Goal: Transaction & Acquisition: Purchase product/service

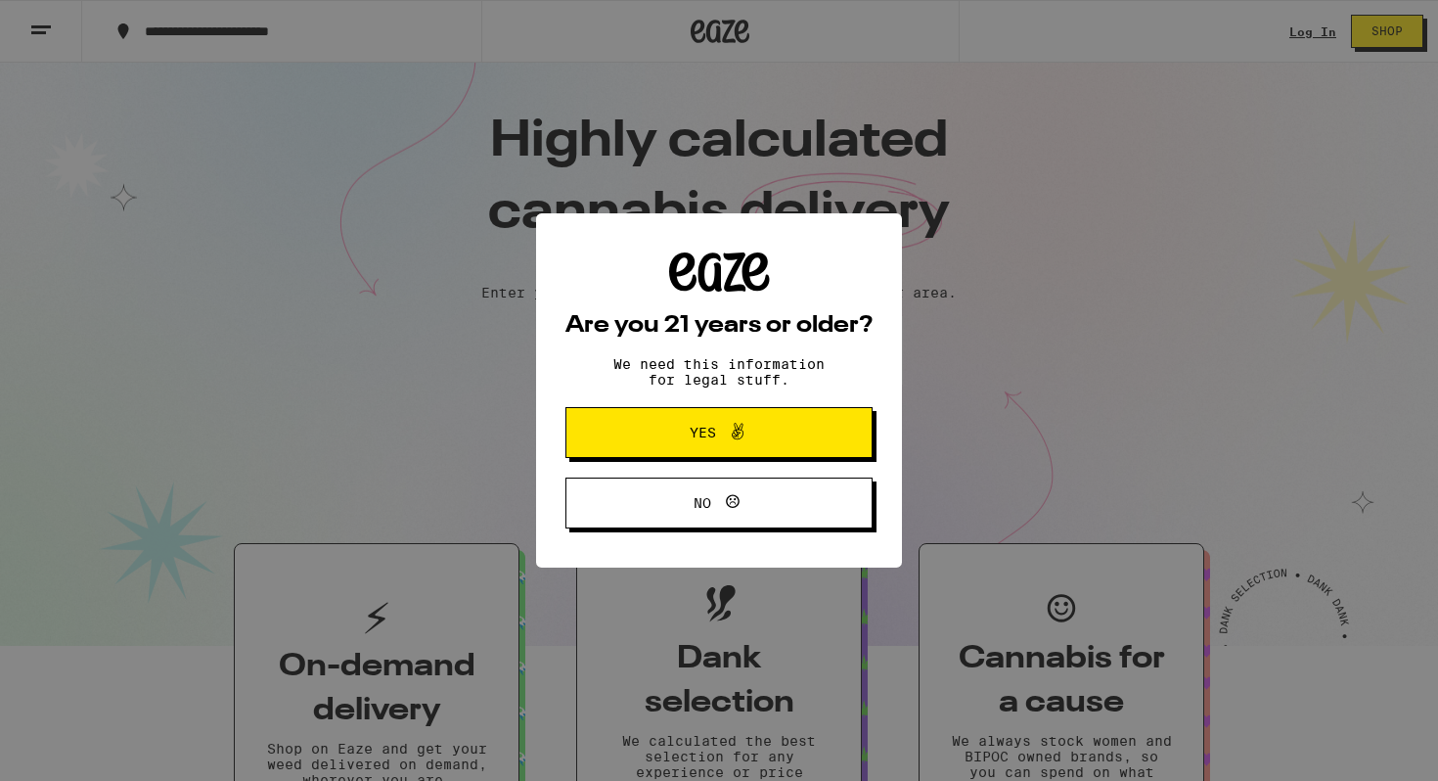
click at [756, 431] on span "Yes" at bounding box center [719, 432] width 149 height 25
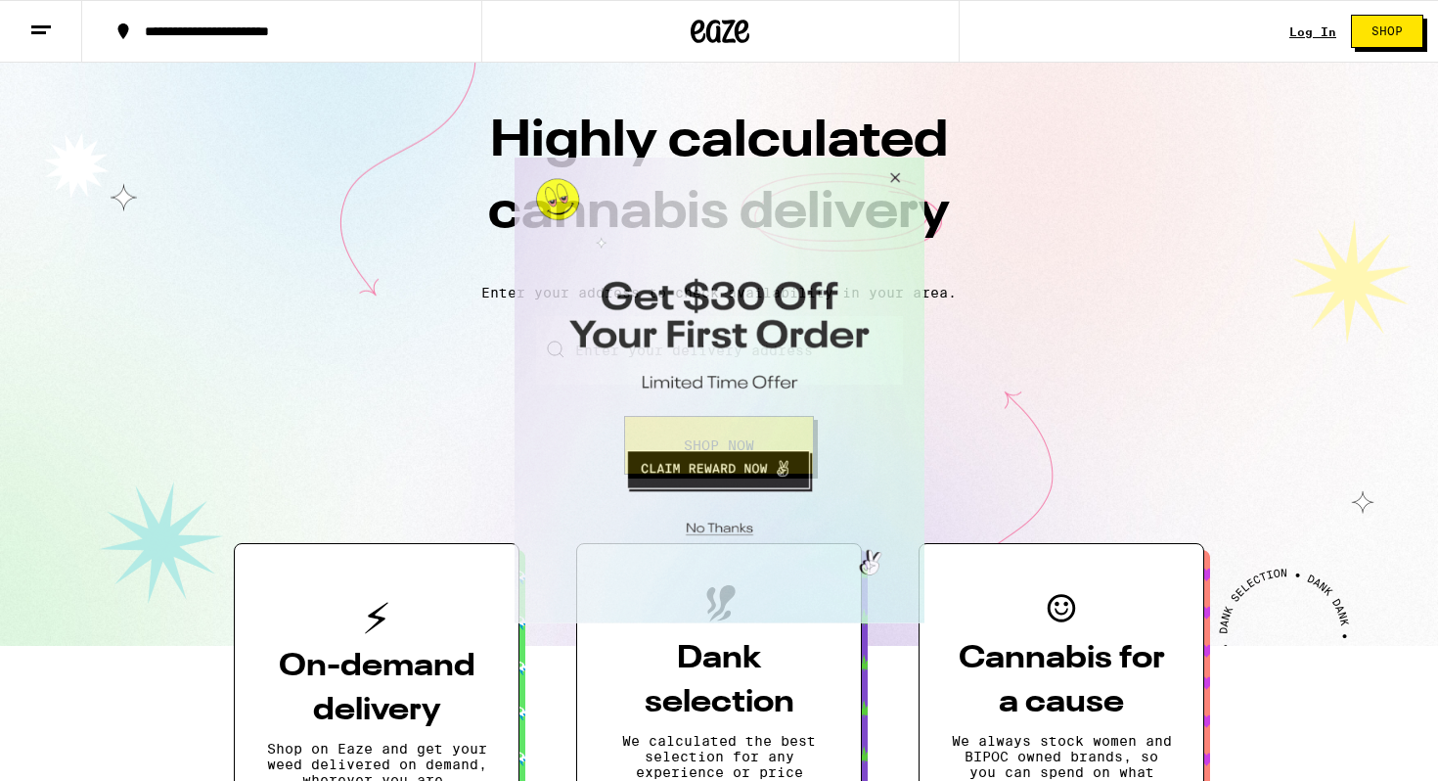
click at [892, 176] on button "Close Modal" at bounding box center [891, 181] width 53 height 47
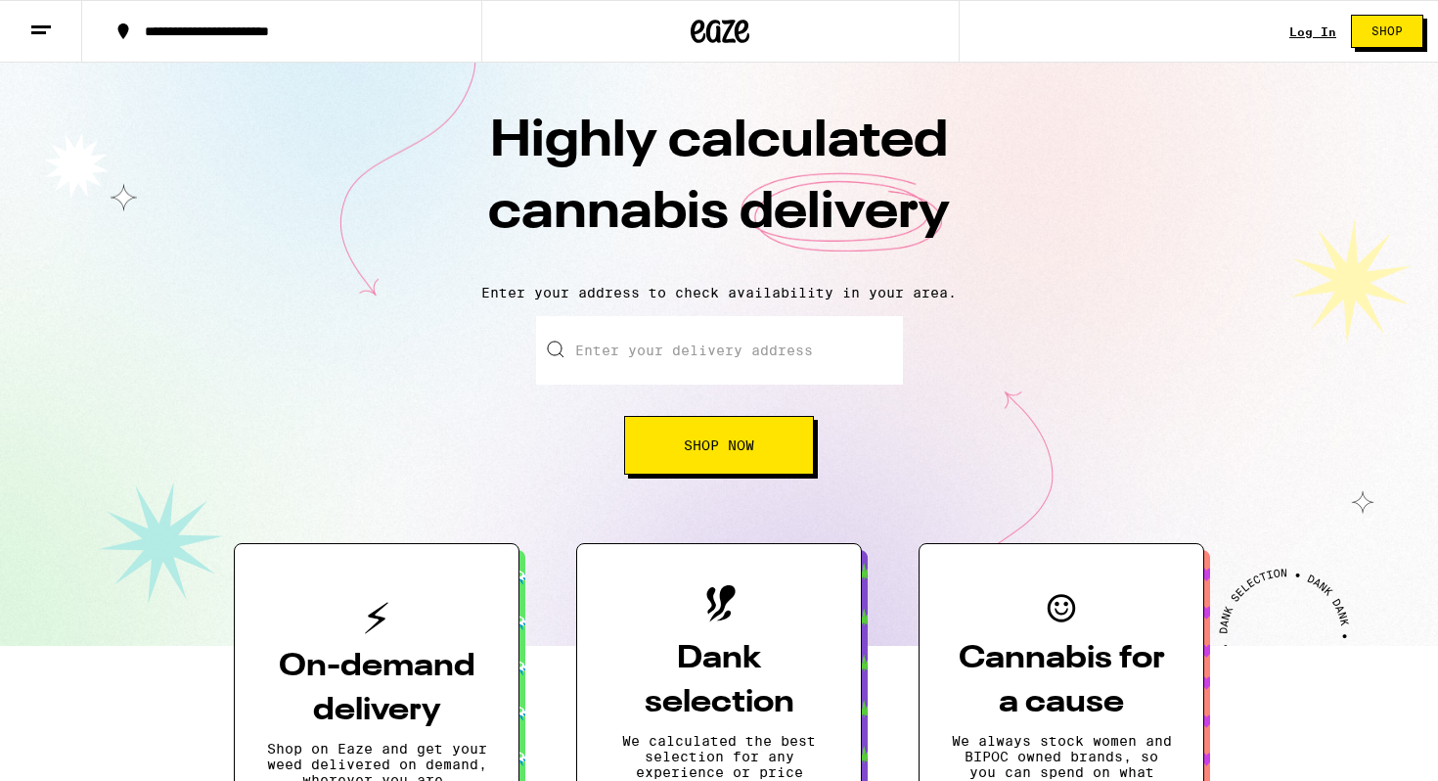
click at [1317, 30] on link "Log In" at bounding box center [1313, 31] width 47 height 13
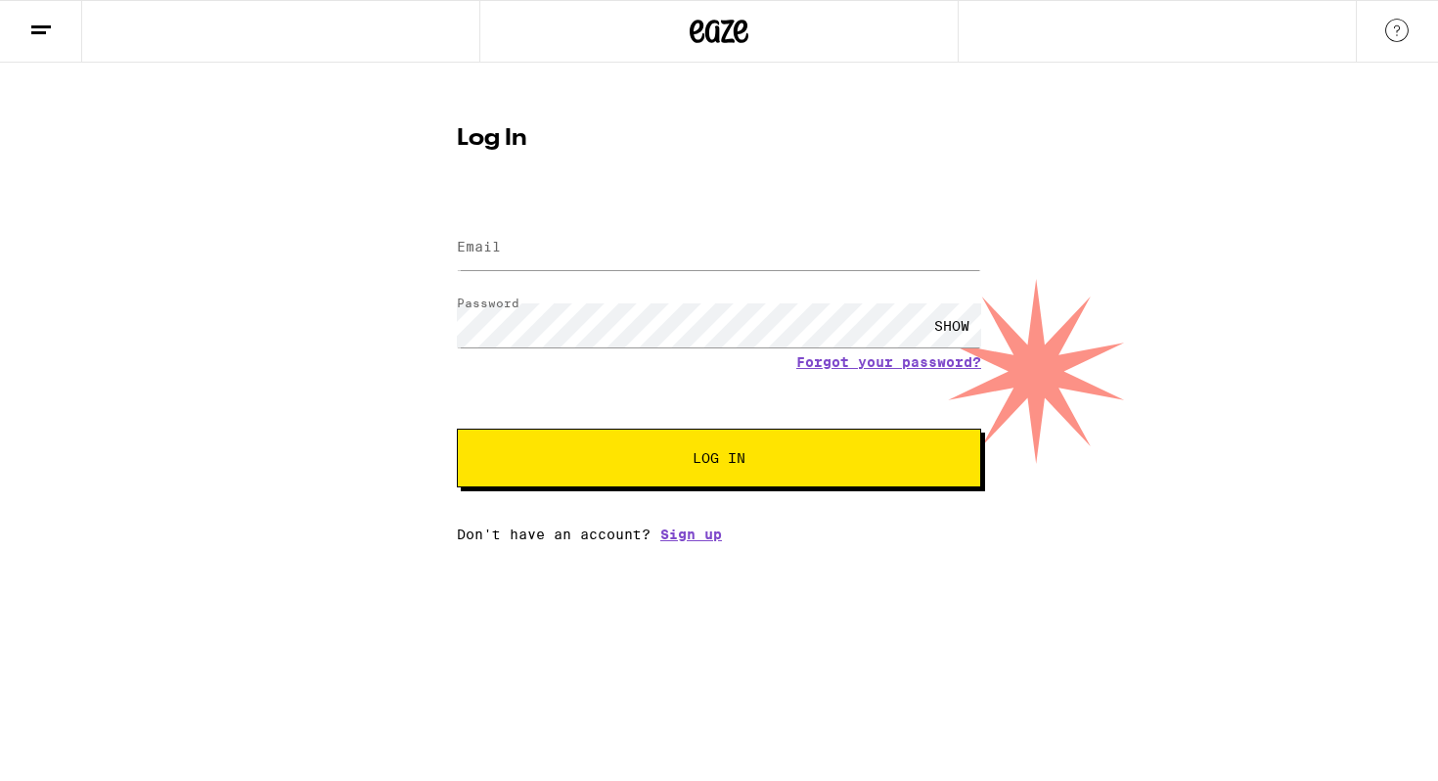
click at [685, 542] on html "Log In Email Email Password Password SHOW Forgot your password? Log In Don't ha…" at bounding box center [719, 271] width 1438 height 542
click at [680, 536] on link "Sign up" at bounding box center [691, 534] width 62 height 16
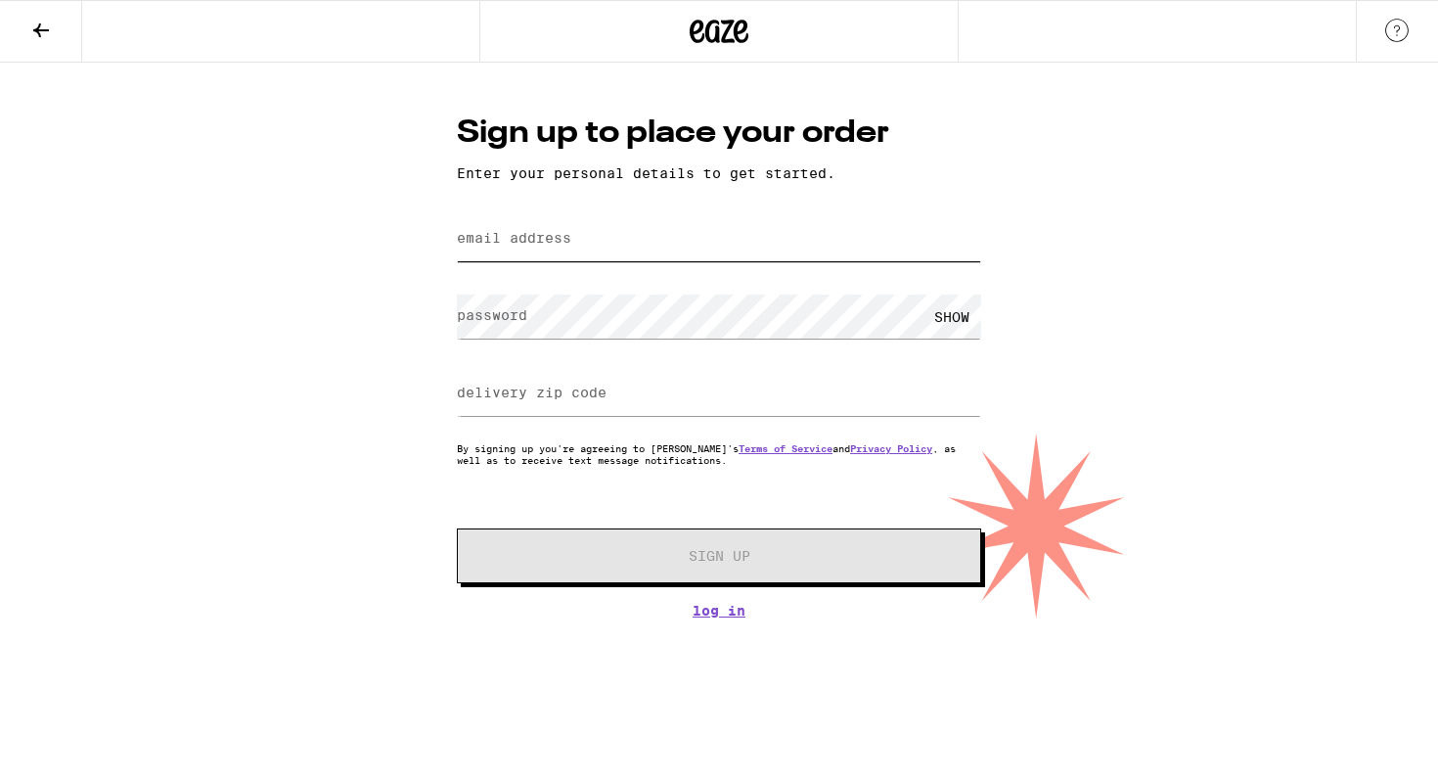
click at [632, 225] on input "email address" at bounding box center [719, 239] width 524 height 44
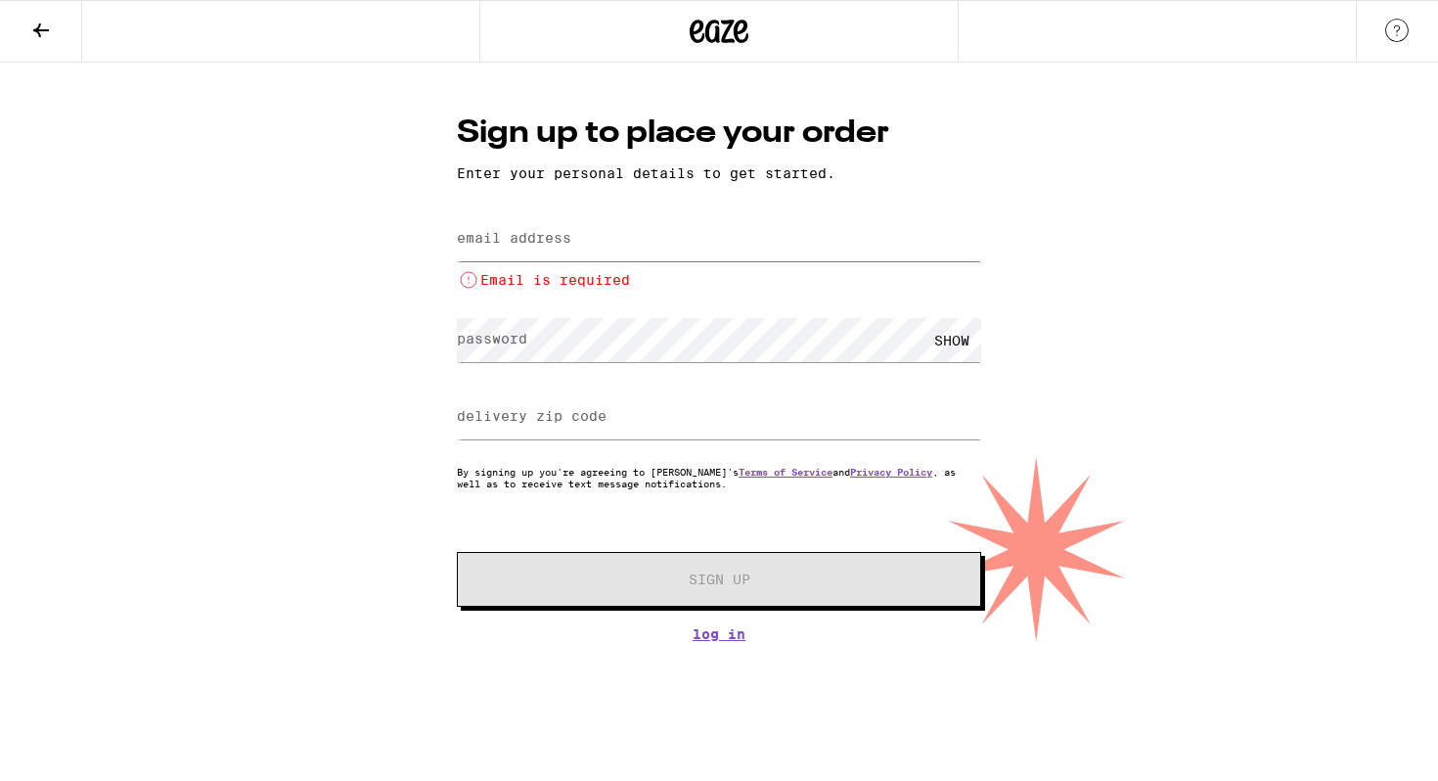
click at [543, 500] on form "email address Email is required password SHOW delivery zip code By signing up y…" at bounding box center [719, 408] width 524 height 396
click at [572, 245] on input "email address" at bounding box center [719, 239] width 524 height 44
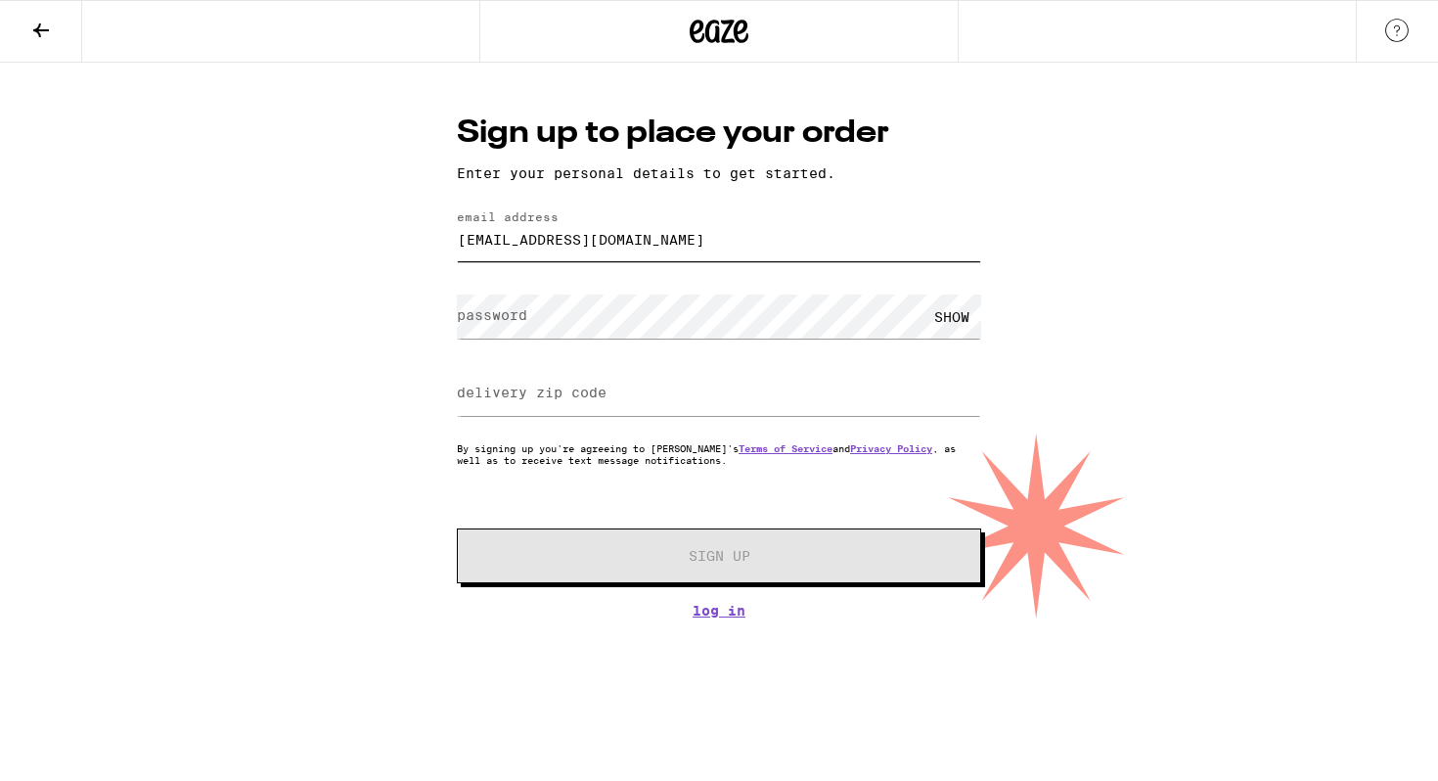
type input "blakestargel@gmail.com"
click at [482, 315] on label "password" at bounding box center [492, 315] width 70 height 16
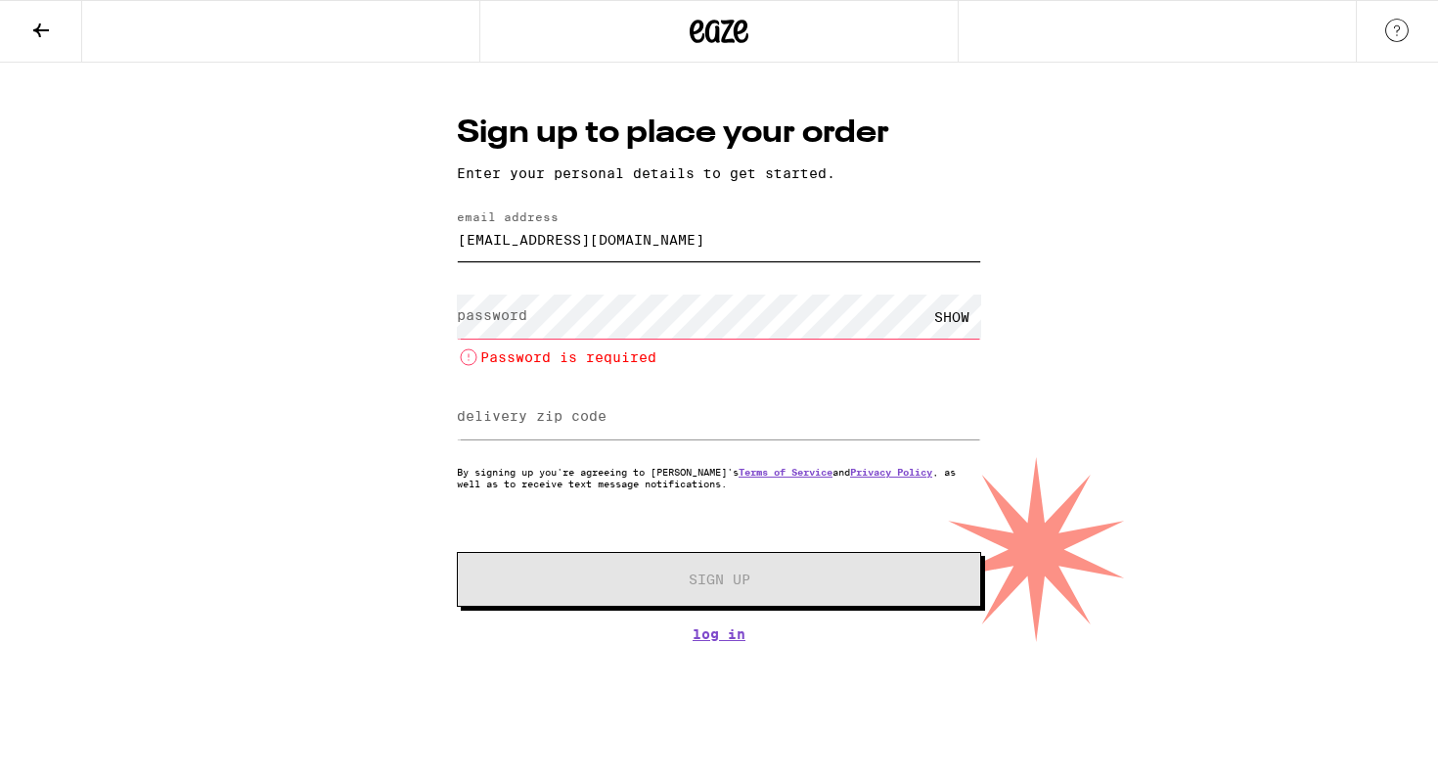
click at [646, 242] on input "blakestargel@gmail.com" at bounding box center [719, 239] width 524 height 44
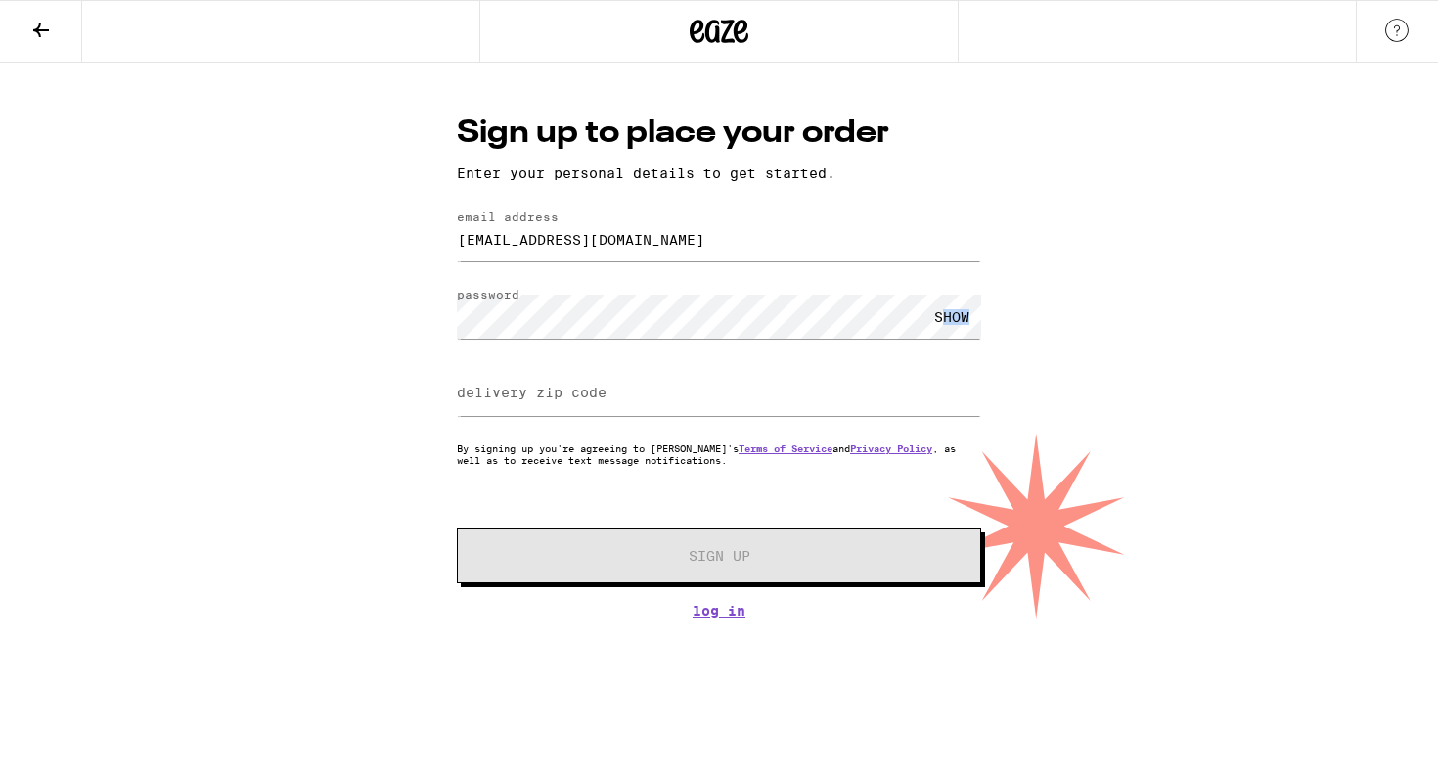
click at [946, 327] on div "SHOW" at bounding box center [952, 316] width 59 height 44
click at [670, 414] on input "delivery zip code" at bounding box center [719, 394] width 524 height 44
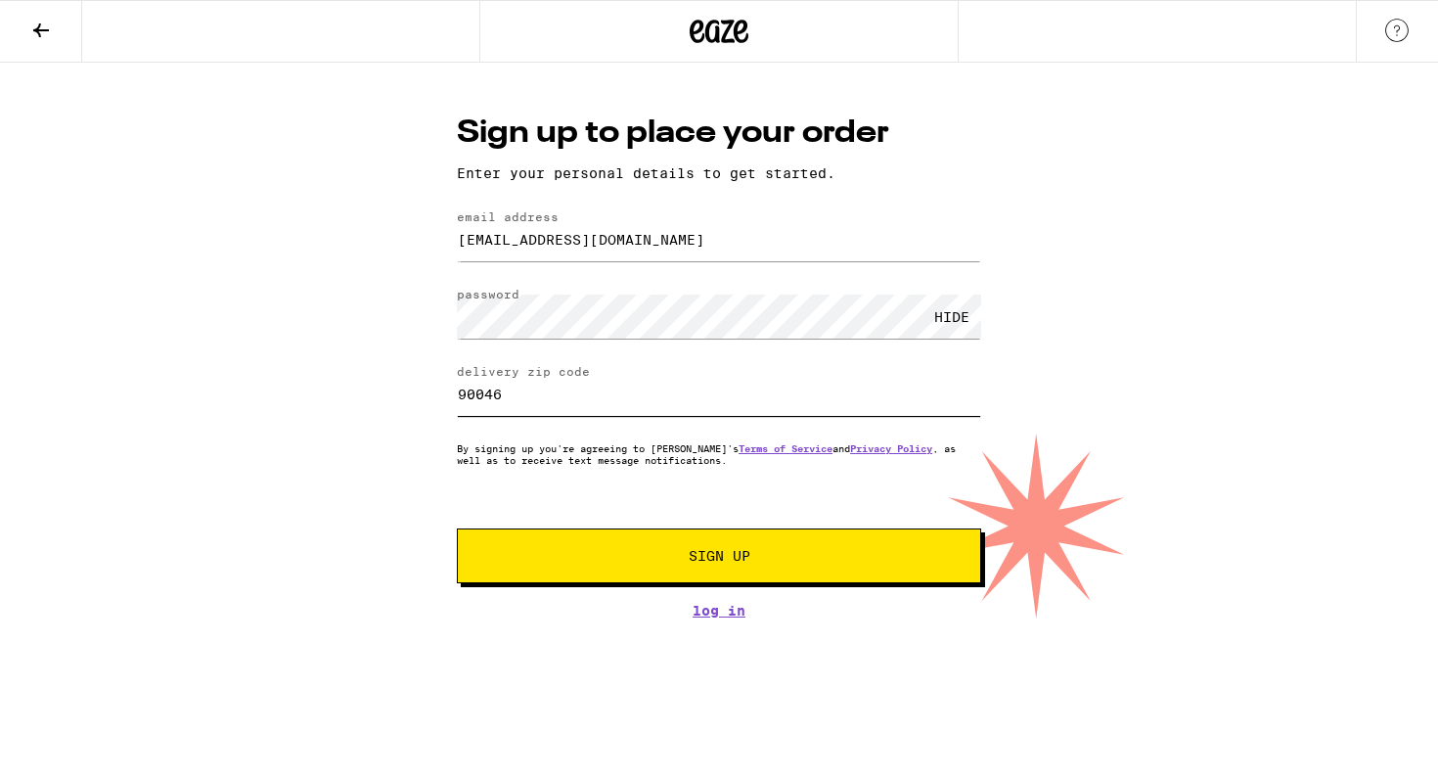
type input "90046"
click at [640, 563] on span "Sign Up" at bounding box center [718, 556] width 389 height 14
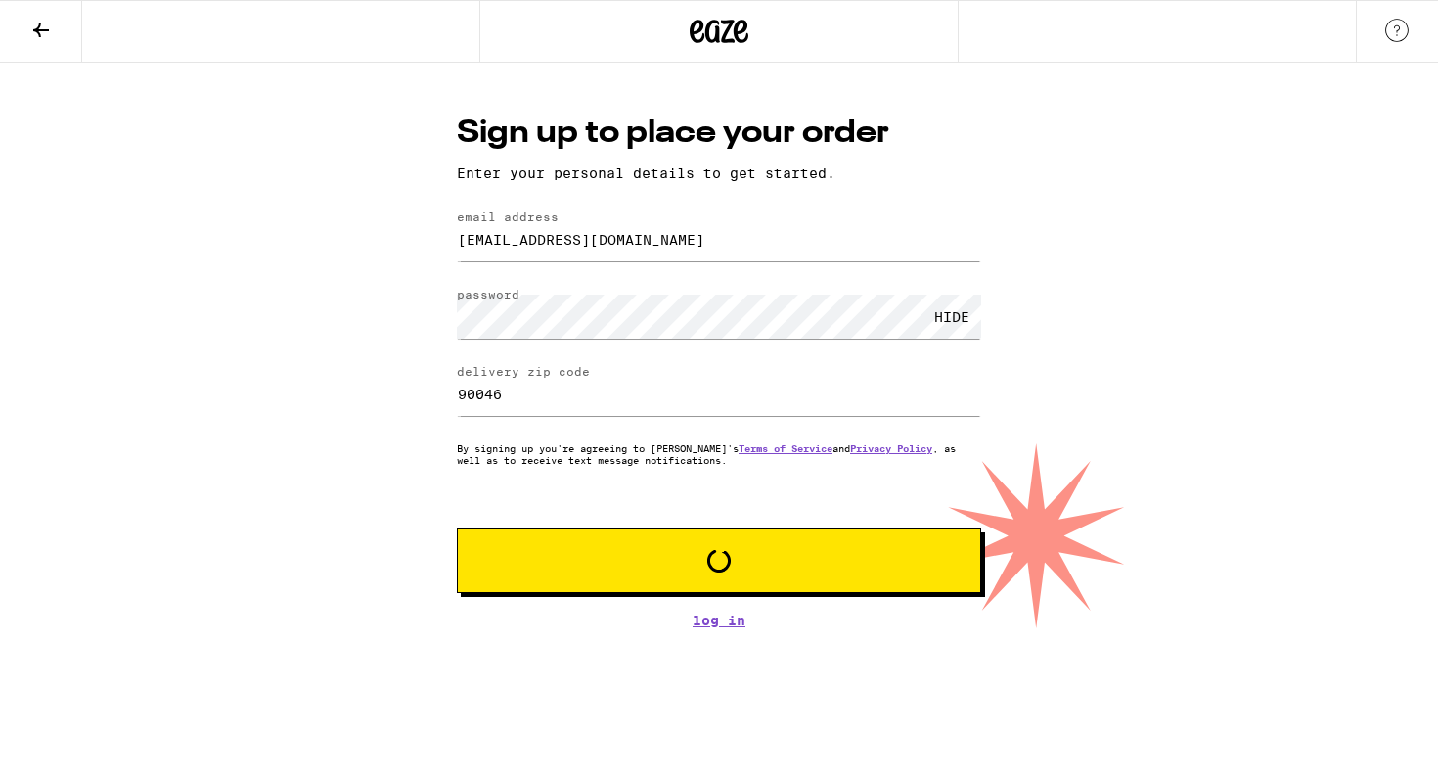
click at [721, 549] on body "Sign up to place your order Enter your personal details to get started. email a…" at bounding box center [719, 346] width 1438 height 566
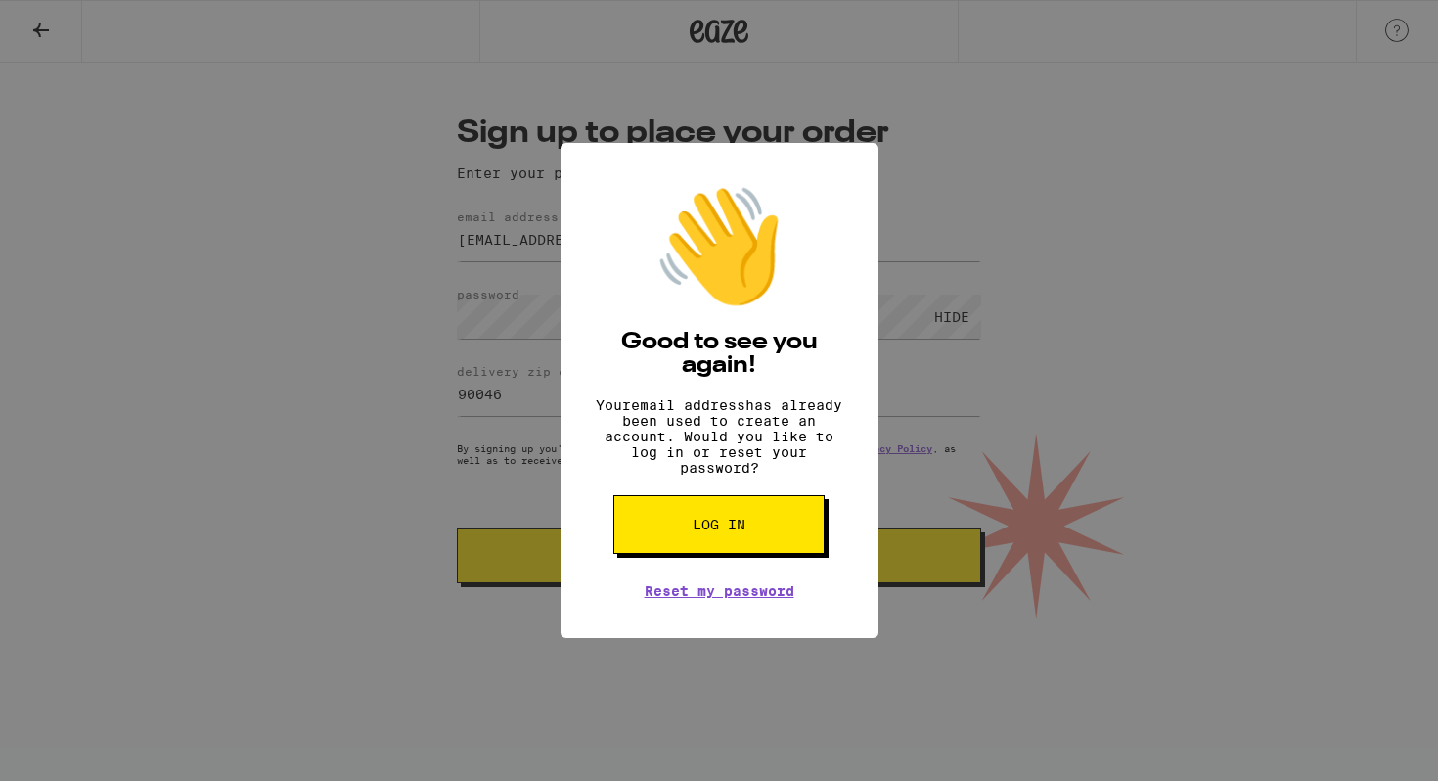
click at [838, 350] on h2 "Good to see you again!" at bounding box center [719, 354] width 259 height 47
click at [982, 235] on div "👋 Good to see you again! Your email address has already been used to create an …" at bounding box center [719, 390] width 1438 height 781
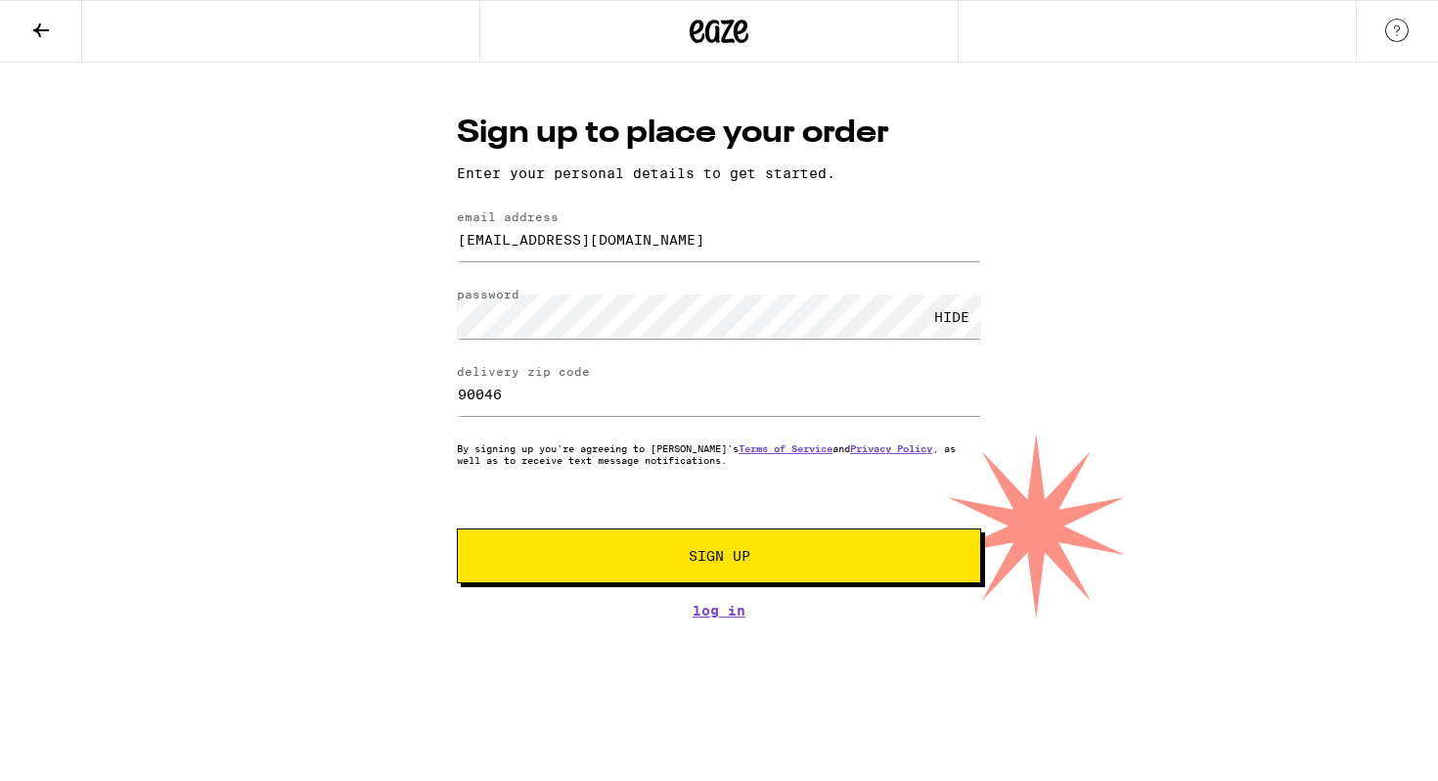
click at [32, 32] on icon at bounding box center [40, 30] width 23 height 23
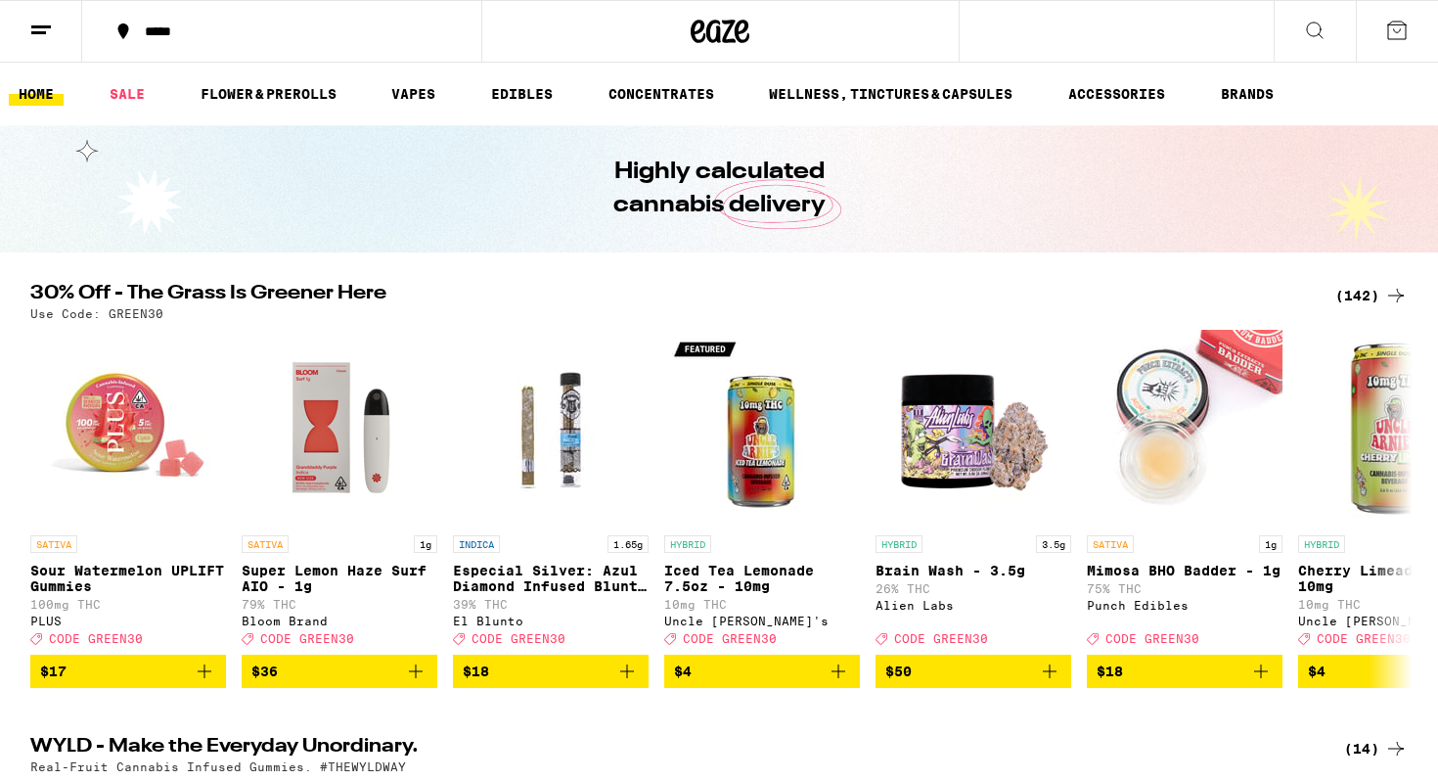
click at [1390, 39] on icon at bounding box center [1396, 30] width 23 height 23
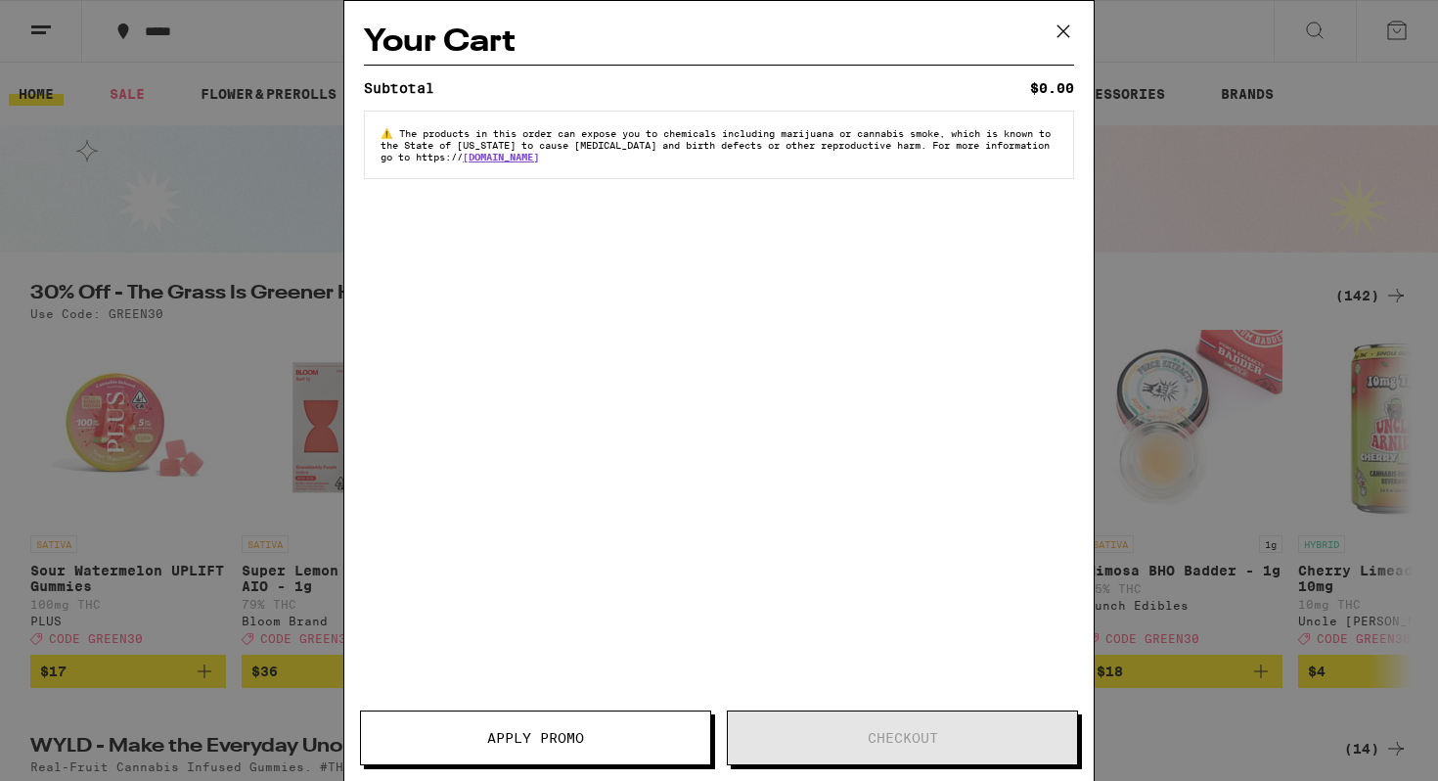
click at [1054, 42] on icon at bounding box center [1063, 31] width 29 height 29
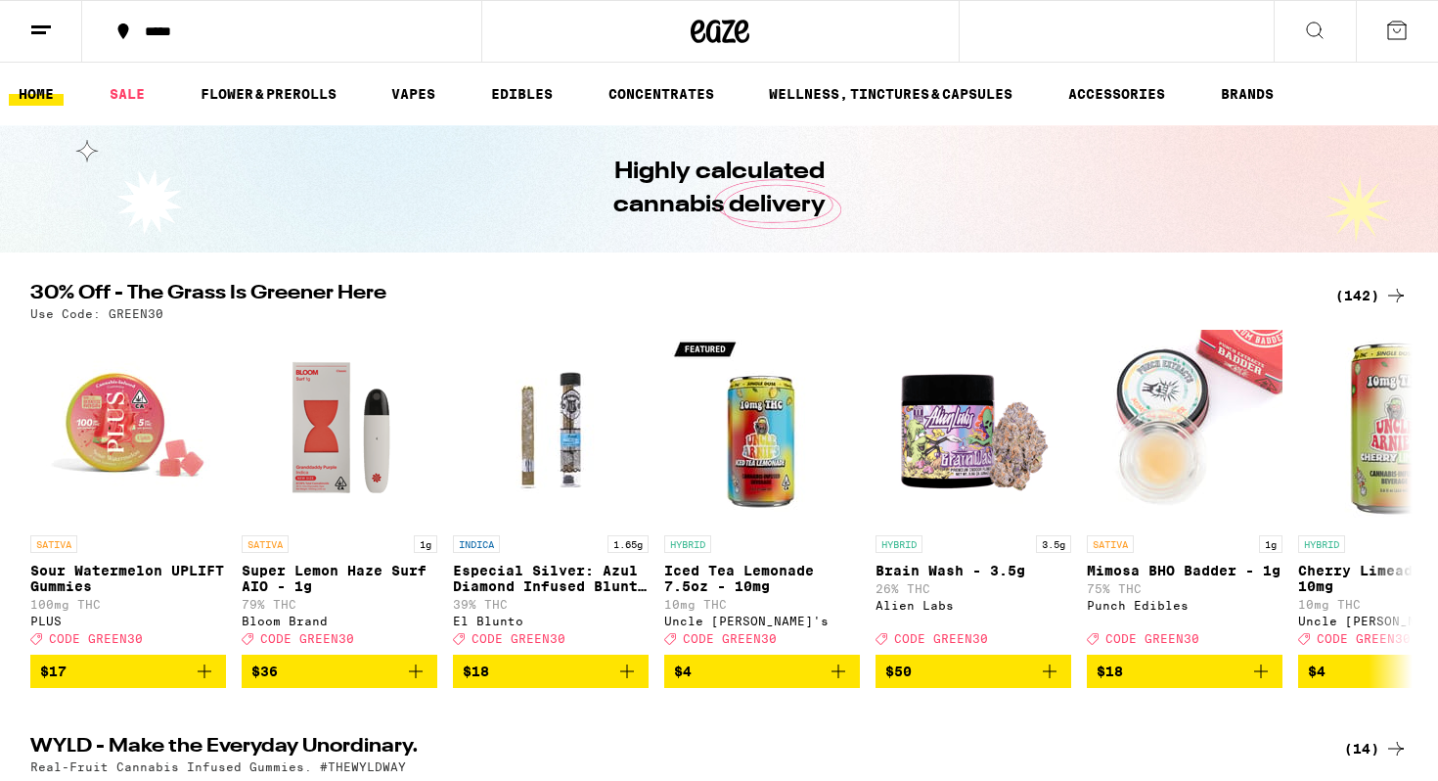
click at [1402, 25] on icon at bounding box center [1396, 30] width 23 height 23
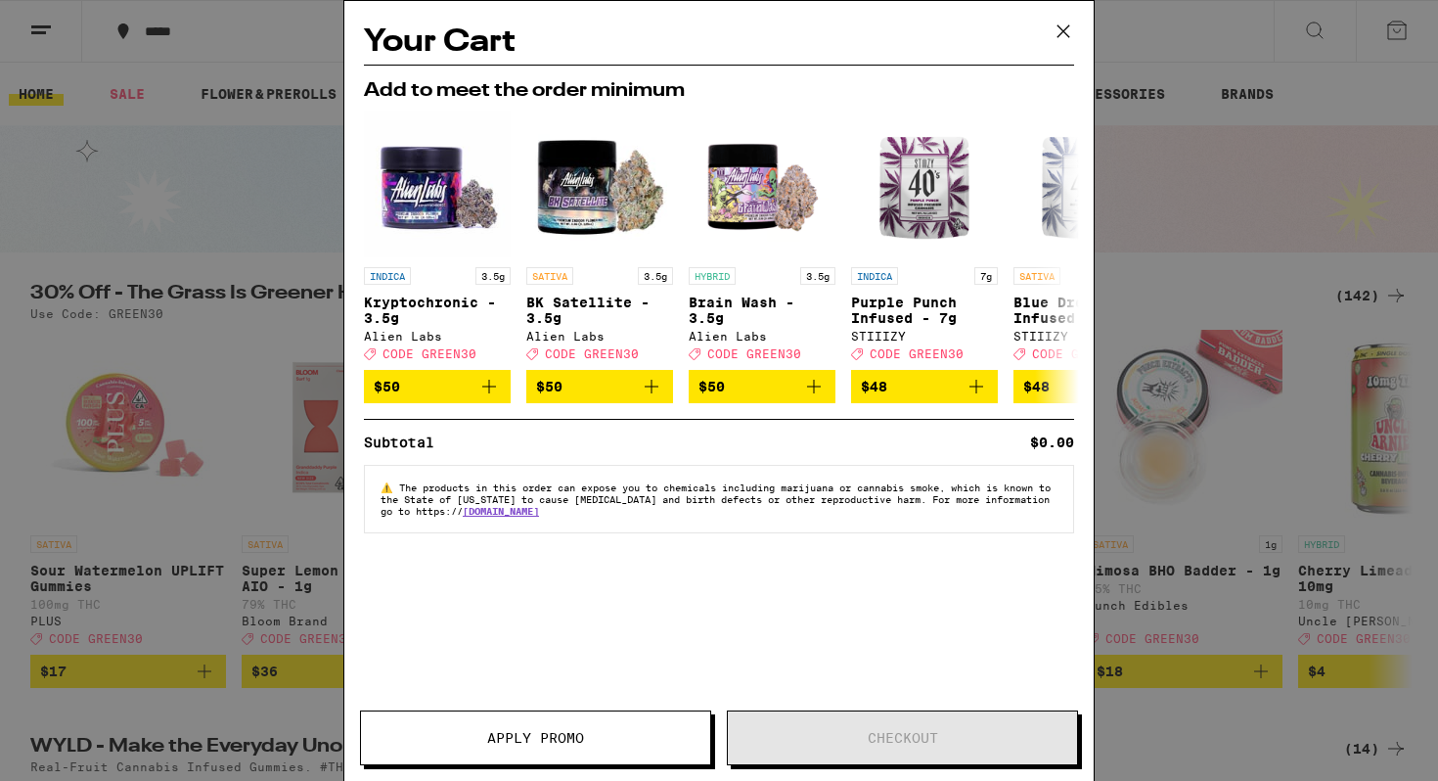
click at [1069, 30] on icon at bounding box center [1063, 31] width 29 height 29
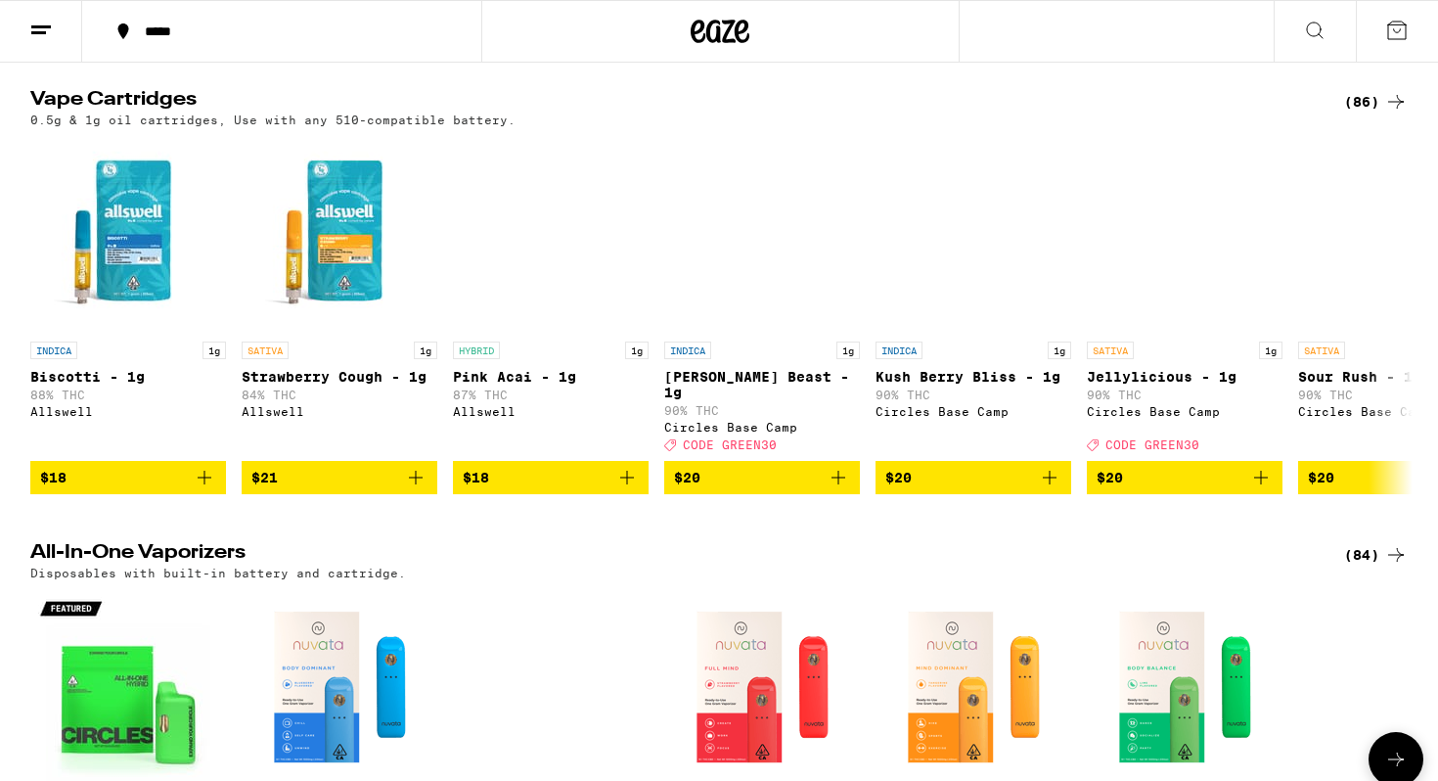
scroll to position [2978, 0]
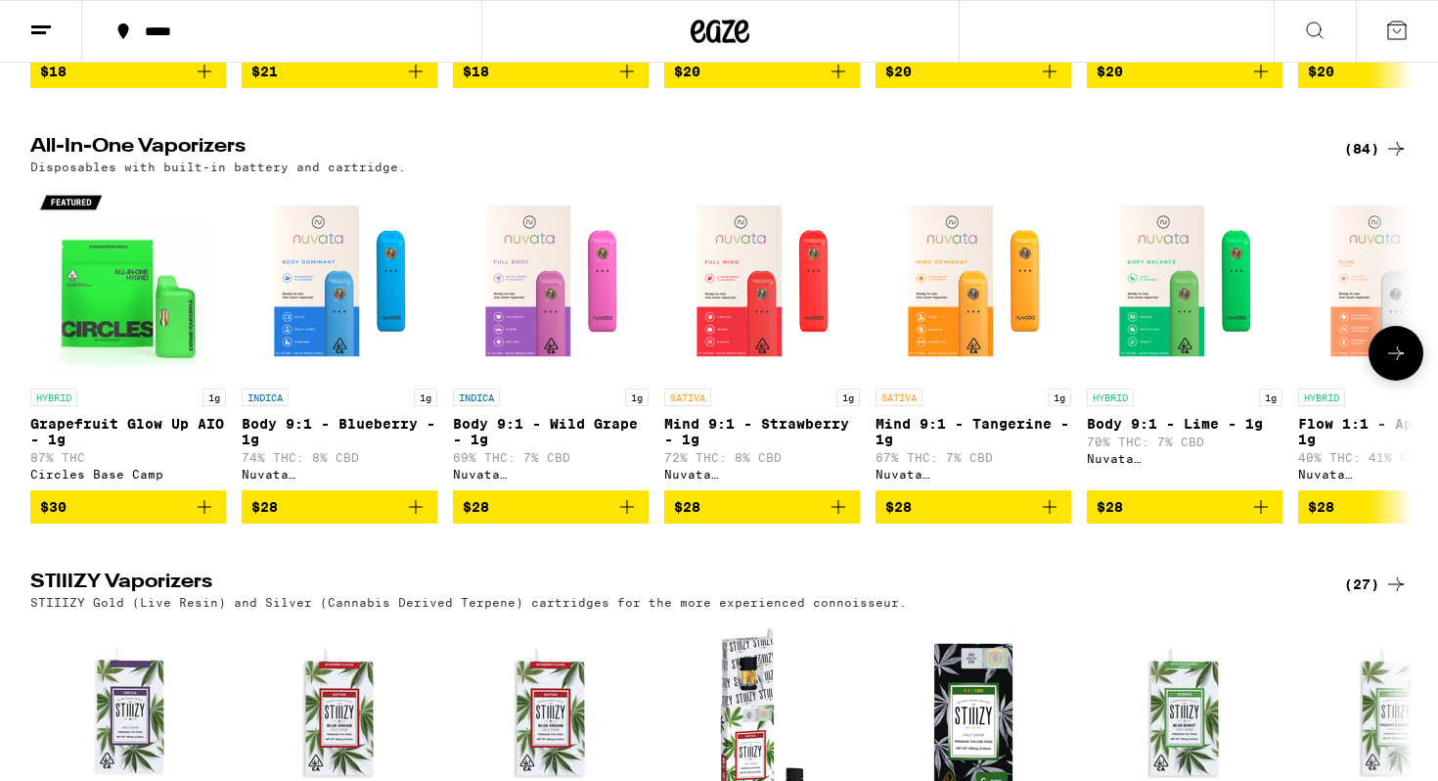
click at [839, 519] on icon "Add to bag" at bounding box center [838, 506] width 23 height 23
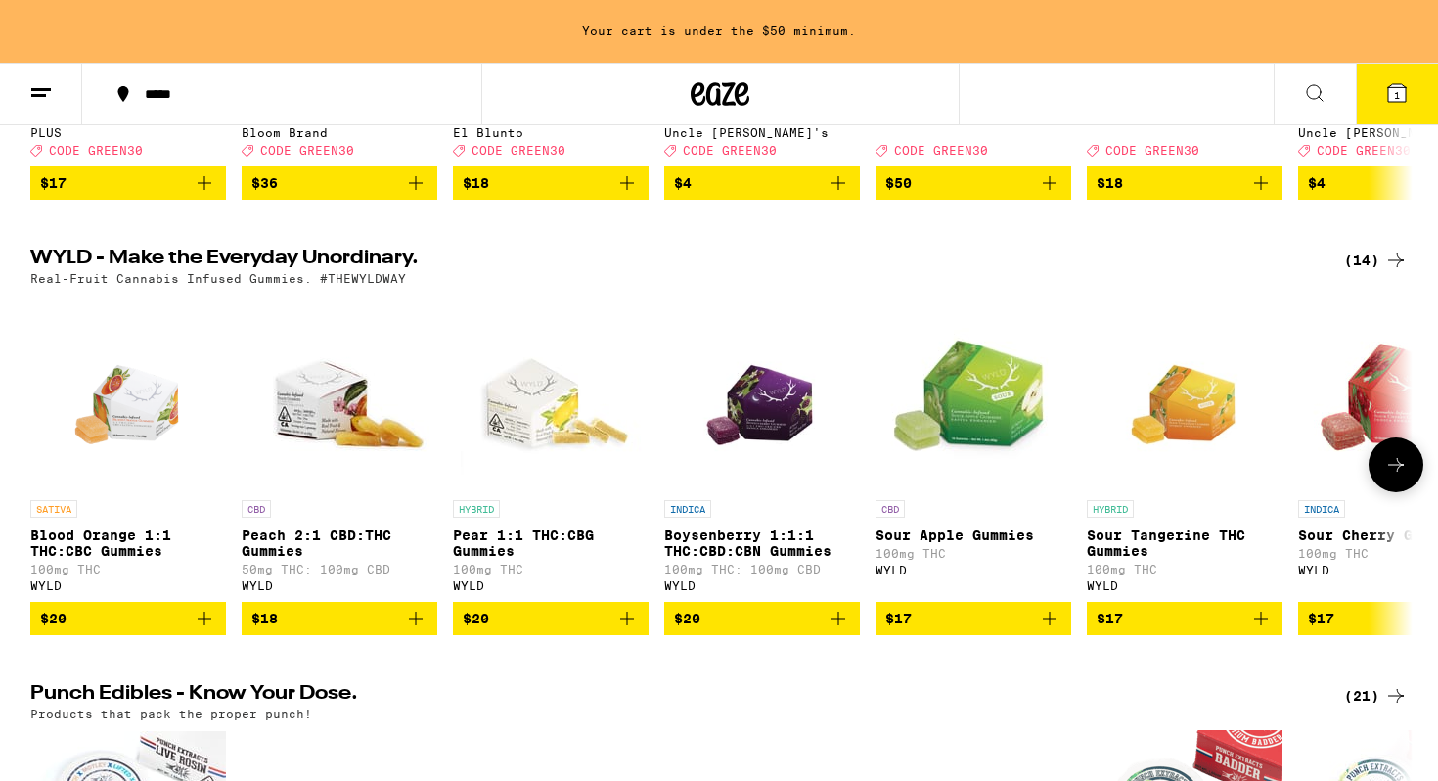
scroll to position [631, 0]
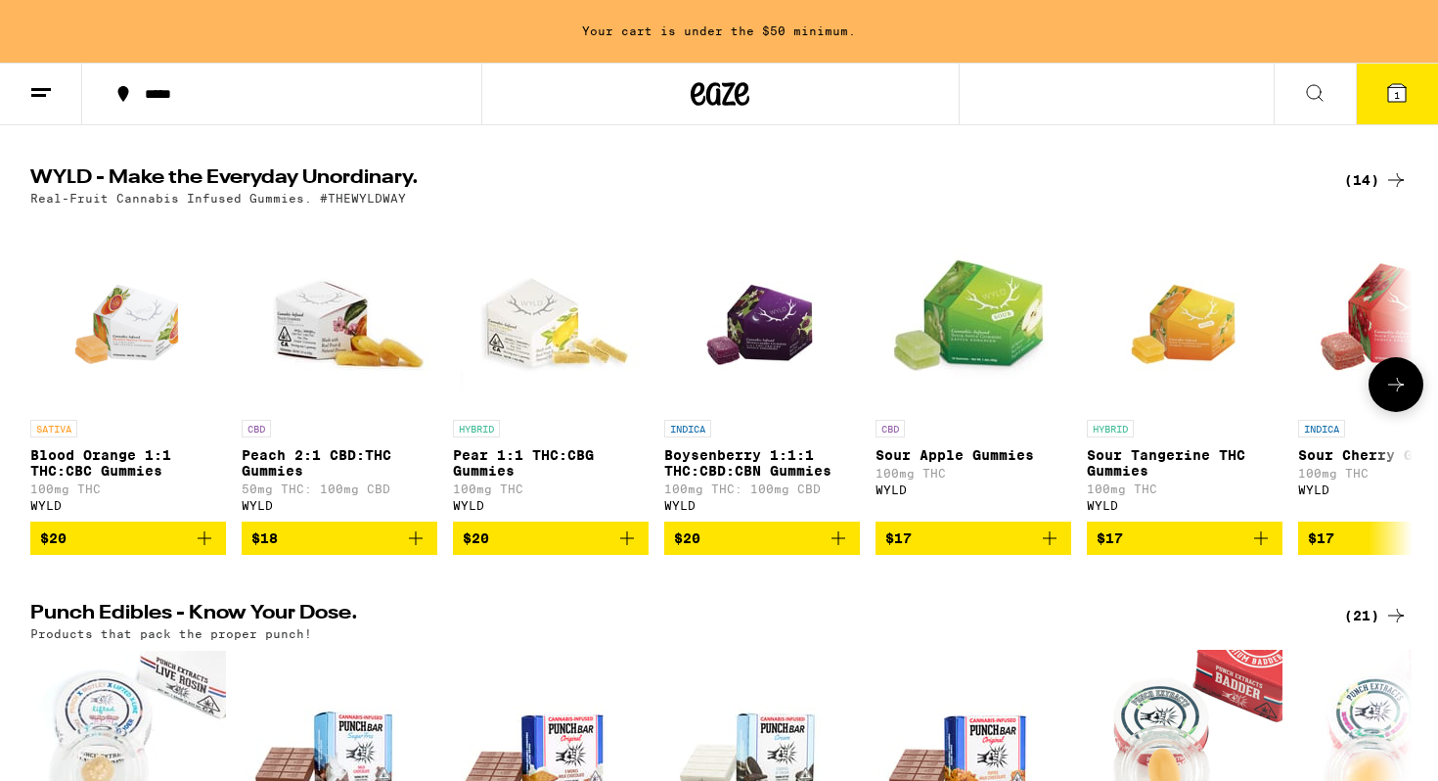
click at [314, 552] on button "$18" at bounding box center [340, 537] width 196 height 33
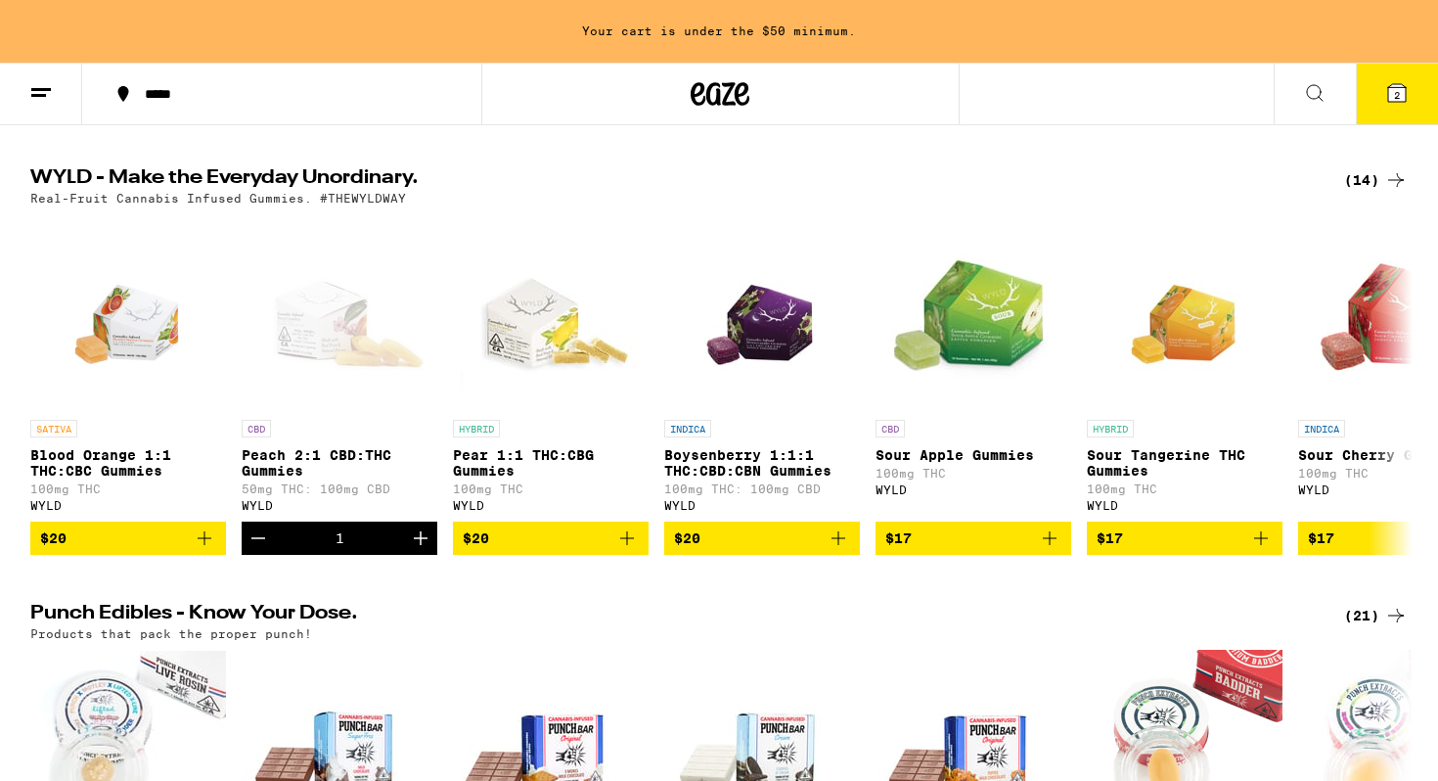
click at [1399, 99] on span "2" at bounding box center [1397, 95] width 6 height 12
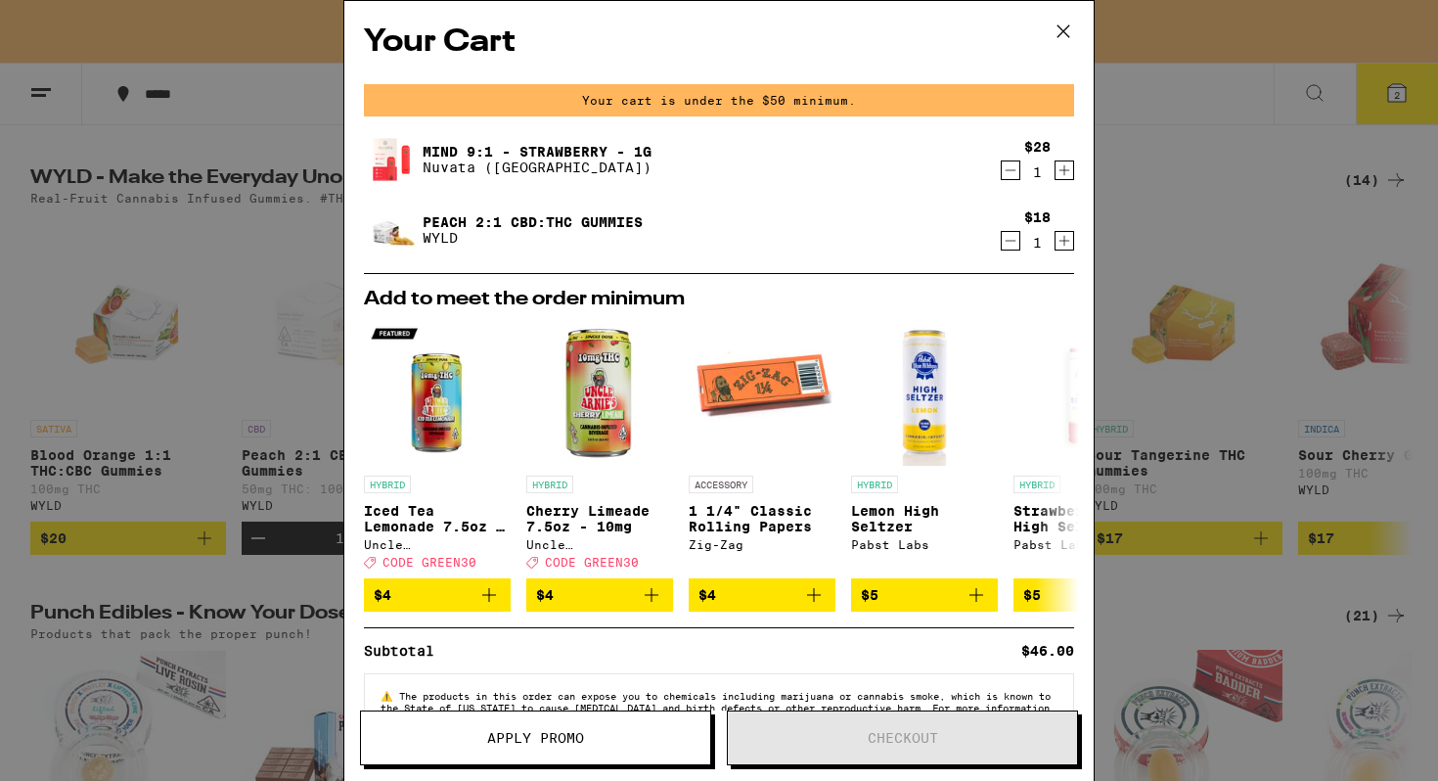
click at [1067, 33] on icon at bounding box center [1063, 31] width 29 height 29
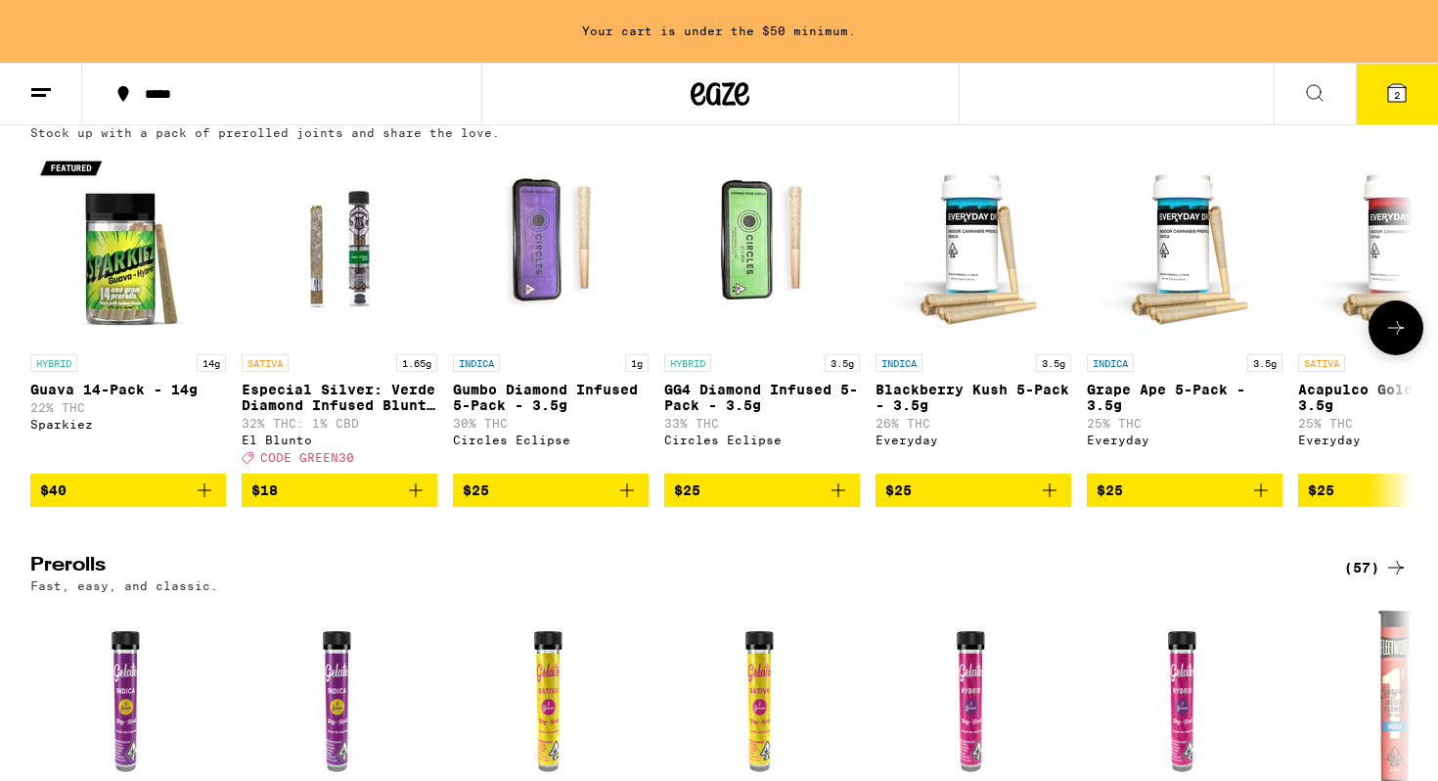
scroll to position [4852, 0]
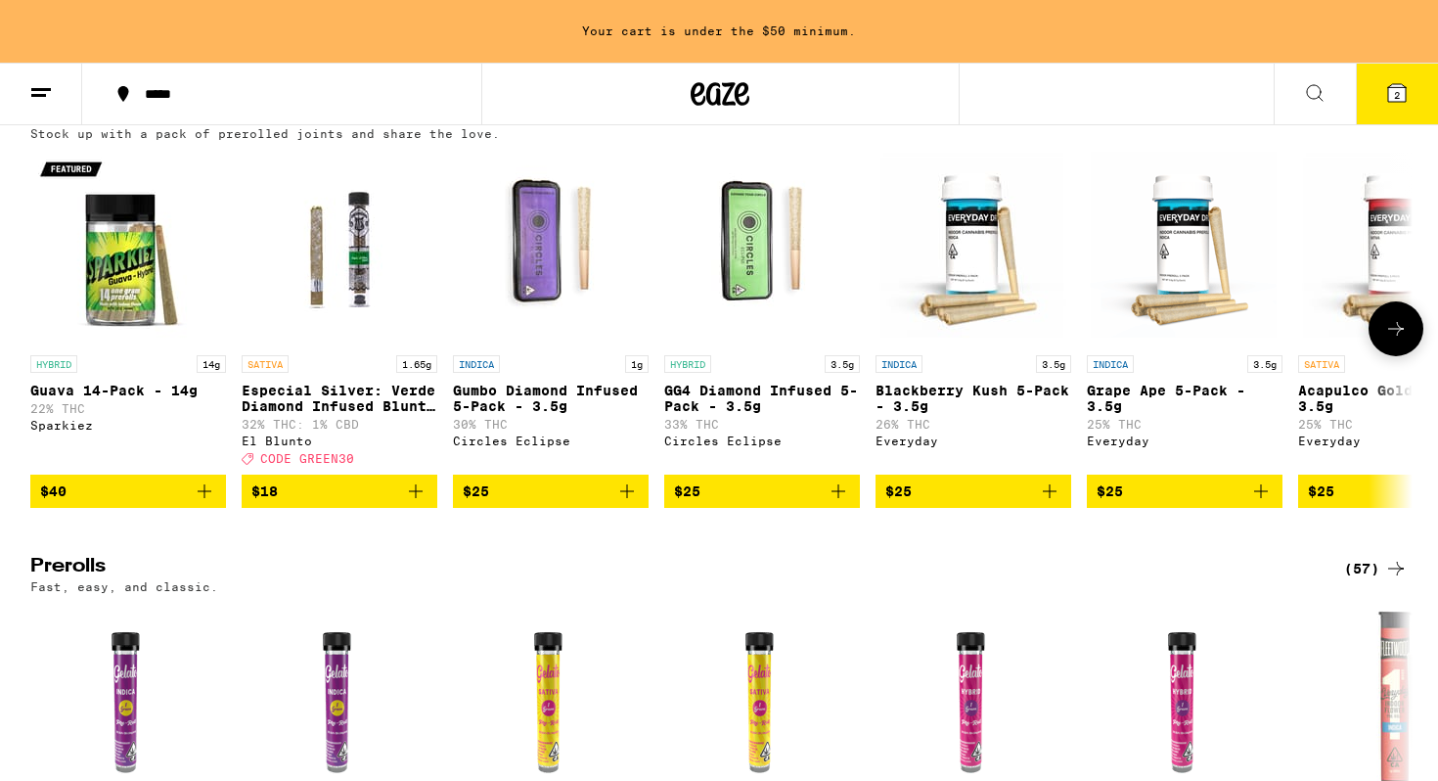
click at [1388, 340] on icon at bounding box center [1395, 328] width 23 height 23
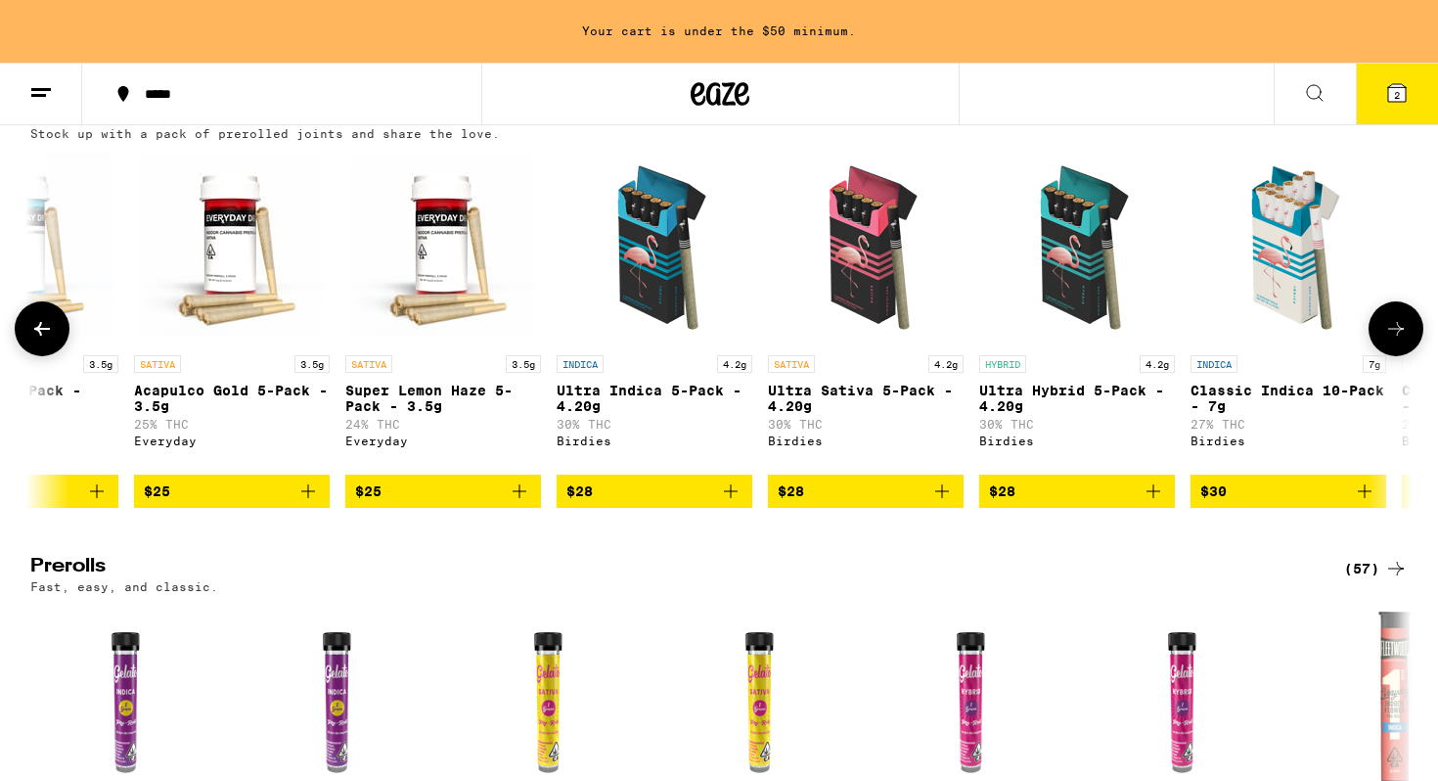
click at [1389, 340] on icon at bounding box center [1395, 328] width 23 height 23
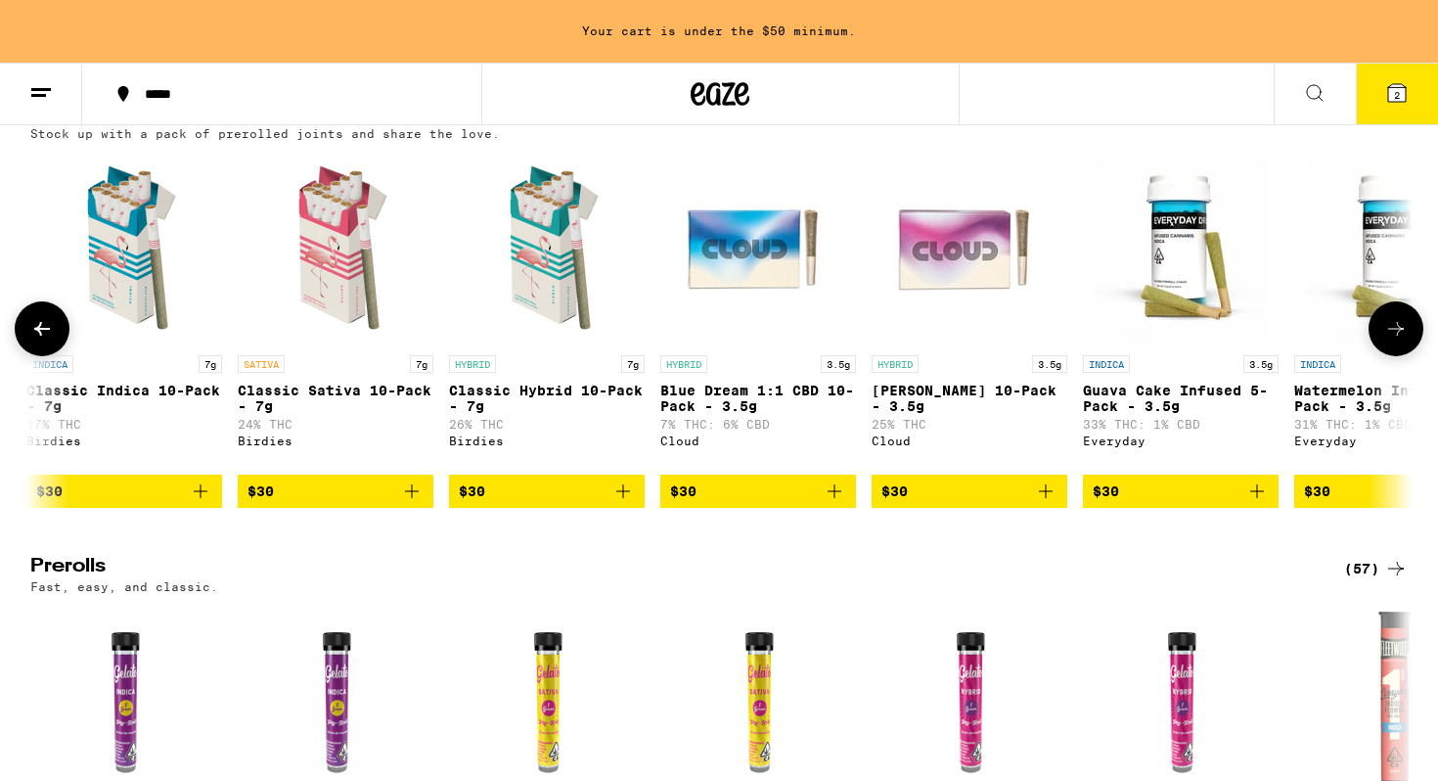
click at [1390, 340] on icon at bounding box center [1395, 328] width 23 height 23
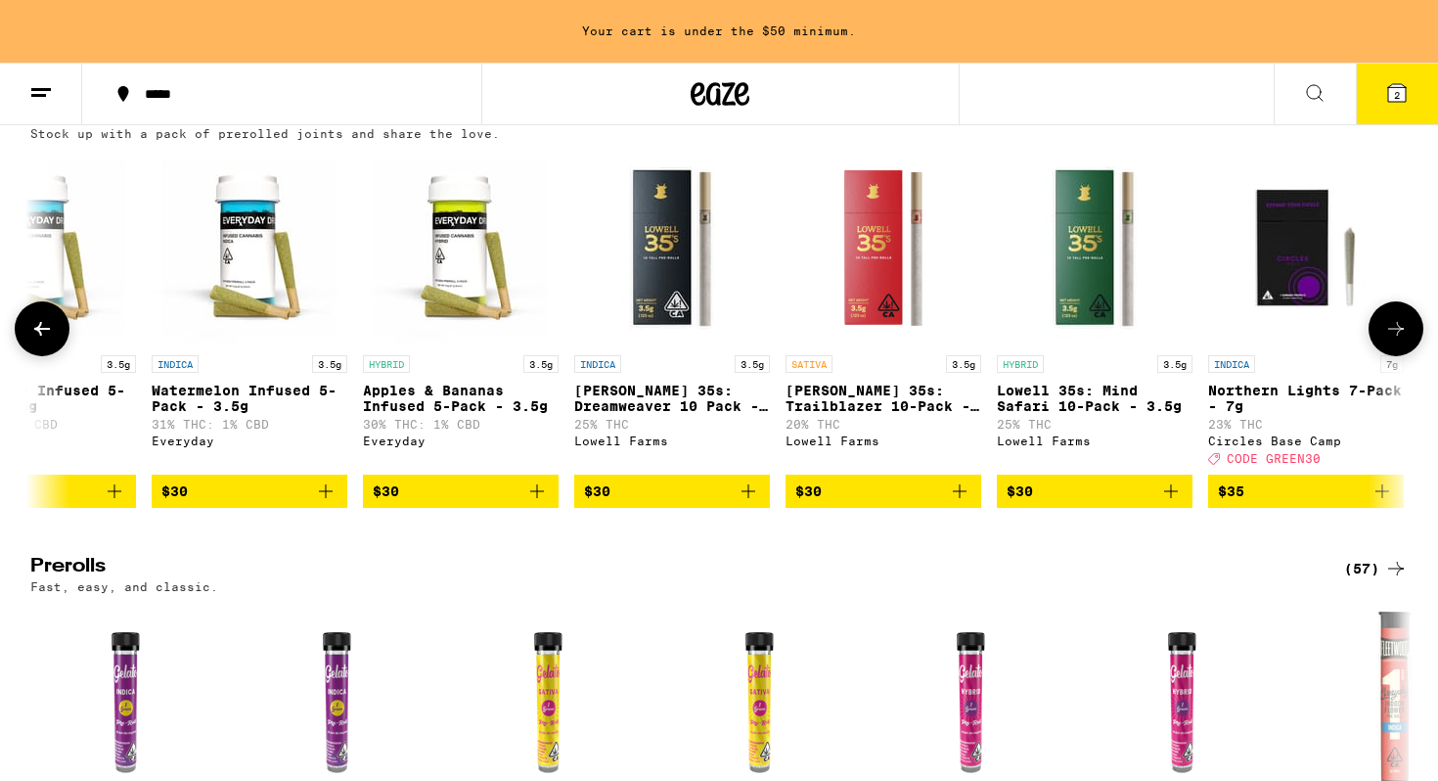
scroll to position [0, 3493]
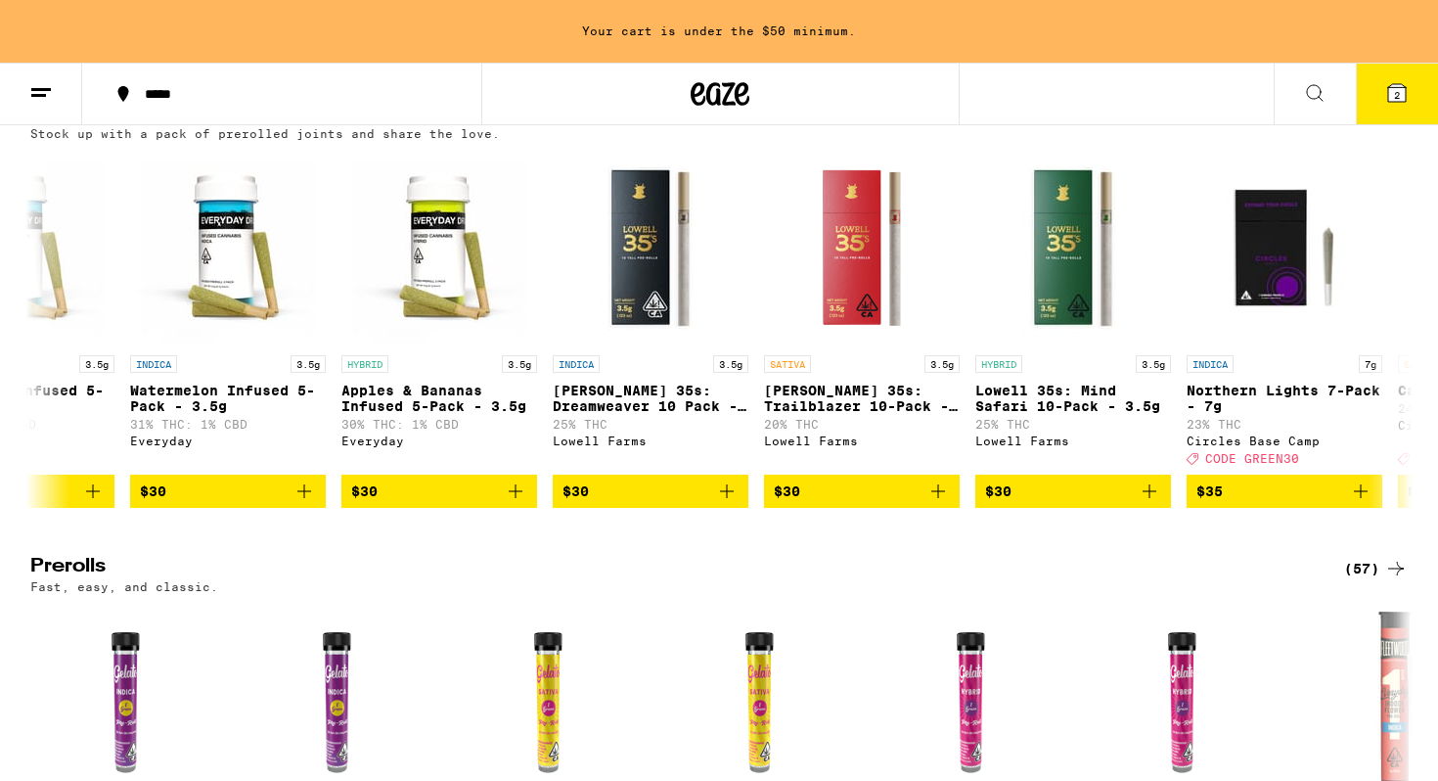
click at [1304, 93] on icon at bounding box center [1314, 92] width 23 height 23
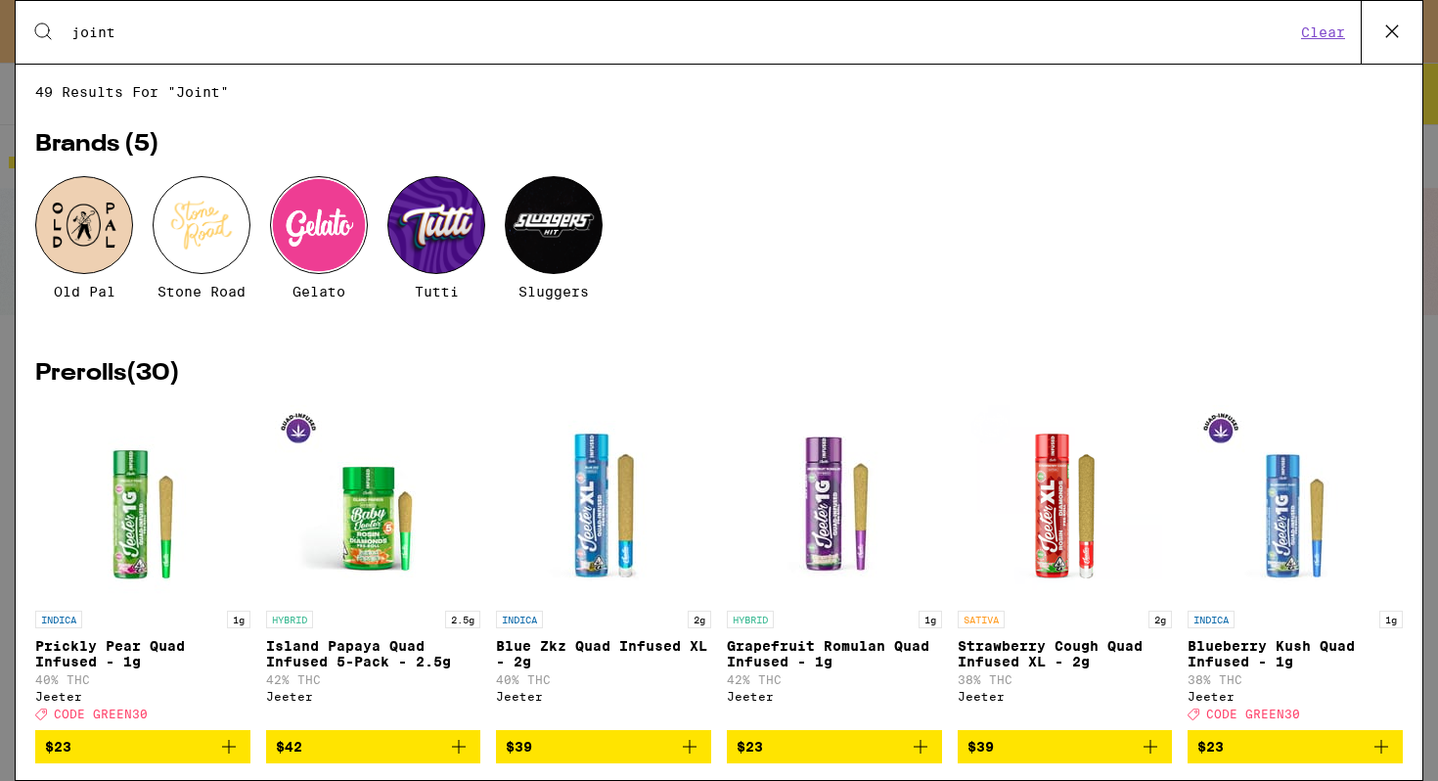
type input "joint"
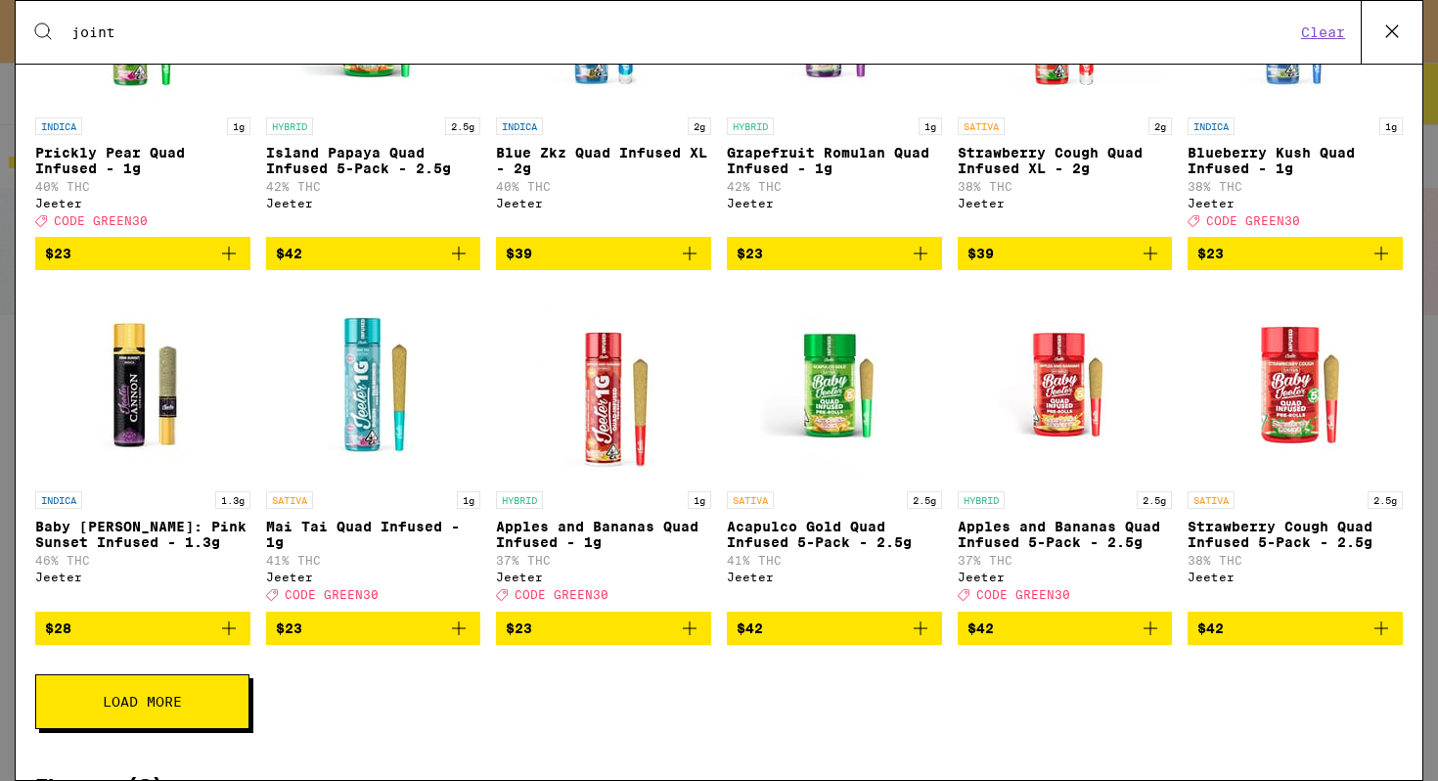
scroll to position [529, 0]
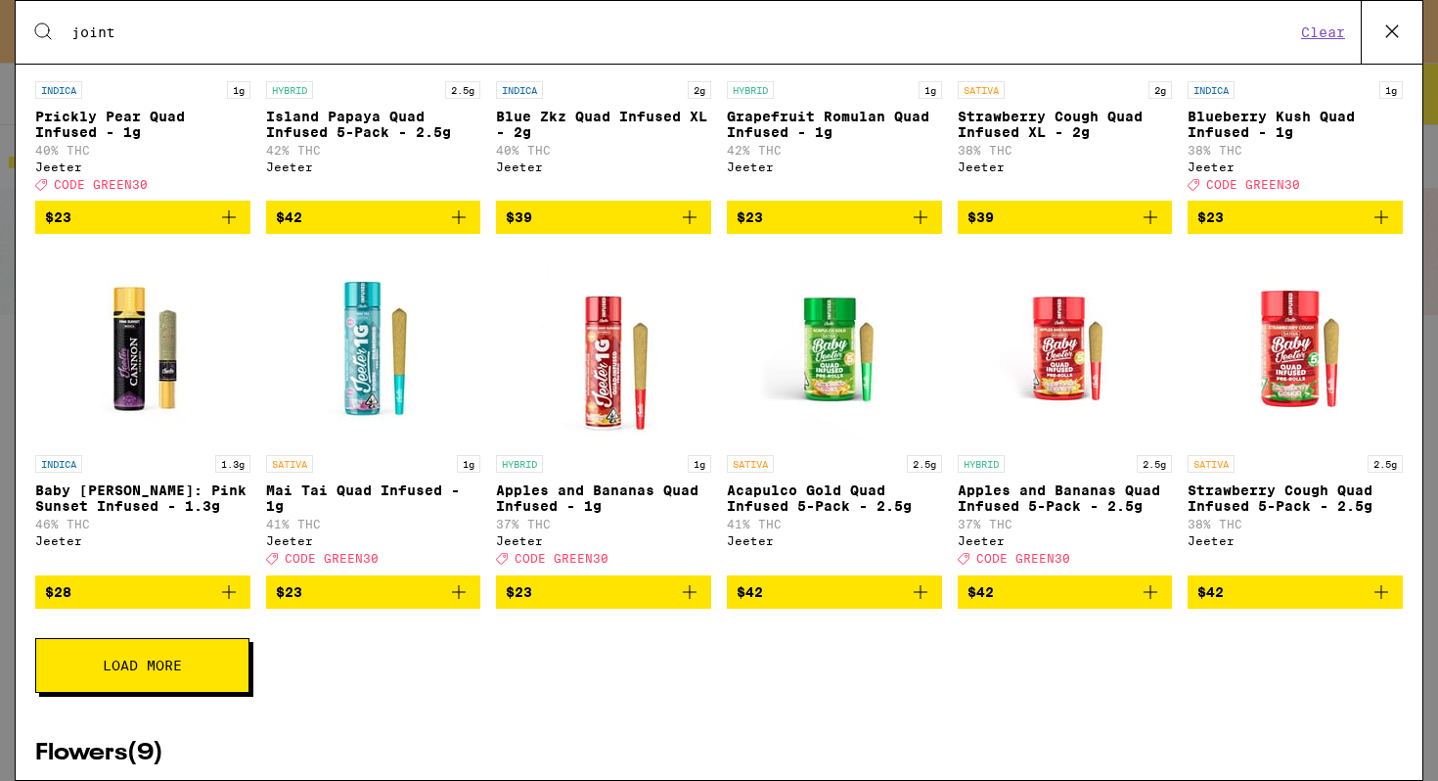
click at [192, 693] on button "Load More" at bounding box center [142, 665] width 214 height 55
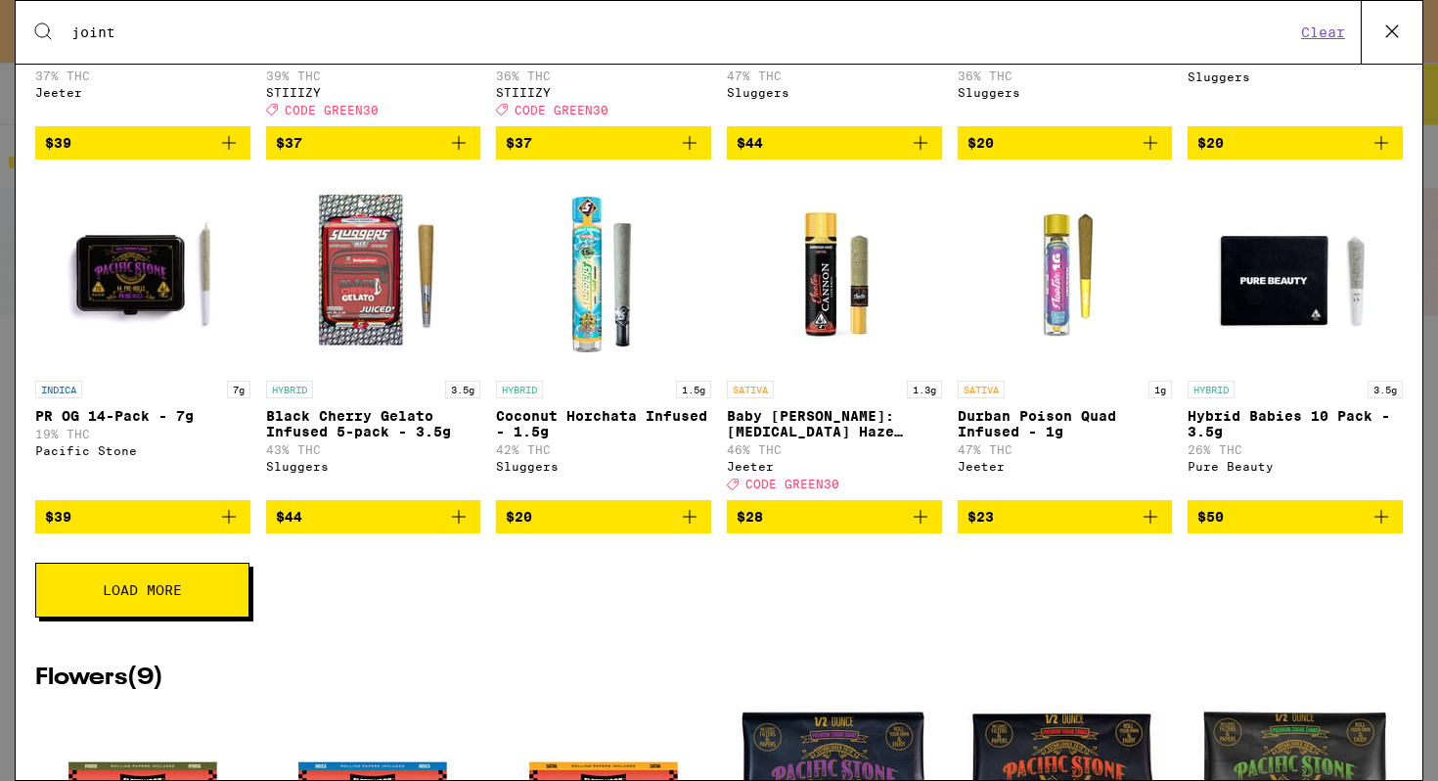
scroll to position [1418, 0]
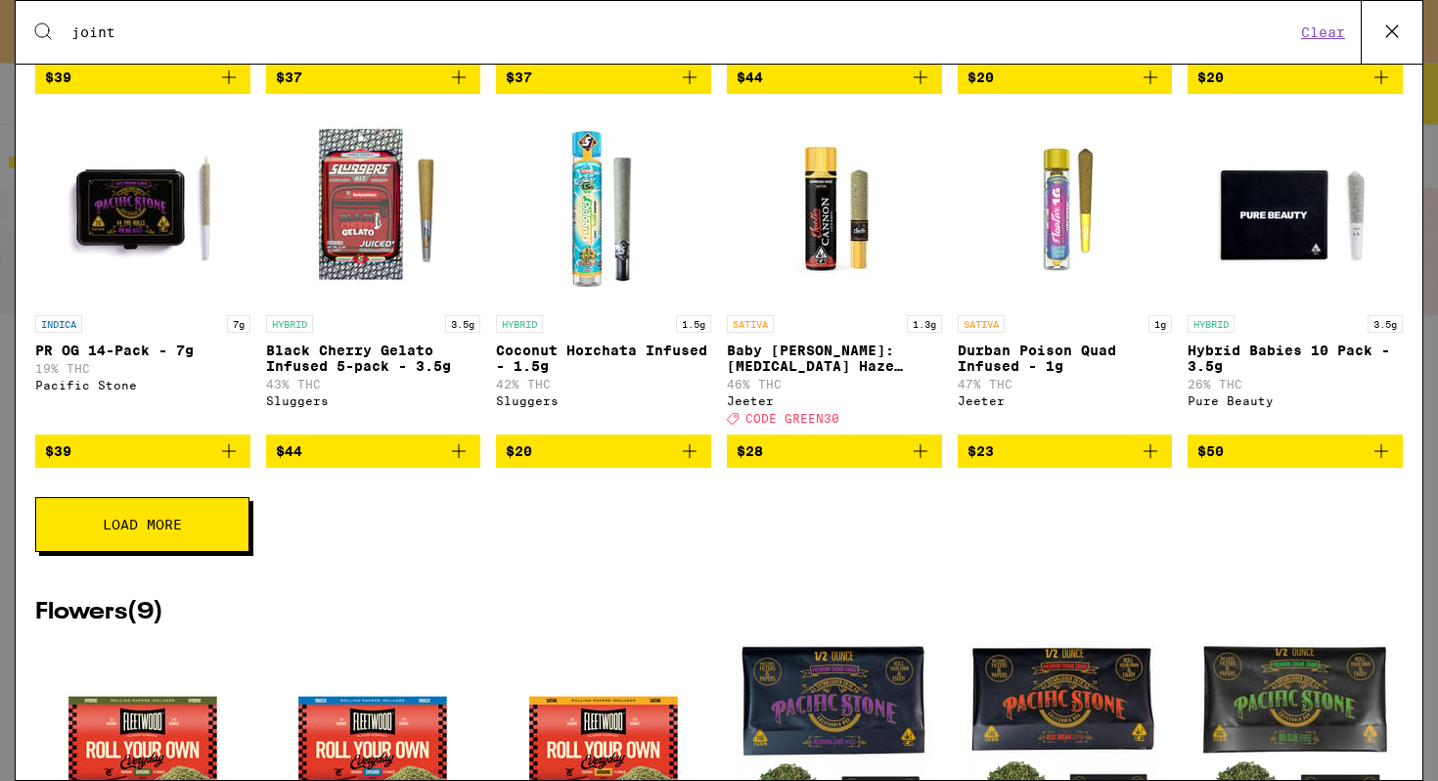
click at [188, 552] on button "Load More" at bounding box center [142, 524] width 214 height 55
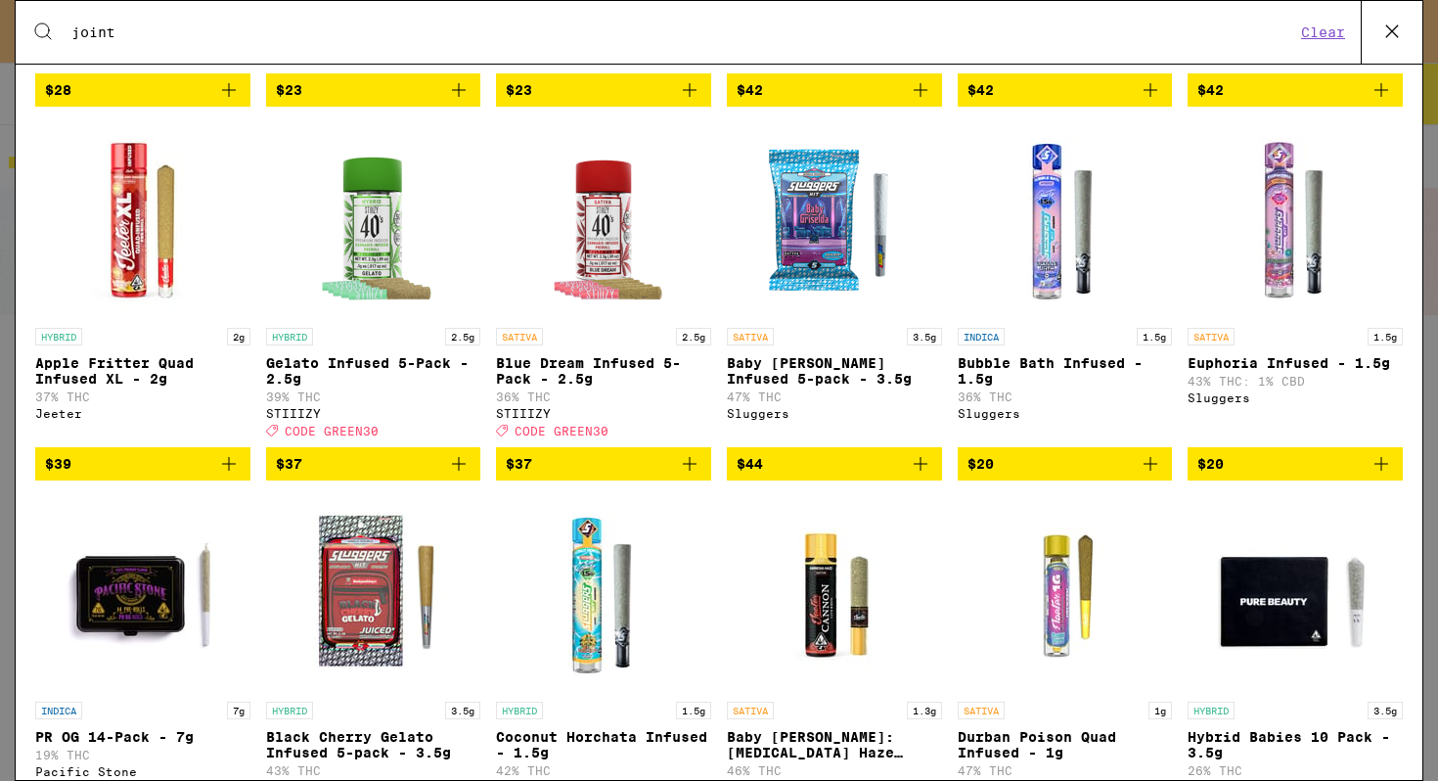
scroll to position [1033, 0]
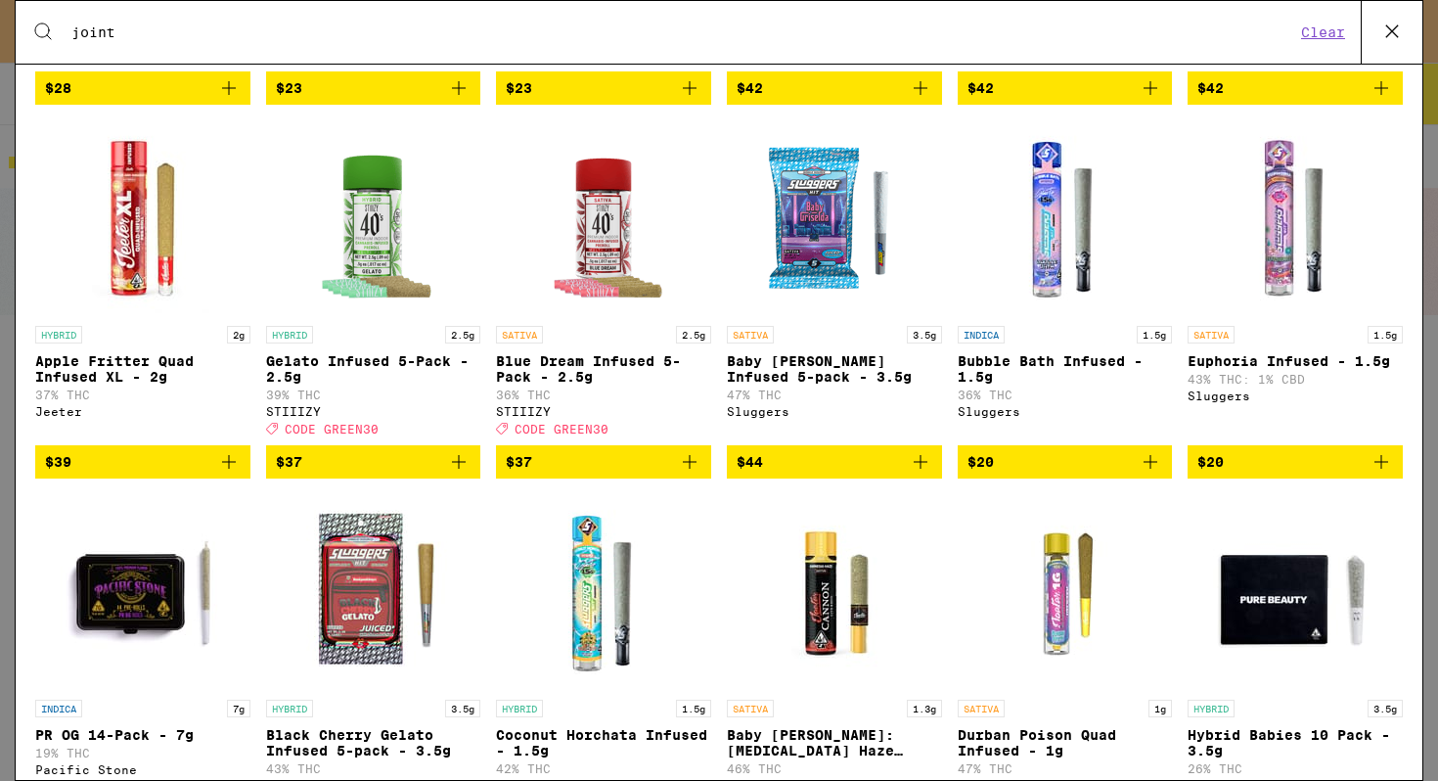
click at [1242, 474] on span "$20" at bounding box center [1296, 461] width 196 height 23
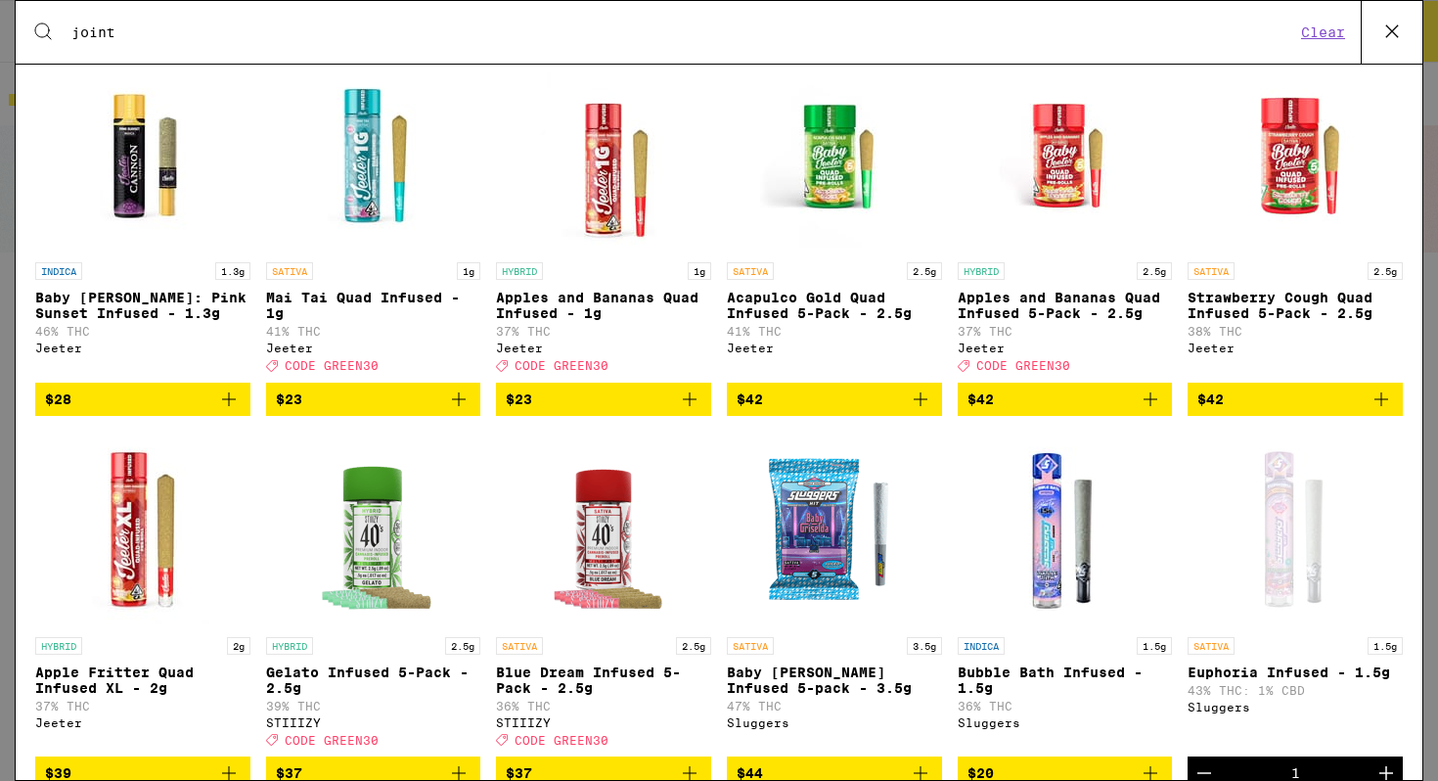
scroll to position [0, 0]
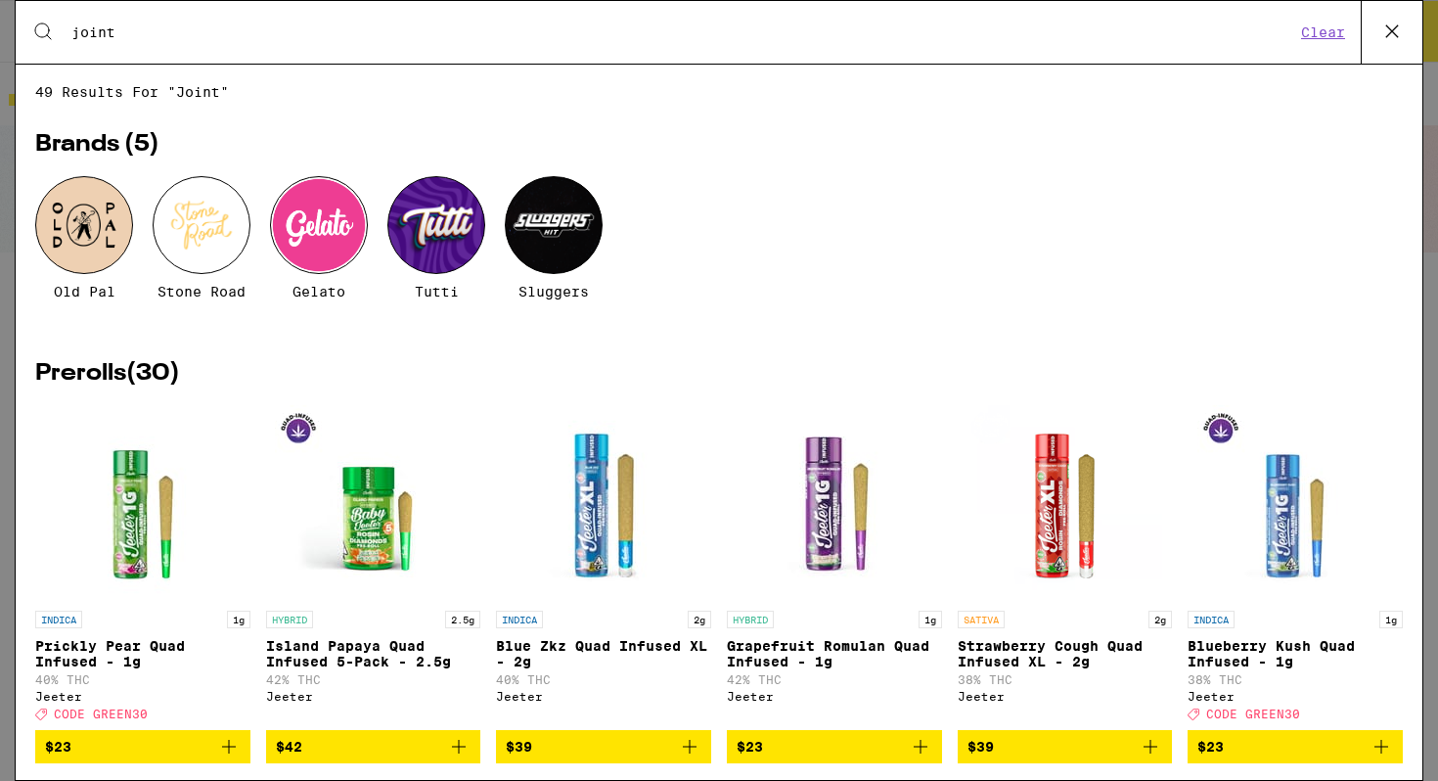
click at [1388, 40] on icon at bounding box center [1392, 31] width 29 height 29
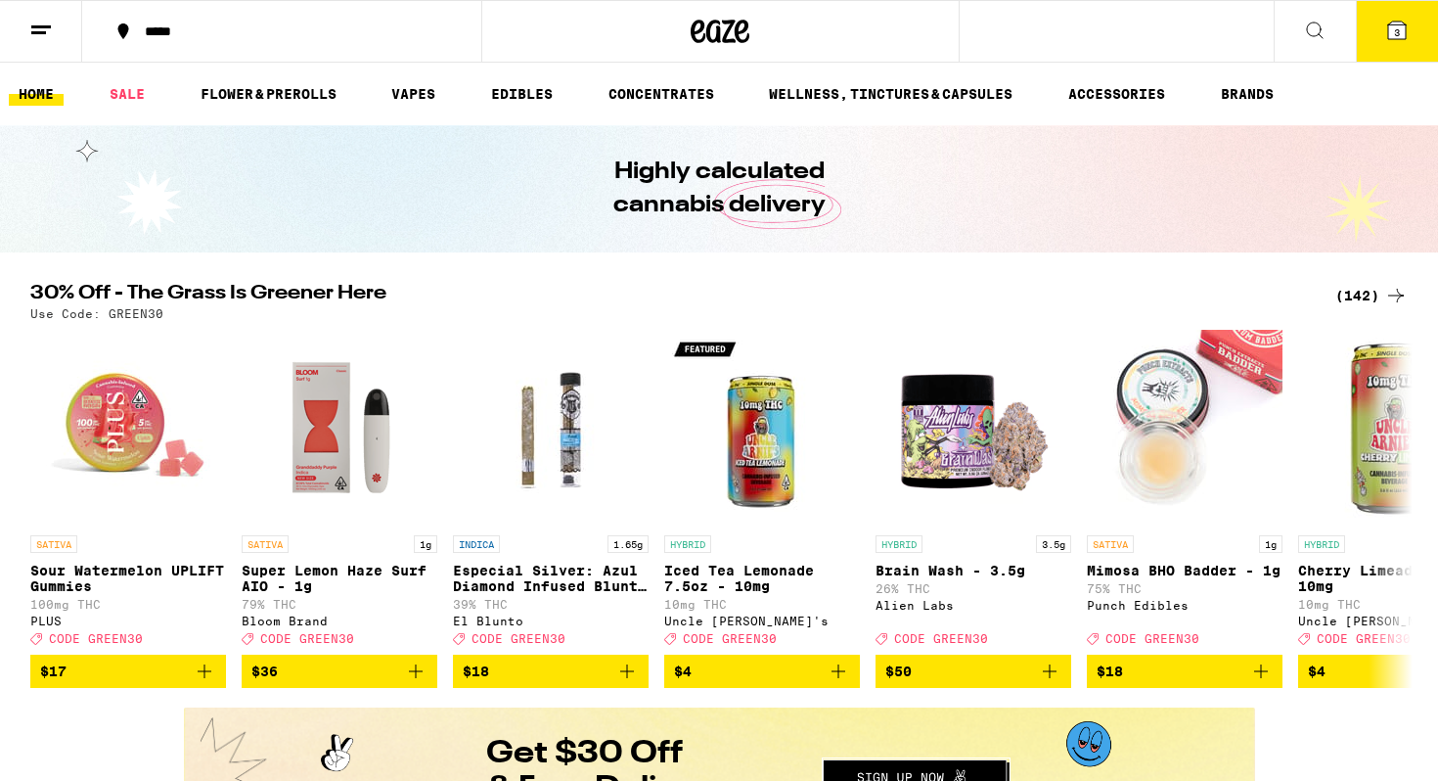
click at [1396, 40] on icon at bounding box center [1396, 30] width 23 height 23
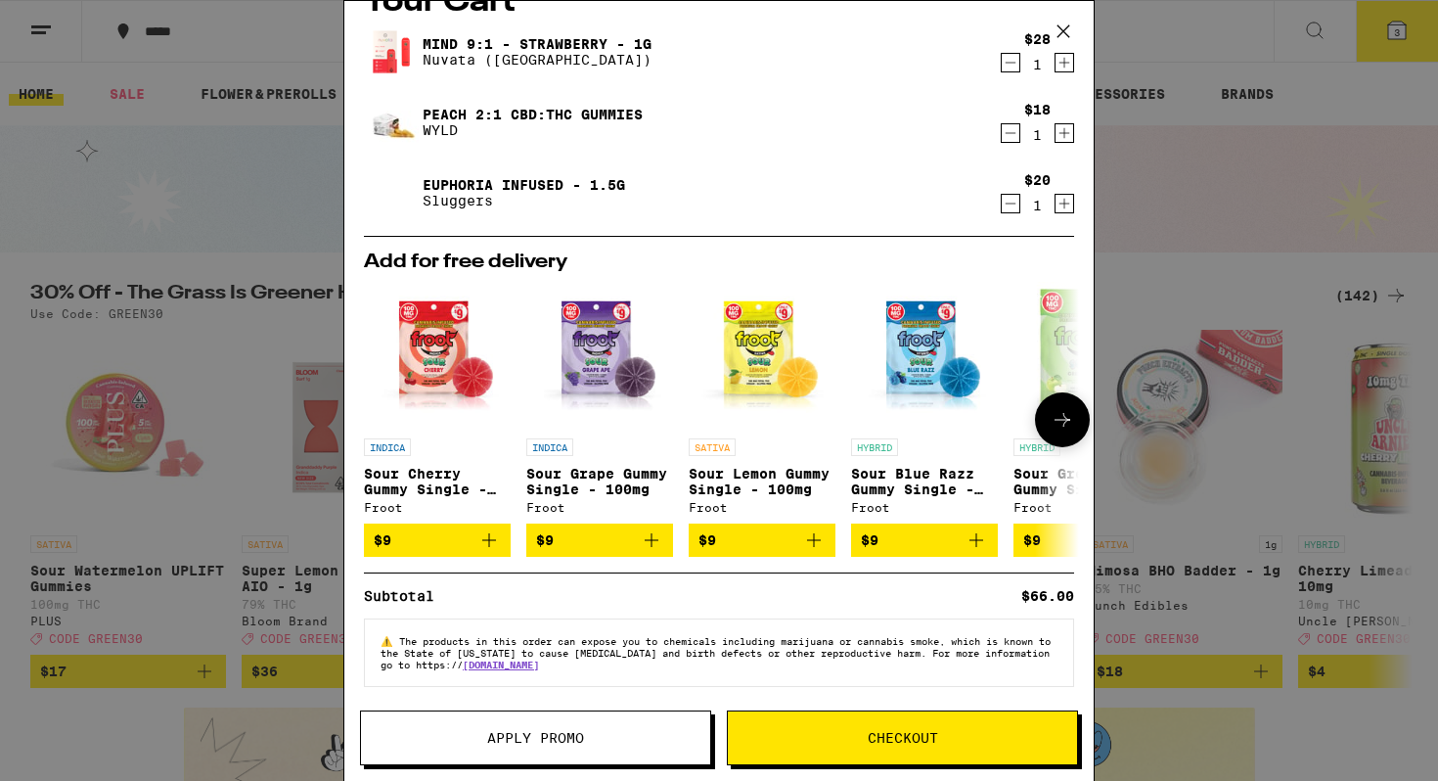
scroll to position [51, 0]
click at [1014, 124] on icon "Decrement" at bounding box center [1011, 132] width 18 height 23
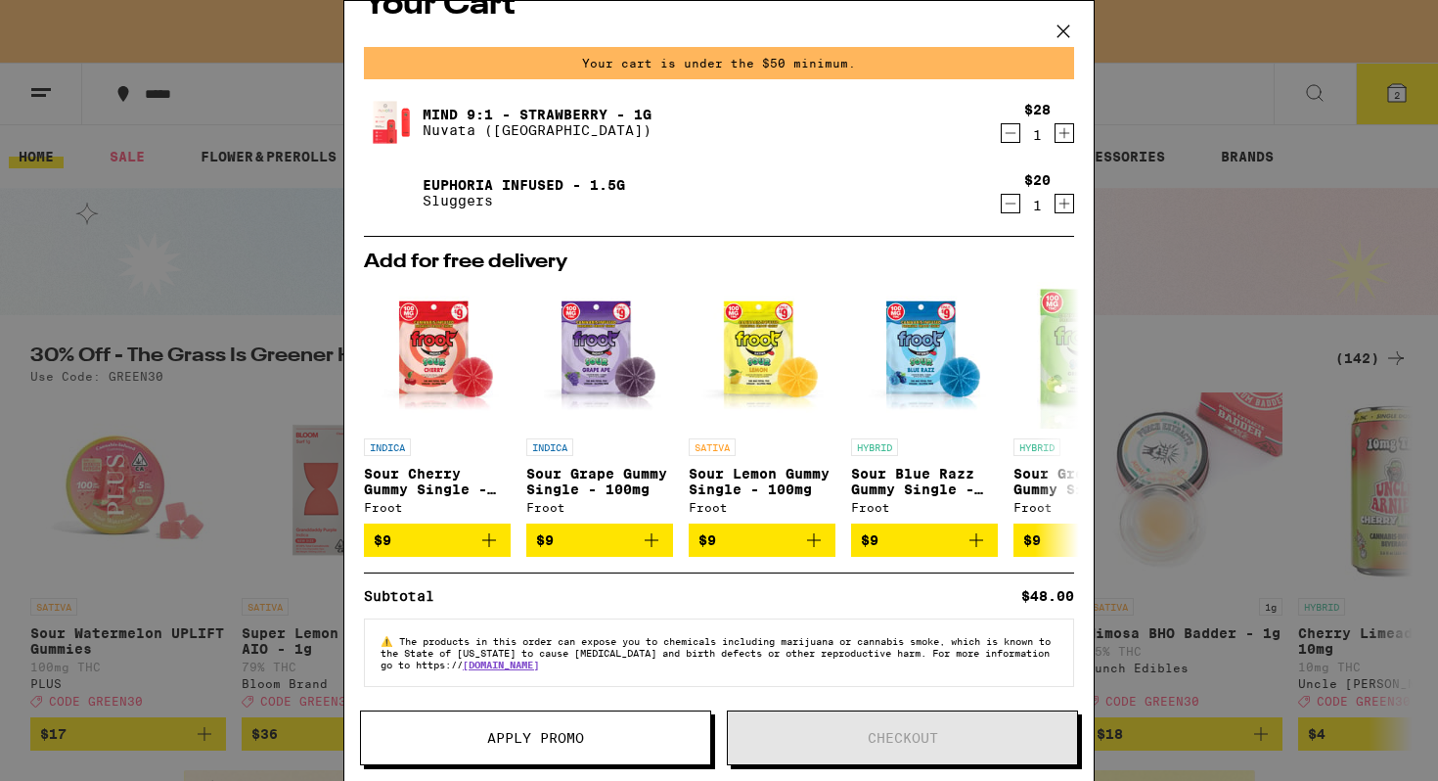
scroll to position [48, 0]
click at [1189, 157] on div "Your Cart Your cart is under the $50 minimum. Mind 9:1 - Strawberry - 1g Nuvata…" at bounding box center [719, 390] width 1438 height 781
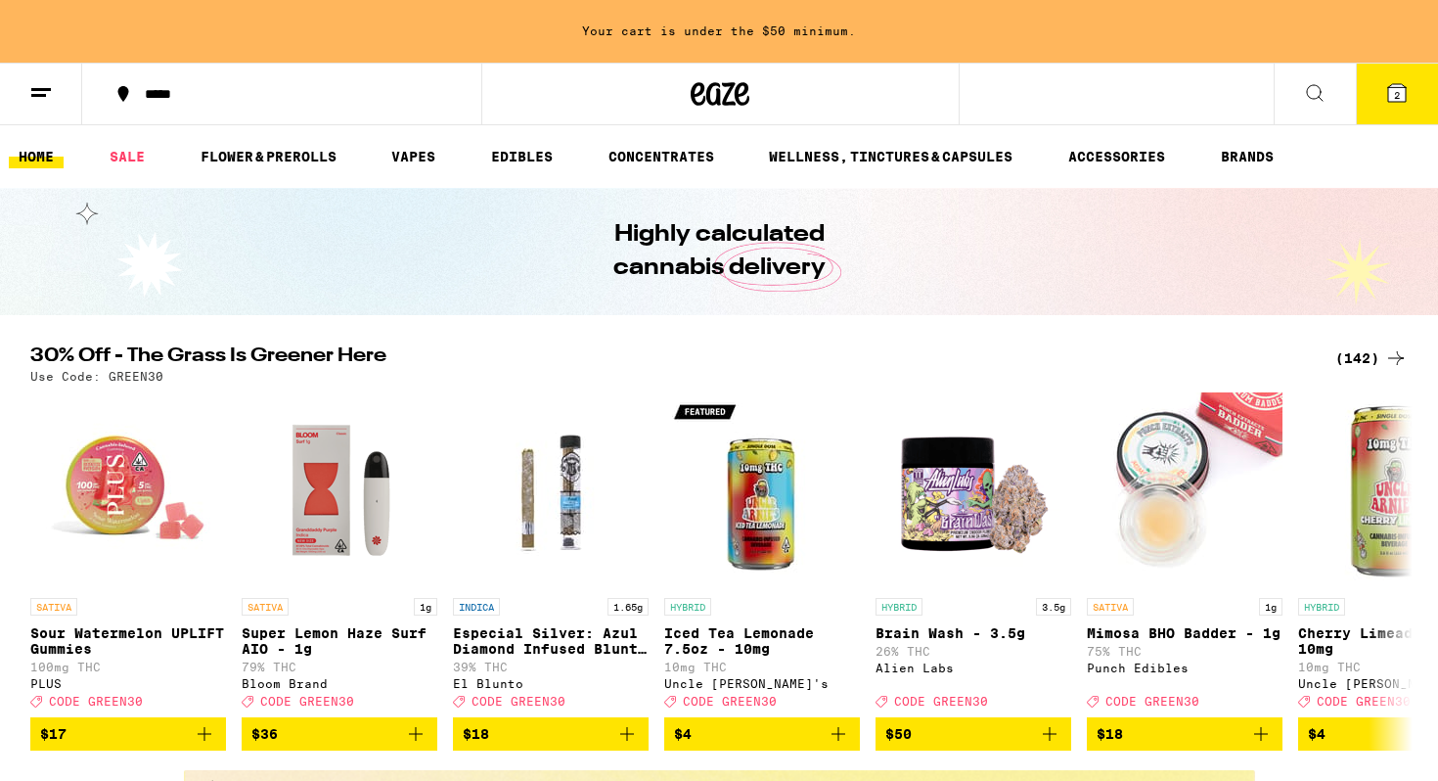
click at [1324, 101] on icon at bounding box center [1314, 92] width 23 height 23
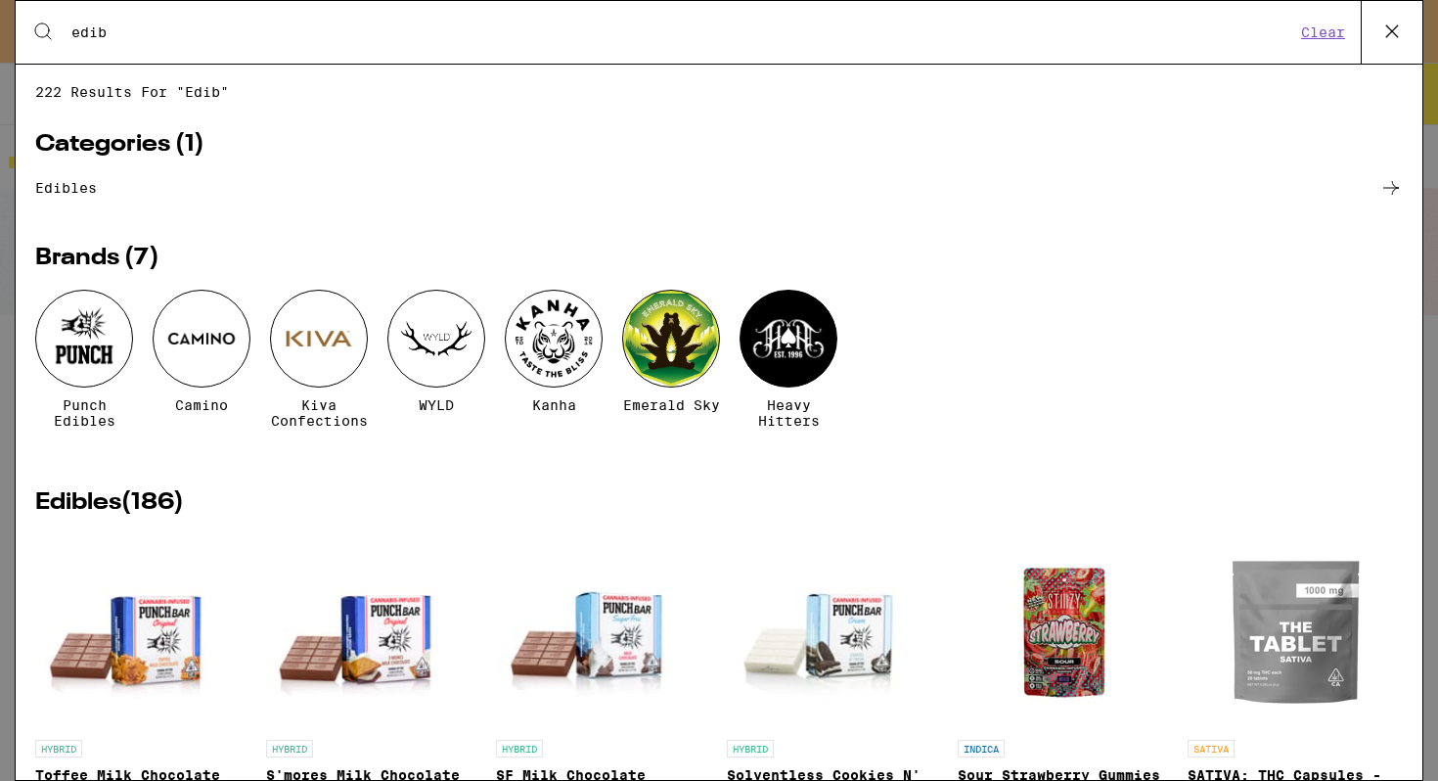
type input "edib"
click at [68, 199] on link "edibles" at bounding box center [719, 187] width 1368 height 23
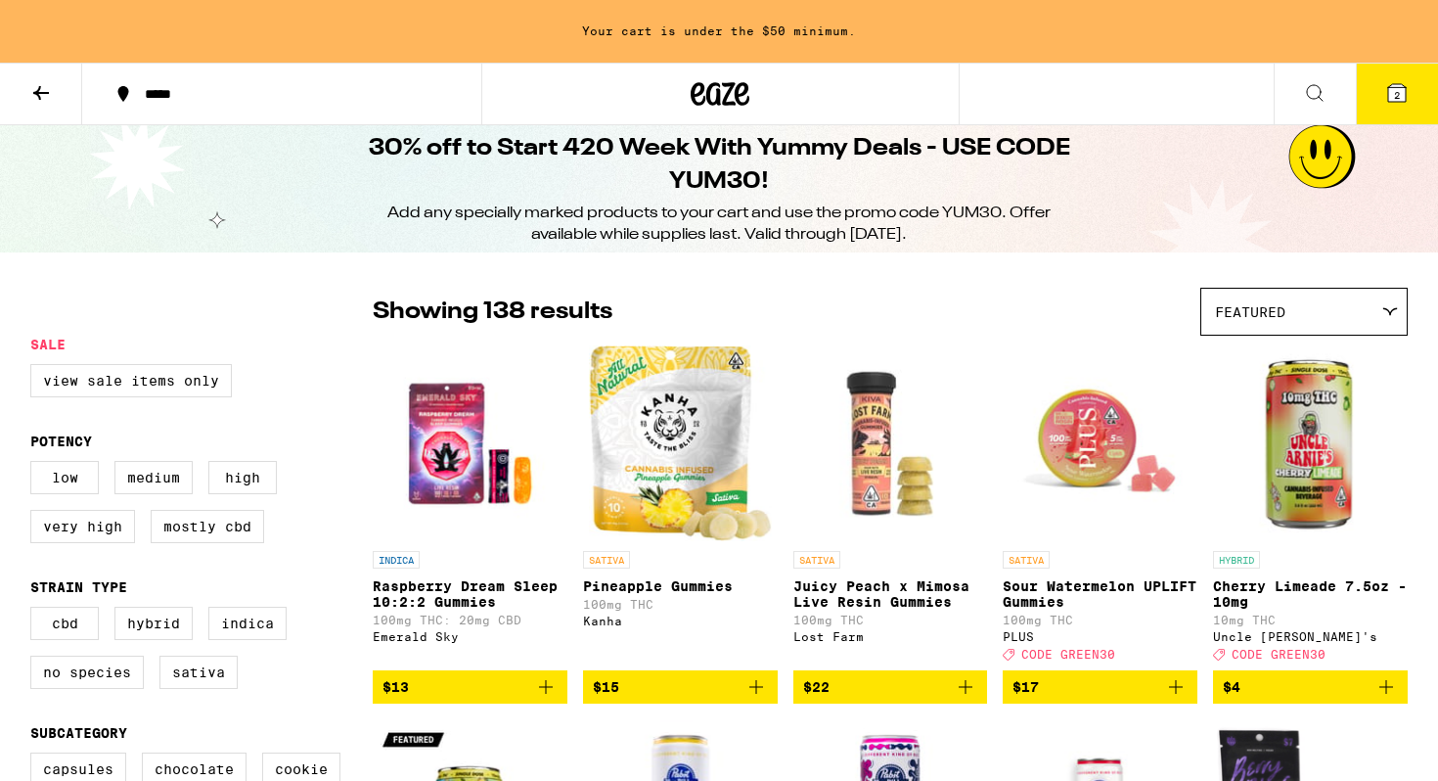
click at [1405, 92] on icon at bounding box center [1397, 93] width 18 height 18
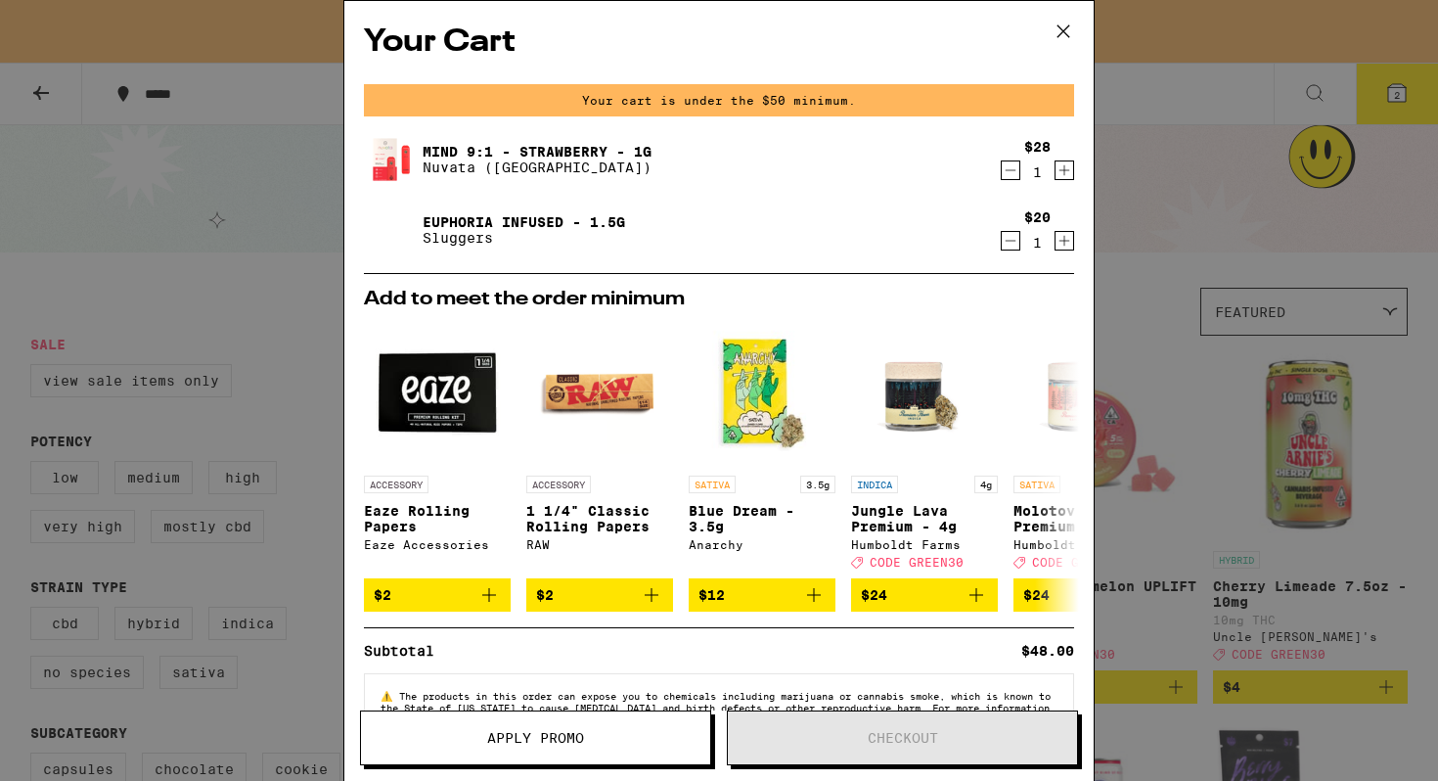
click at [1216, 258] on div "Your Cart Your cart is under the $50 minimum. Mind 9:1 - Strawberry - 1g Nuvata…" at bounding box center [719, 390] width 1438 height 781
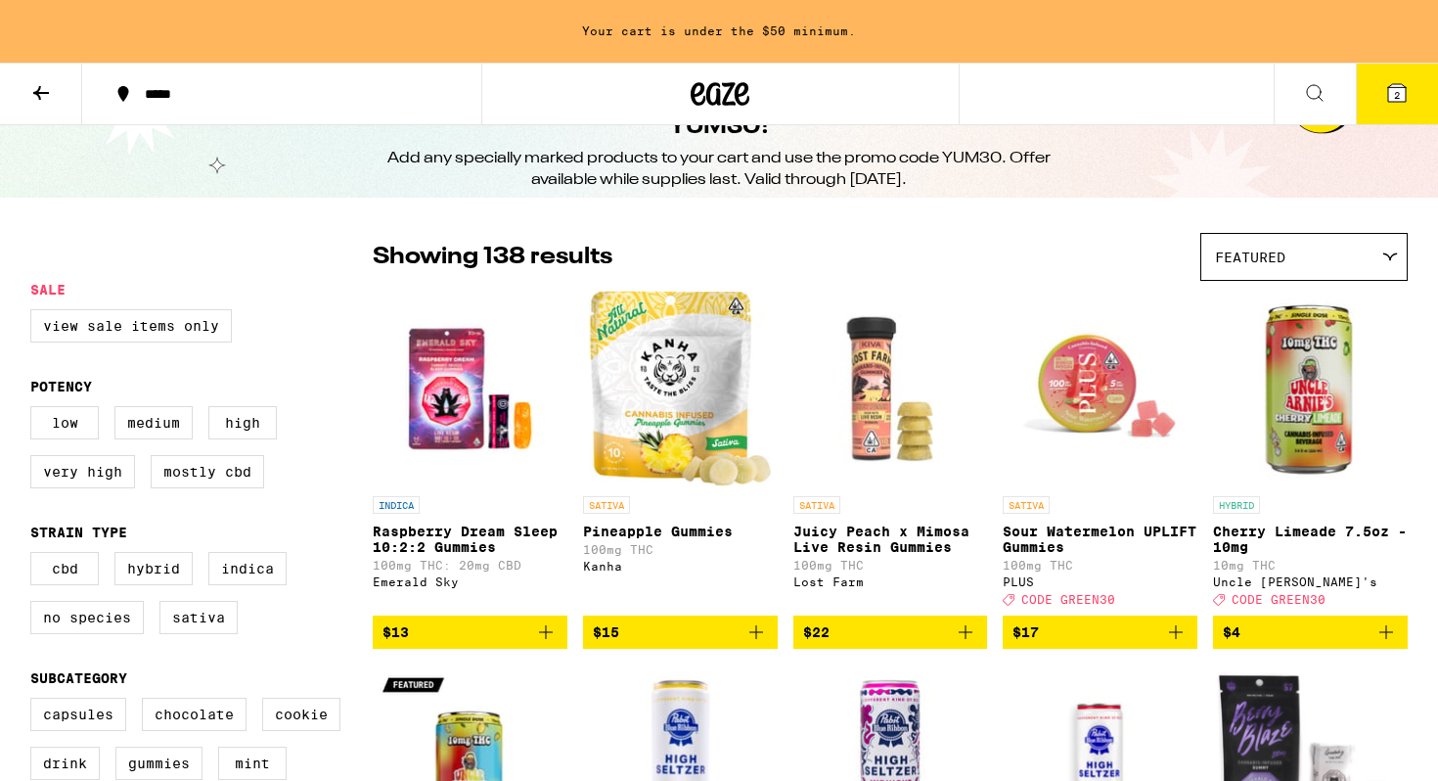
scroll to position [58, 0]
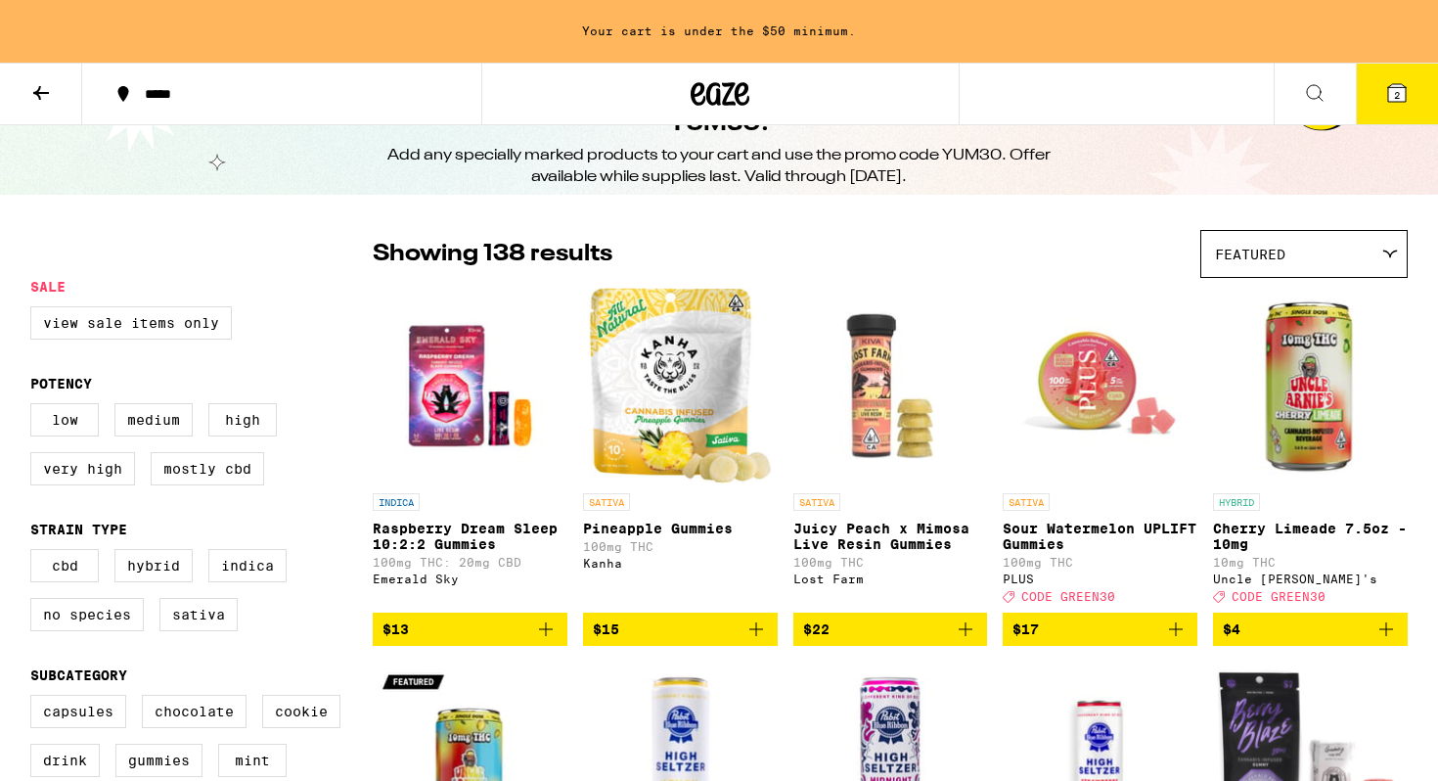
click at [1399, 99] on span "2" at bounding box center [1397, 95] width 6 height 12
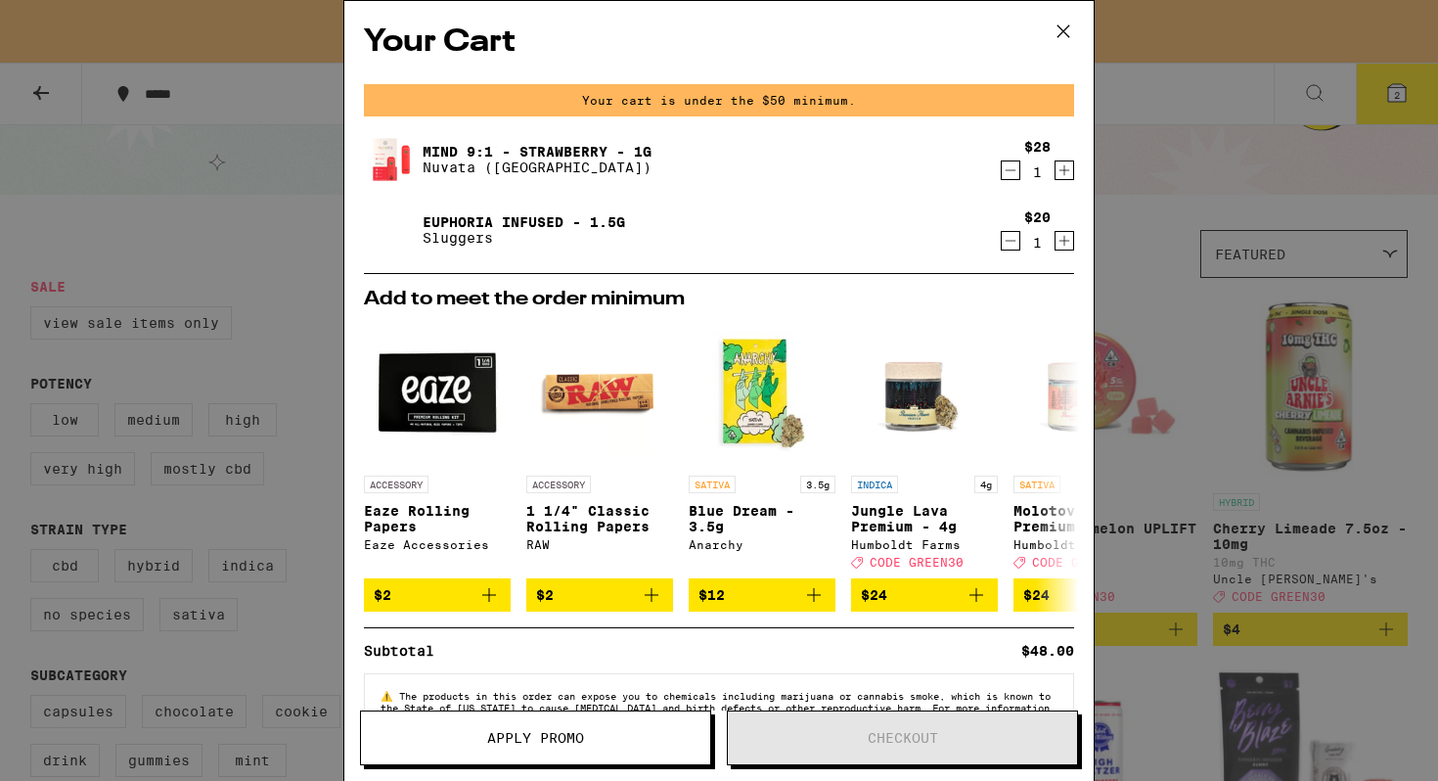
click at [1062, 34] on icon at bounding box center [1063, 31] width 29 height 29
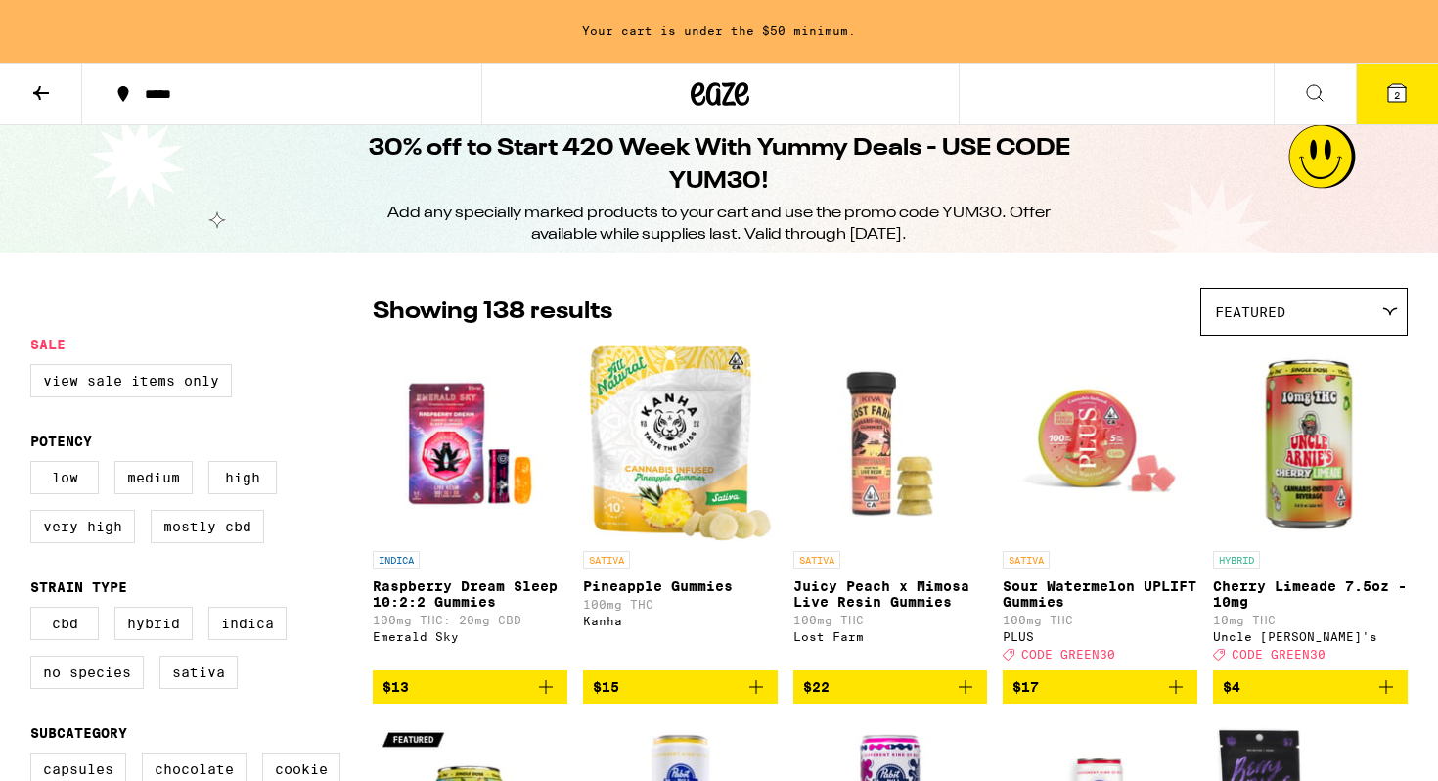
click at [37, 107] on button at bounding box center [41, 95] width 82 height 62
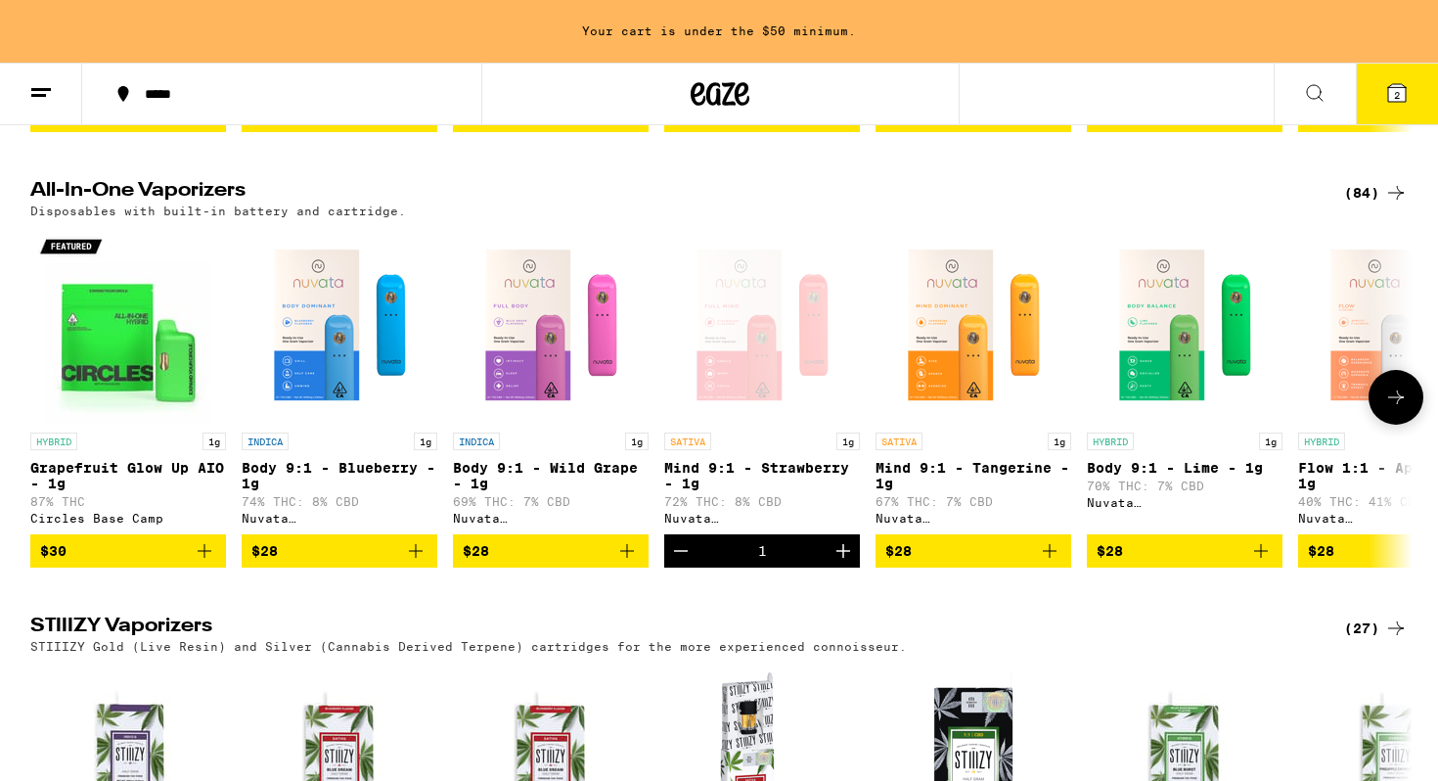
scroll to position [2857, 0]
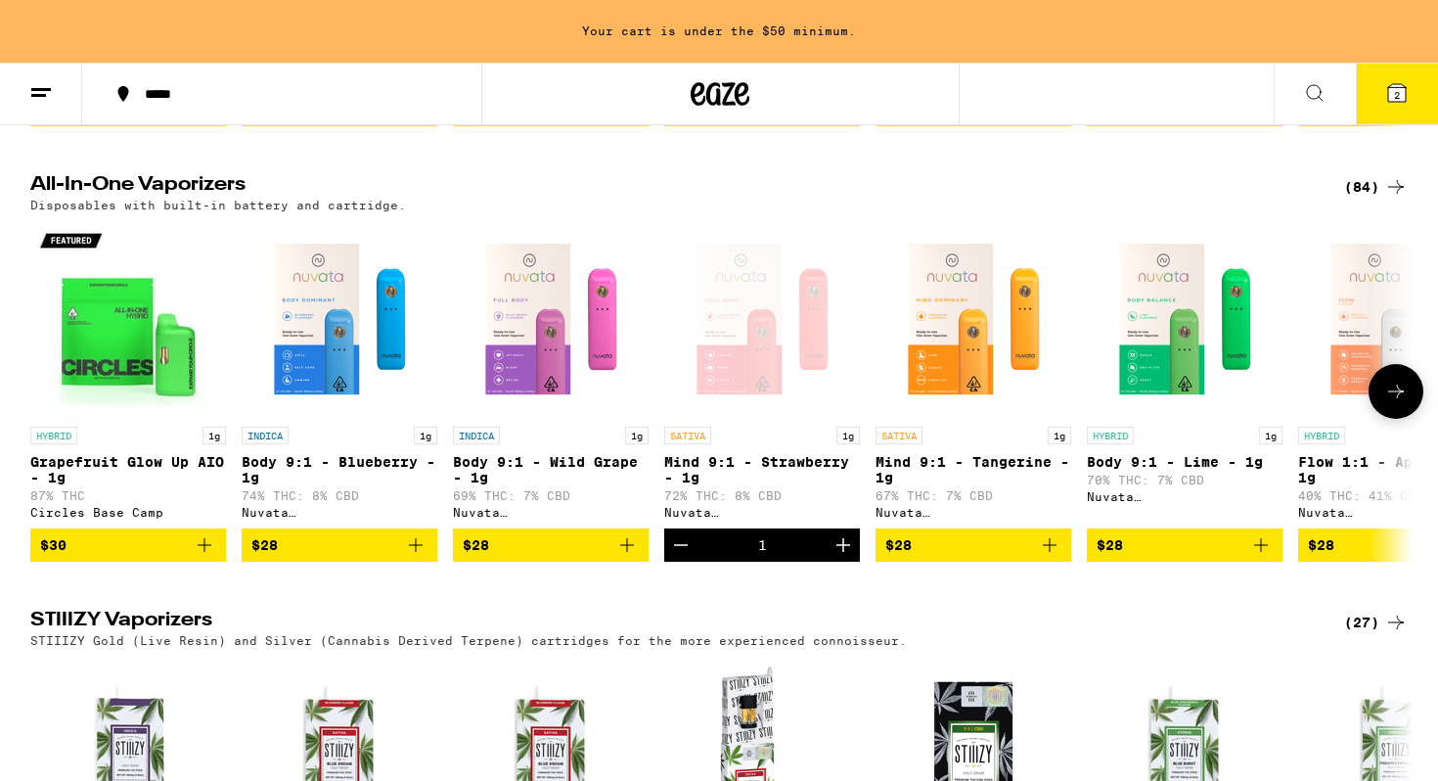
click at [138, 557] on span "$30" at bounding box center [128, 544] width 176 height 23
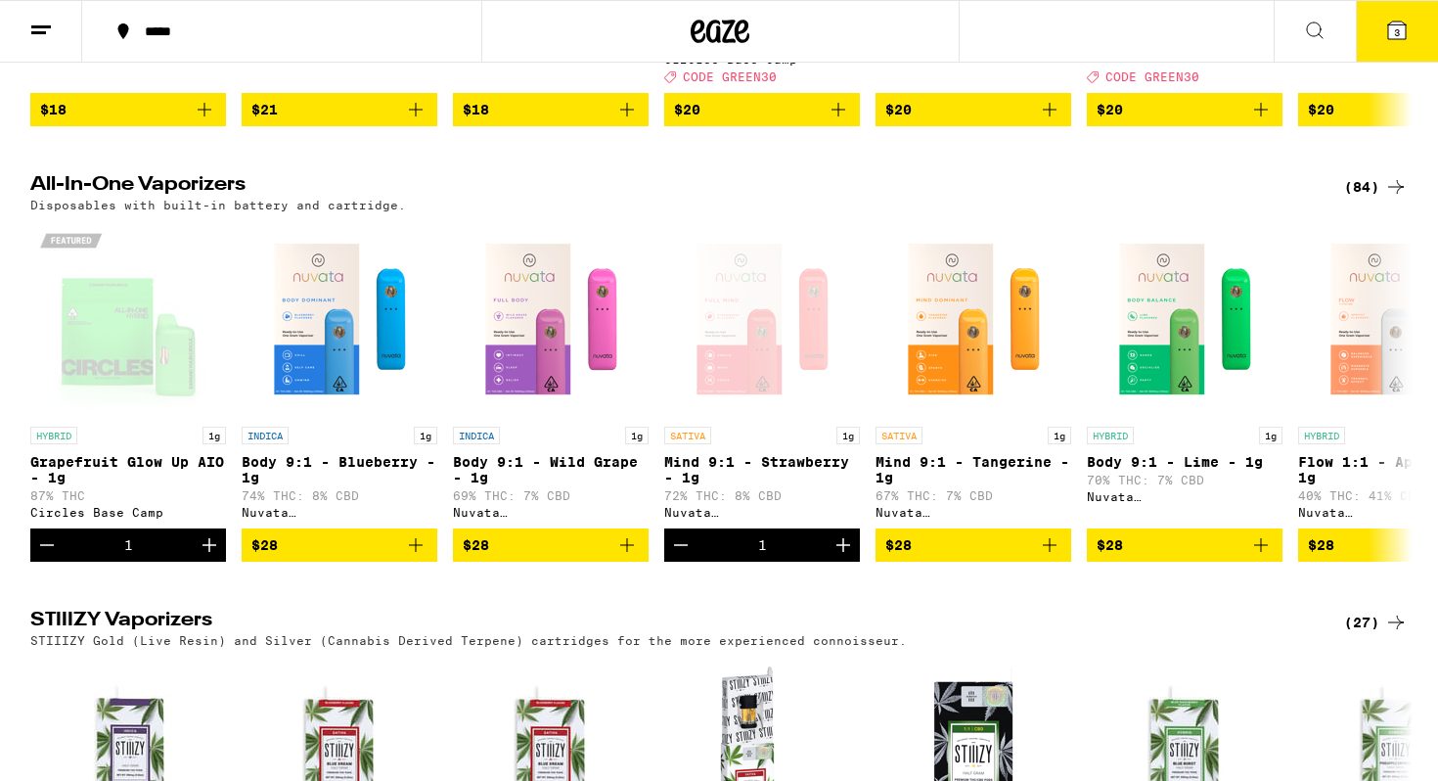
click at [1398, 31] on span "3" at bounding box center [1397, 32] width 6 height 12
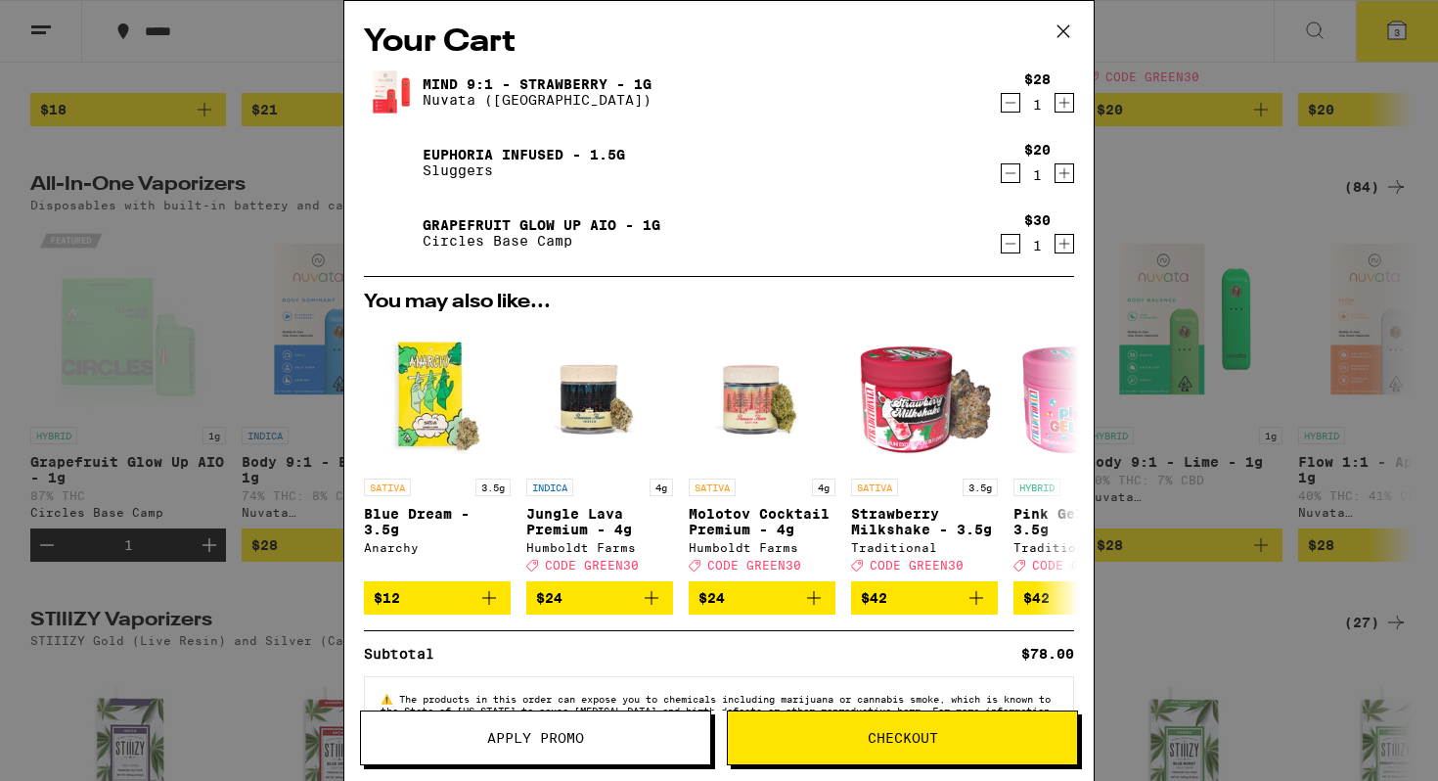
click at [1011, 98] on icon "Decrement" at bounding box center [1011, 102] width 18 height 23
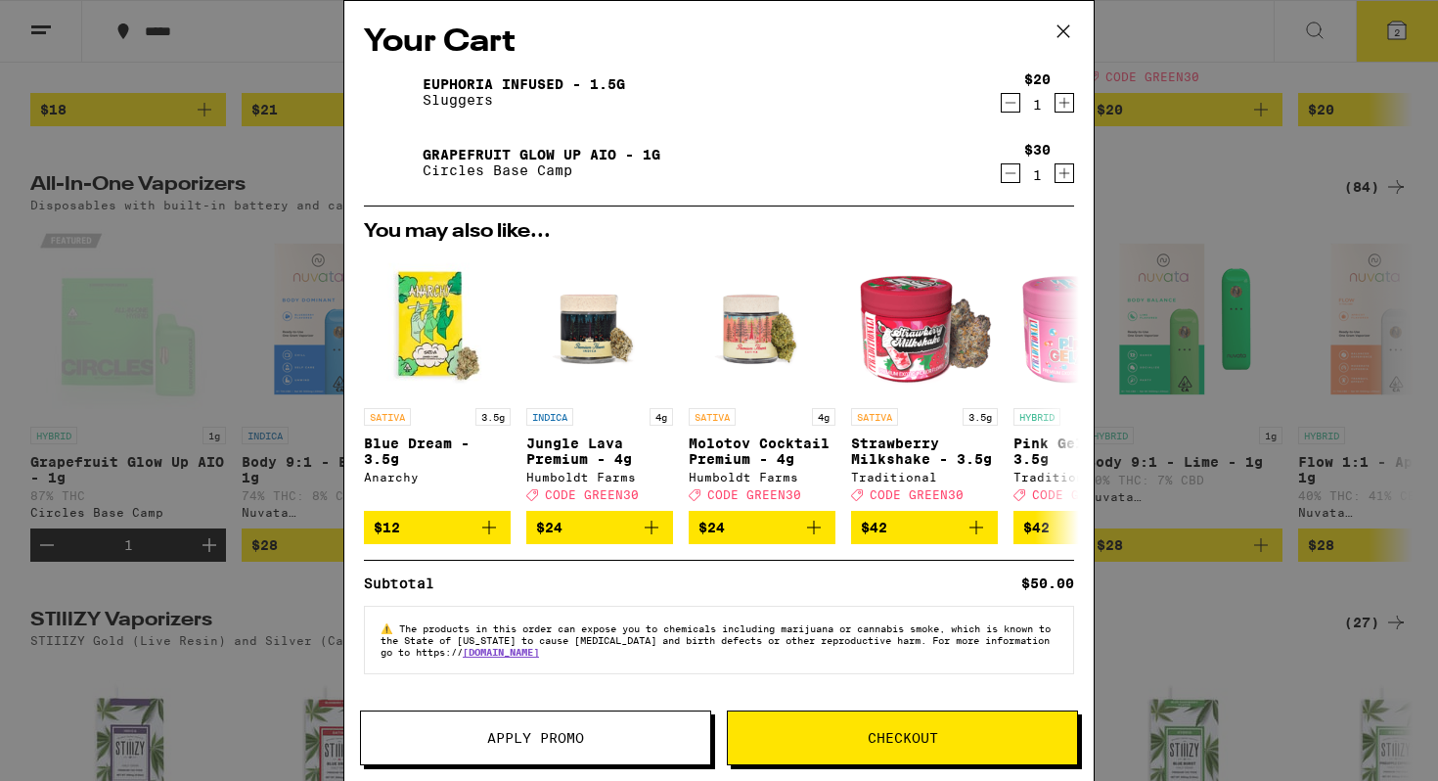
click at [398, 175] on img at bounding box center [391, 162] width 55 height 55
click at [453, 154] on link "Grapefruit Glow Up AIO - 1g" at bounding box center [542, 155] width 238 height 16
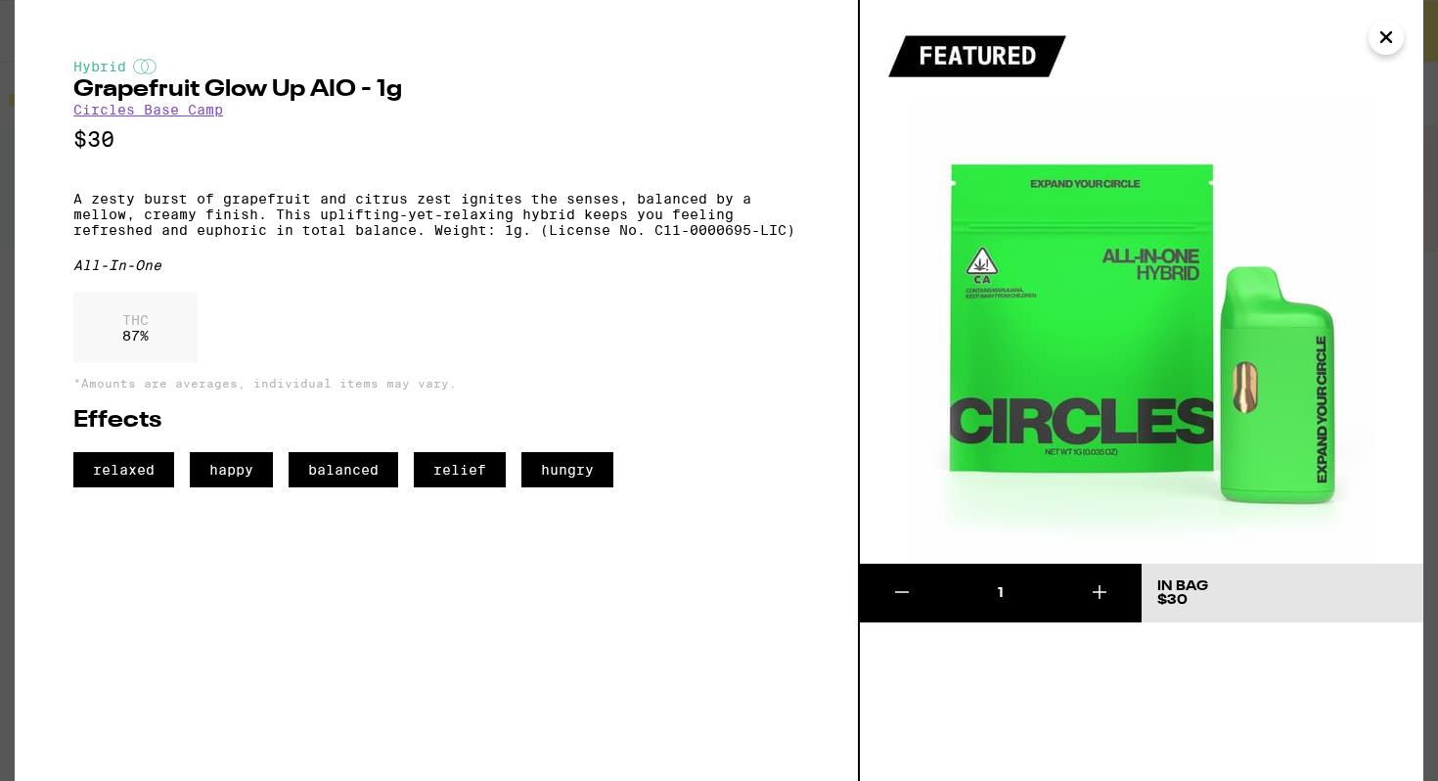
click at [1391, 38] on icon "Close" at bounding box center [1386, 37] width 23 height 29
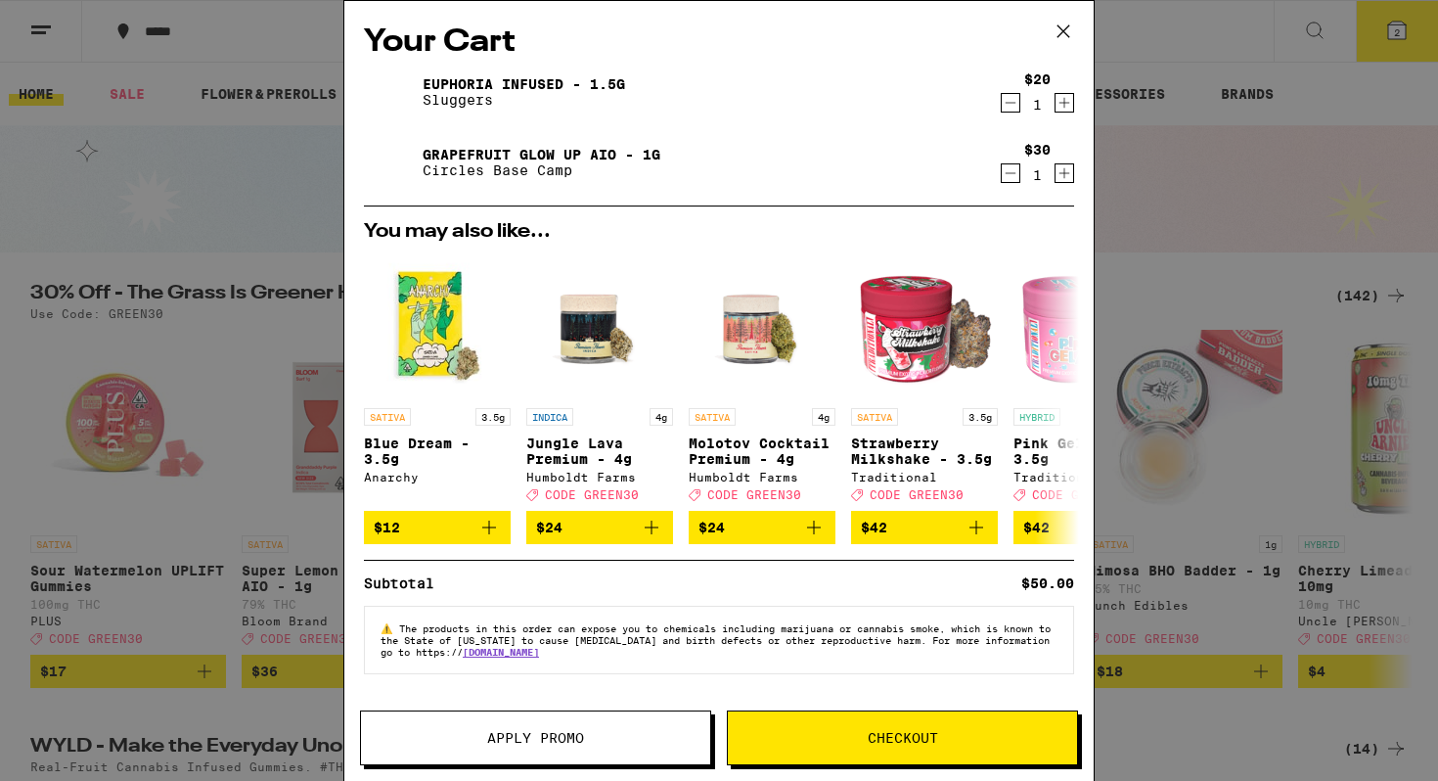
click at [1068, 32] on icon at bounding box center [1063, 31] width 29 height 29
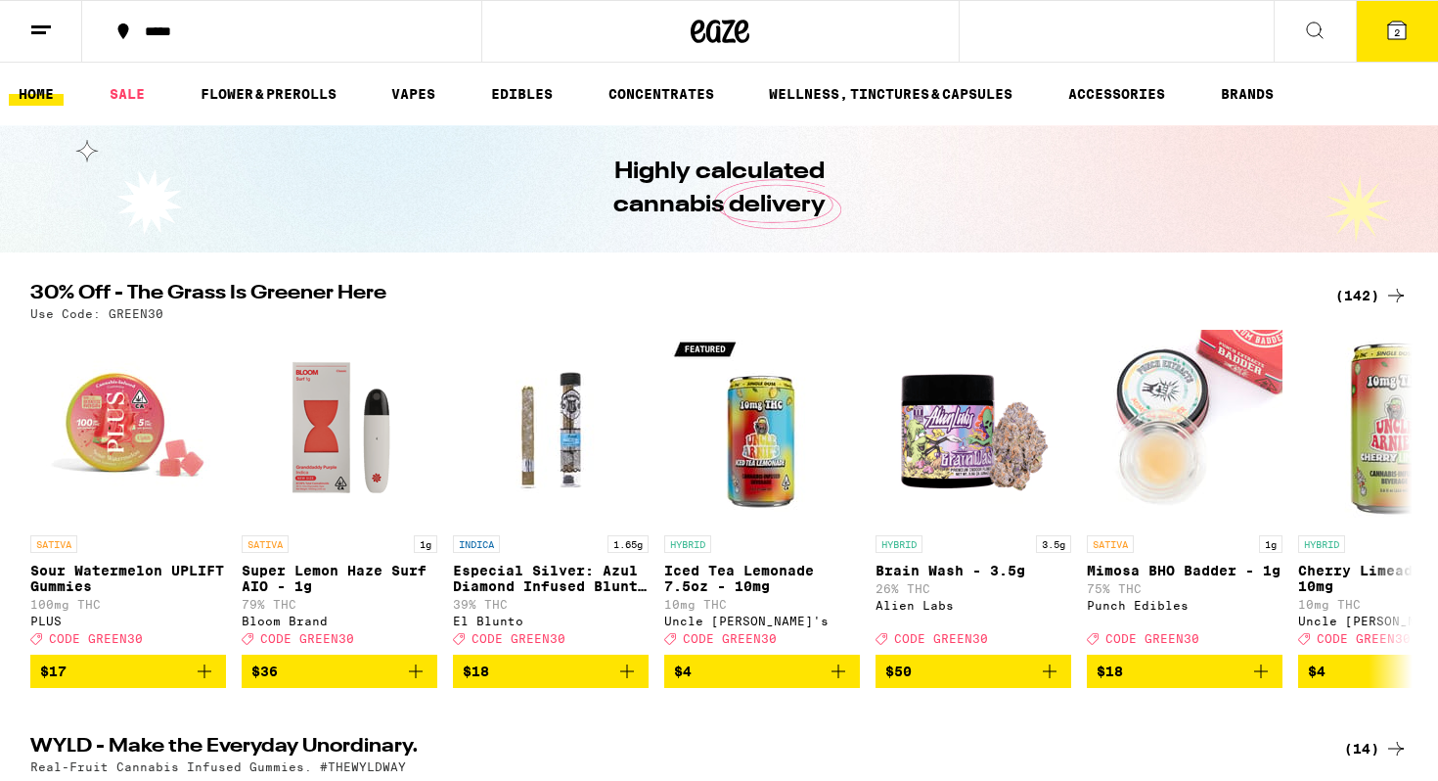
click at [1389, 30] on icon at bounding box center [1397, 31] width 18 height 18
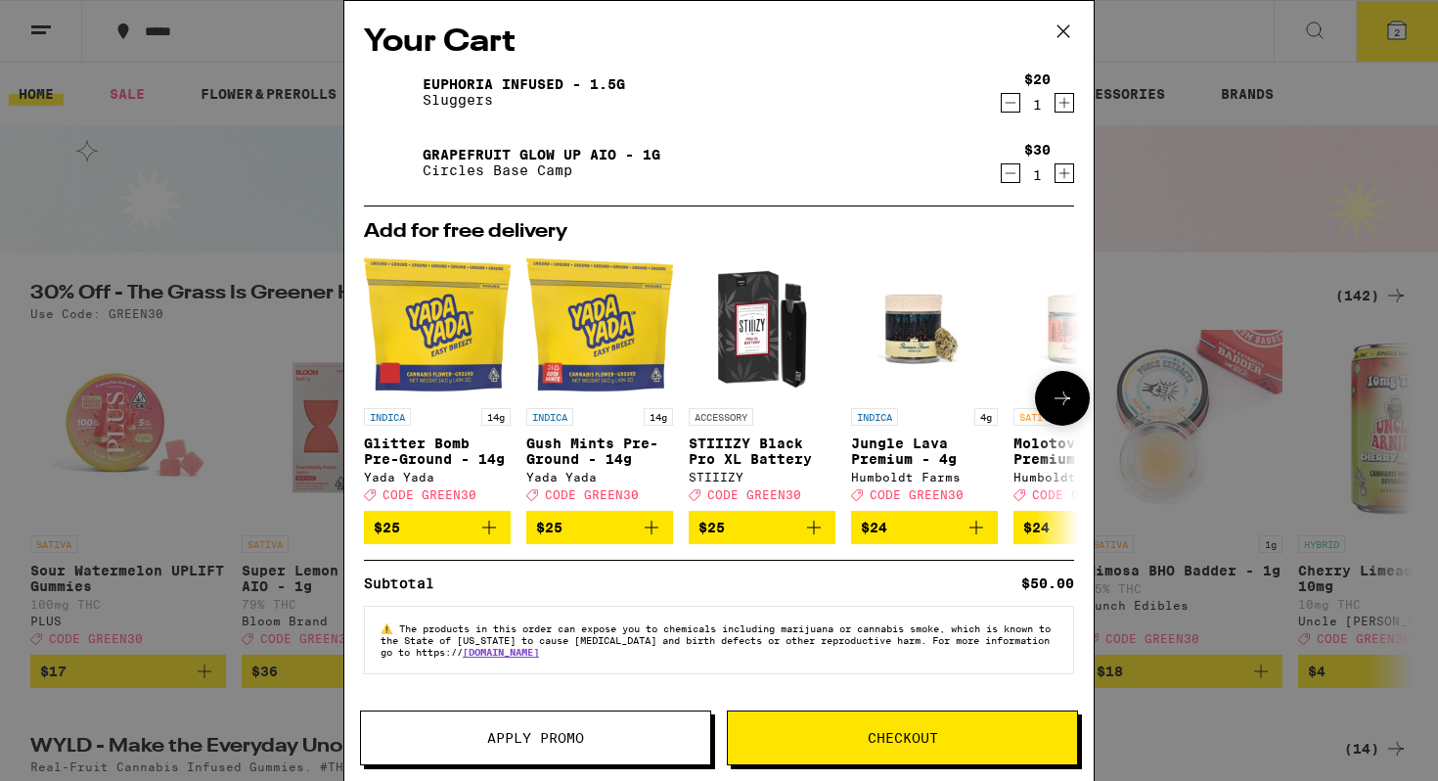
scroll to position [1, 0]
click at [808, 728] on button "Checkout" at bounding box center [902, 737] width 351 height 55
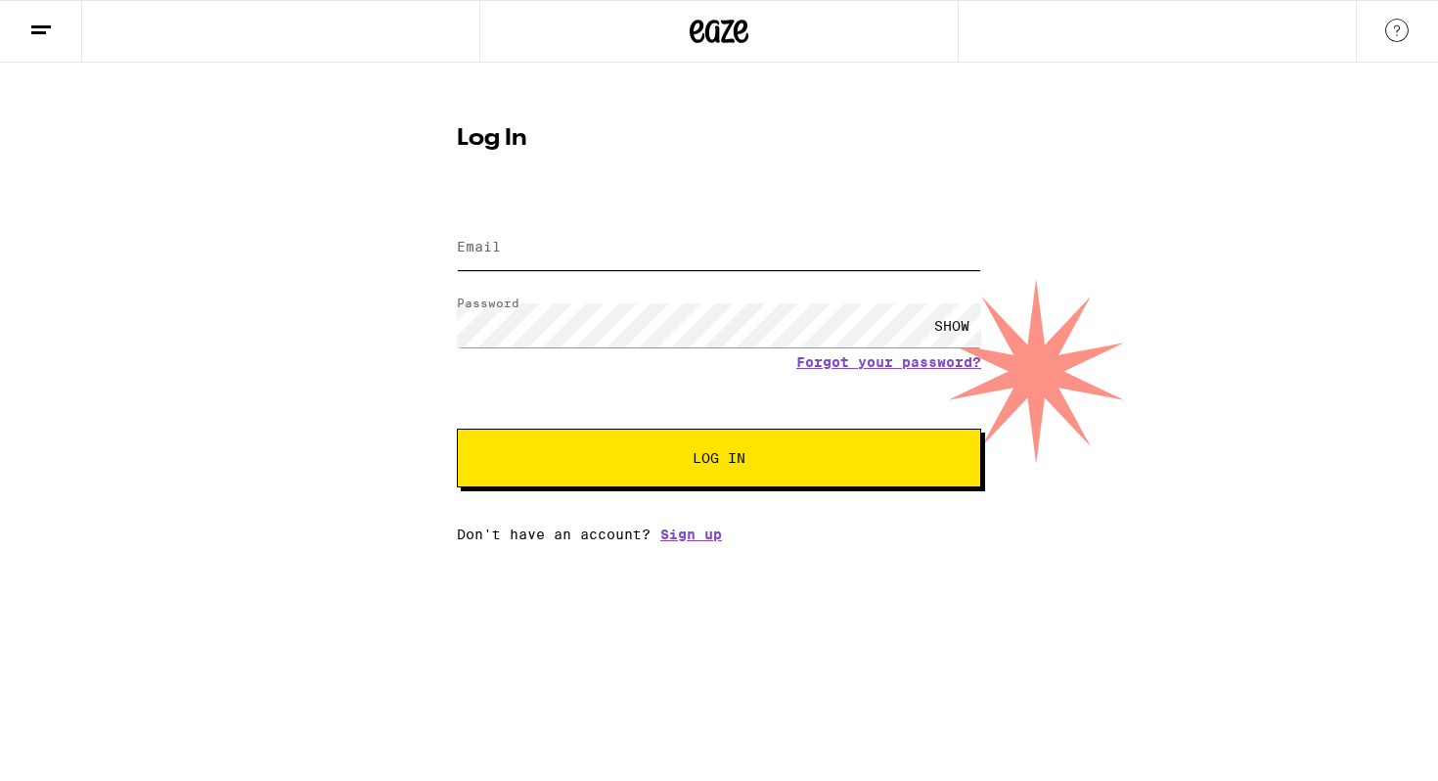
click at [682, 249] on input "Email" at bounding box center [719, 248] width 524 height 44
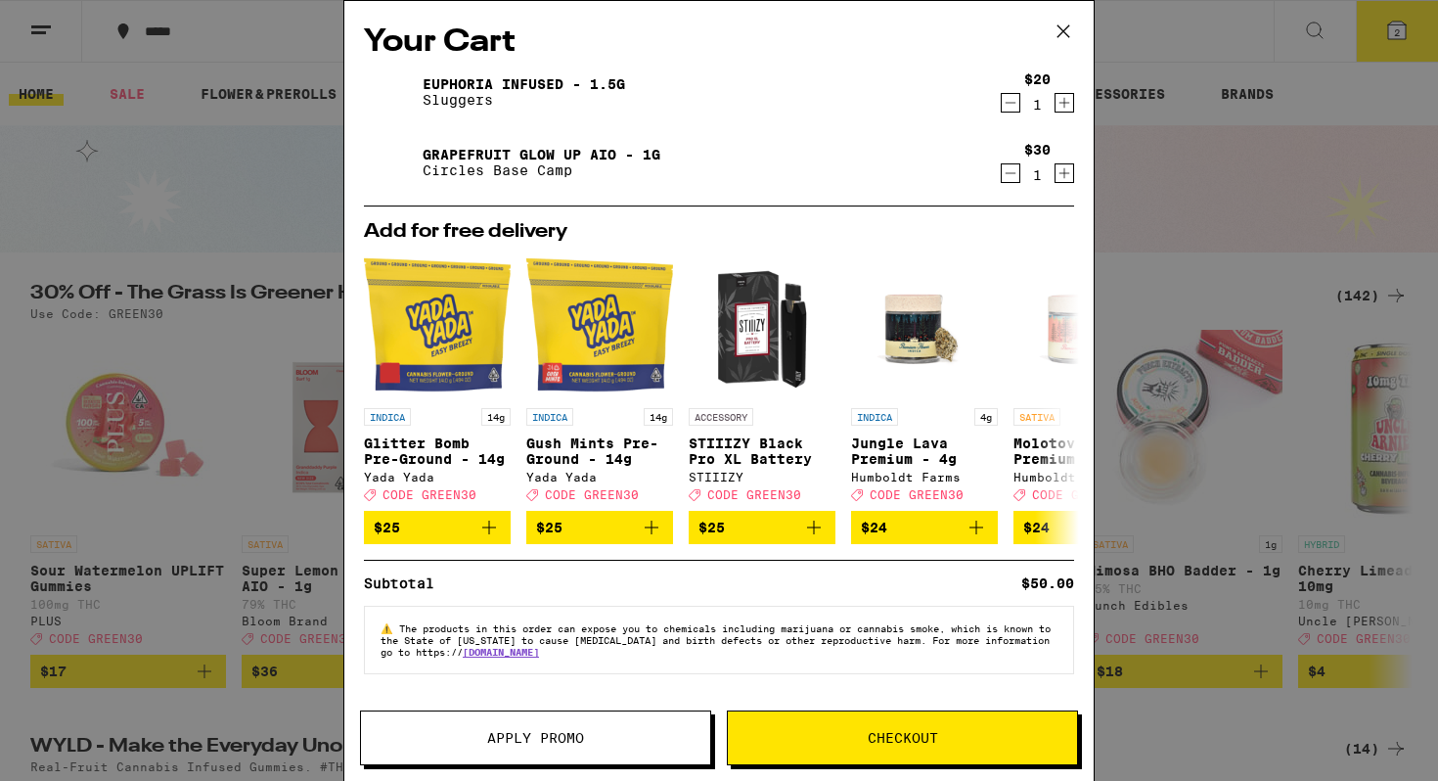
click at [468, 155] on link "Grapefruit Glow Up AIO - 1g" at bounding box center [542, 155] width 238 height 16
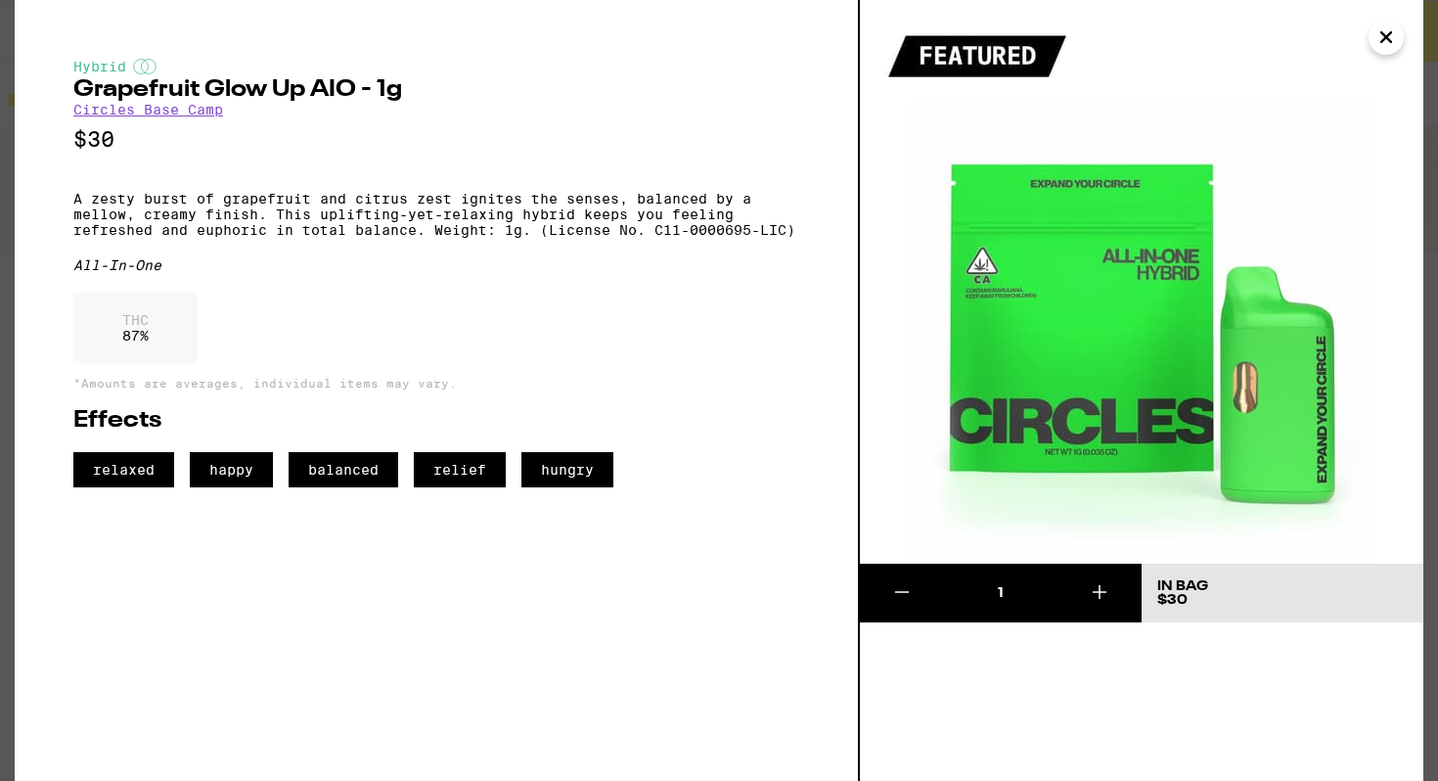
click at [1398, 39] on button "Close" at bounding box center [1386, 37] width 35 height 35
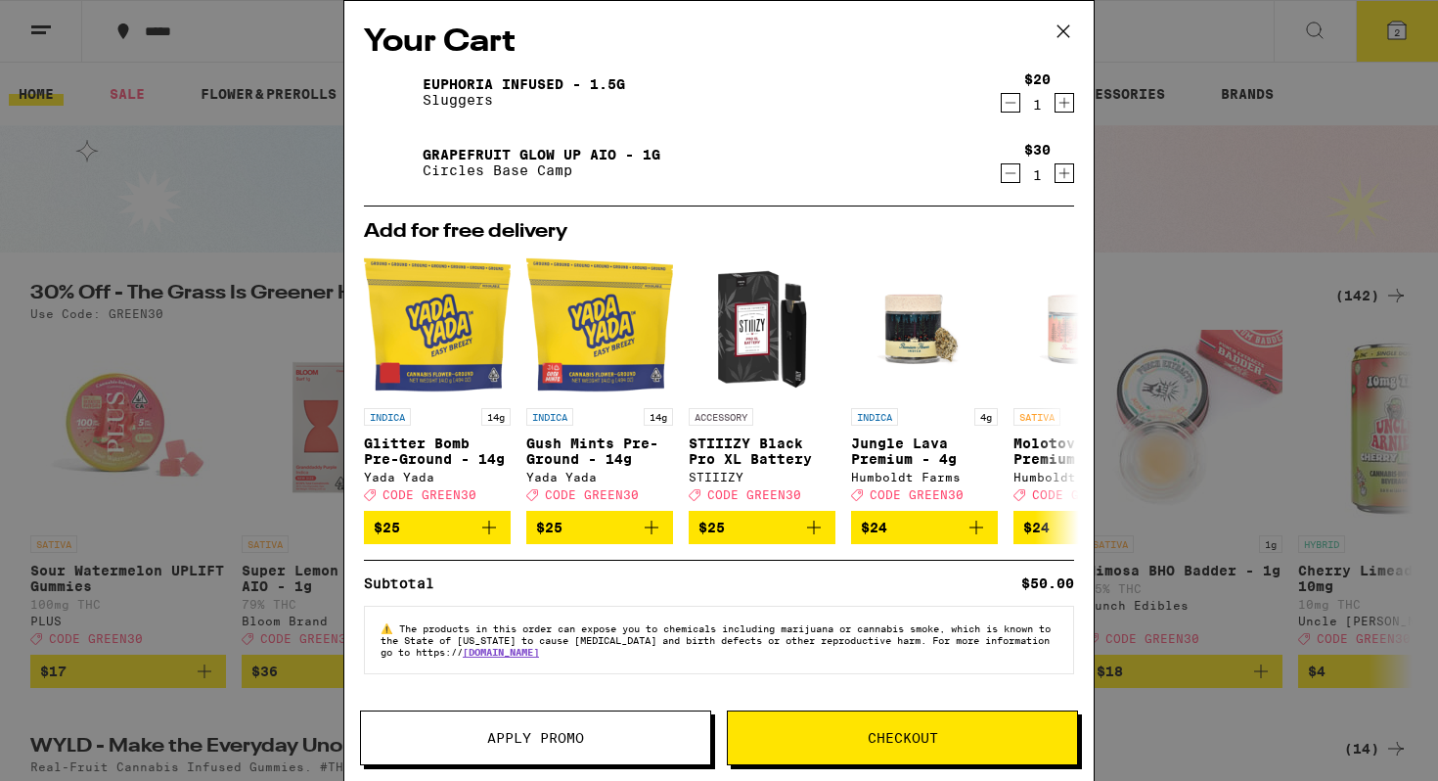
click at [1353, 34] on div "Your Cart Euphoria Infused - 1.5g Sluggers $20 1 Grapefruit Glow Up AIO - 1g Ci…" at bounding box center [719, 390] width 1438 height 781
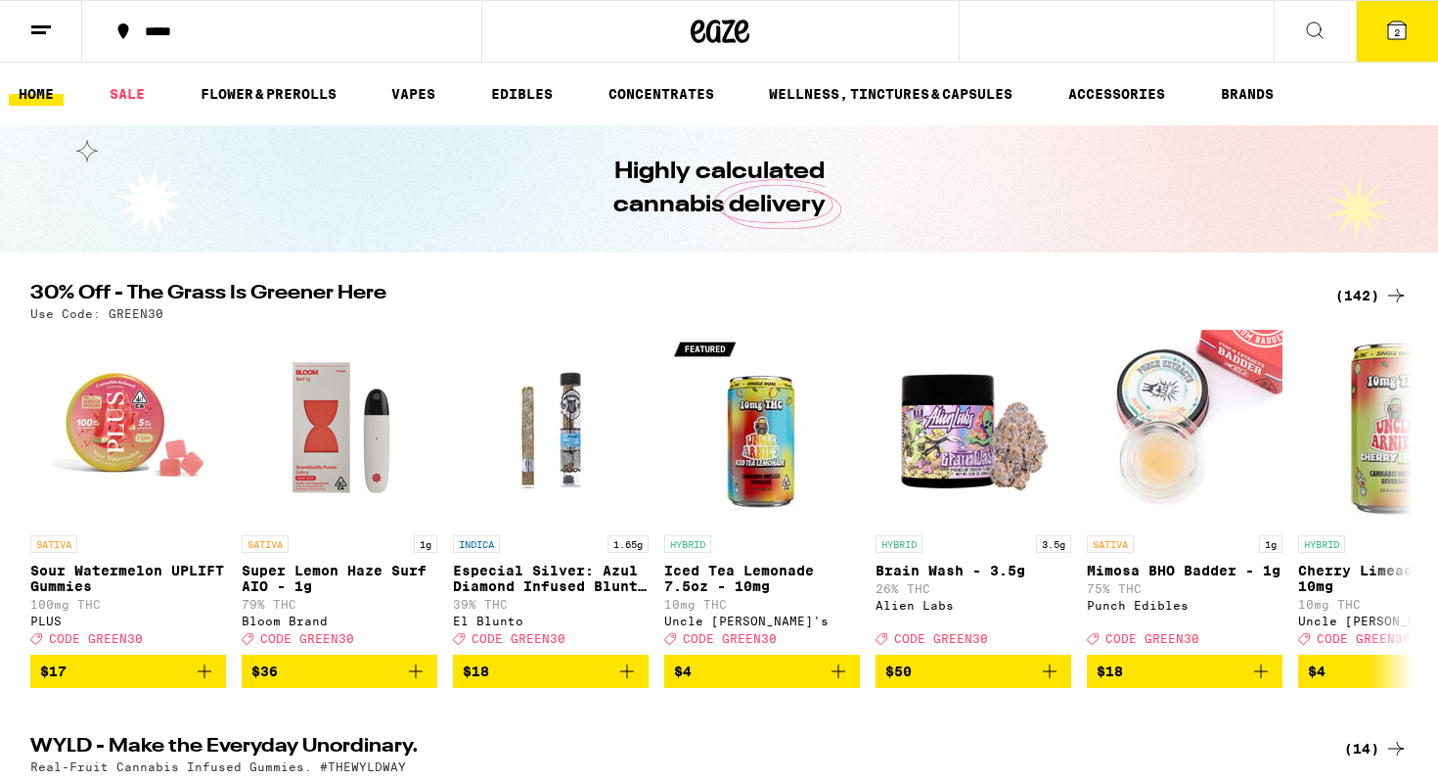
click at [1393, 40] on icon at bounding box center [1396, 30] width 23 height 23
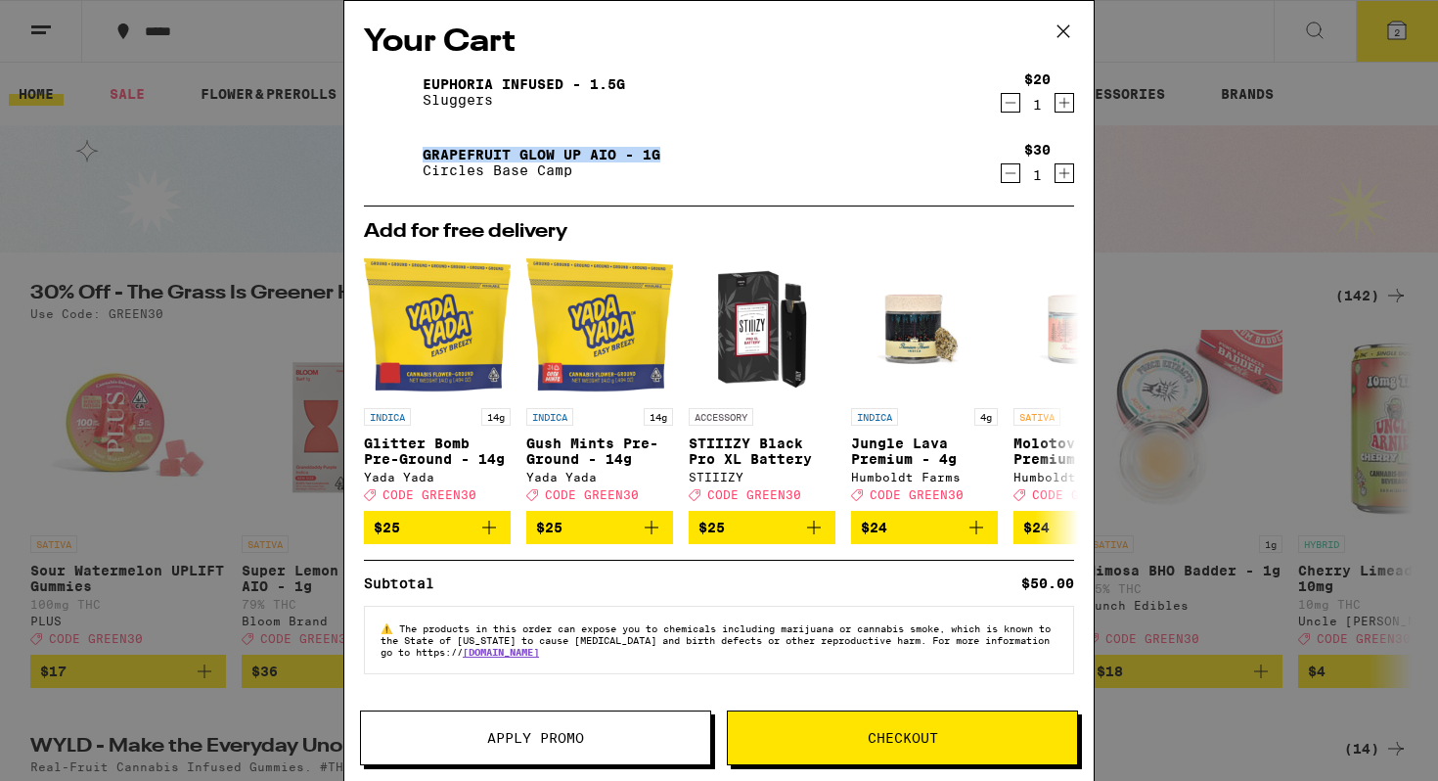
click at [550, 77] on link "Euphoria Infused - 1.5g" at bounding box center [524, 84] width 203 height 16
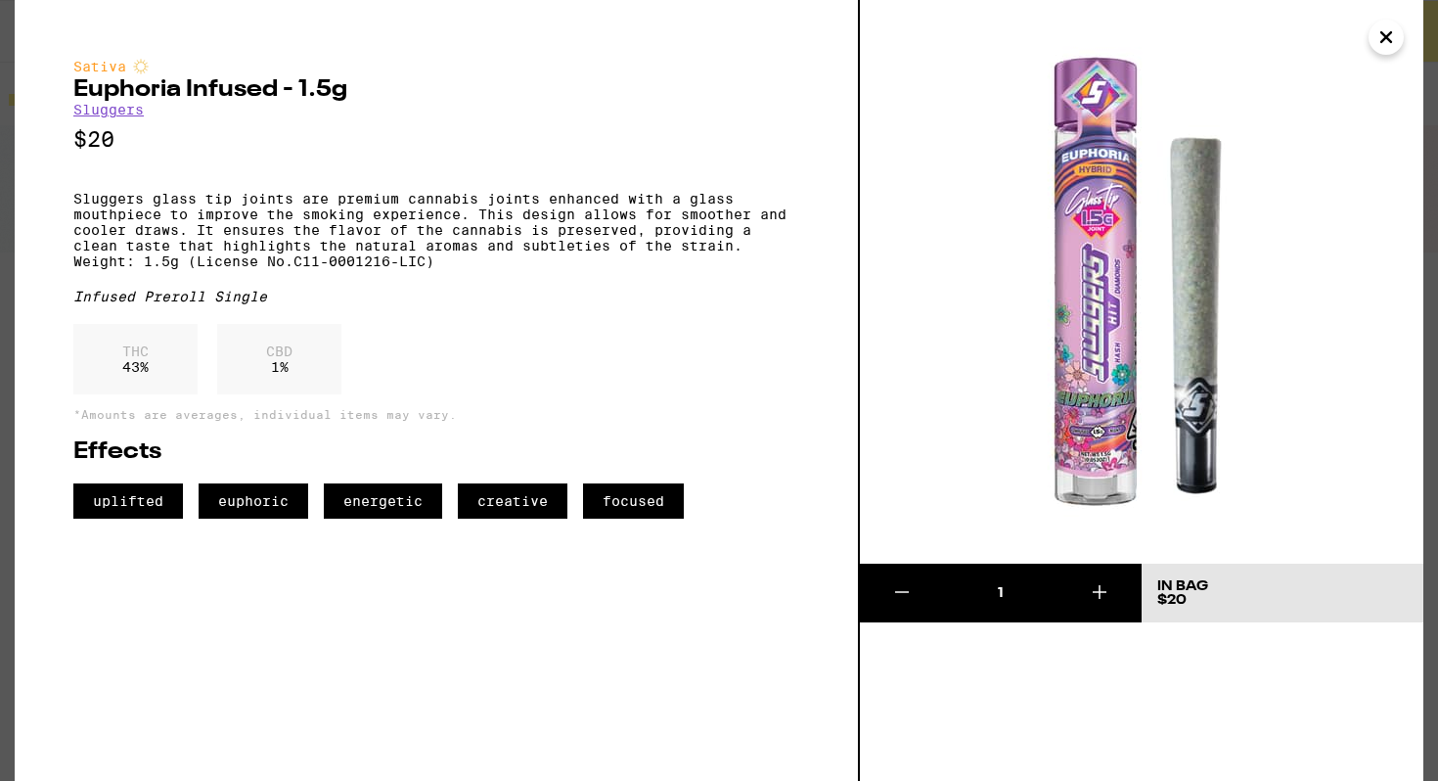
click at [1401, 49] on img at bounding box center [1142, 282] width 564 height 564
click at [1385, 43] on icon "Close" at bounding box center [1386, 37] width 23 height 29
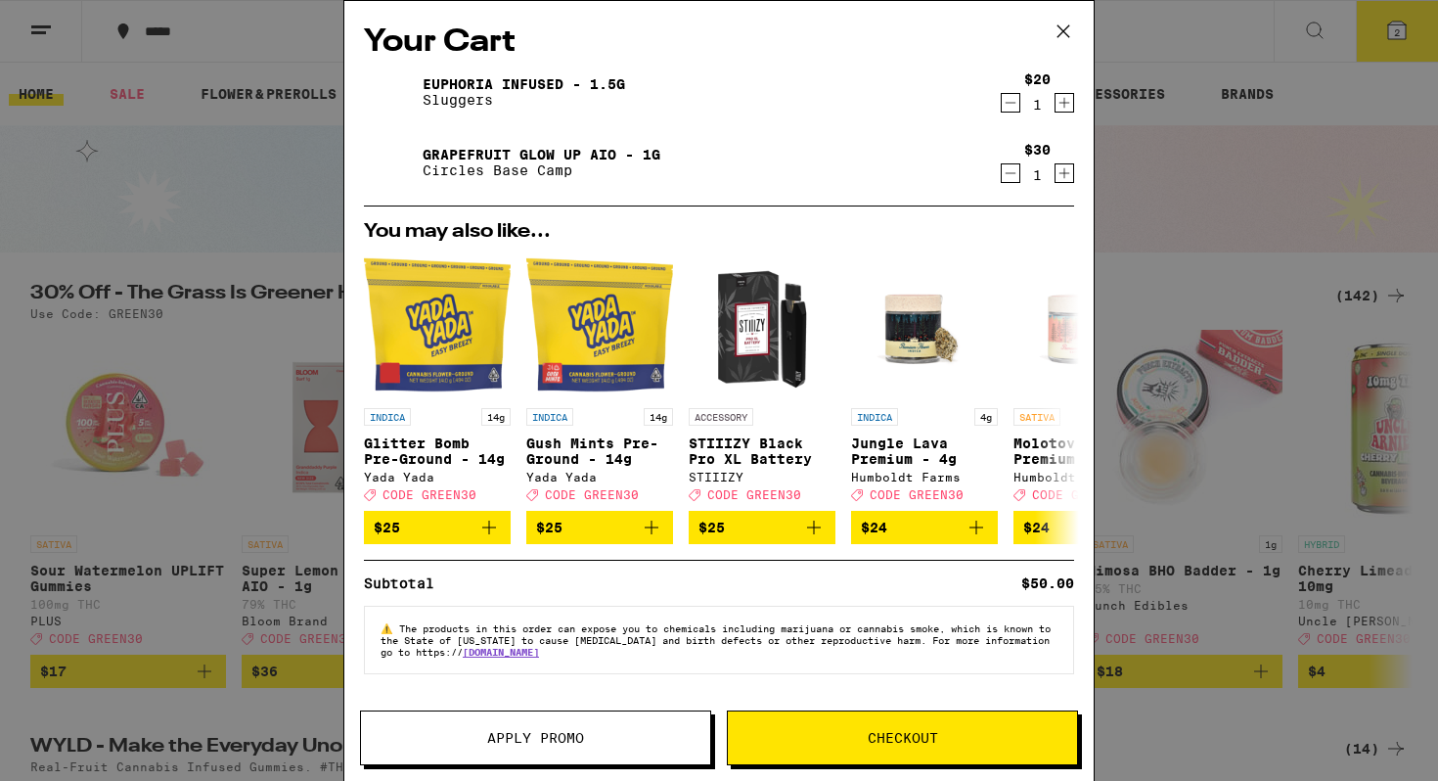
click at [57, 106] on div "Your Cart Euphoria Infused - 1.5g Sluggers $20 1 Grapefruit Glow Up AIO - 1g Ci…" at bounding box center [719, 390] width 1438 height 781
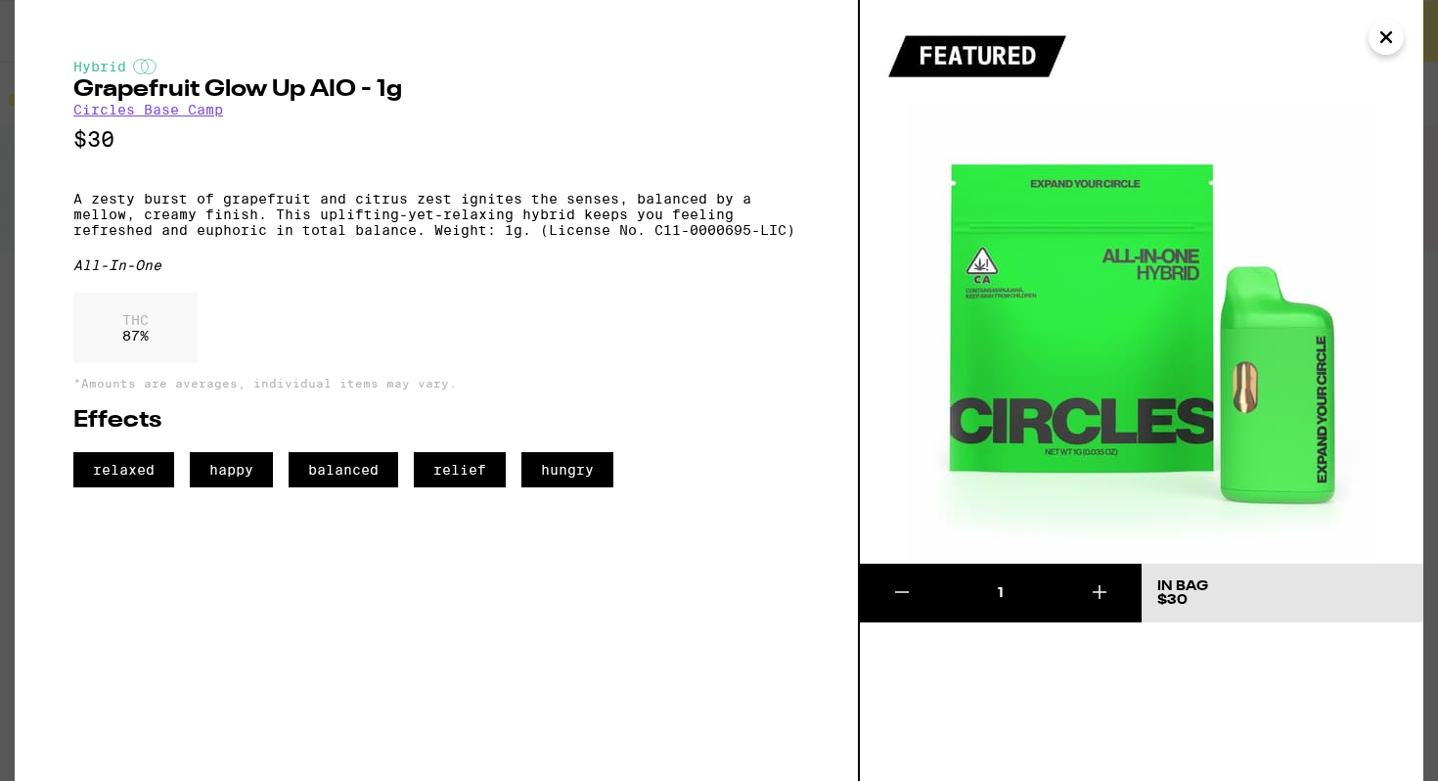
click at [1381, 42] on icon "Close" at bounding box center [1386, 37] width 10 height 10
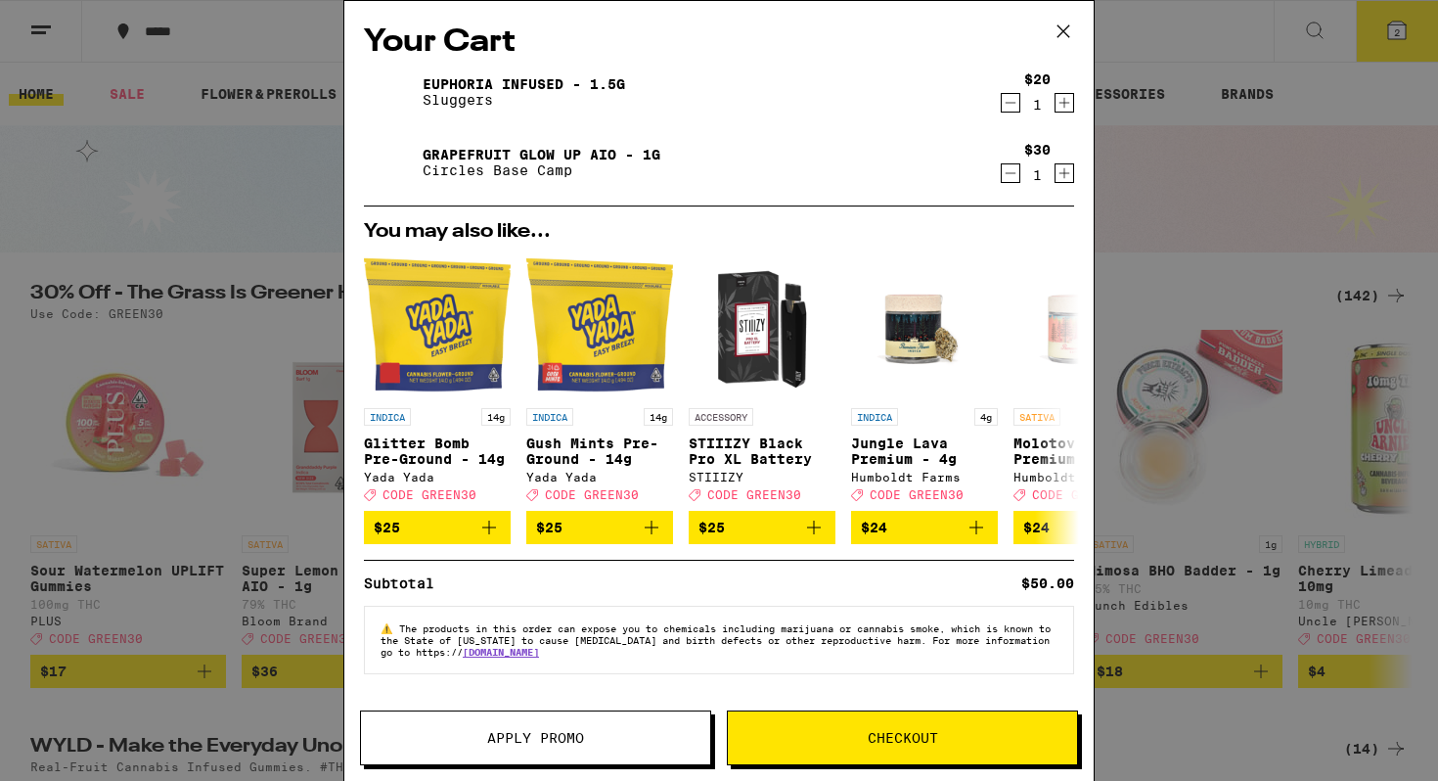
click at [1059, 34] on icon at bounding box center [1064, 31] width 12 height 12
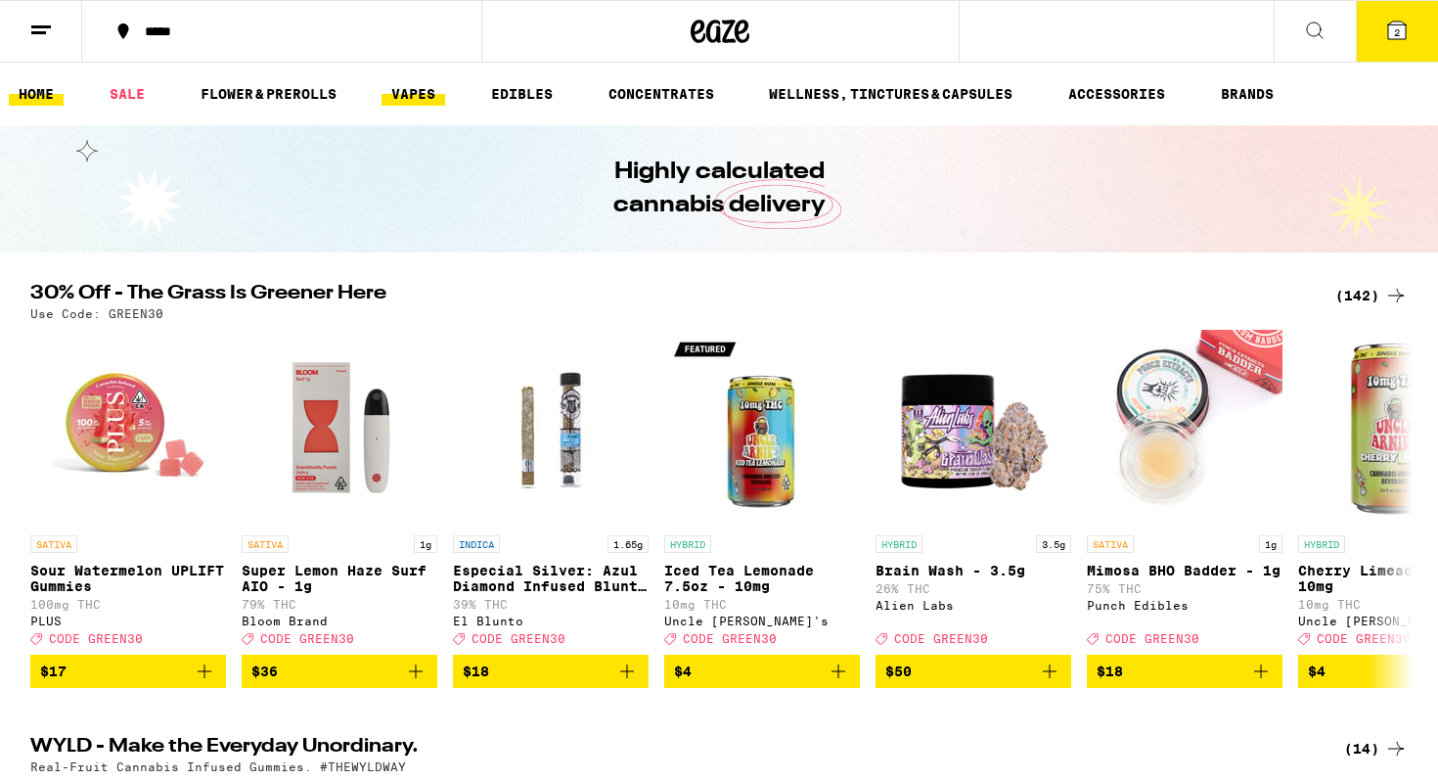
click at [414, 96] on link "VAPES" at bounding box center [414, 93] width 64 height 23
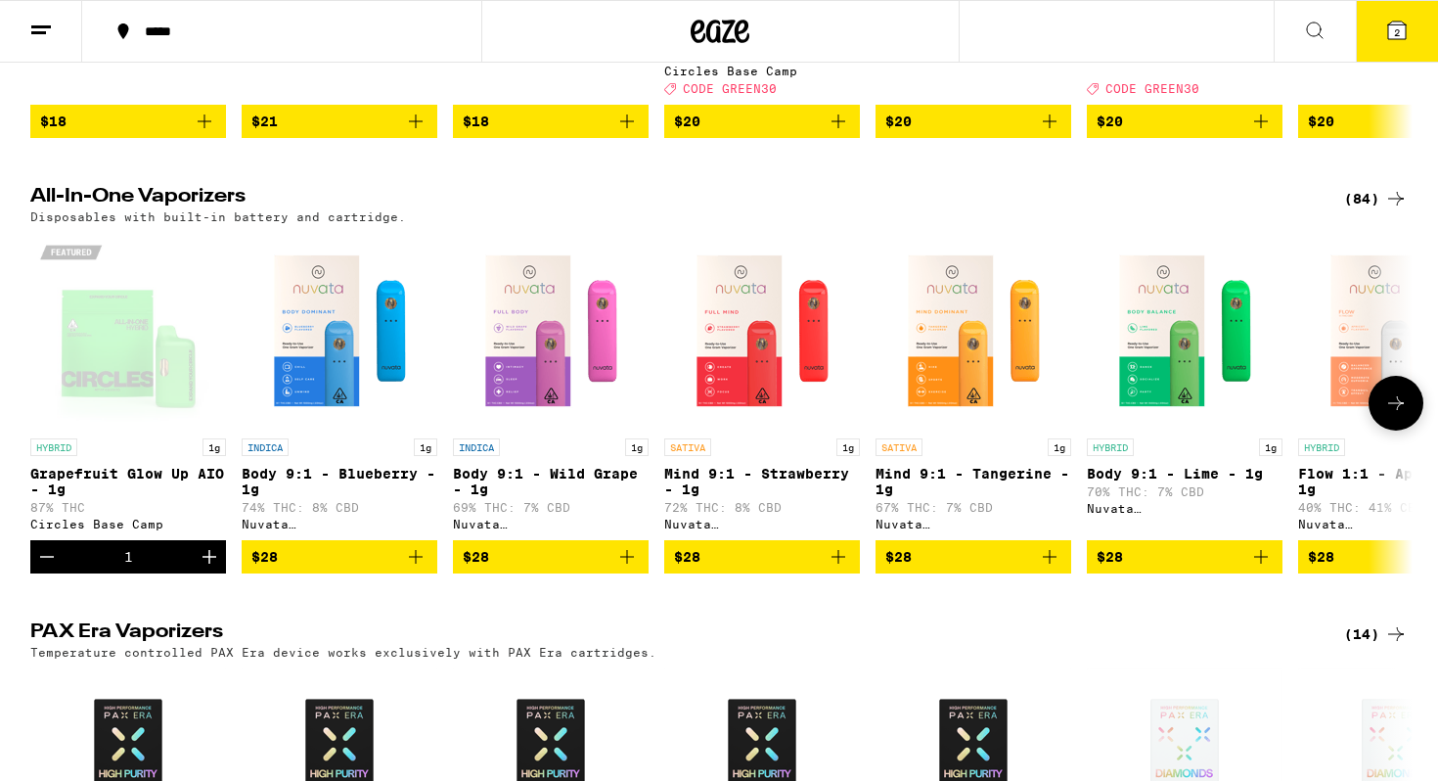
scroll to position [534, 0]
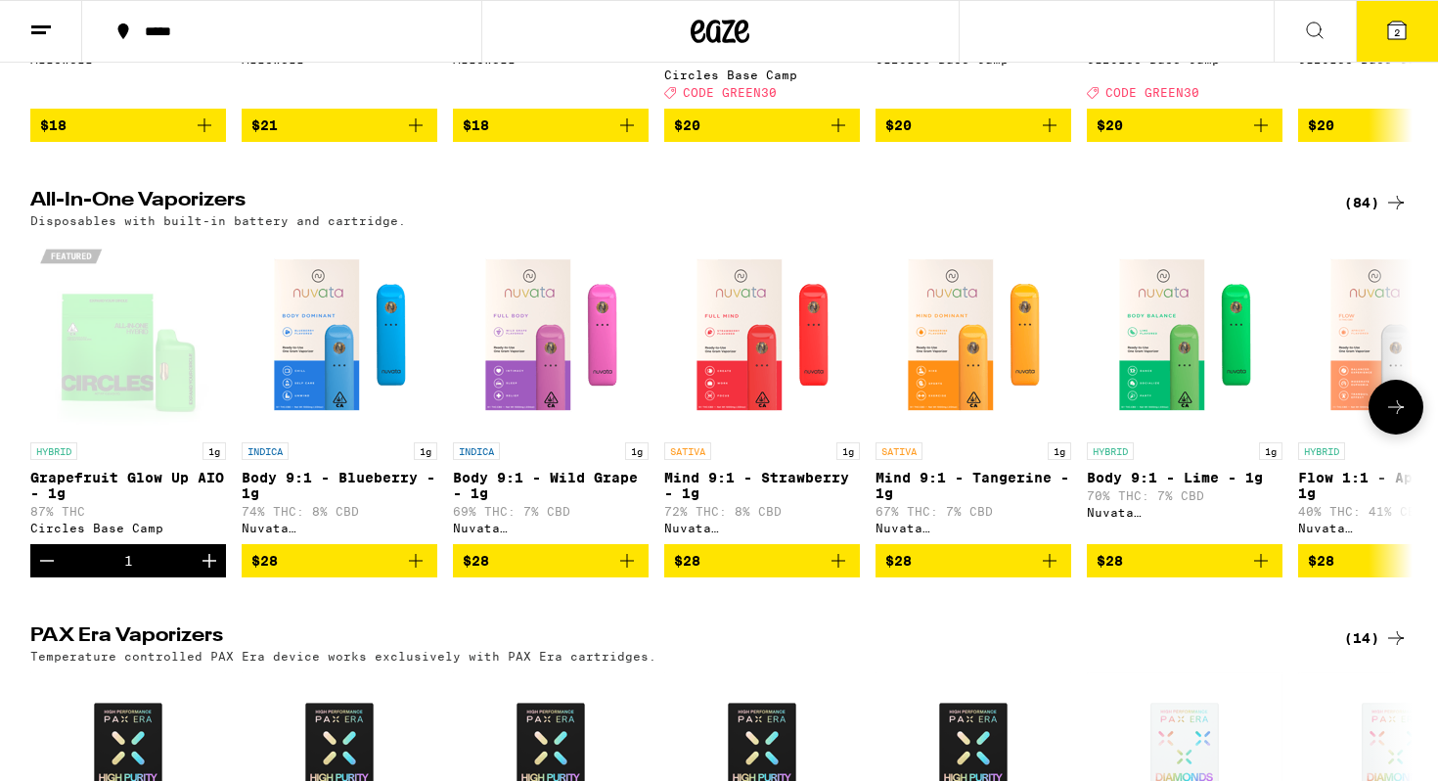
click at [1416, 412] on button at bounding box center [1396, 407] width 55 height 55
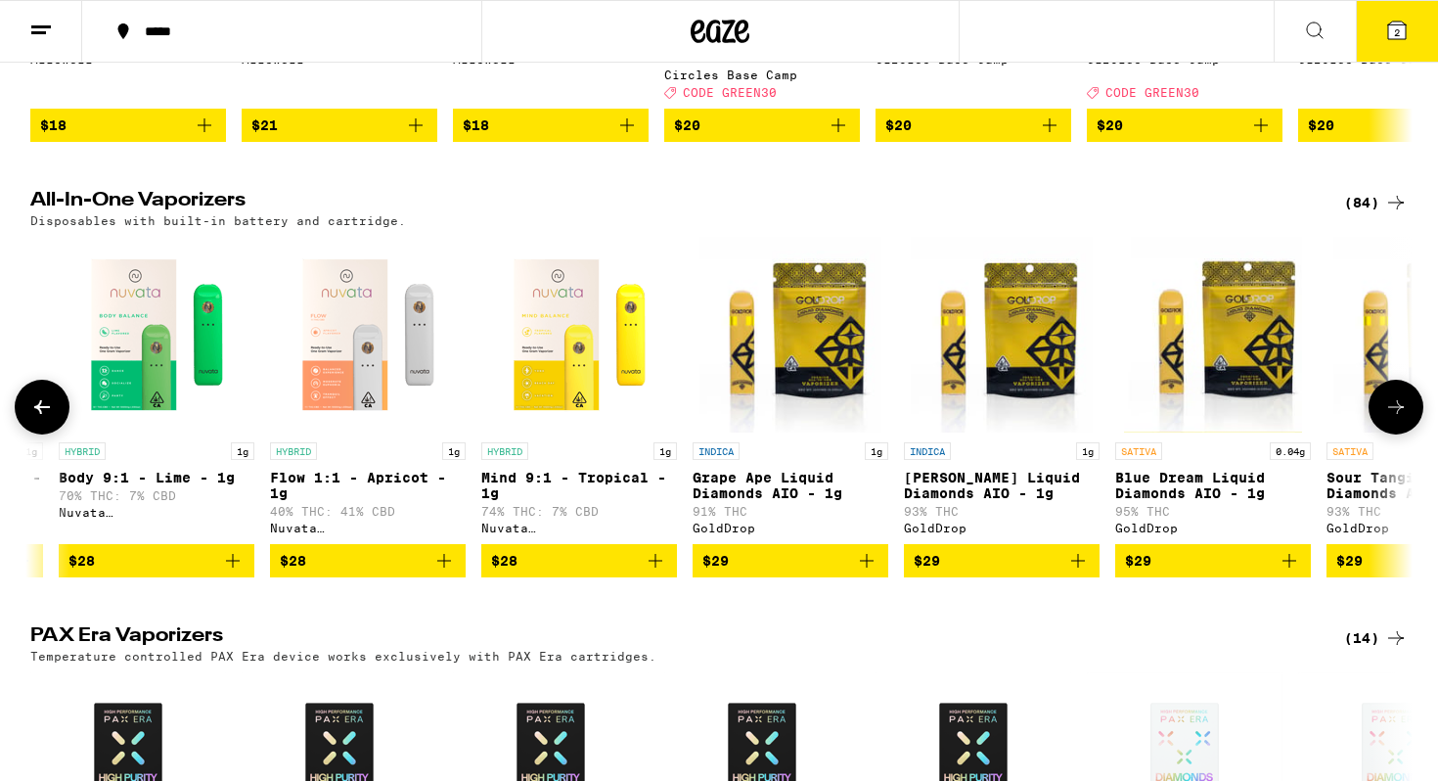
scroll to position [0, 1164]
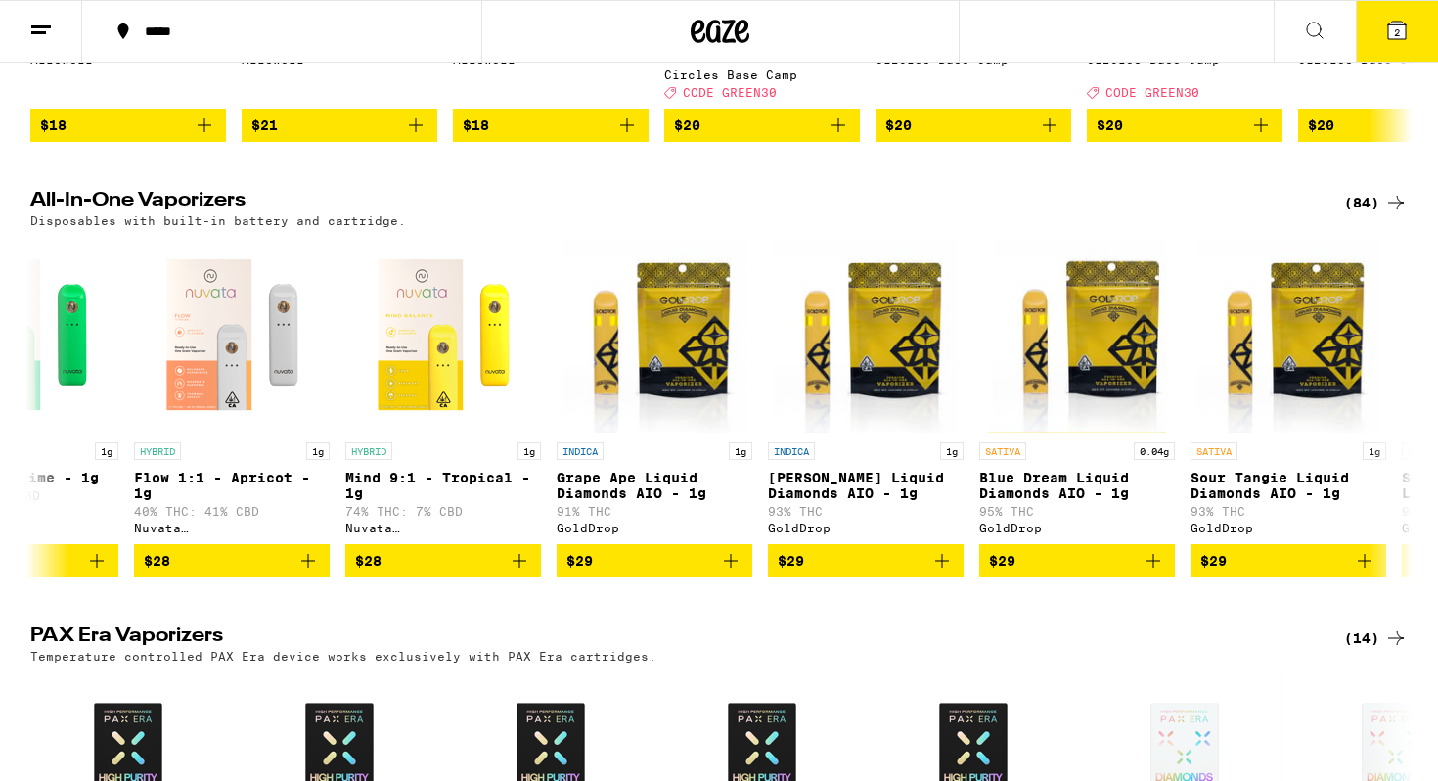
click at [1375, 191] on div "(84)" at bounding box center [1376, 202] width 64 height 23
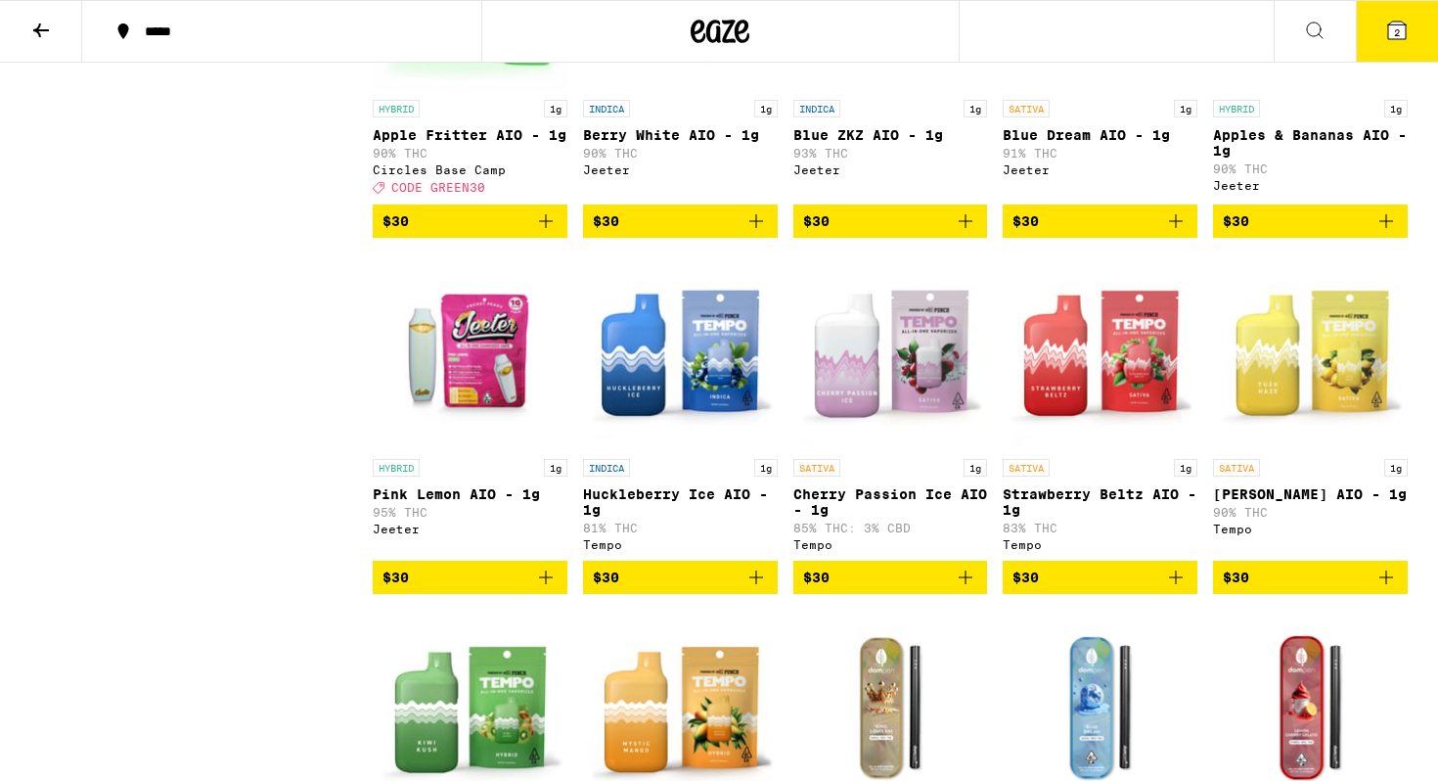
scroll to position [2302, 0]
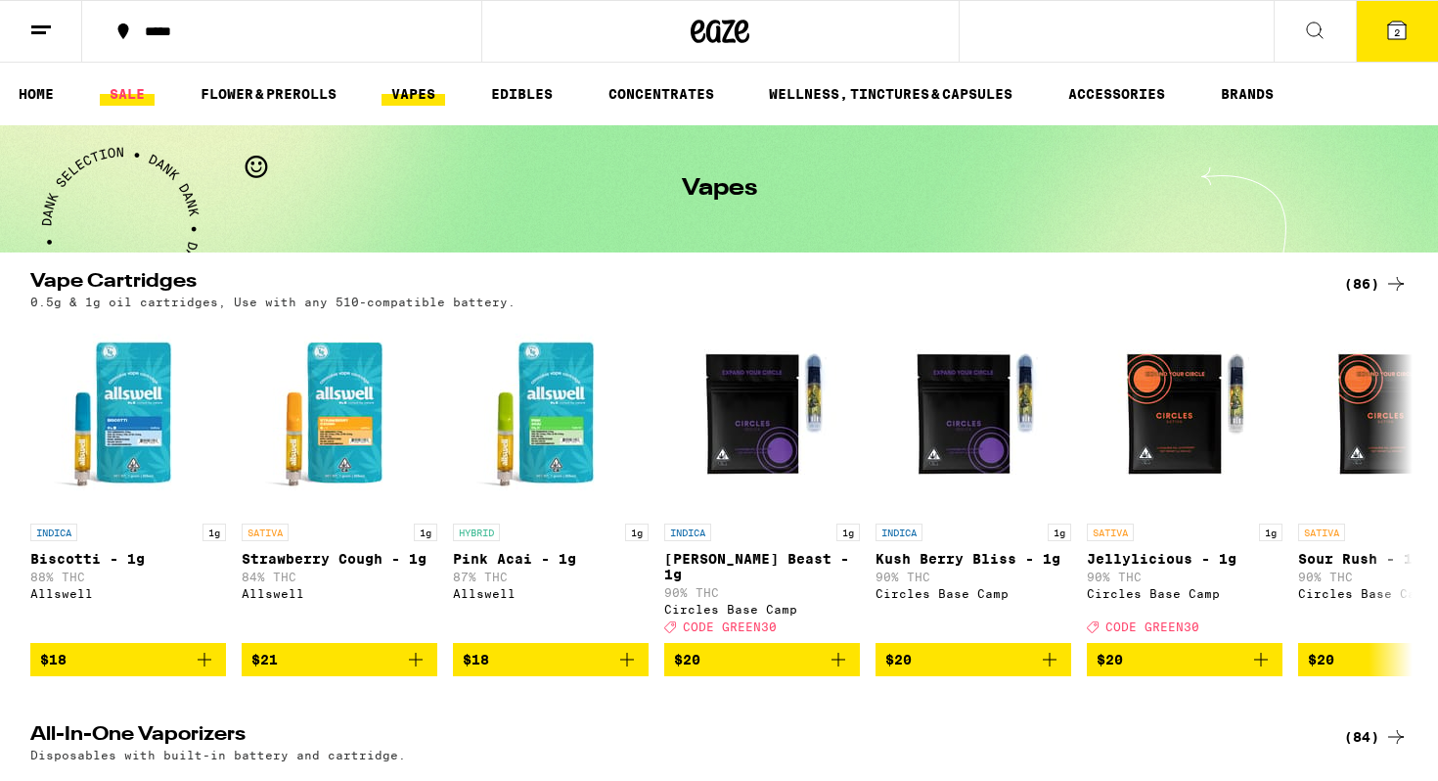
click at [129, 86] on link "SALE" at bounding box center [127, 93] width 55 height 23
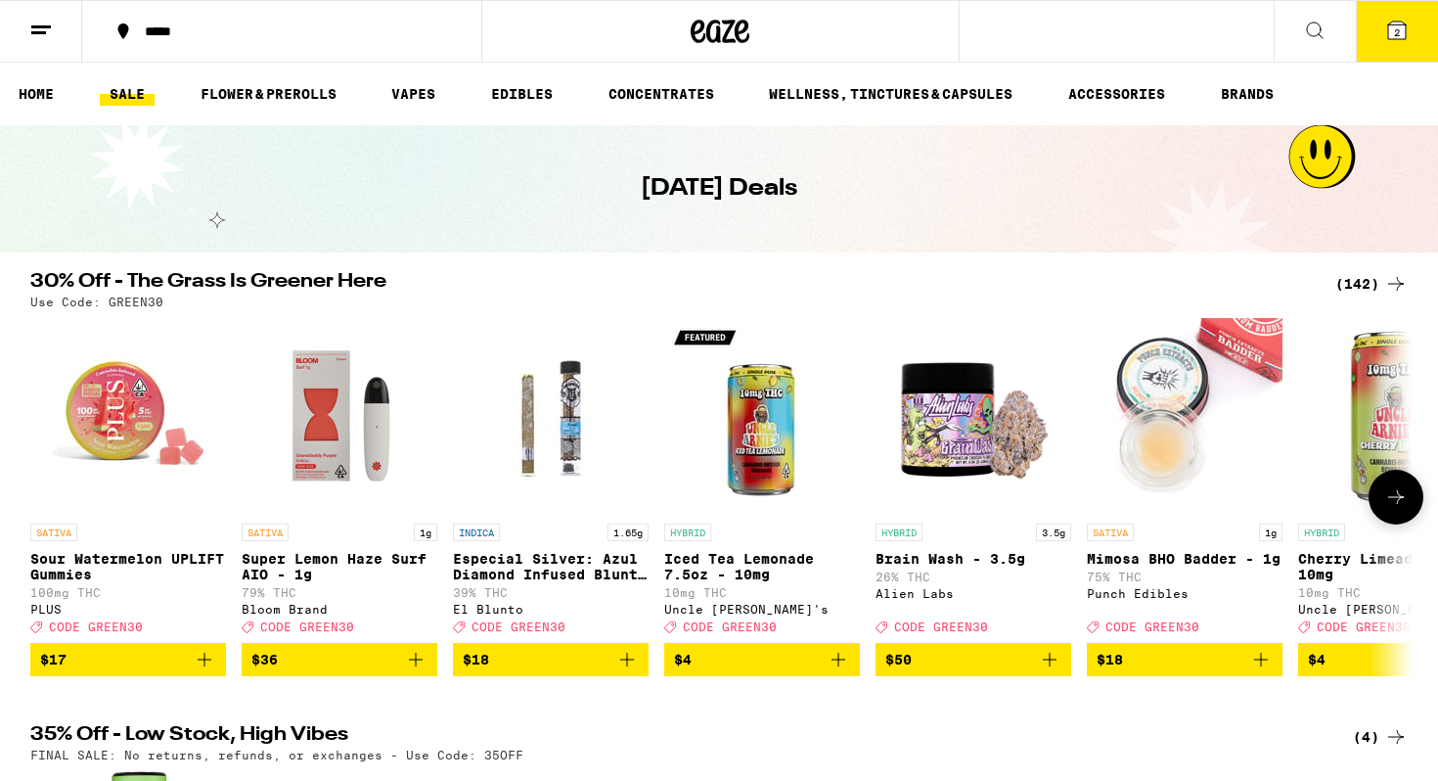
click at [1393, 521] on button at bounding box center [1396, 497] width 55 height 55
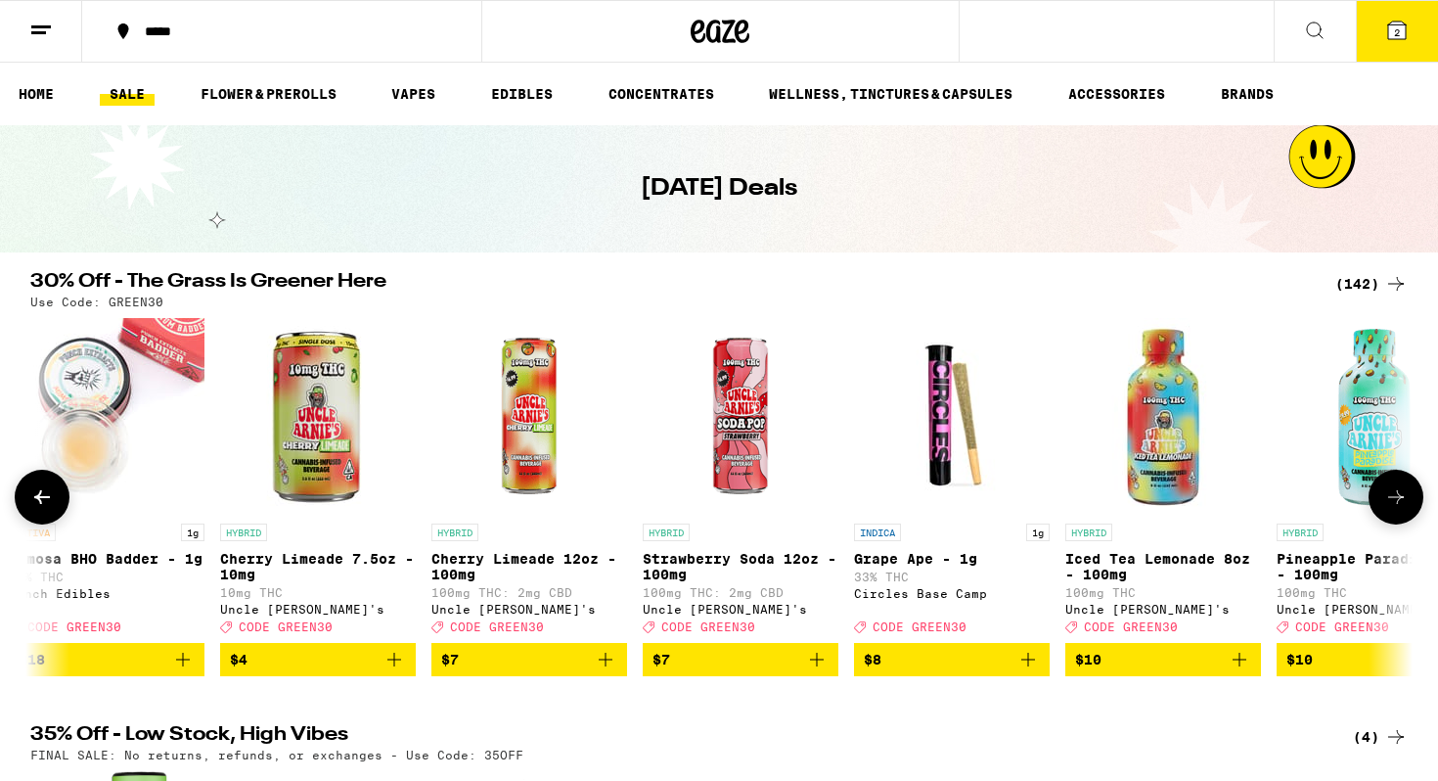
scroll to position [0, 1164]
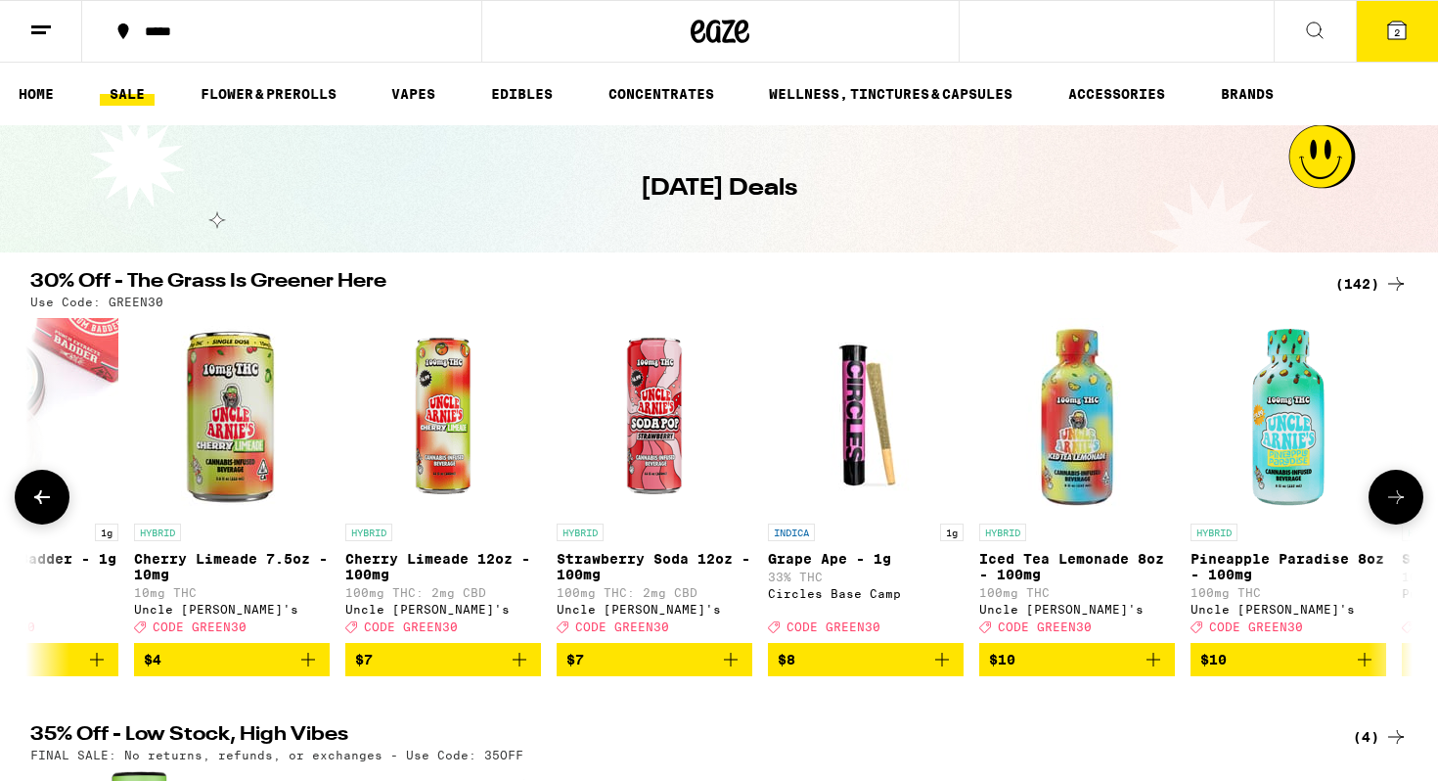
click at [1394, 521] on button at bounding box center [1396, 497] width 55 height 55
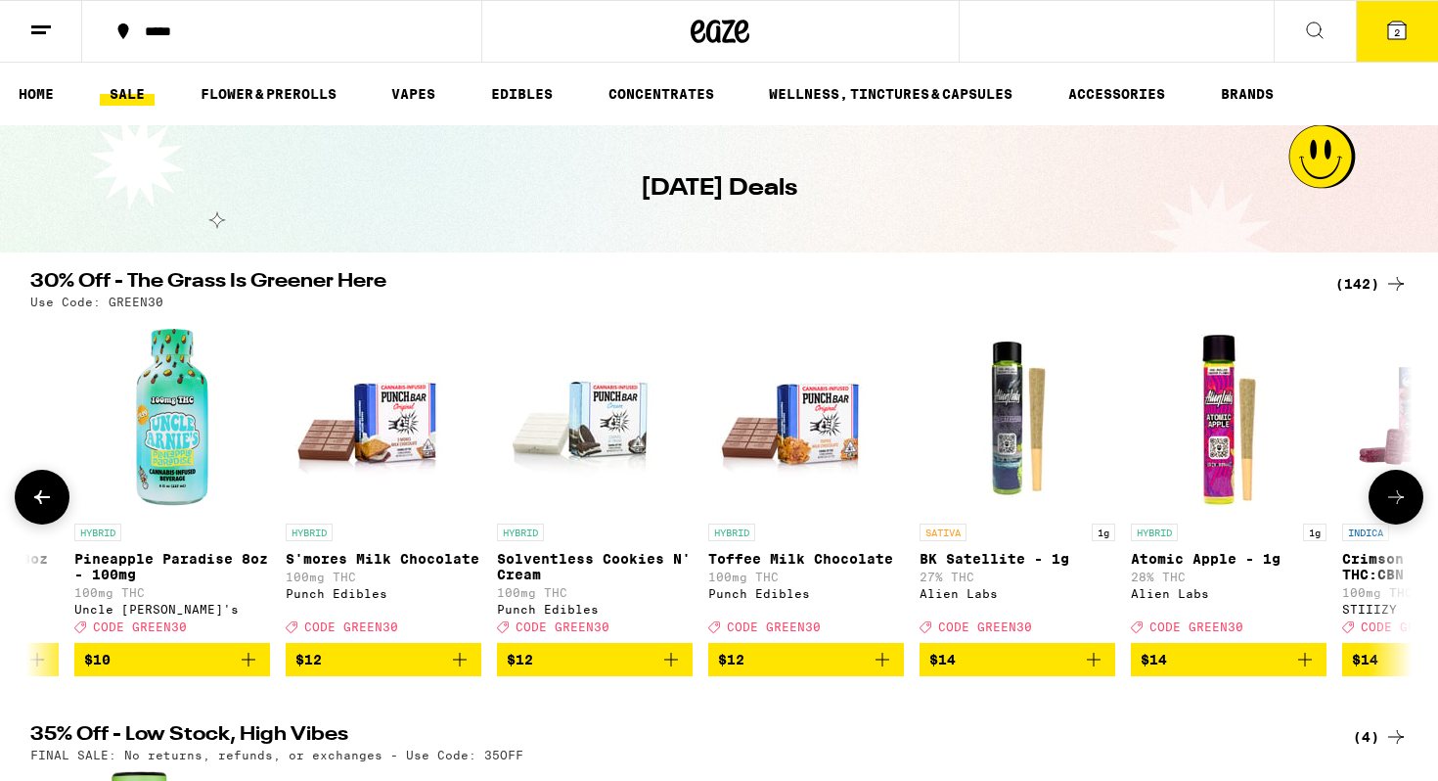
scroll to position [0, 2329]
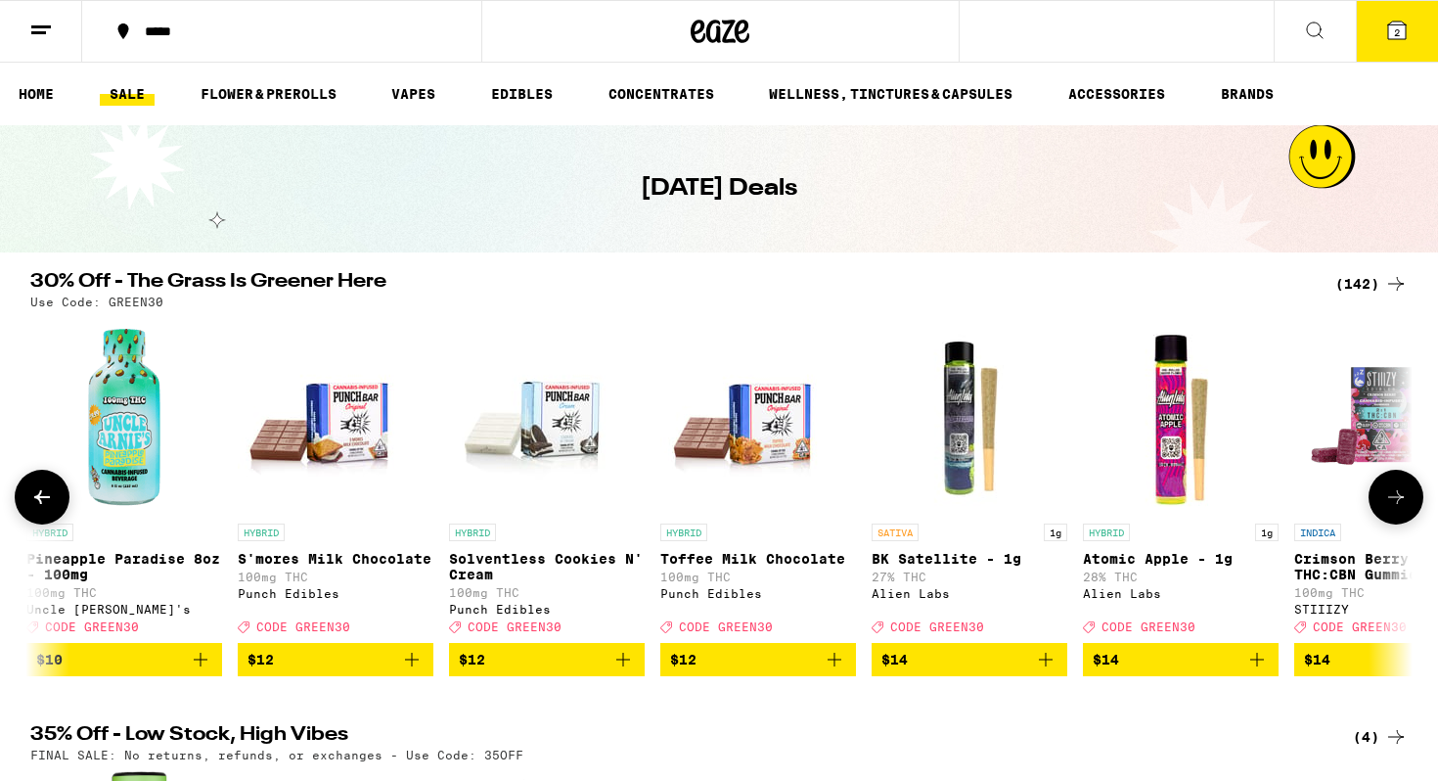
click at [1200, 399] on img "Open page for Atomic Apple - 1g from Alien Labs" at bounding box center [1181, 416] width 196 height 196
click at [45, 509] on icon at bounding box center [41, 496] width 23 height 23
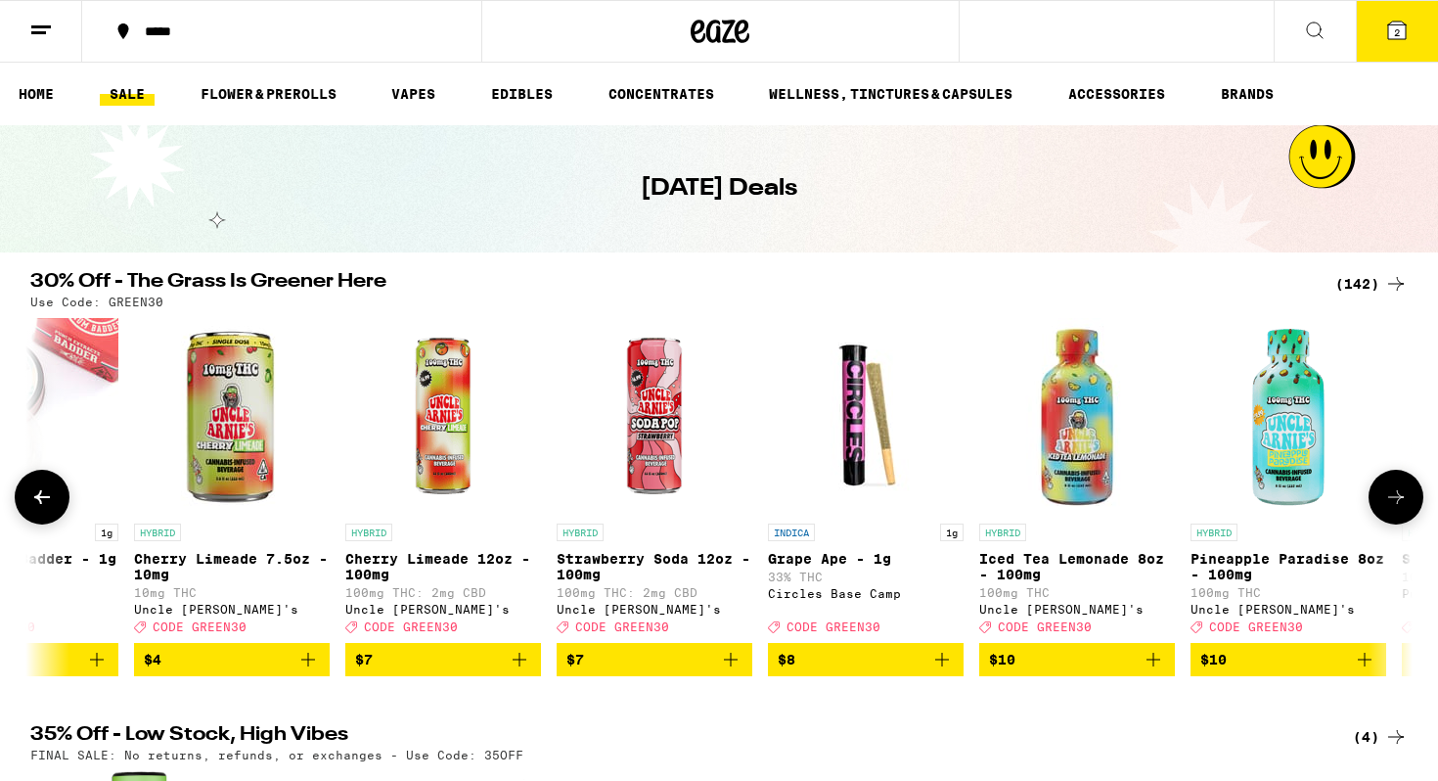
click at [45, 509] on icon at bounding box center [41, 496] width 23 height 23
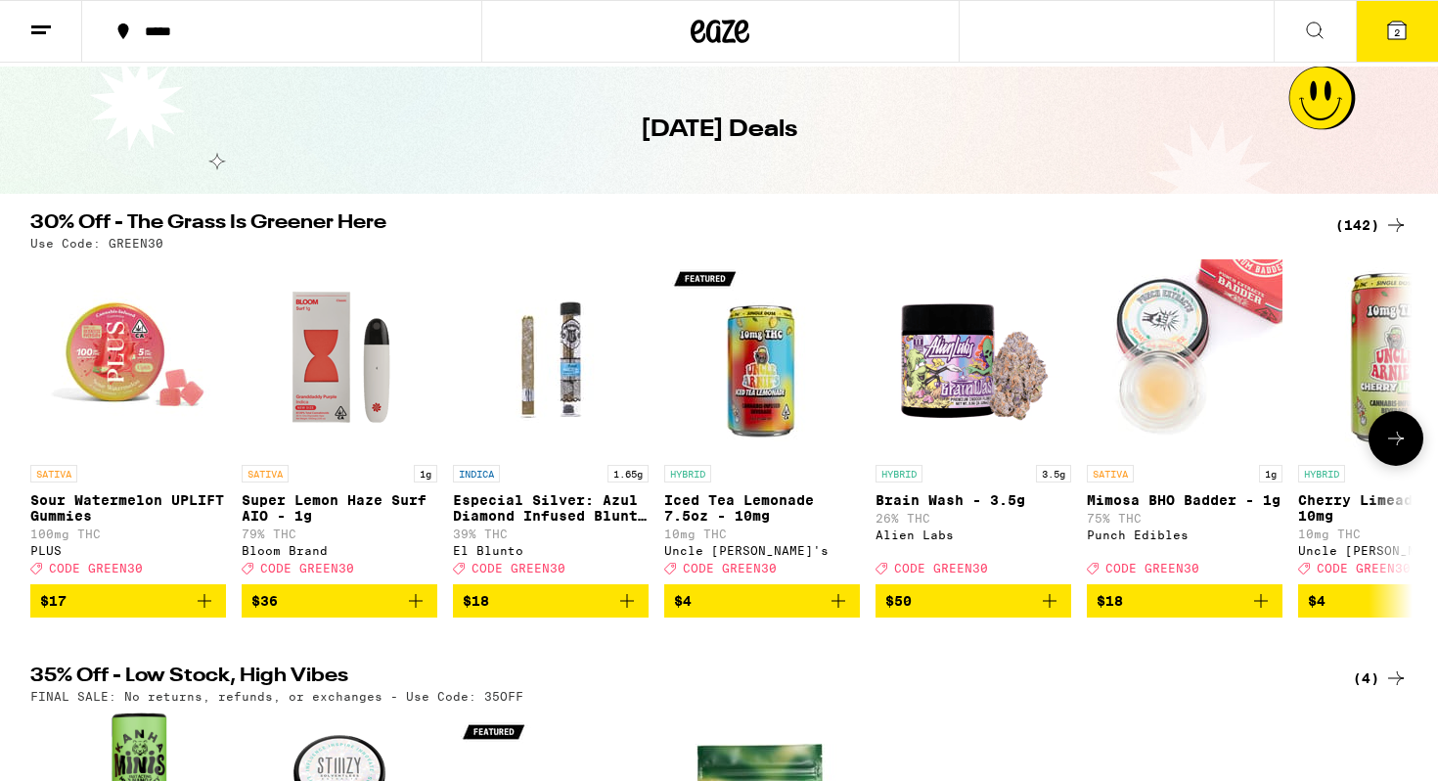
scroll to position [26, 0]
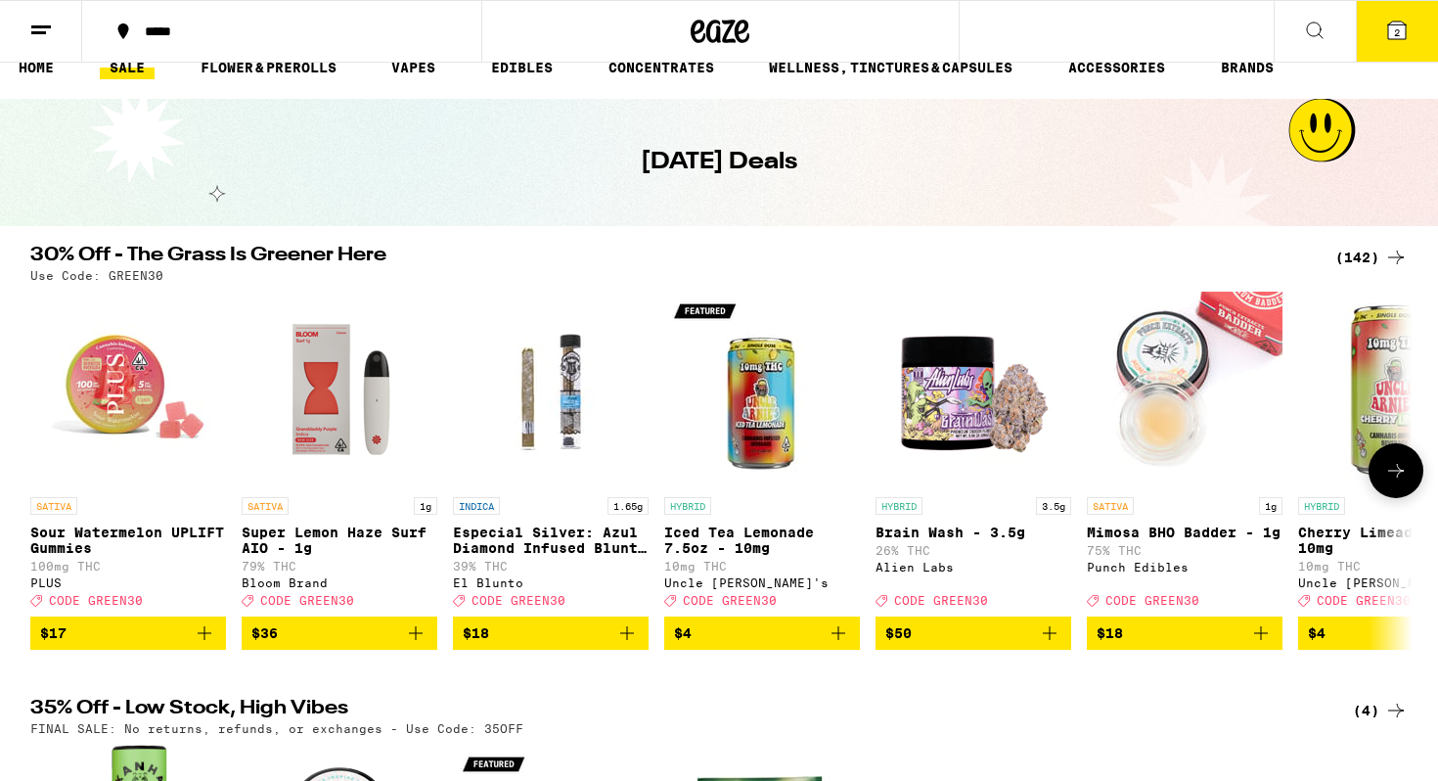
click at [1395, 474] on icon at bounding box center [1395, 470] width 23 height 23
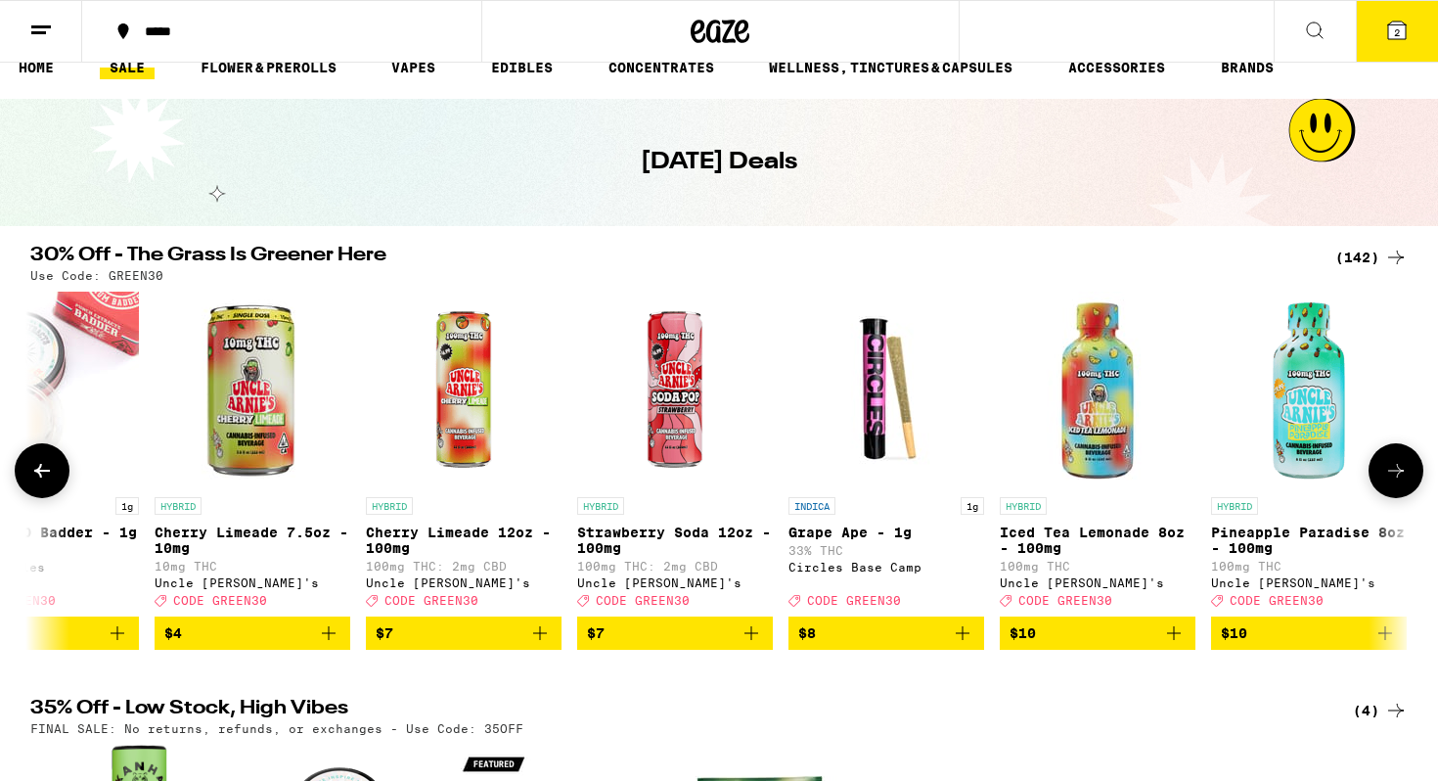
scroll to position [0, 1164]
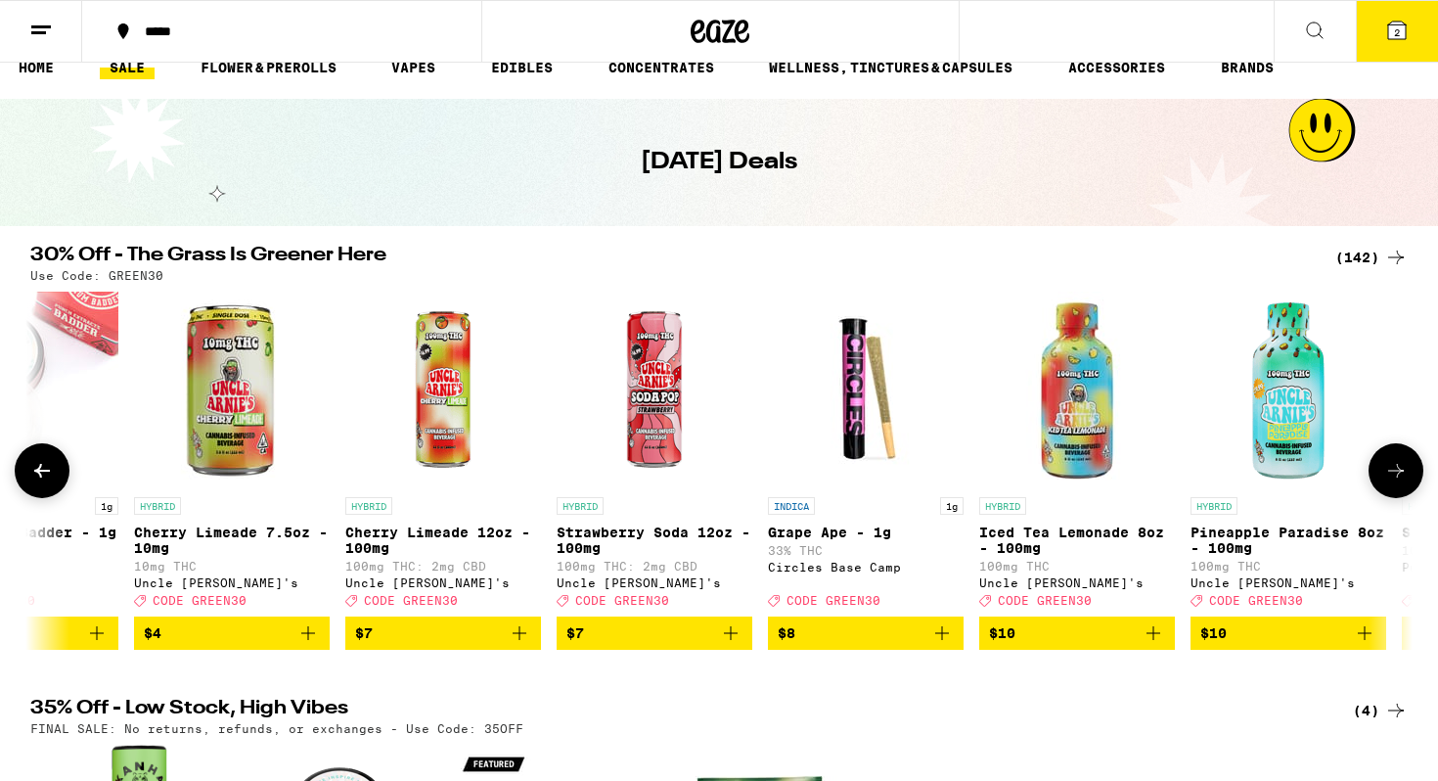
click at [1395, 474] on icon at bounding box center [1395, 470] width 23 height 23
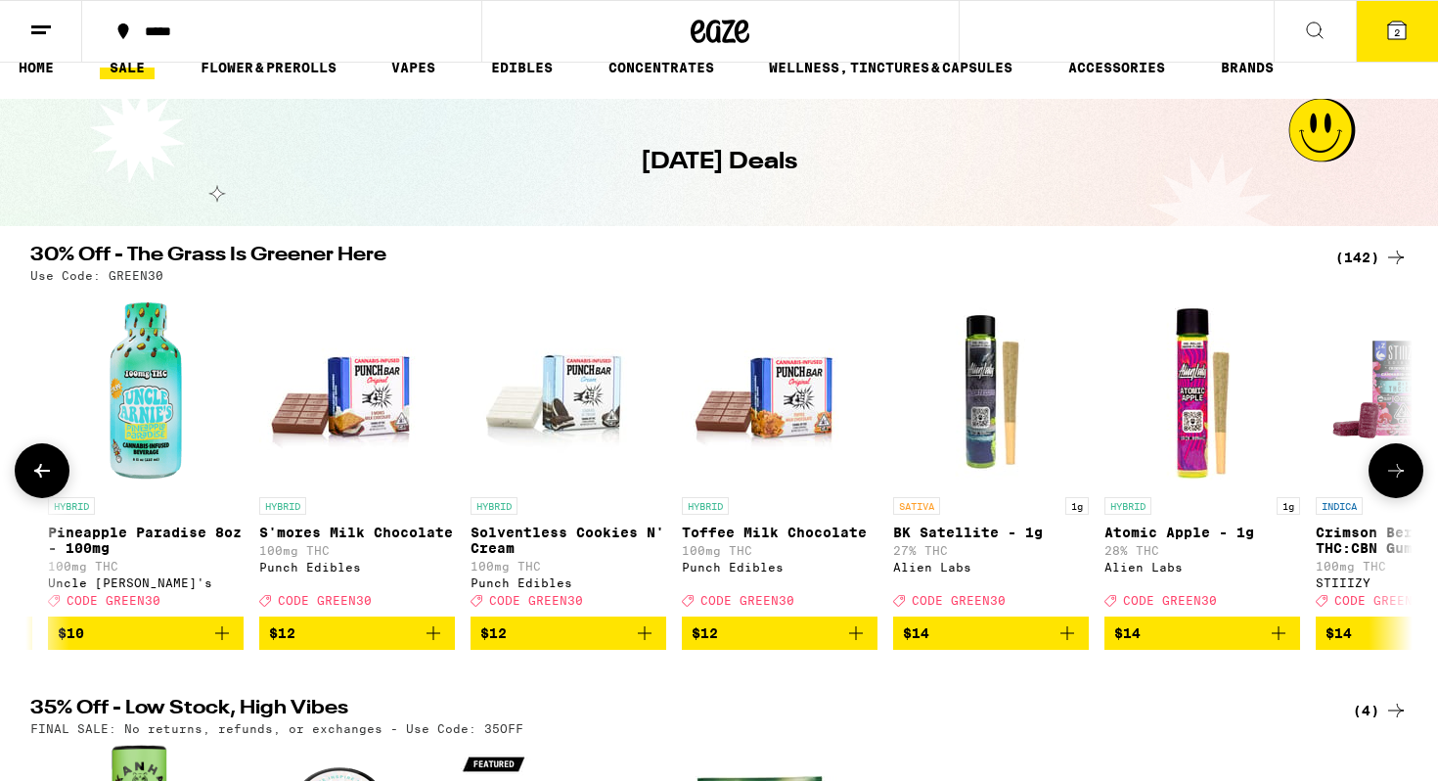
scroll to position [0, 2329]
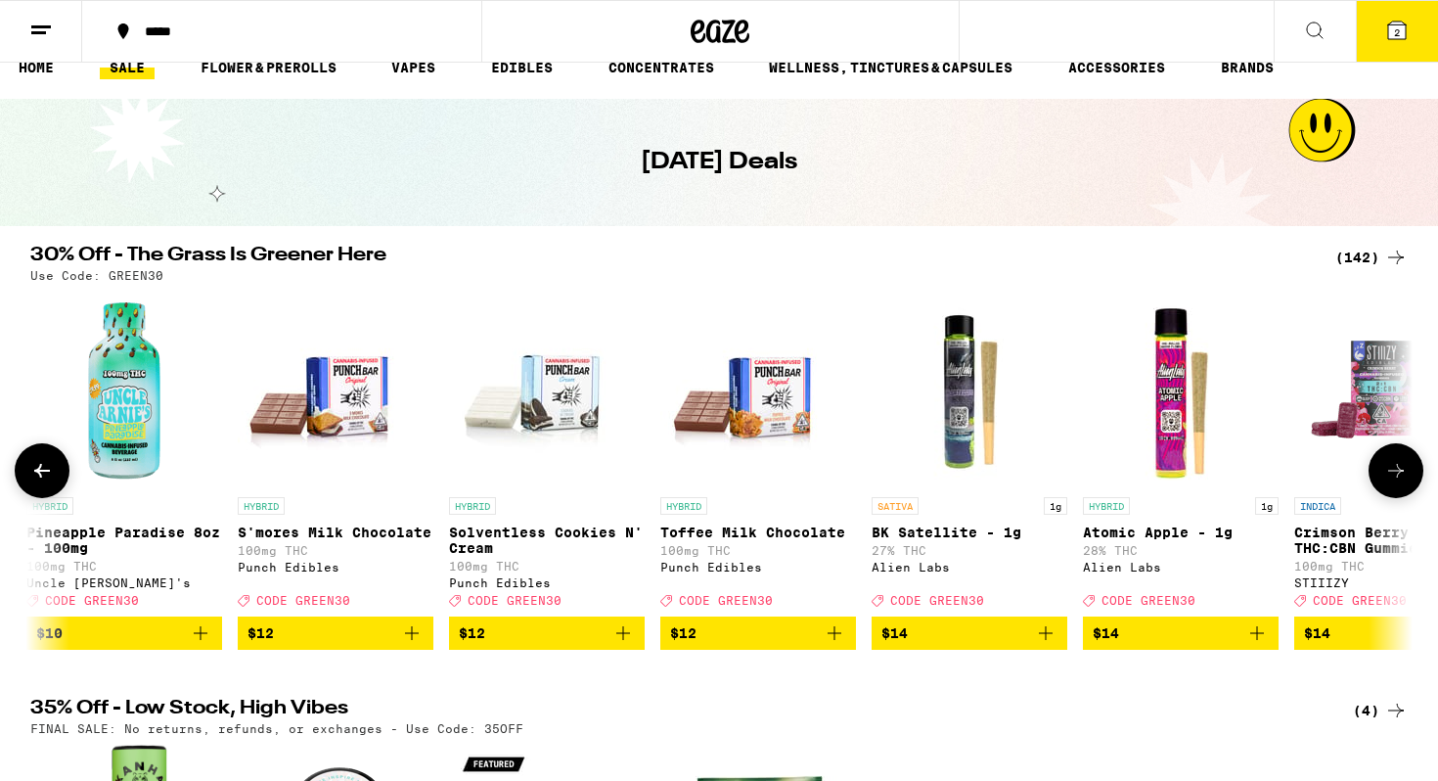
click at [1395, 474] on icon at bounding box center [1395, 470] width 23 height 23
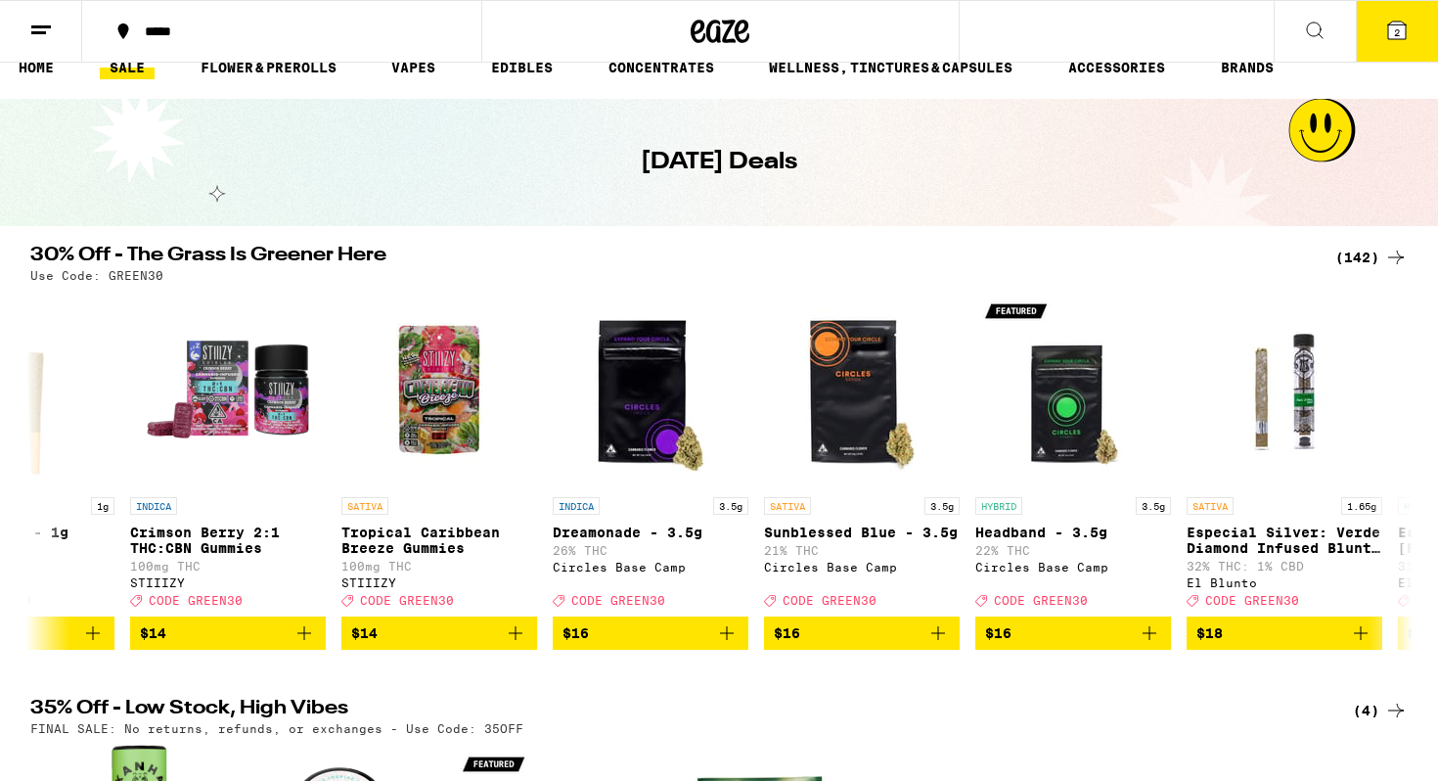
scroll to position [0, 0]
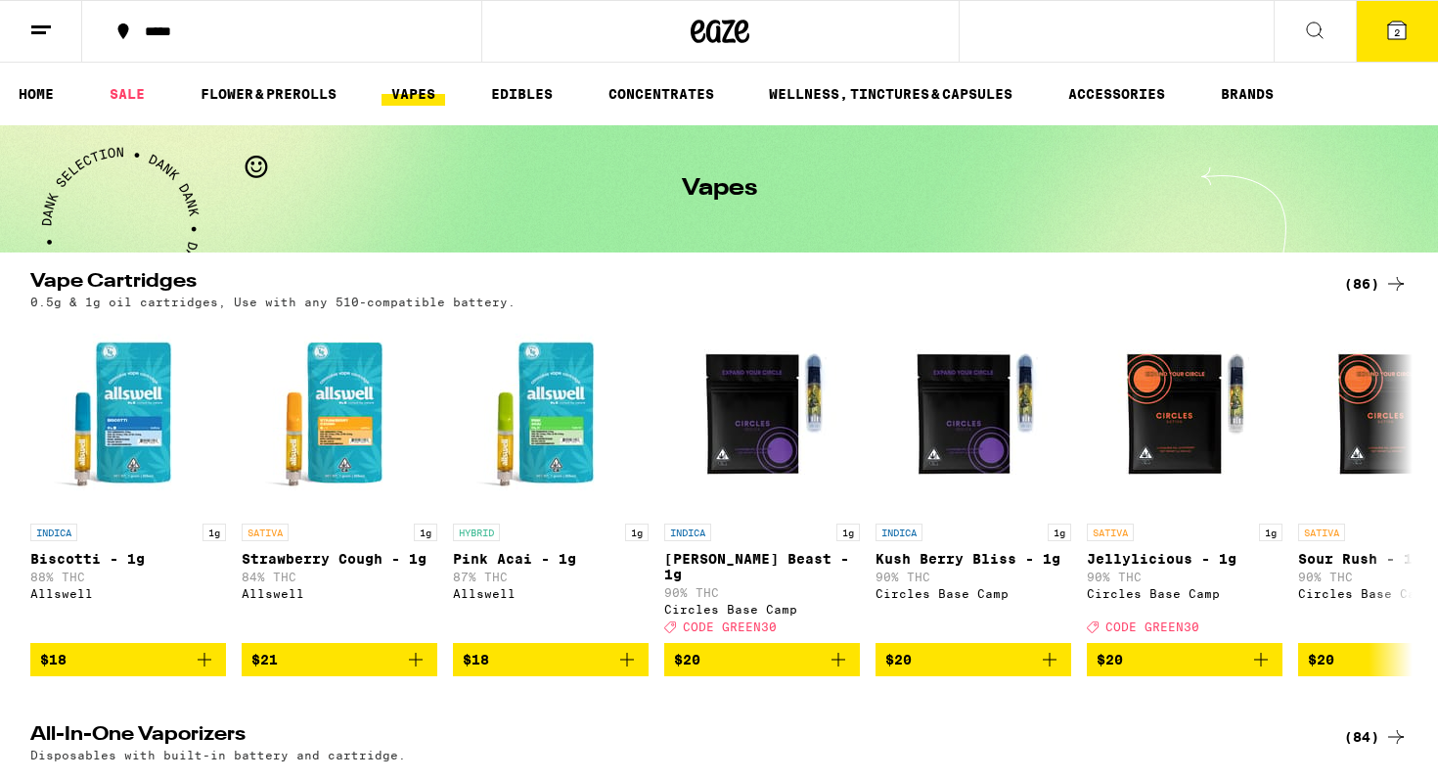
click at [404, 103] on link "VAPES" at bounding box center [414, 93] width 64 height 23
click at [148, 91] on link "SALE" at bounding box center [127, 93] width 55 height 23
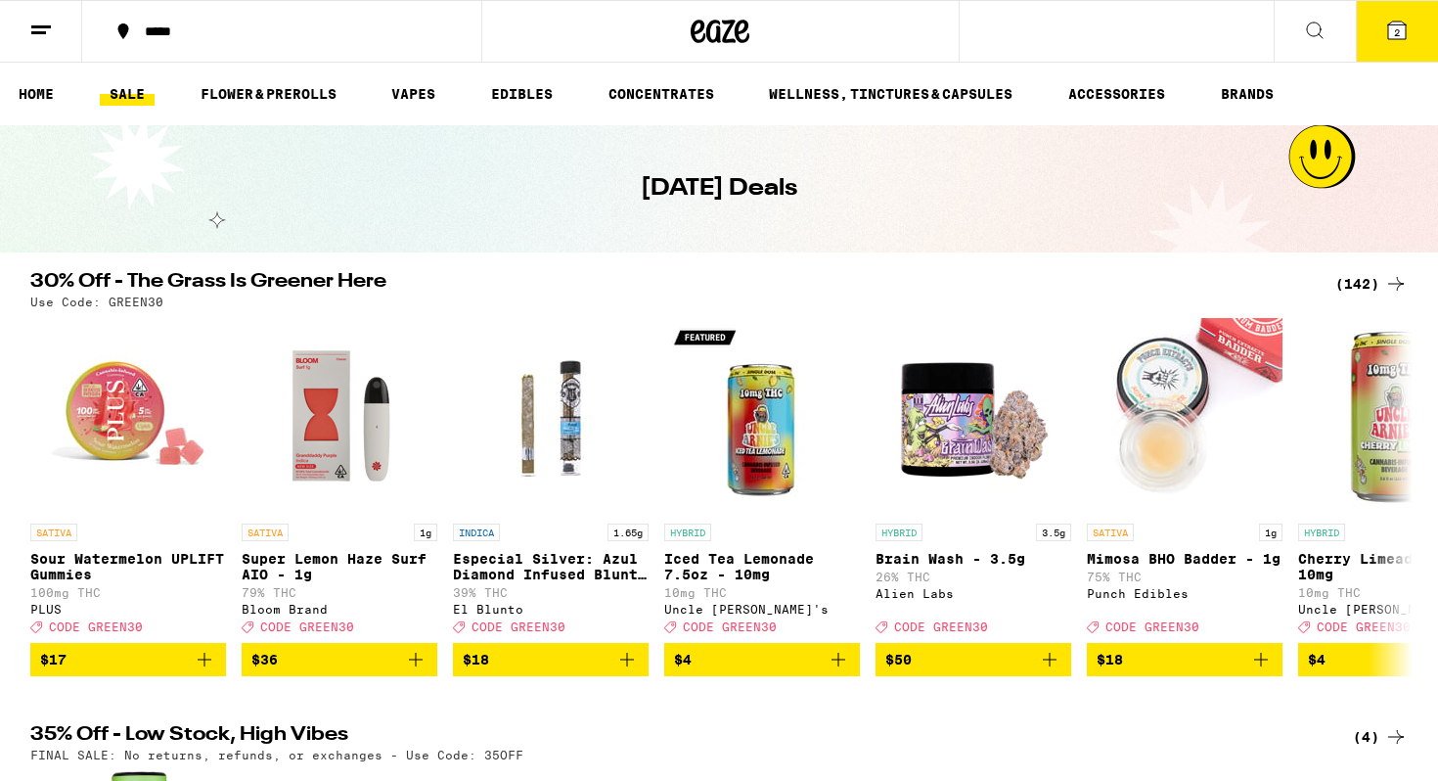
click at [120, 90] on link "SALE" at bounding box center [127, 93] width 55 height 23
click at [318, 671] on span "$36" at bounding box center [339, 659] width 176 height 23
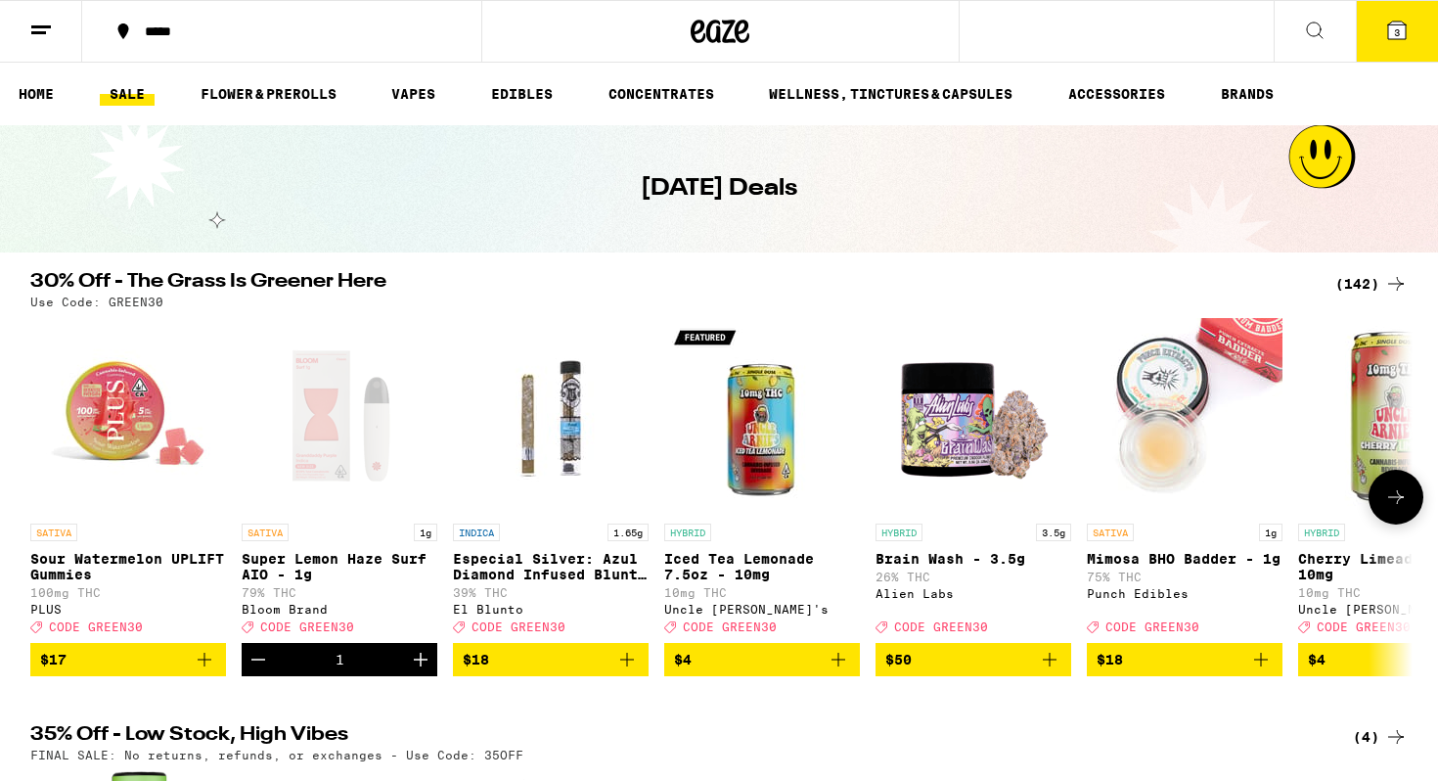
click at [1393, 504] on icon at bounding box center [1396, 497] width 16 height 14
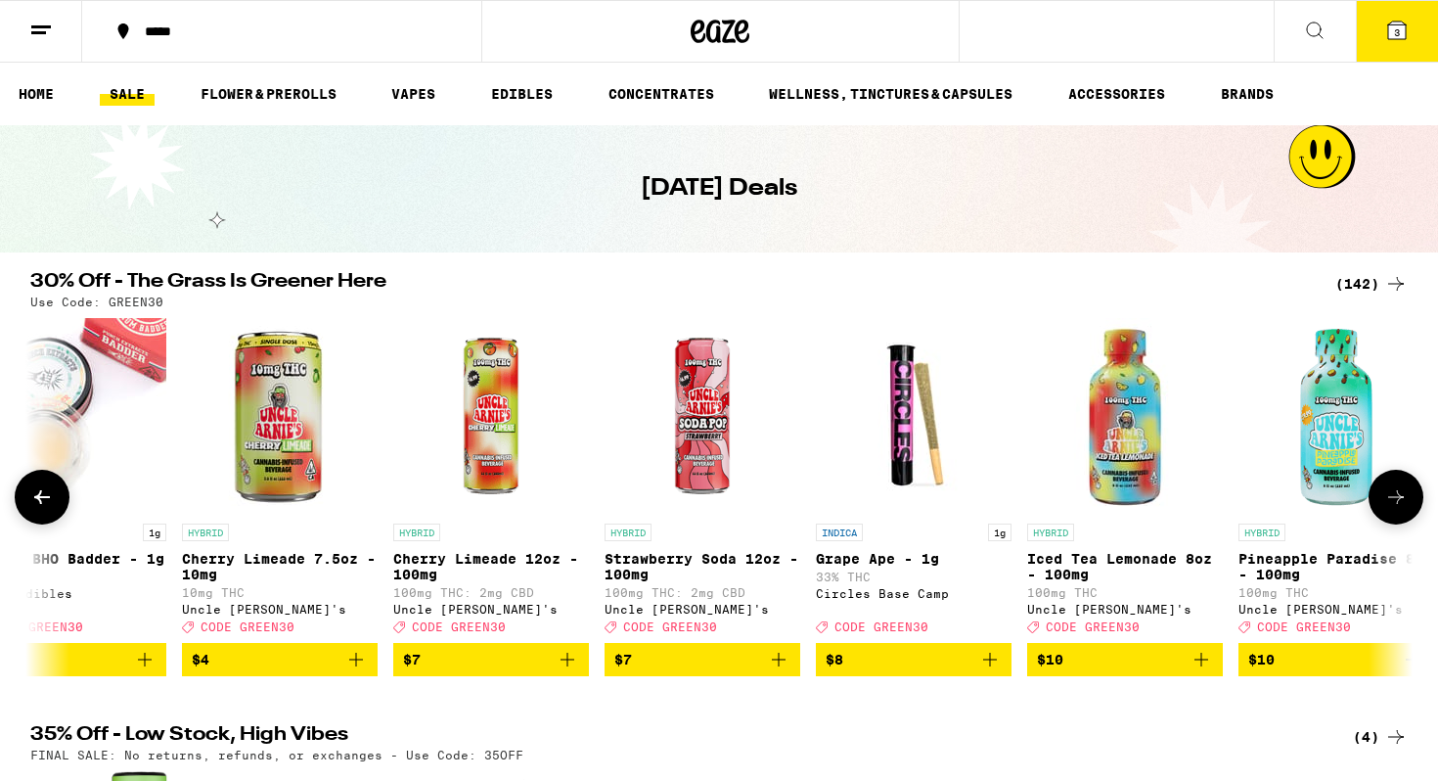
scroll to position [0, 1164]
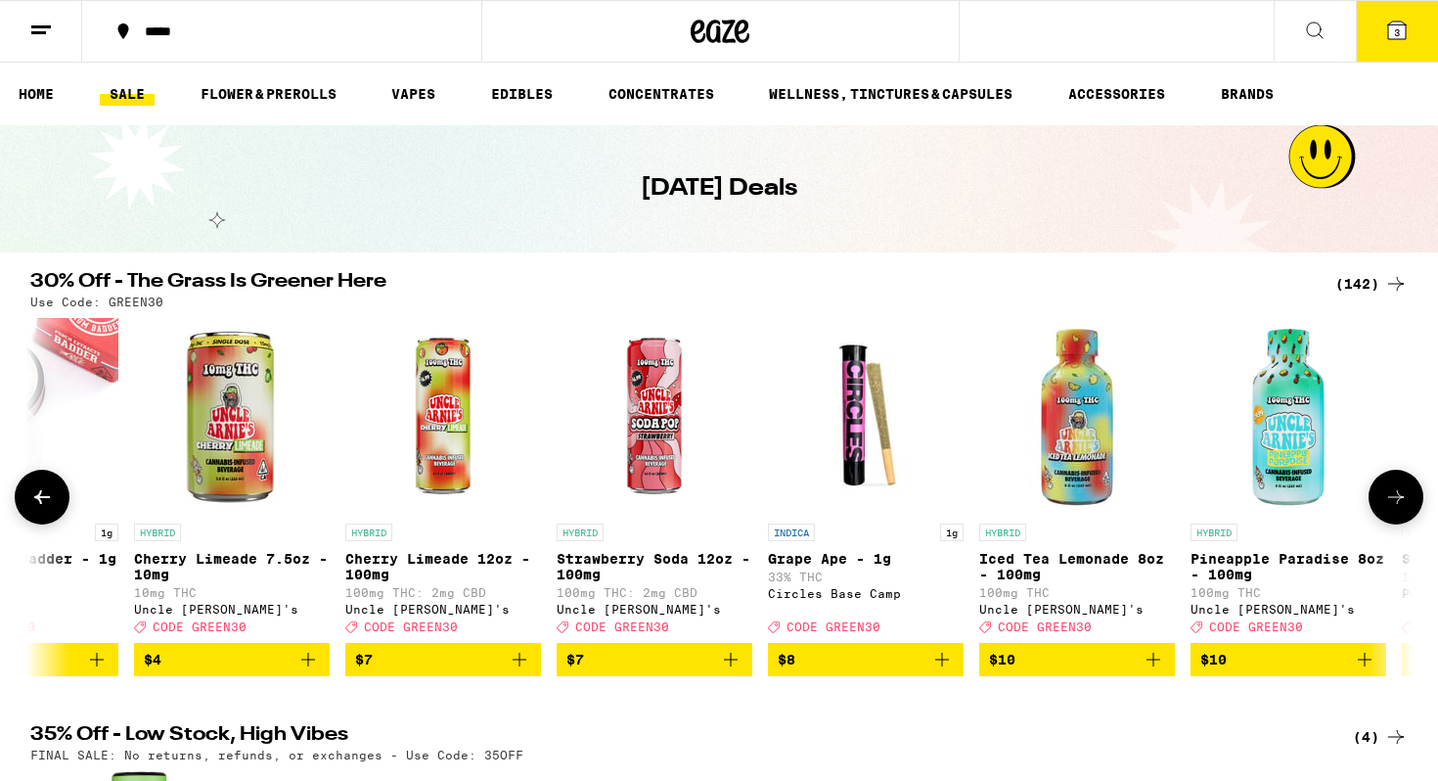
click at [55, 503] on button at bounding box center [42, 497] width 55 height 55
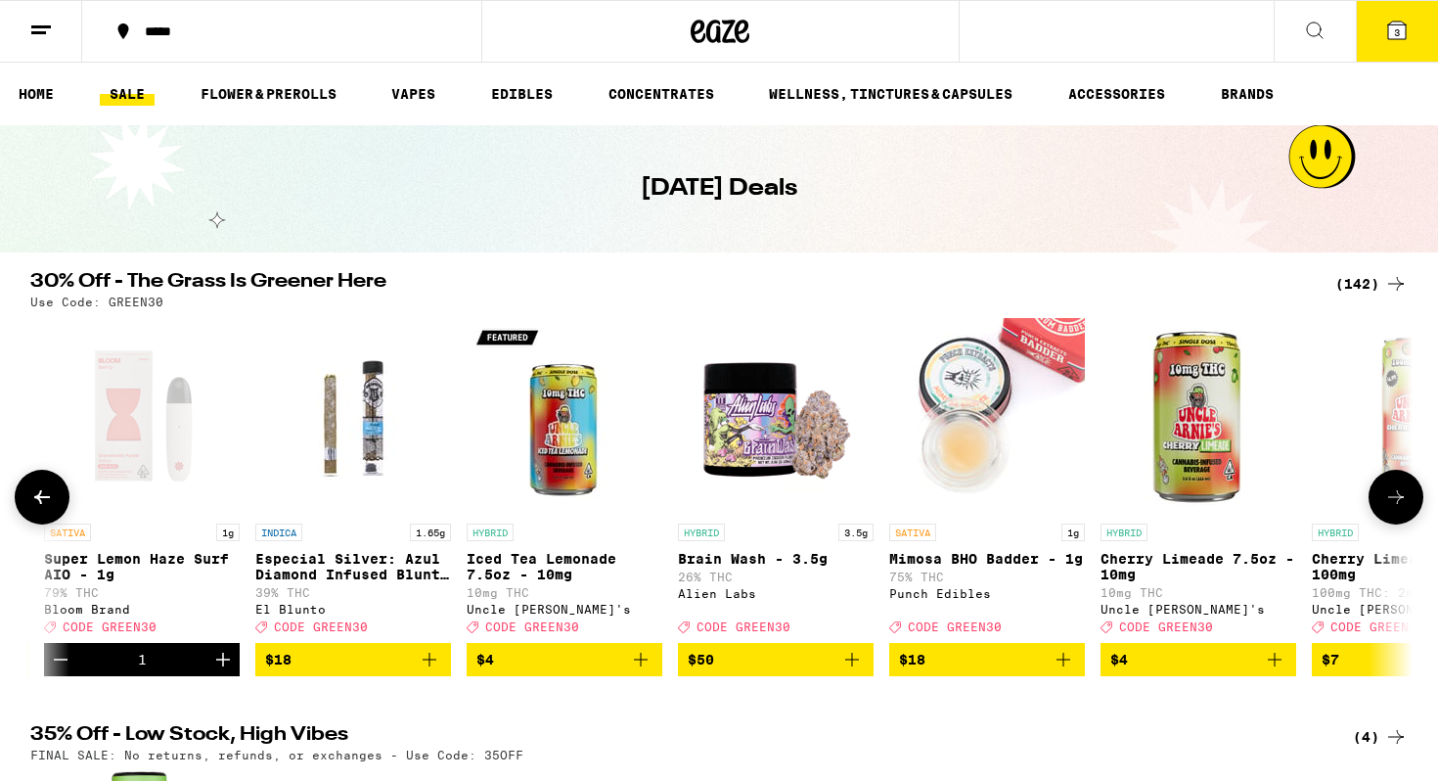
scroll to position [0, 0]
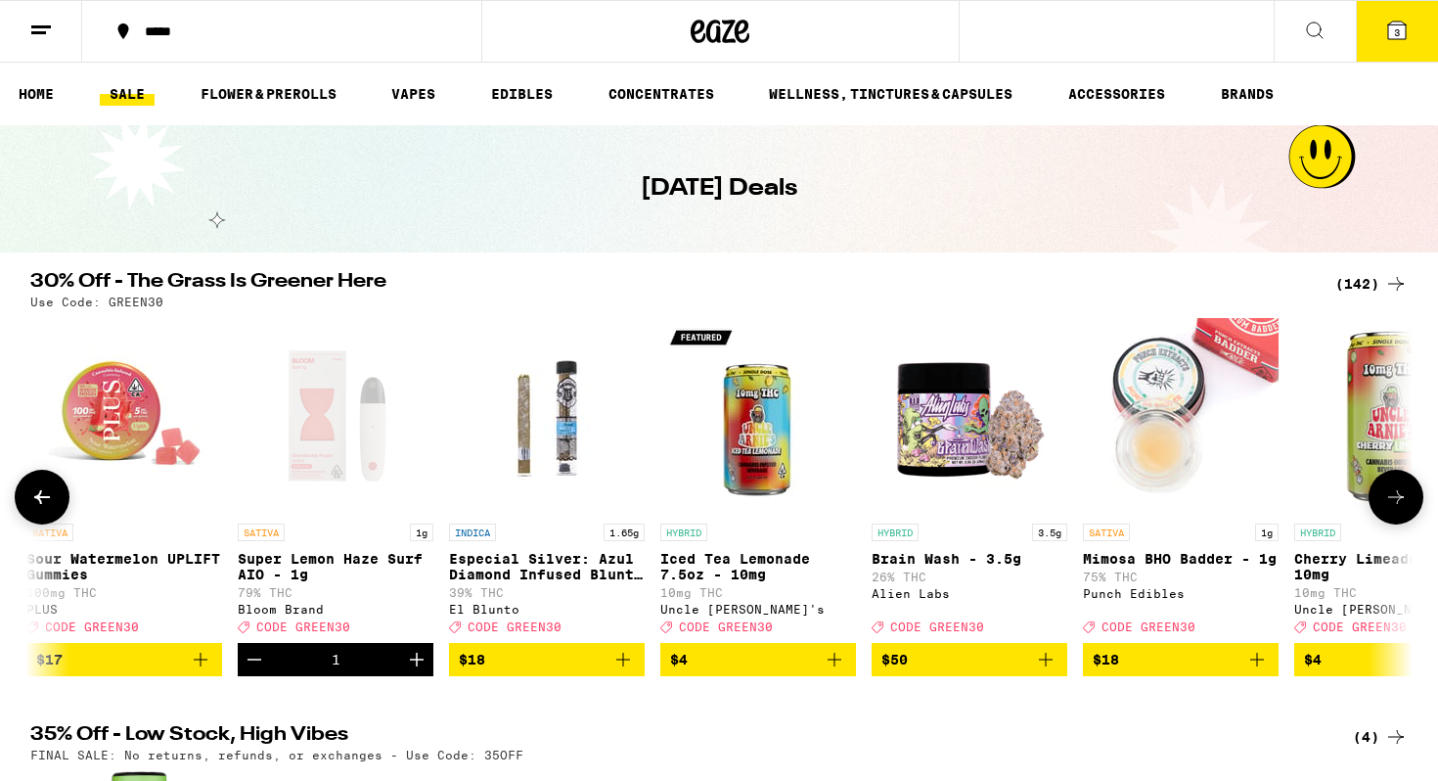
click at [55, 503] on button at bounding box center [42, 497] width 55 height 55
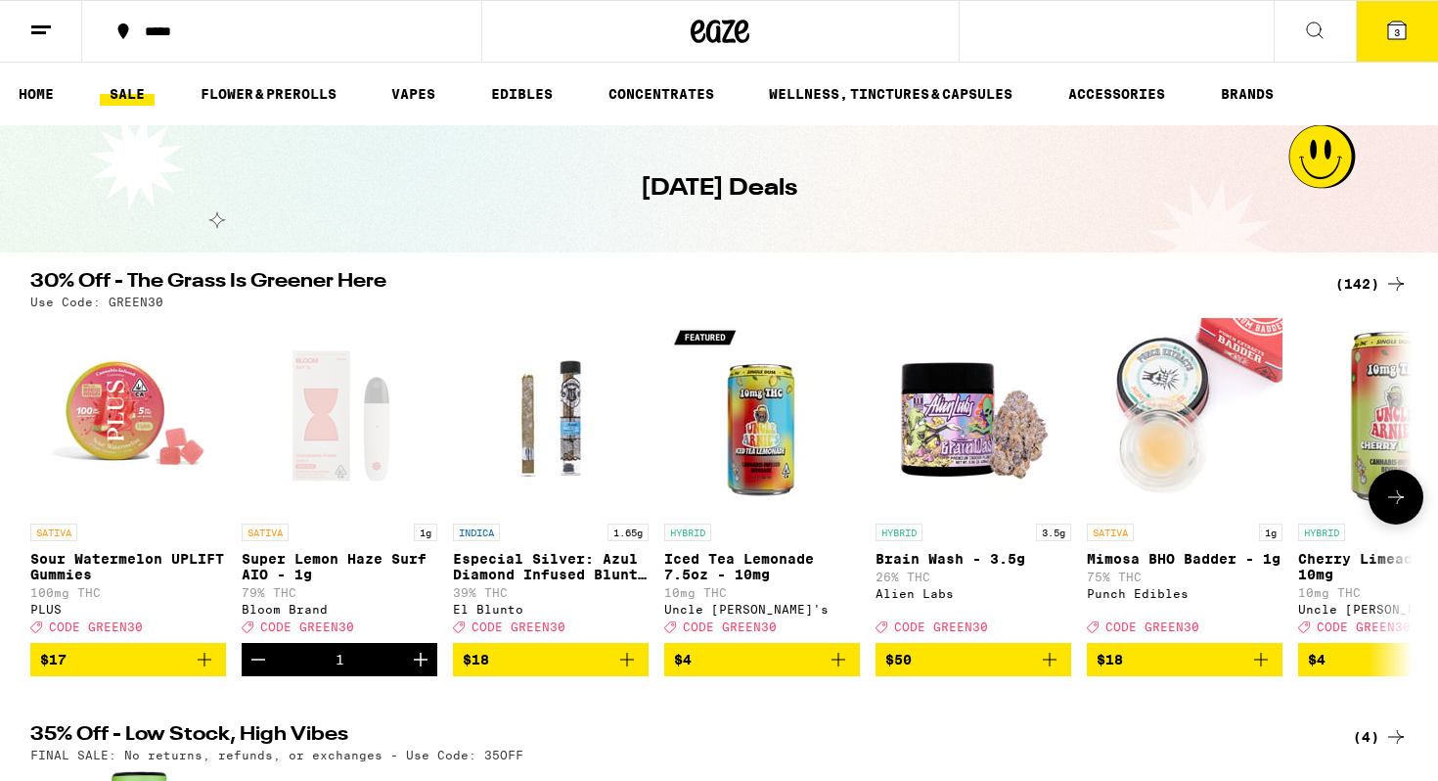
click at [1389, 524] on button at bounding box center [1396, 497] width 55 height 55
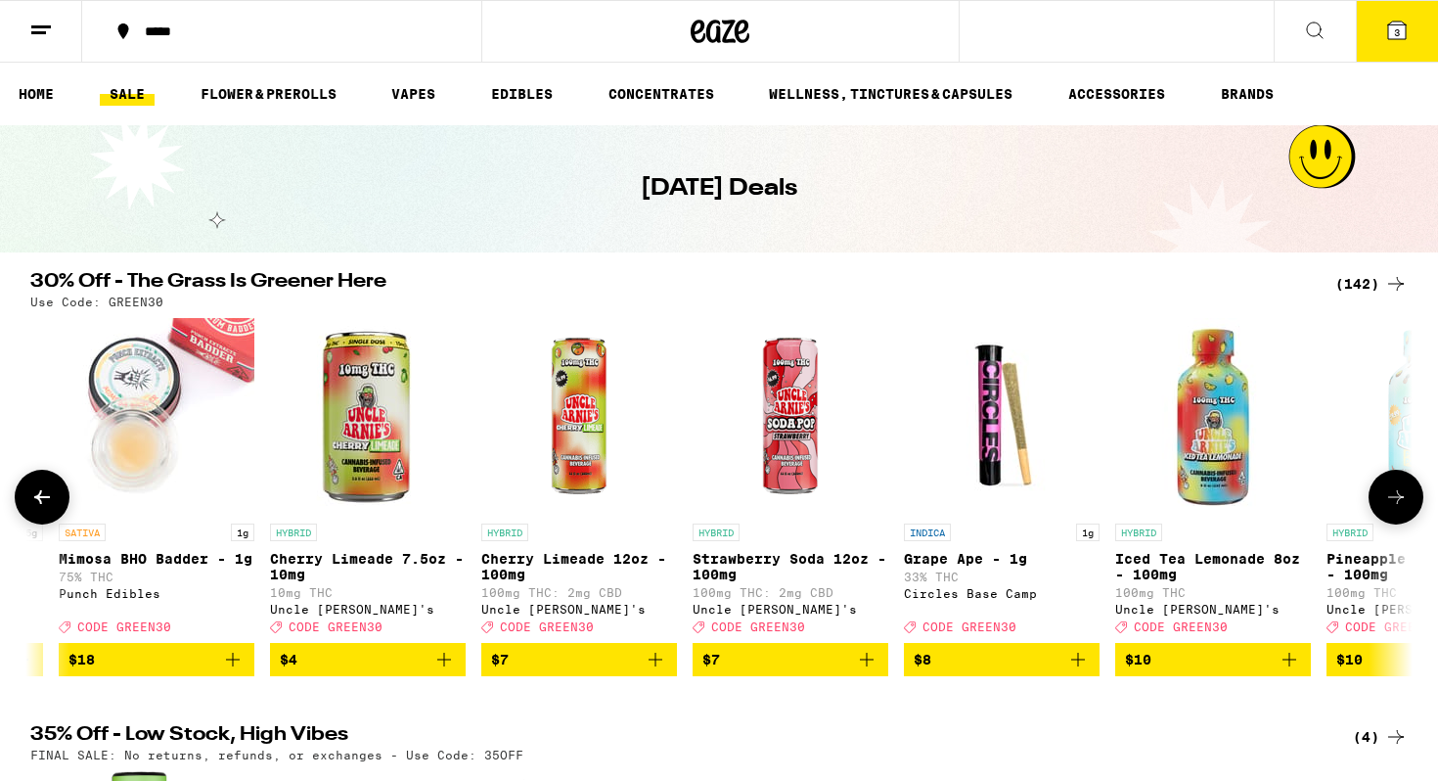
scroll to position [0, 1164]
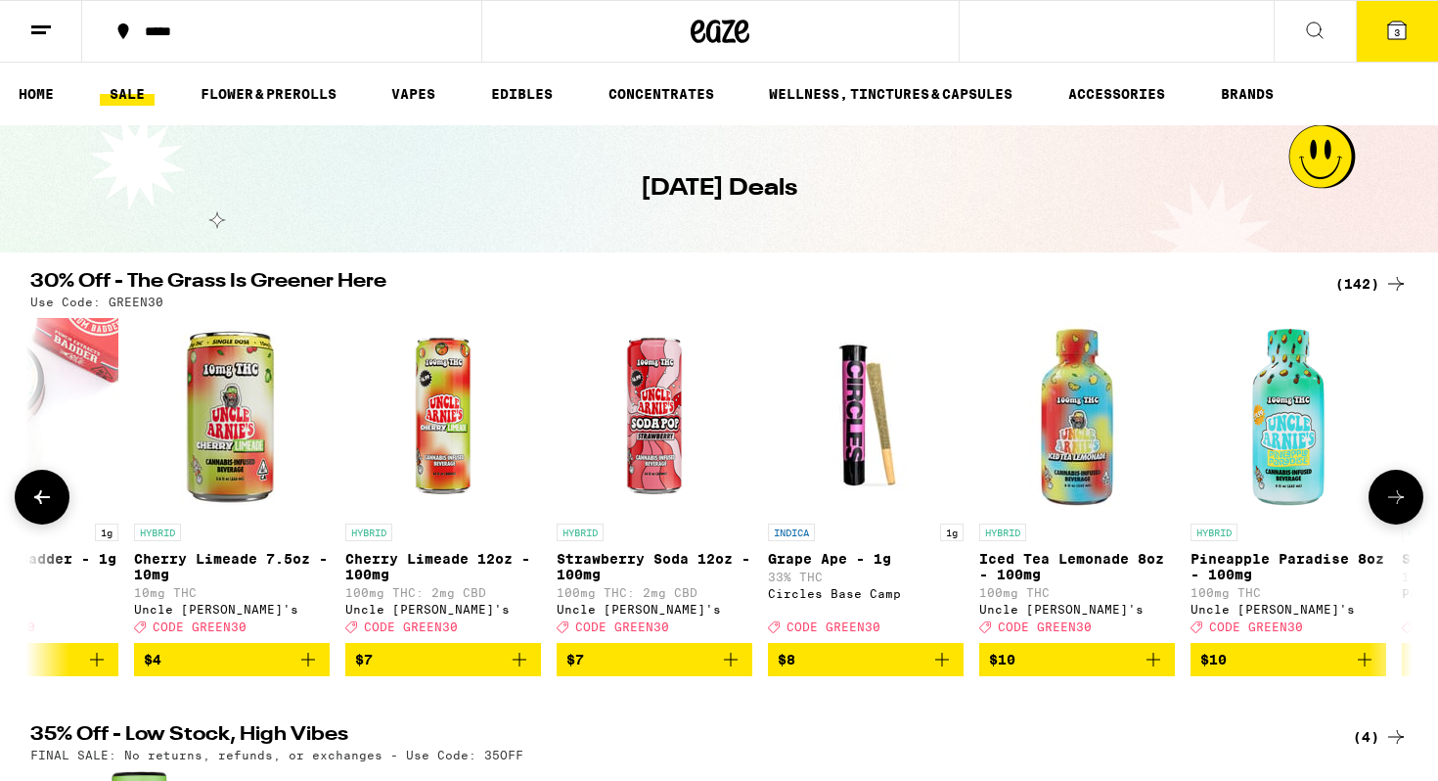
click at [1390, 524] on button at bounding box center [1396, 497] width 55 height 55
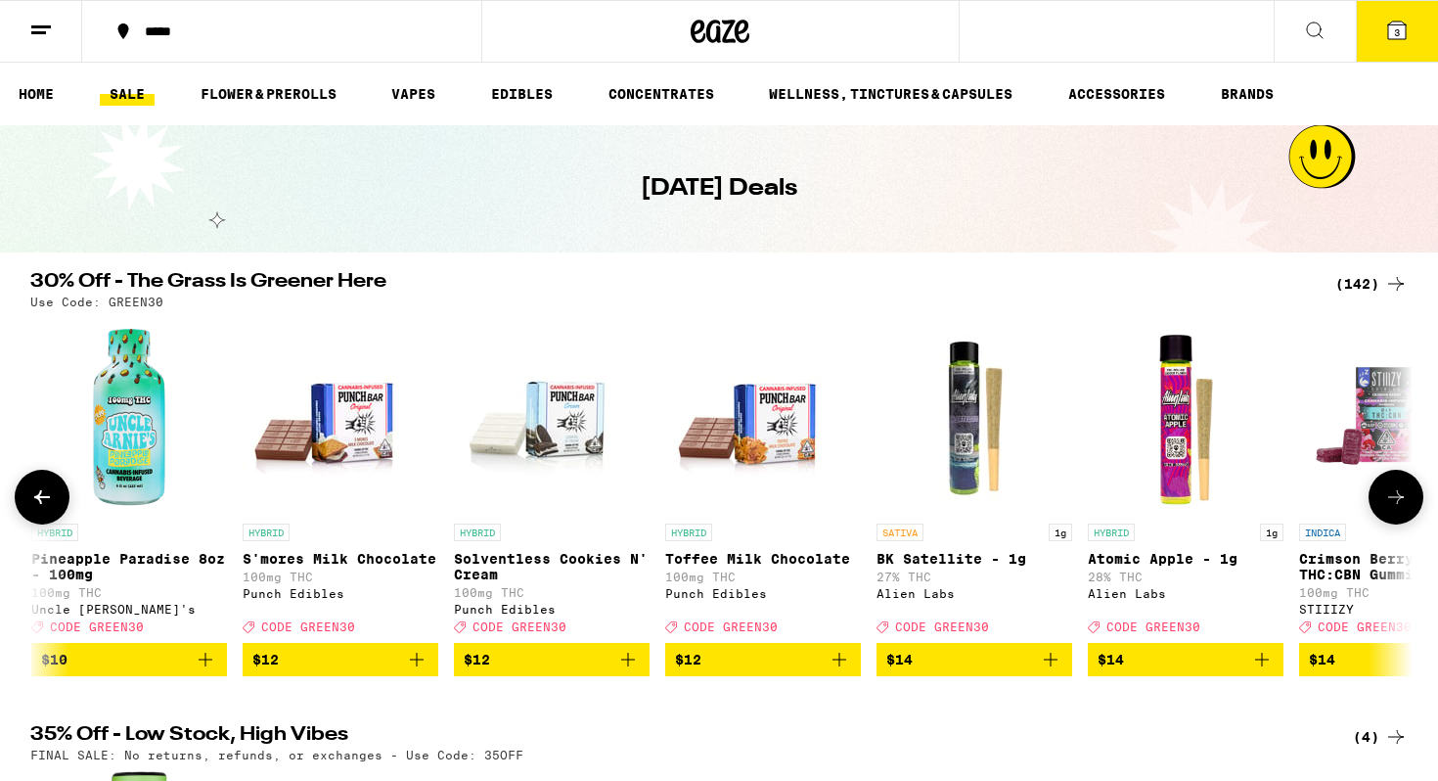
scroll to position [0, 2329]
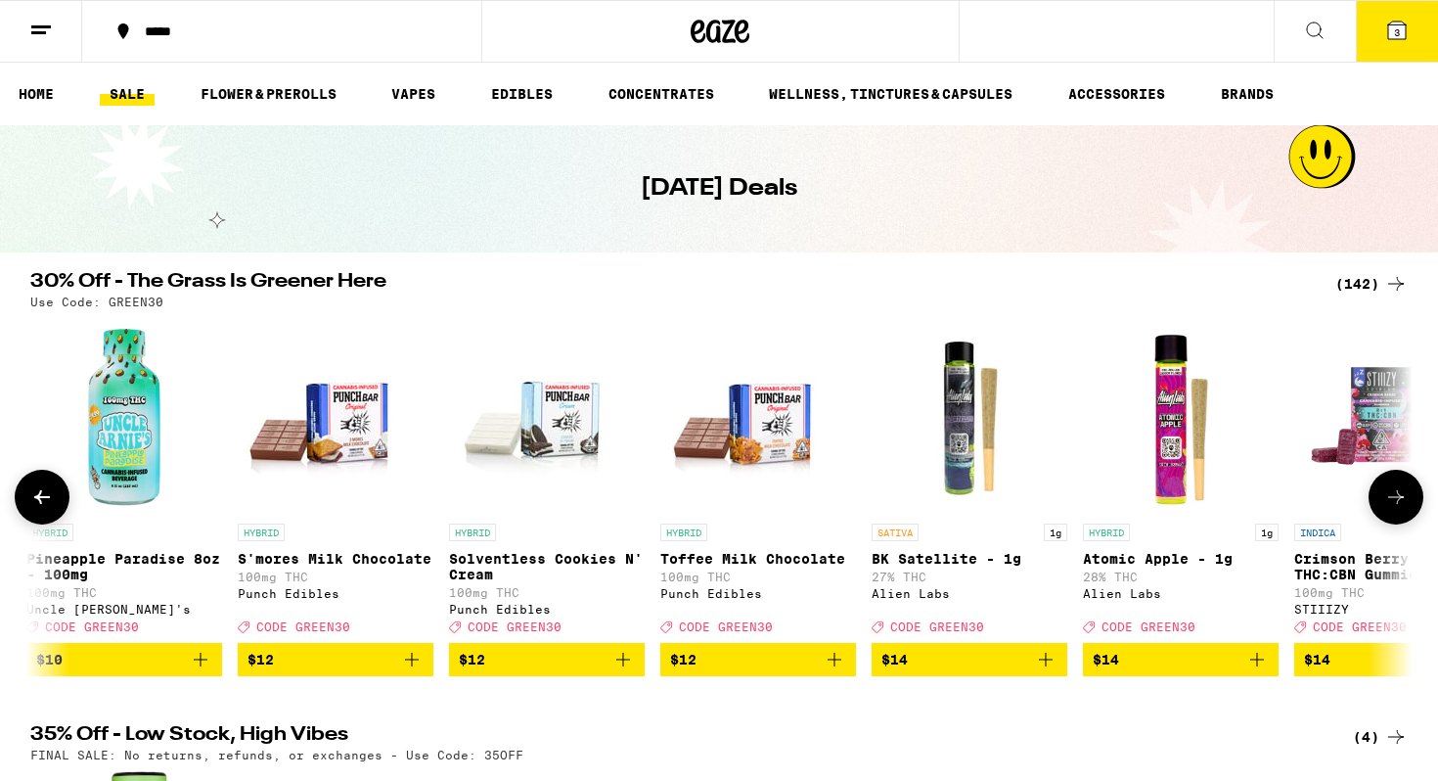
click at [1163, 671] on span "$14" at bounding box center [1181, 659] width 176 height 23
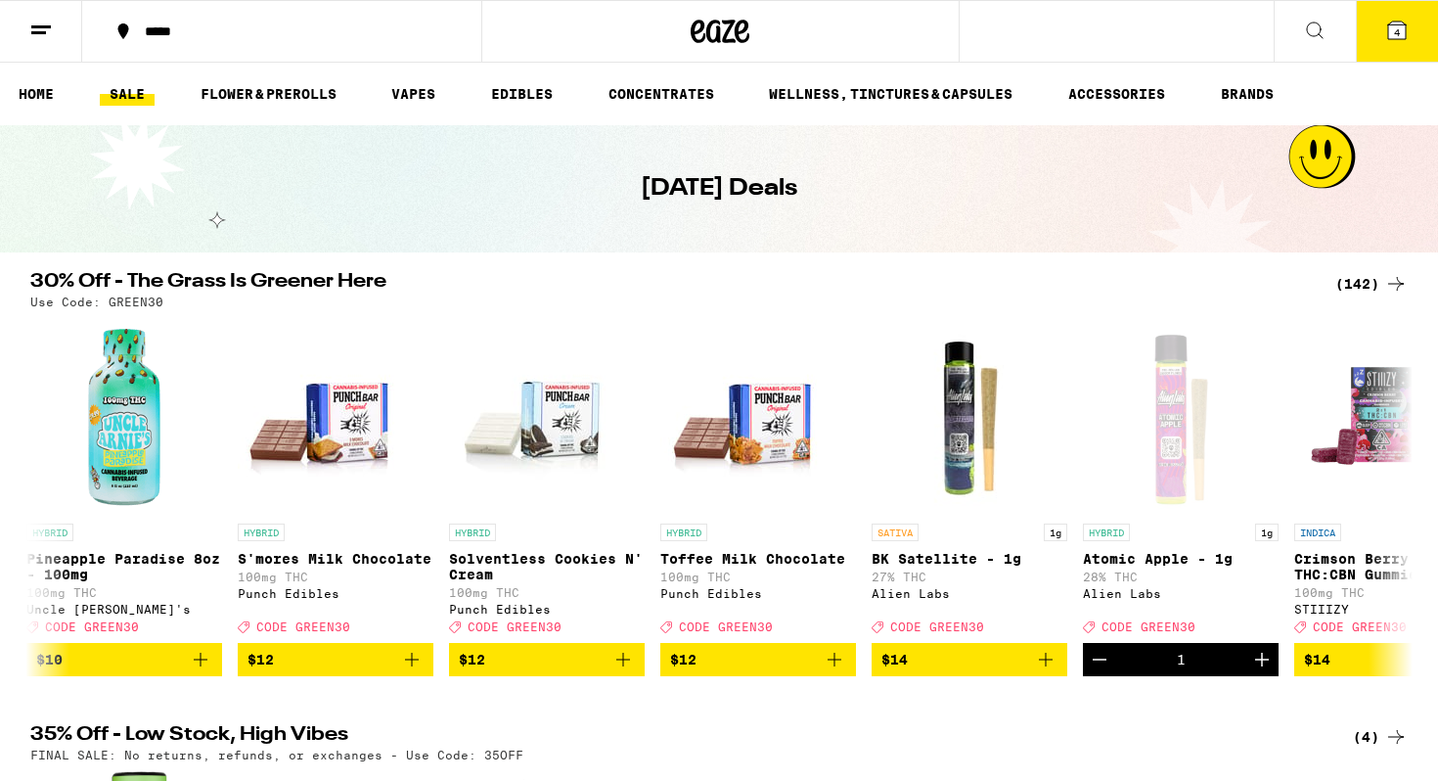
click at [1393, 43] on button "4" at bounding box center [1397, 31] width 82 height 61
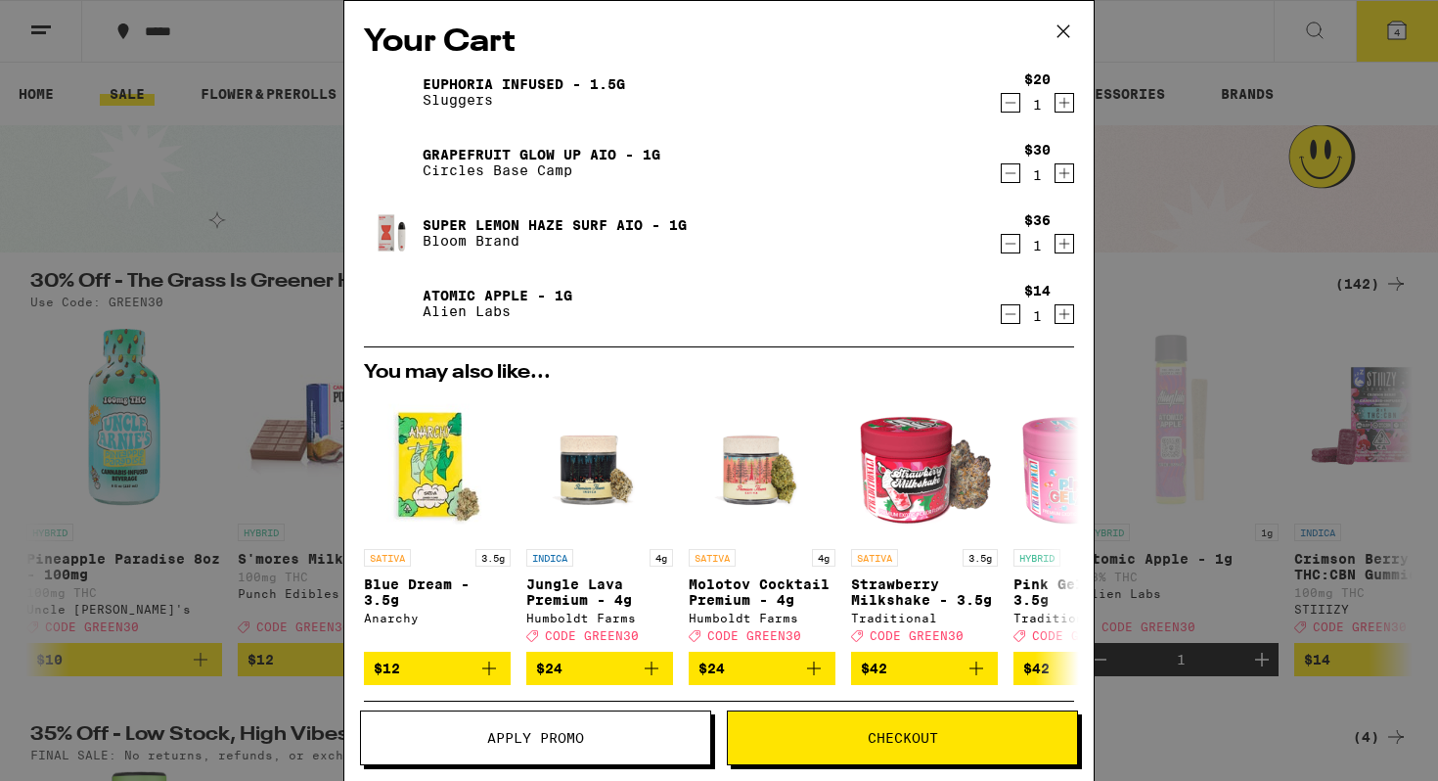
click at [1003, 171] on icon "Decrement" at bounding box center [1011, 172] width 18 height 23
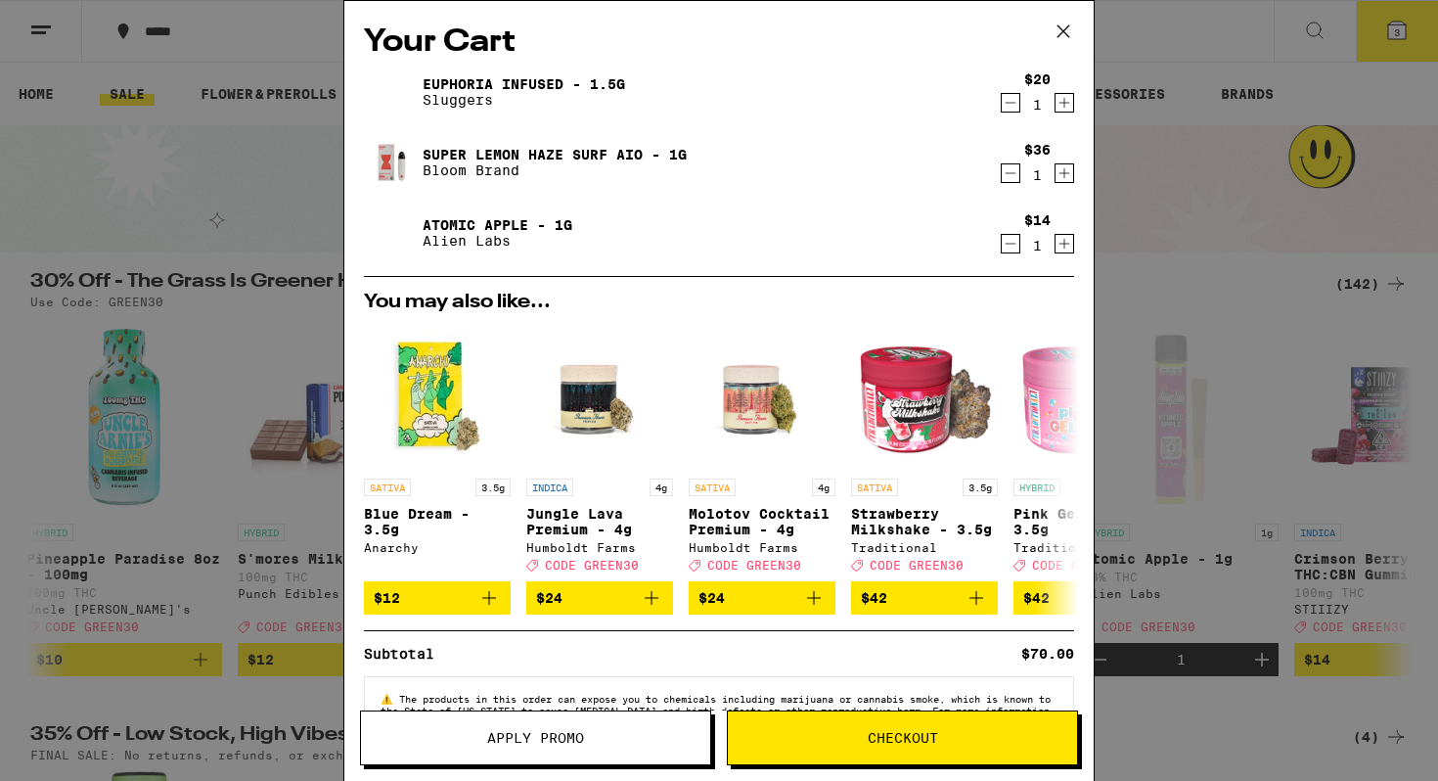
click at [1015, 106] on icon "Decrement" at bounding box center [1011, 102] width 18 height 23
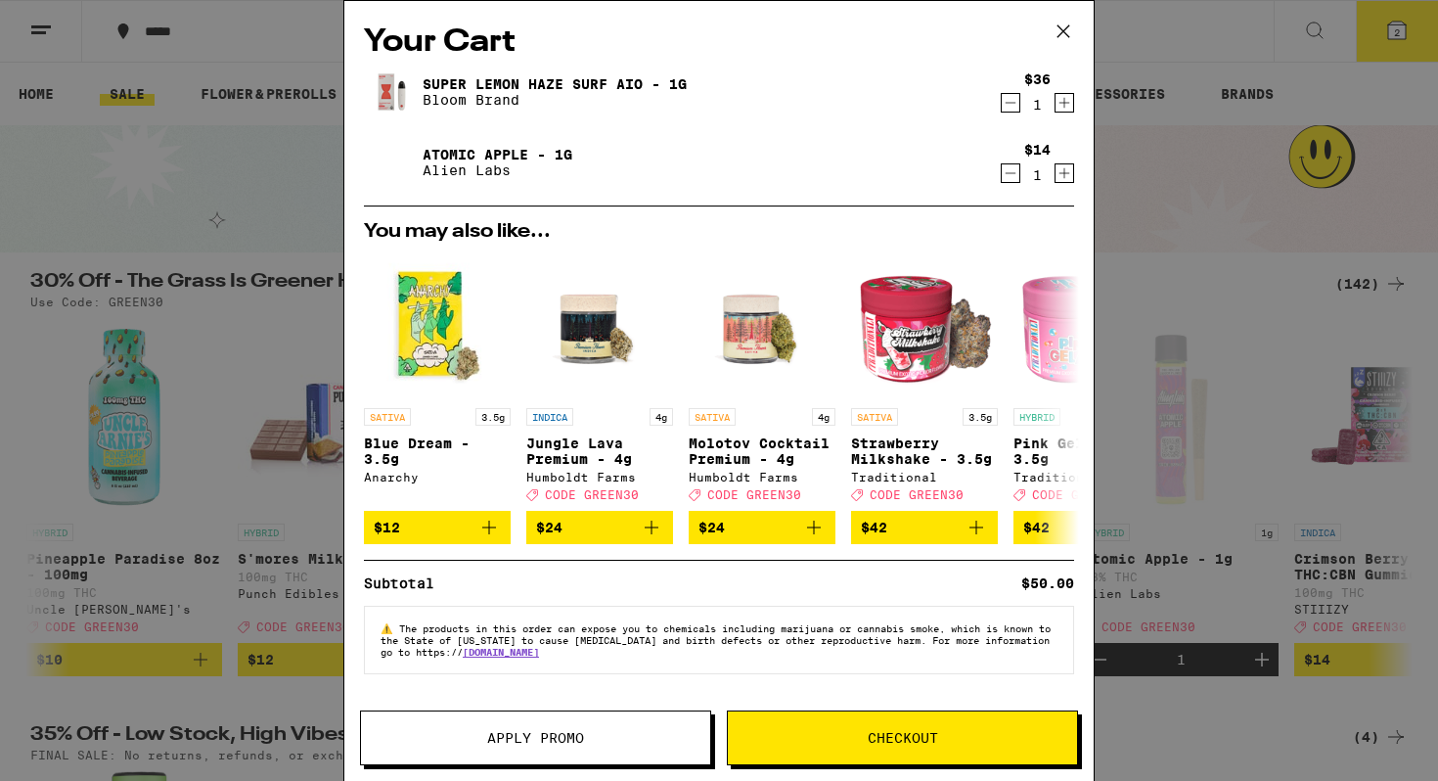
click at [1063, 23] on icon at bounding box center [1063, 31] width 29 height 29
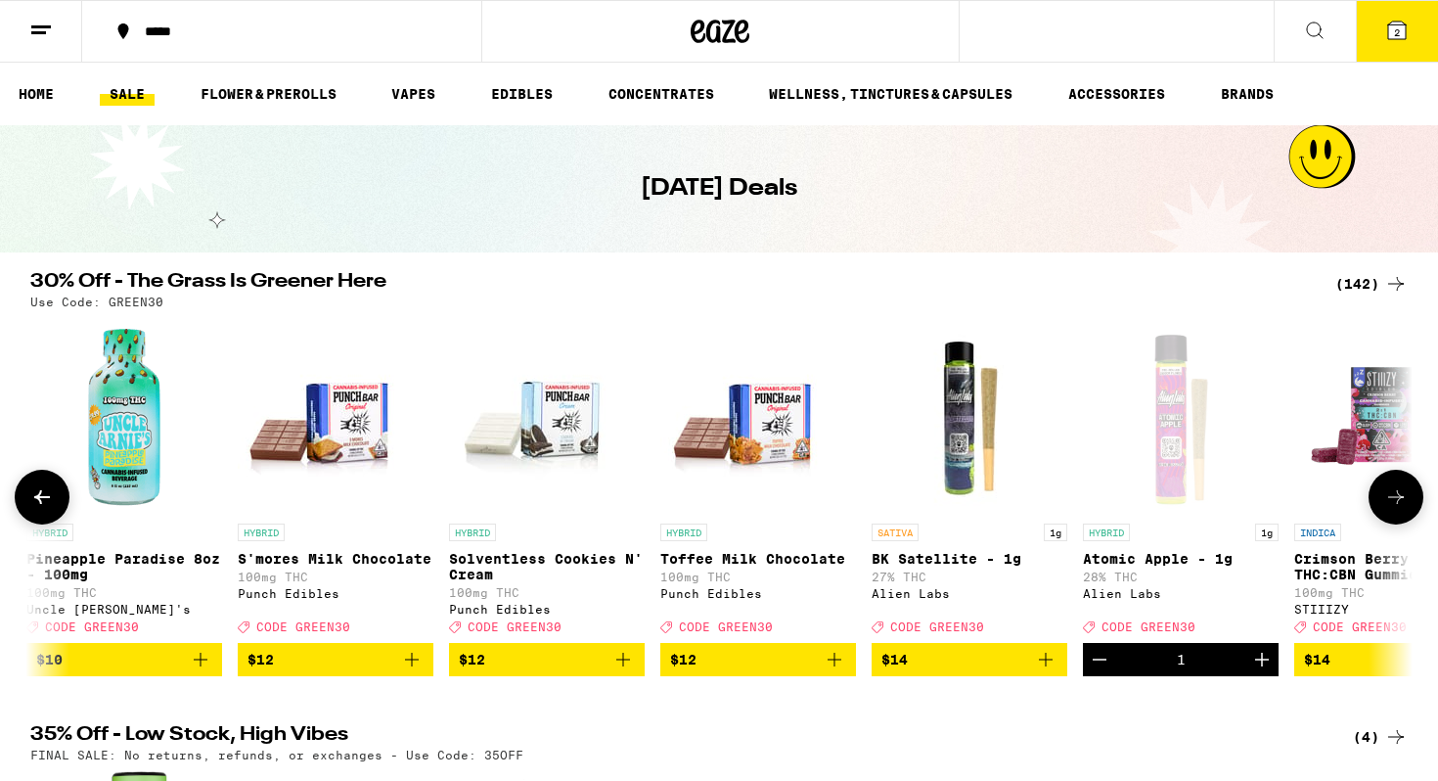
click at [38, 524] on button at bounding box center [42, 497] width 55 height 55
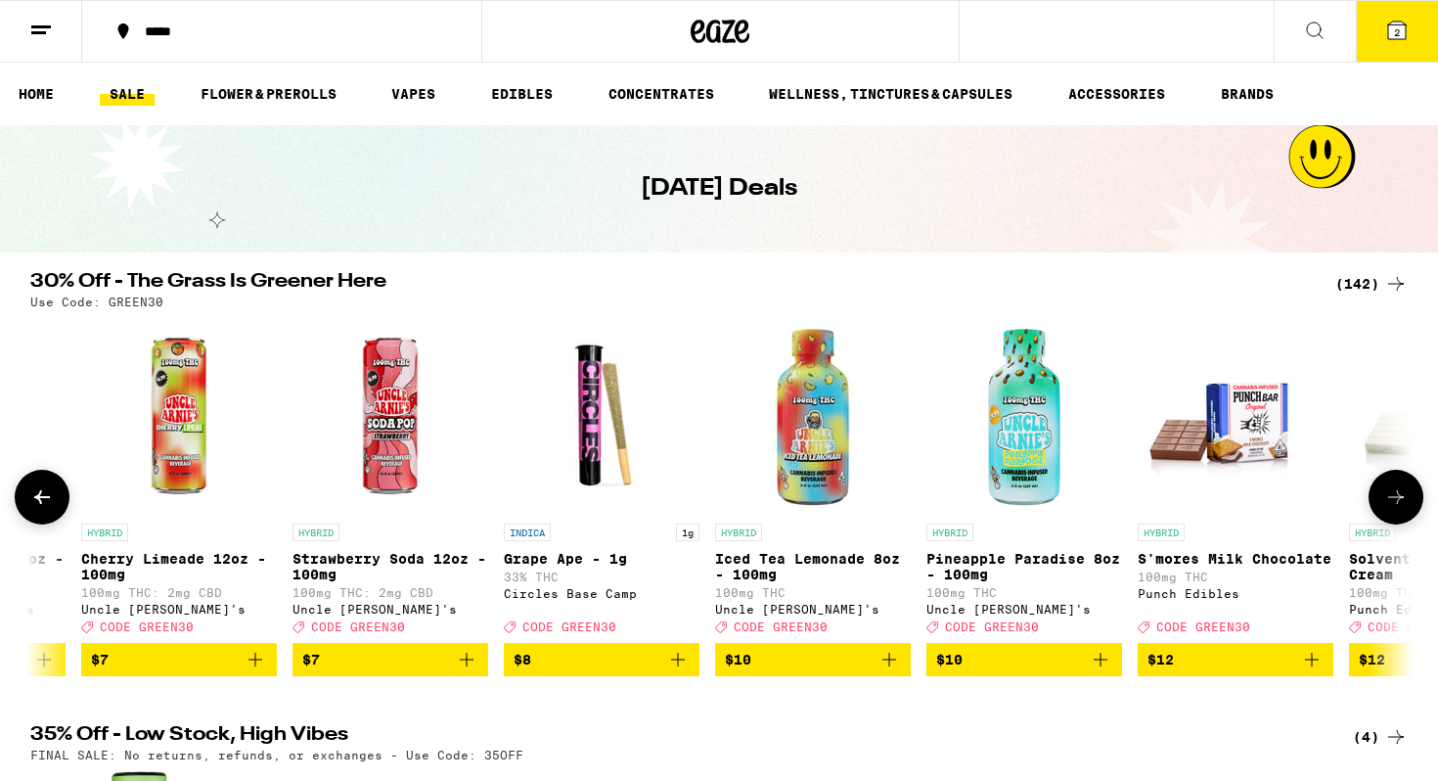
click at [36, 524] on button at bounding box center [42, 497] width 55 height 55
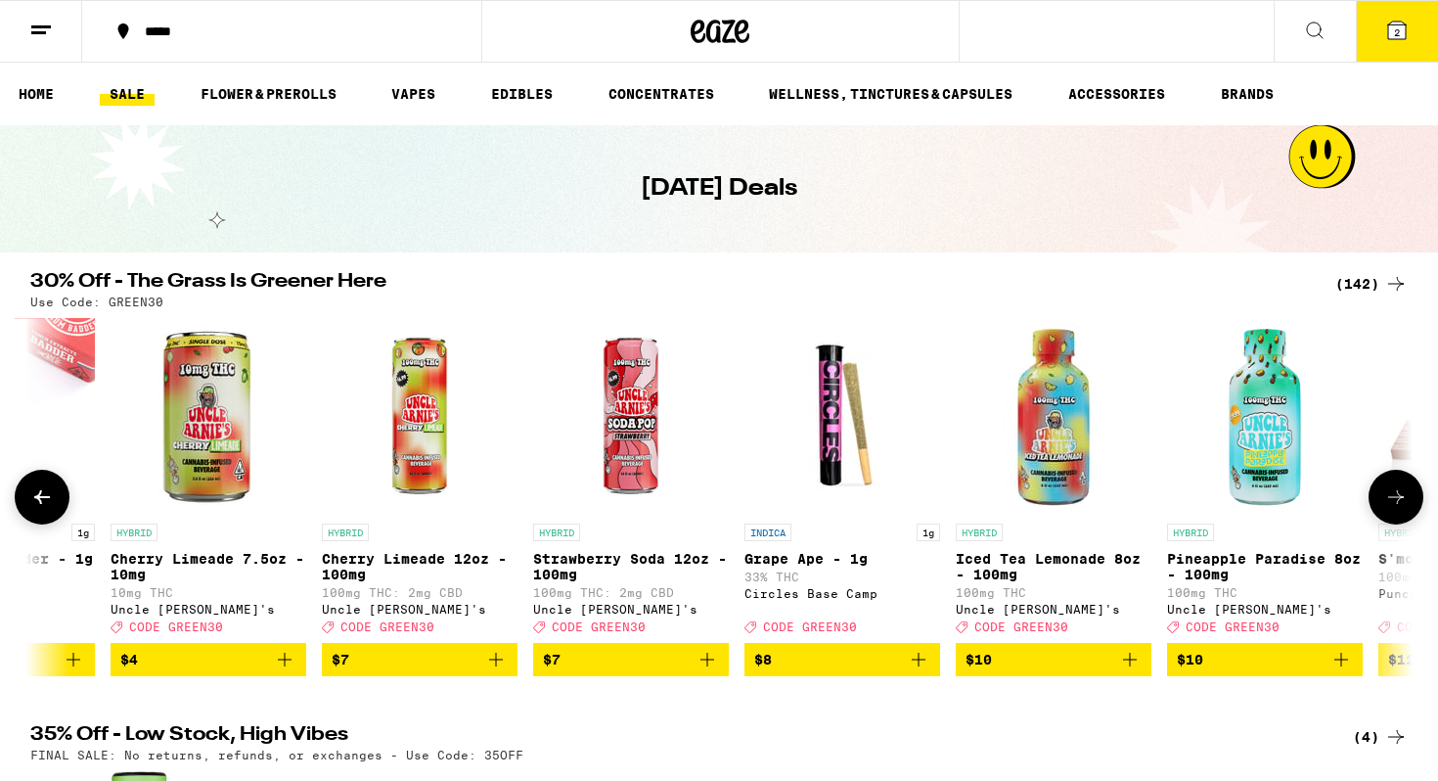
click at [36, 524] on button at bounding box center [42, 497] width 55 height 55
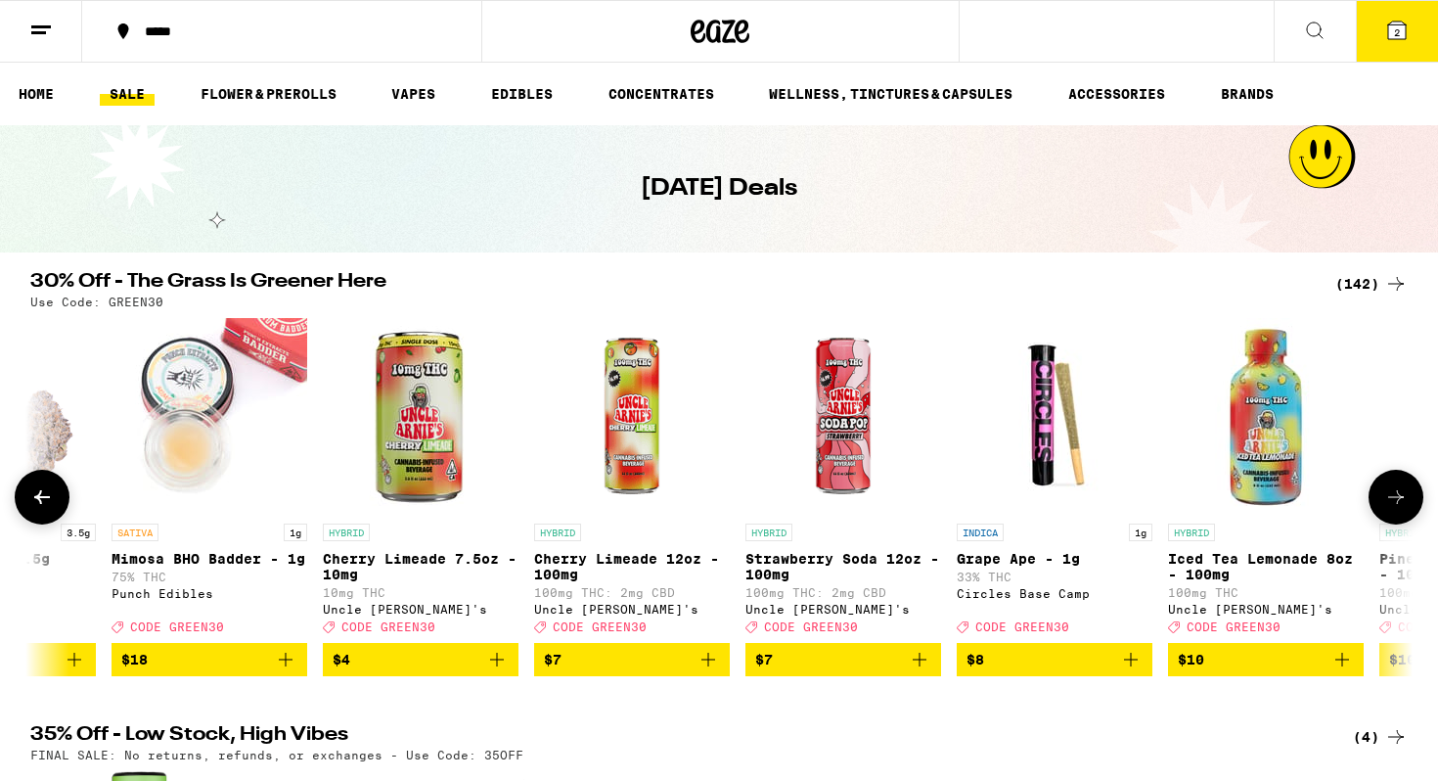
click at [36, 524] on button at bounding box center [42, 497] width 55 height 55
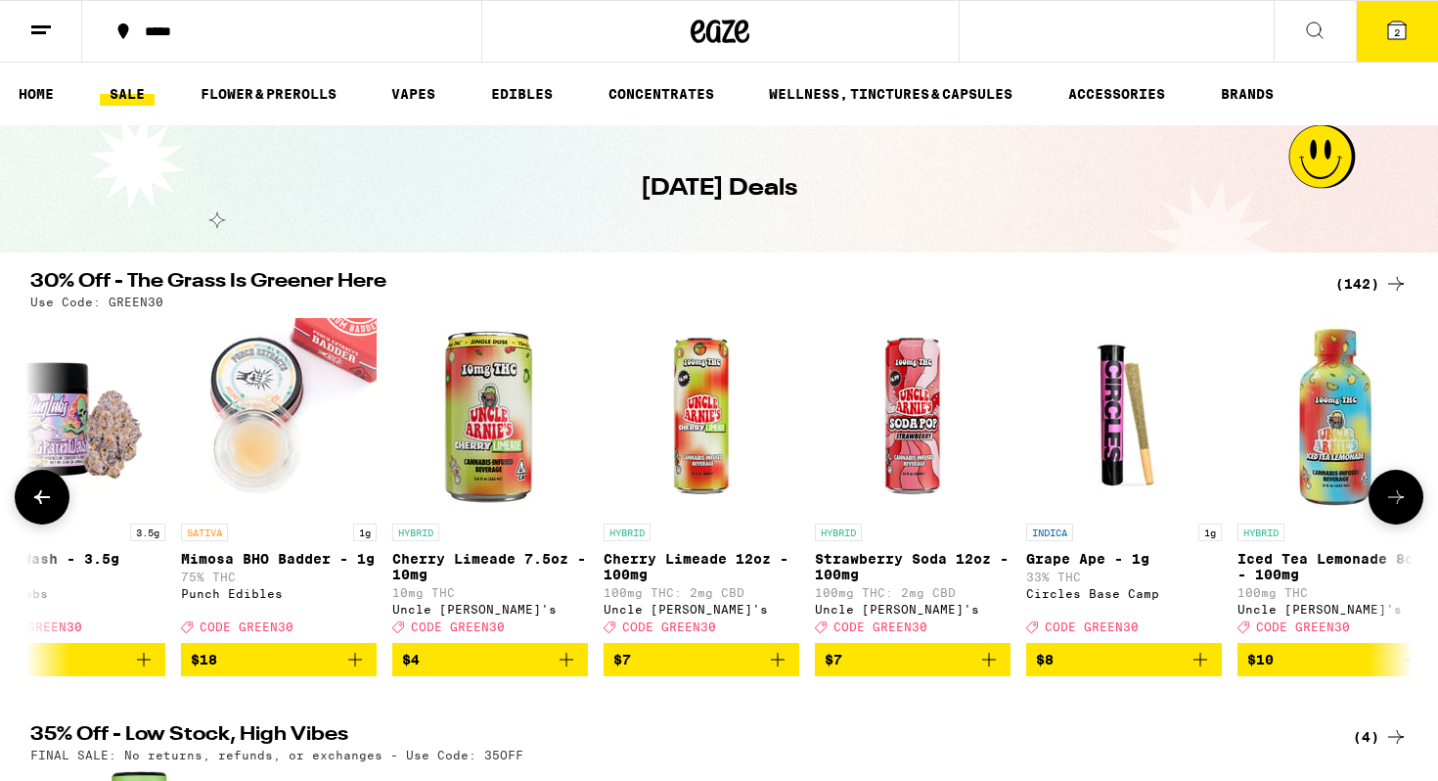
click at [36, 524] on button at bounding box center [42, 497] width 55 height 55
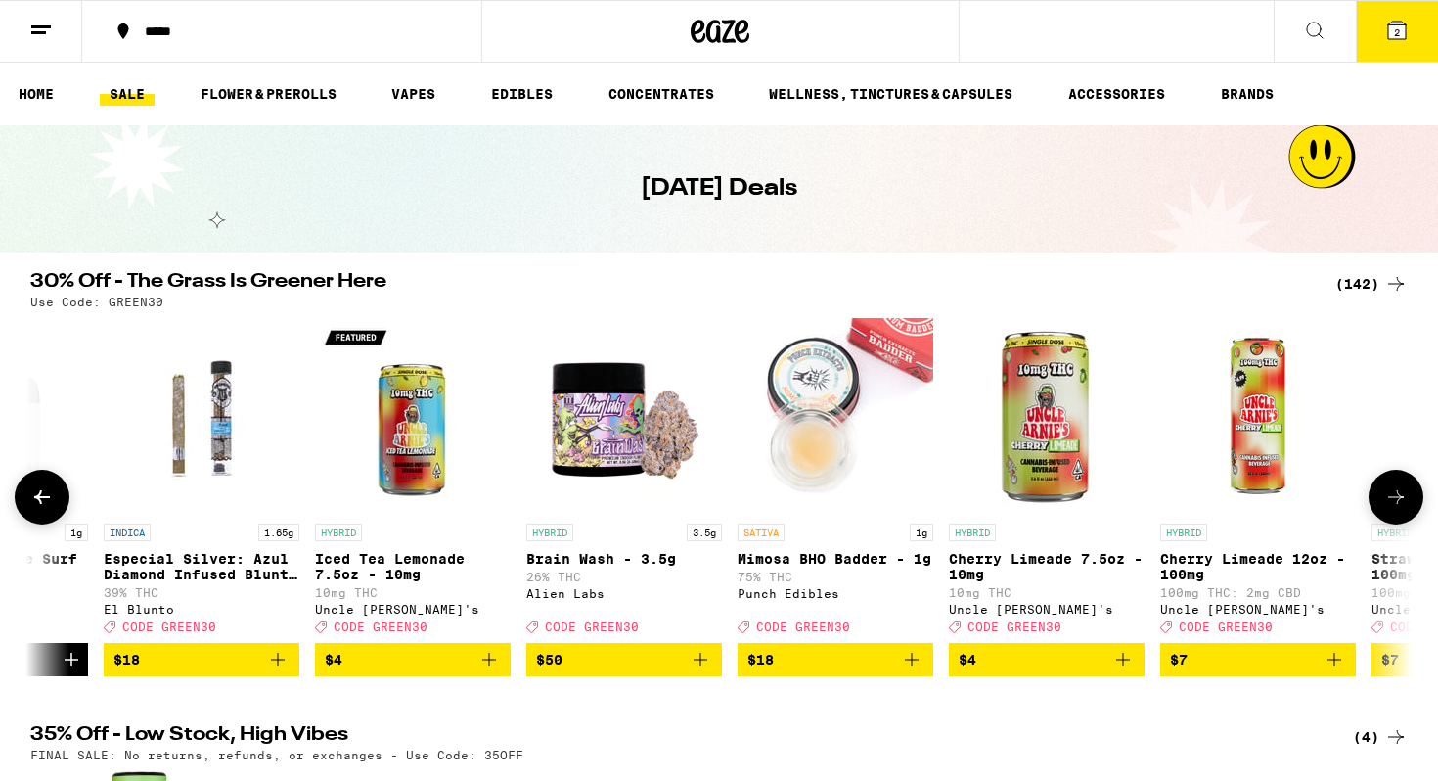
scroll to position [0, 68]
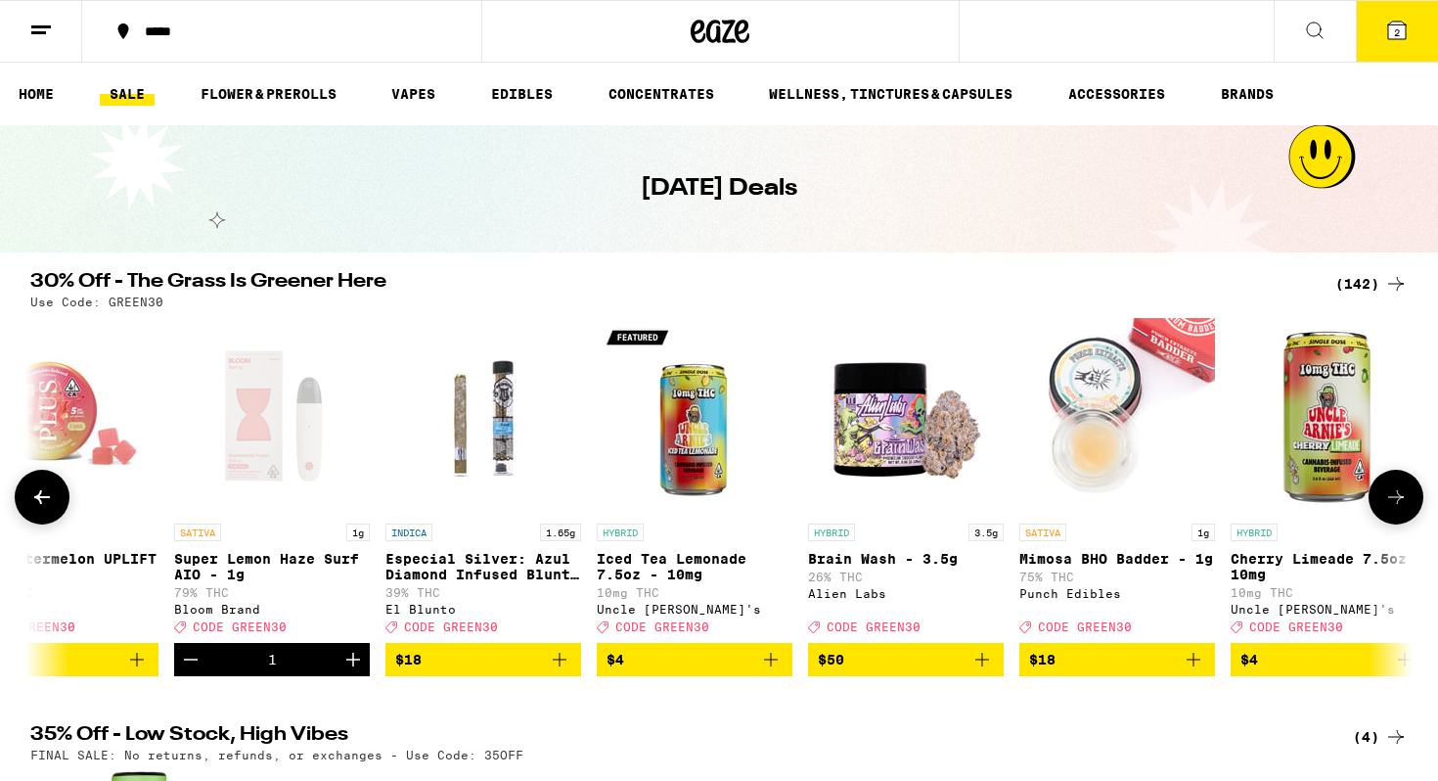
click at [36, 524] on button at bounding box center [42, 497] width 55 height 55
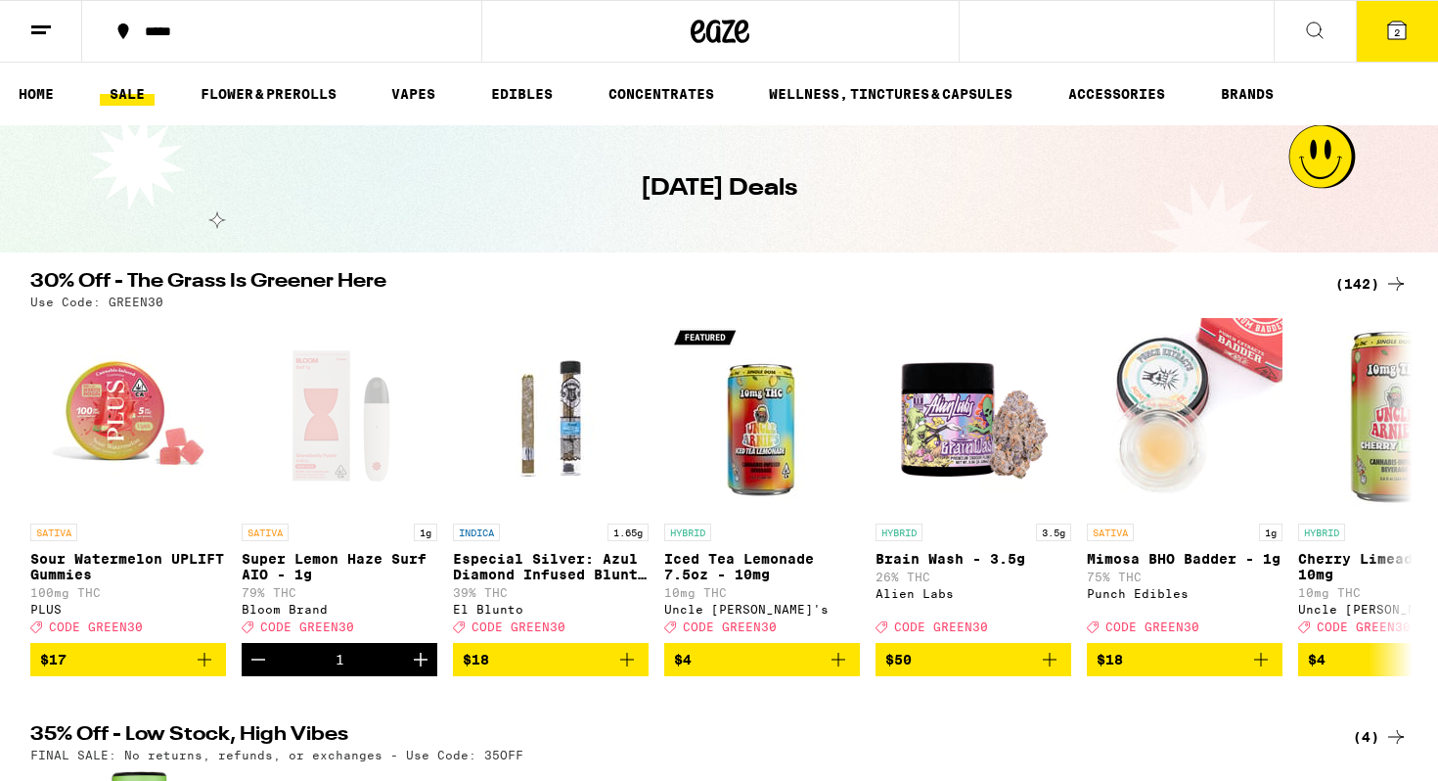
click at [1400, 34] on button "2" at bounding box center [1397, 31] width 82 height 61
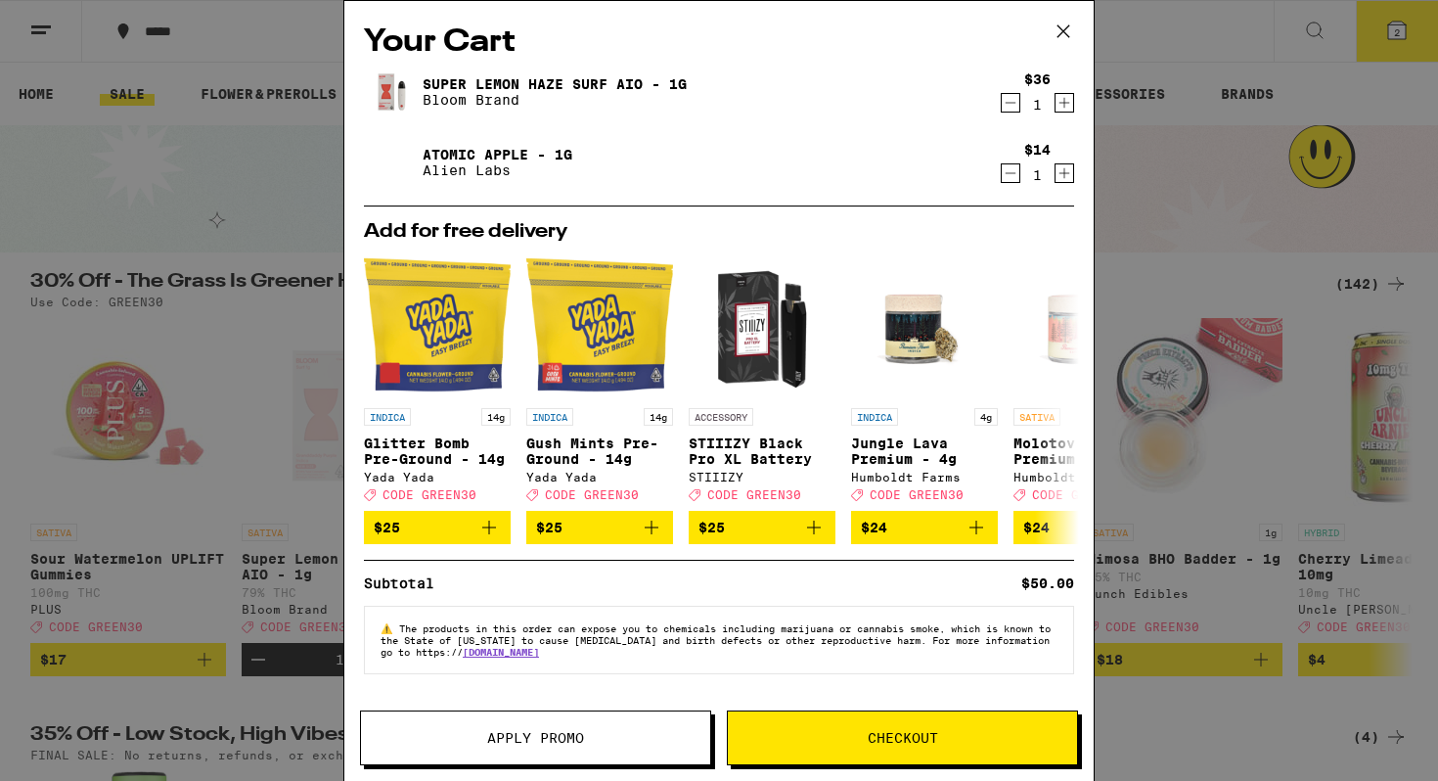
click at [574, 751] on button "Apply Promo" at bounding box center [535, 737] width 351 height 55
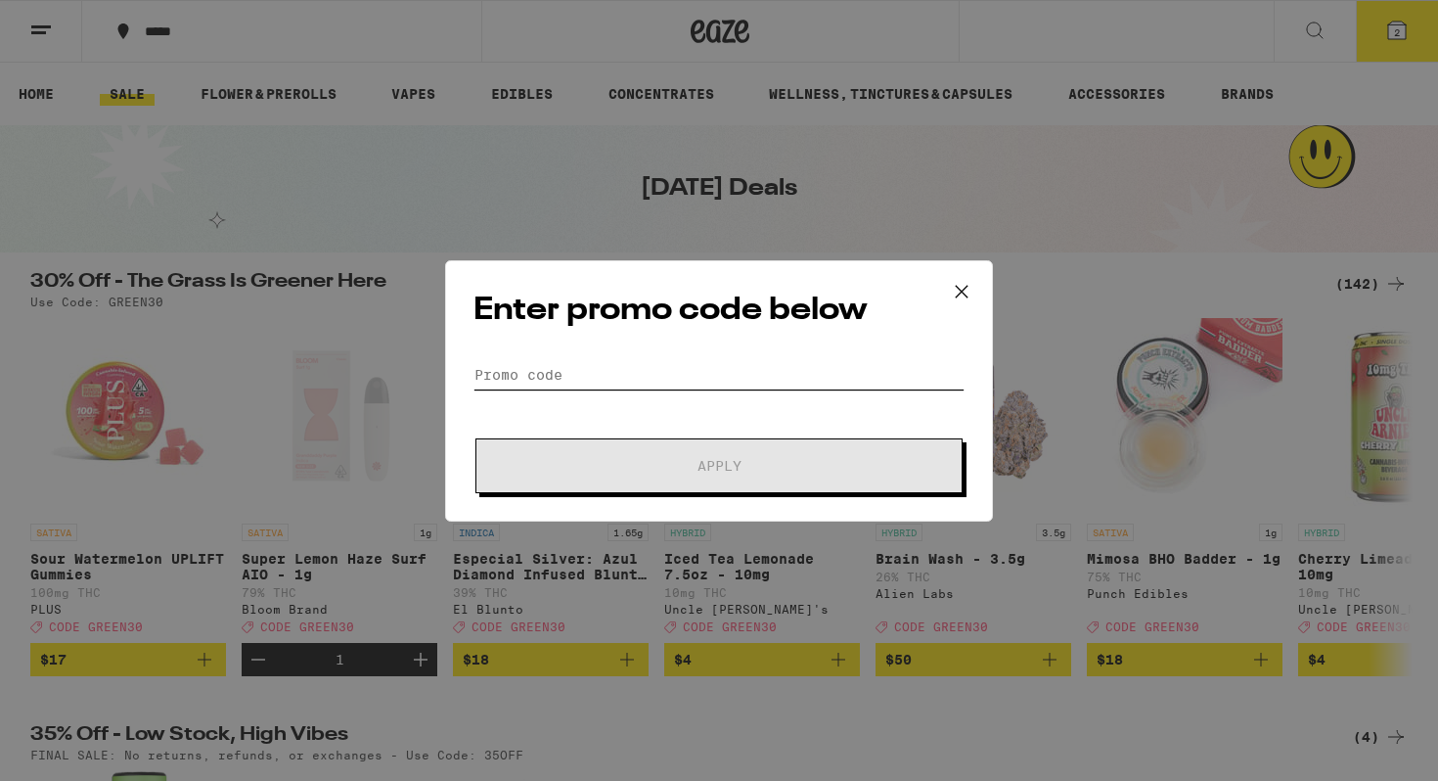
click at [670, 360] on input "Promo Code" at bounding box center [719, 374] width 491 height 29
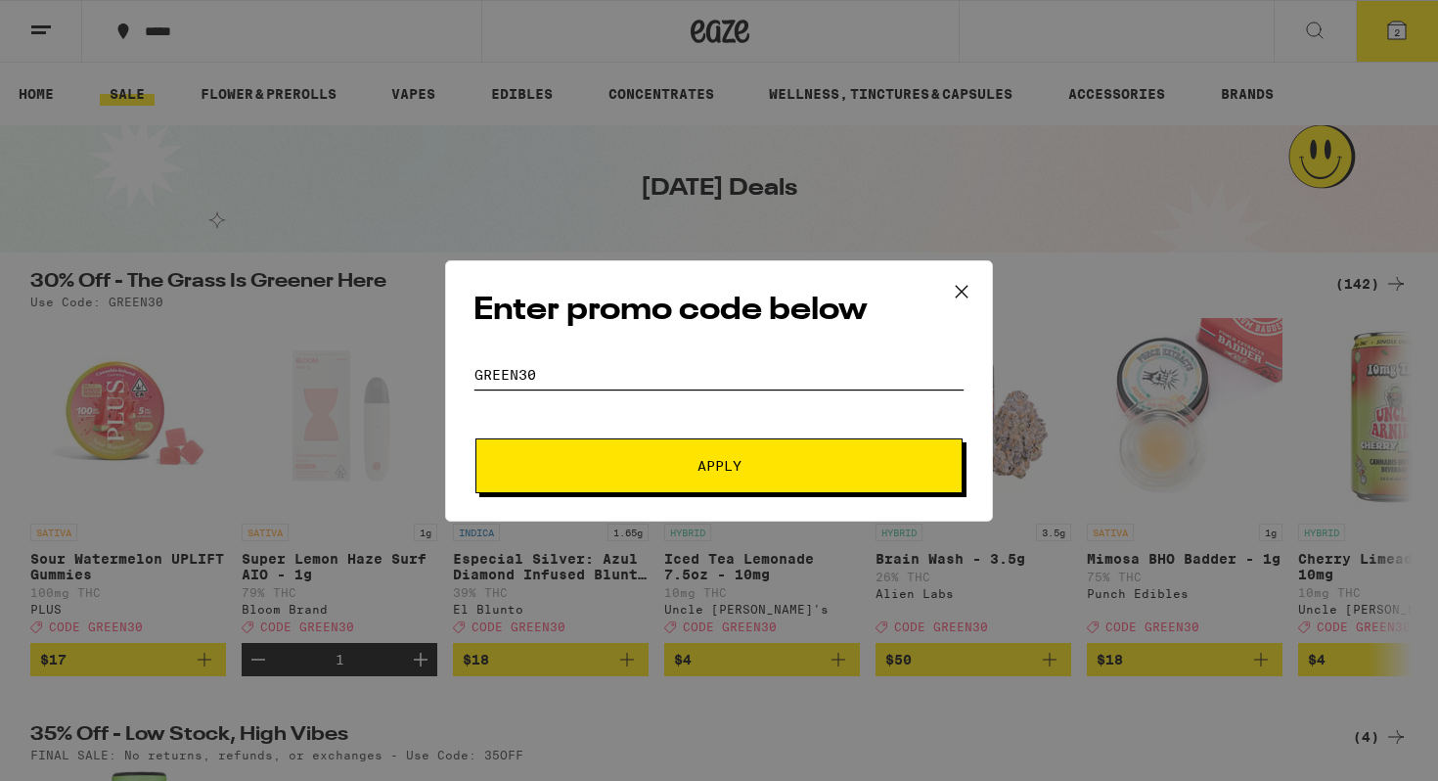
type input "GREEN30"
click at [640, 472] on button "Apply" at bounding box center [719, 465] width 487 height 55
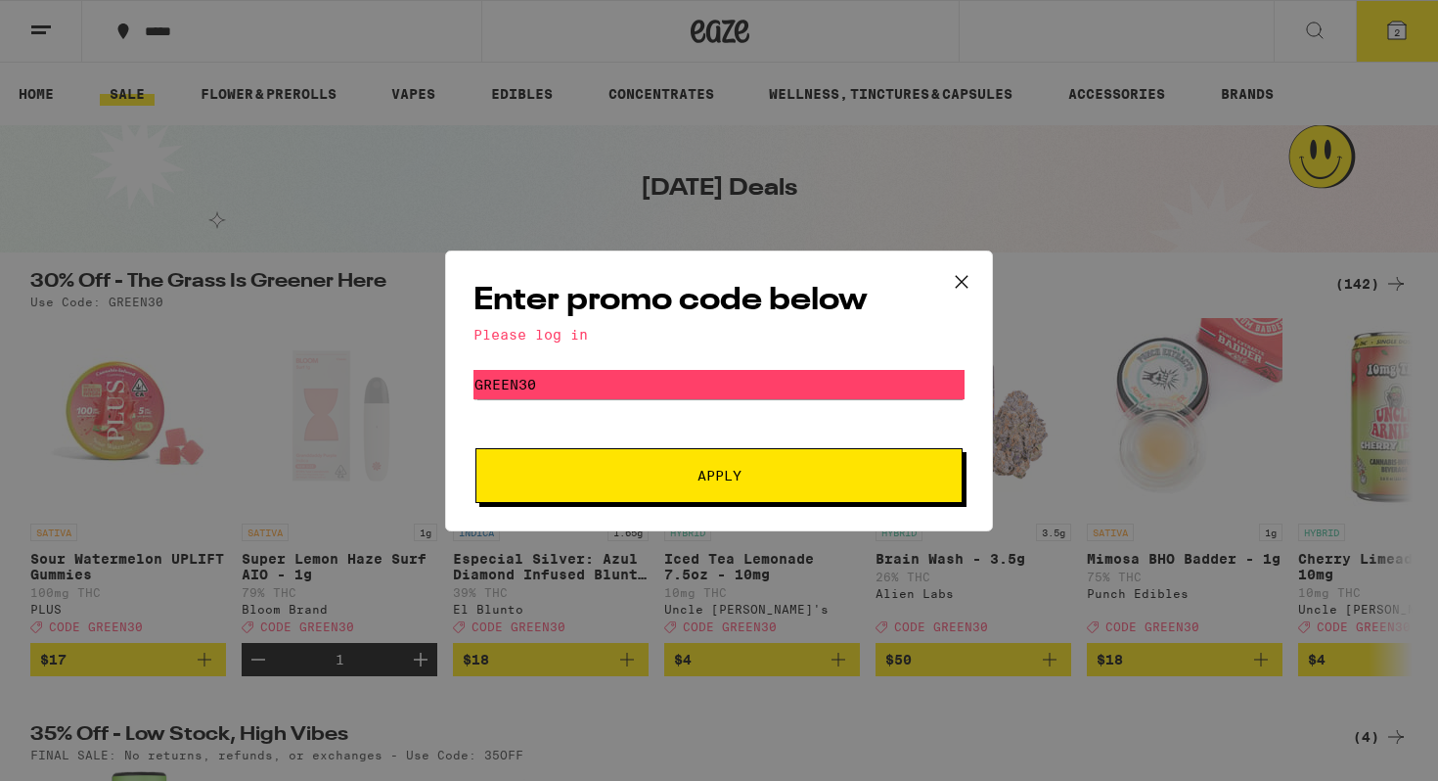
click at [976, 283] on button at bounding box center [961, 282] width 61 height 63
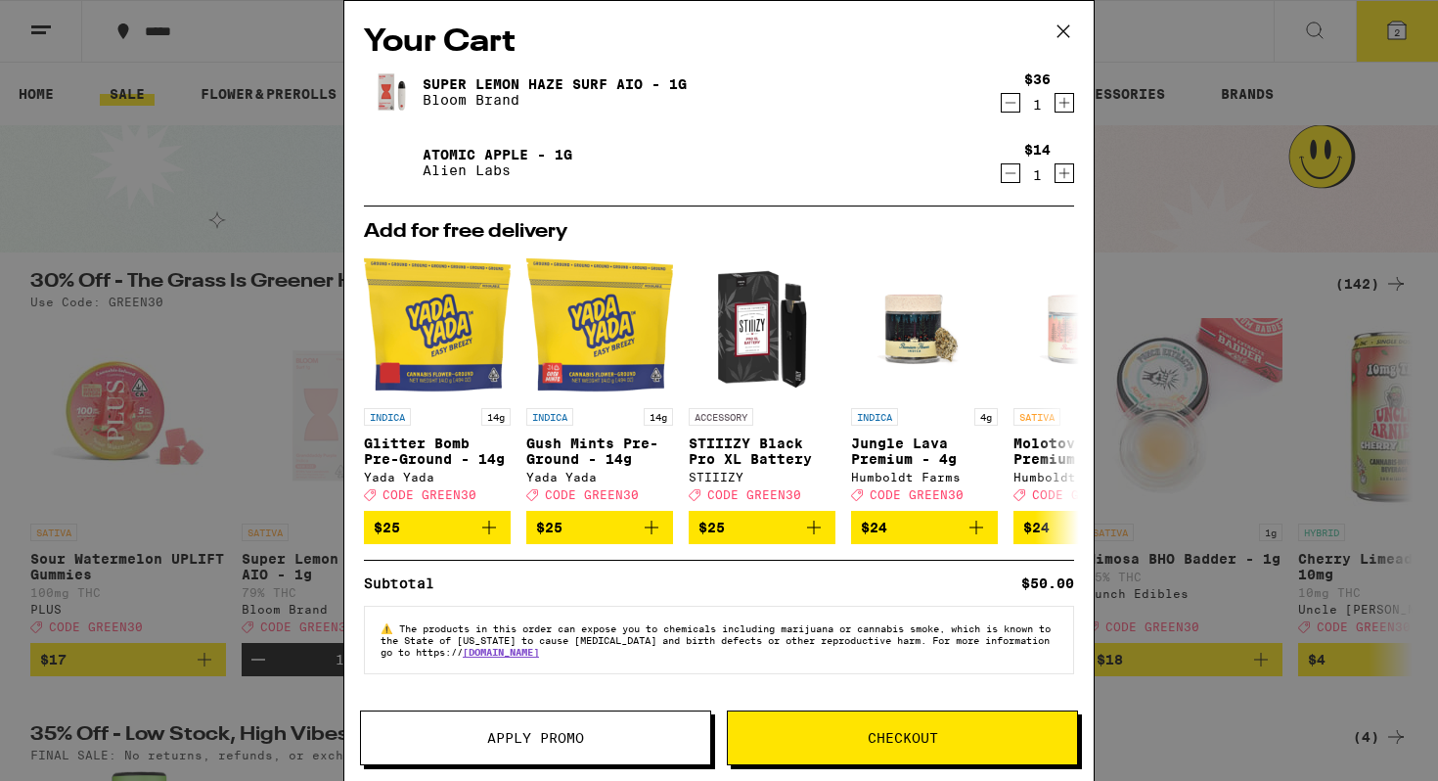
click at [1060, 26] on icon at bounding box center [1063, 31] width 29 height 29
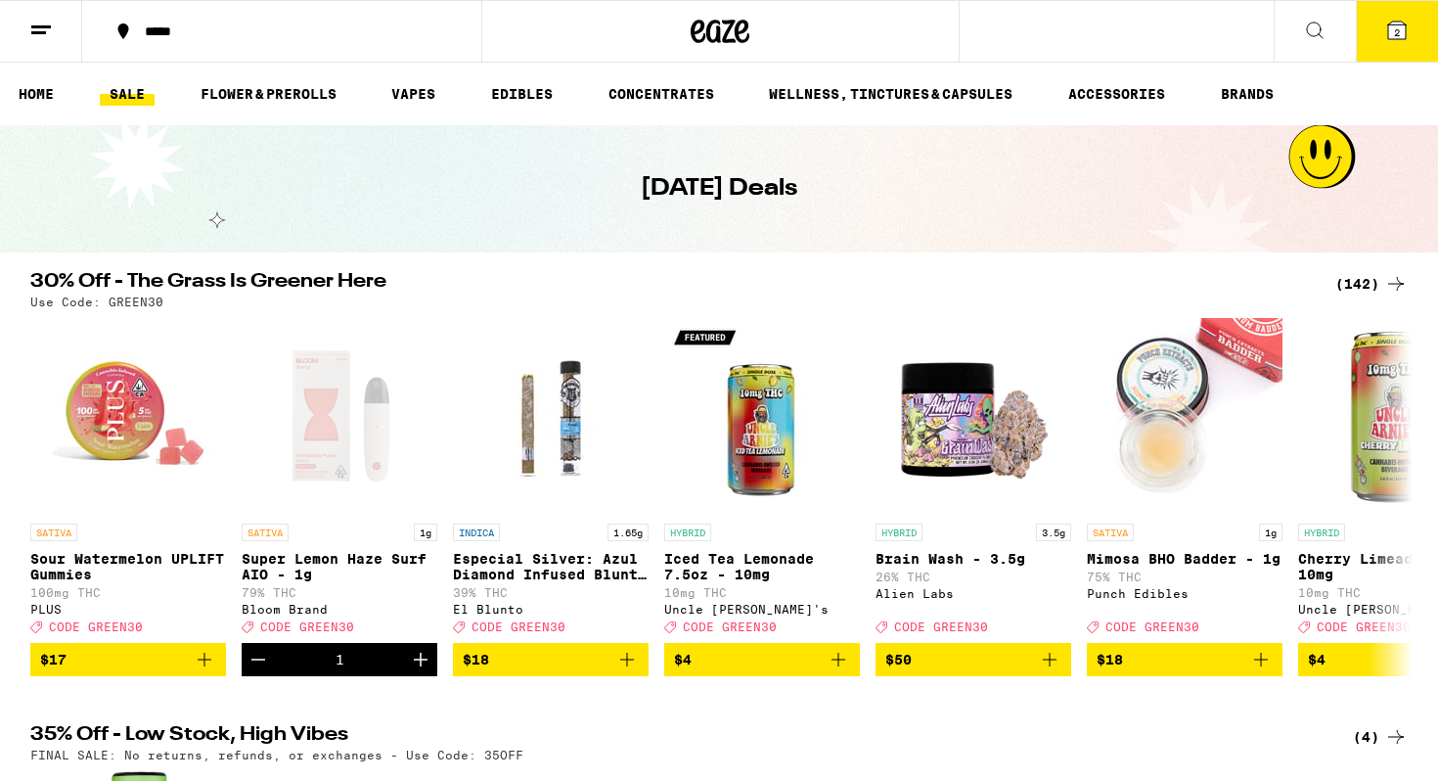
click at [1392, 50] on button "2" at bounding box center [1397, 31] width 82 height 61
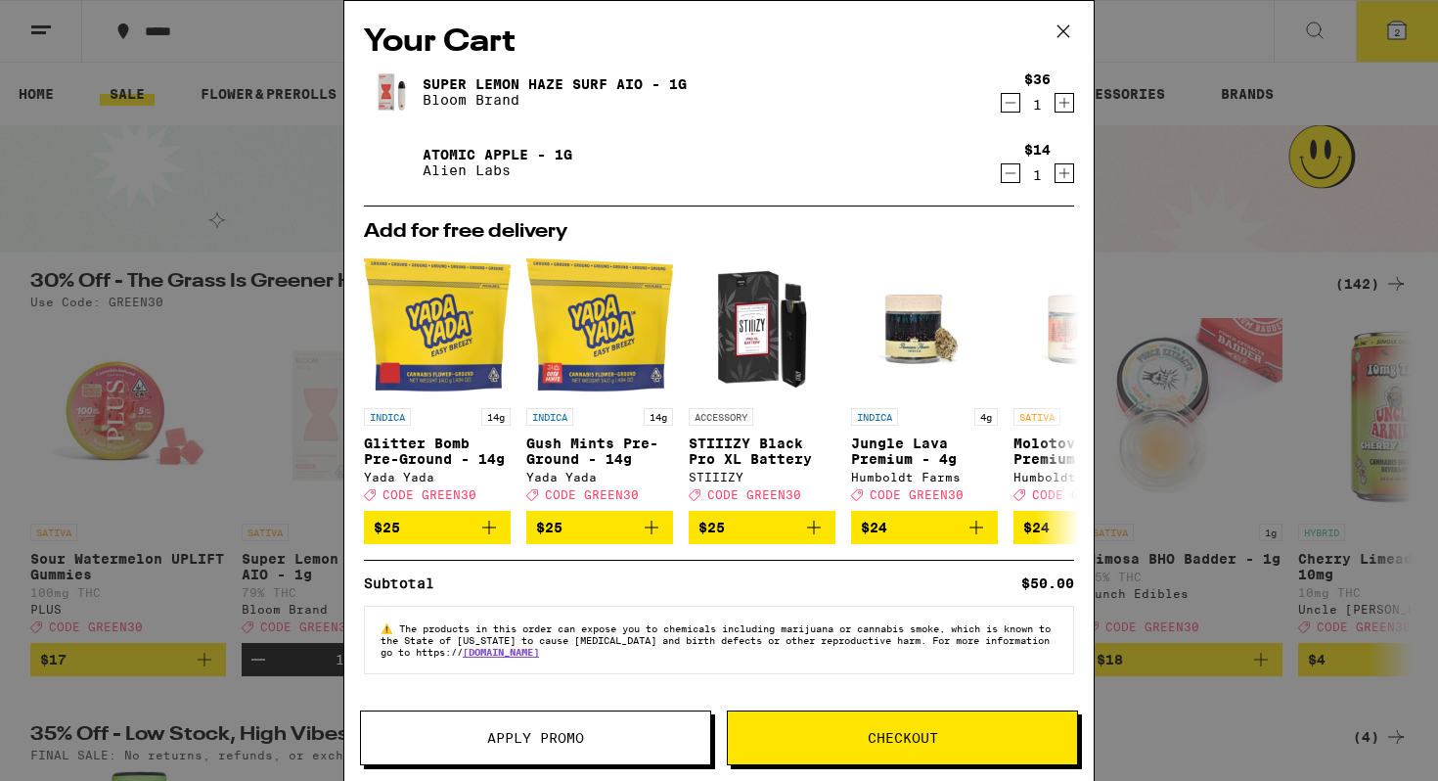
click at [1066, 30] on icon at bounding box center [1063, 31] width 29 height 29
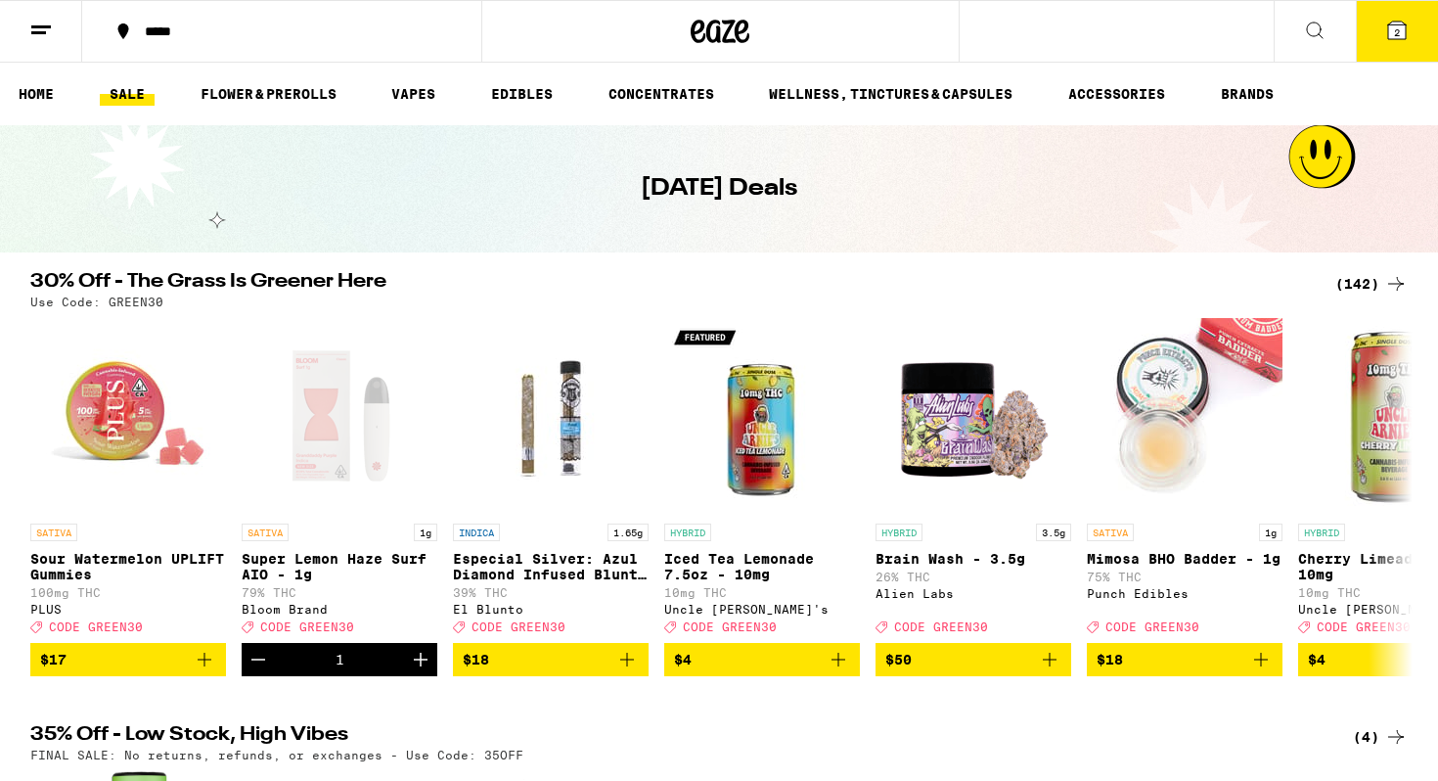
click at [1400, 42] on button "2" at bounding box center [1397, 31] width 82 height 61
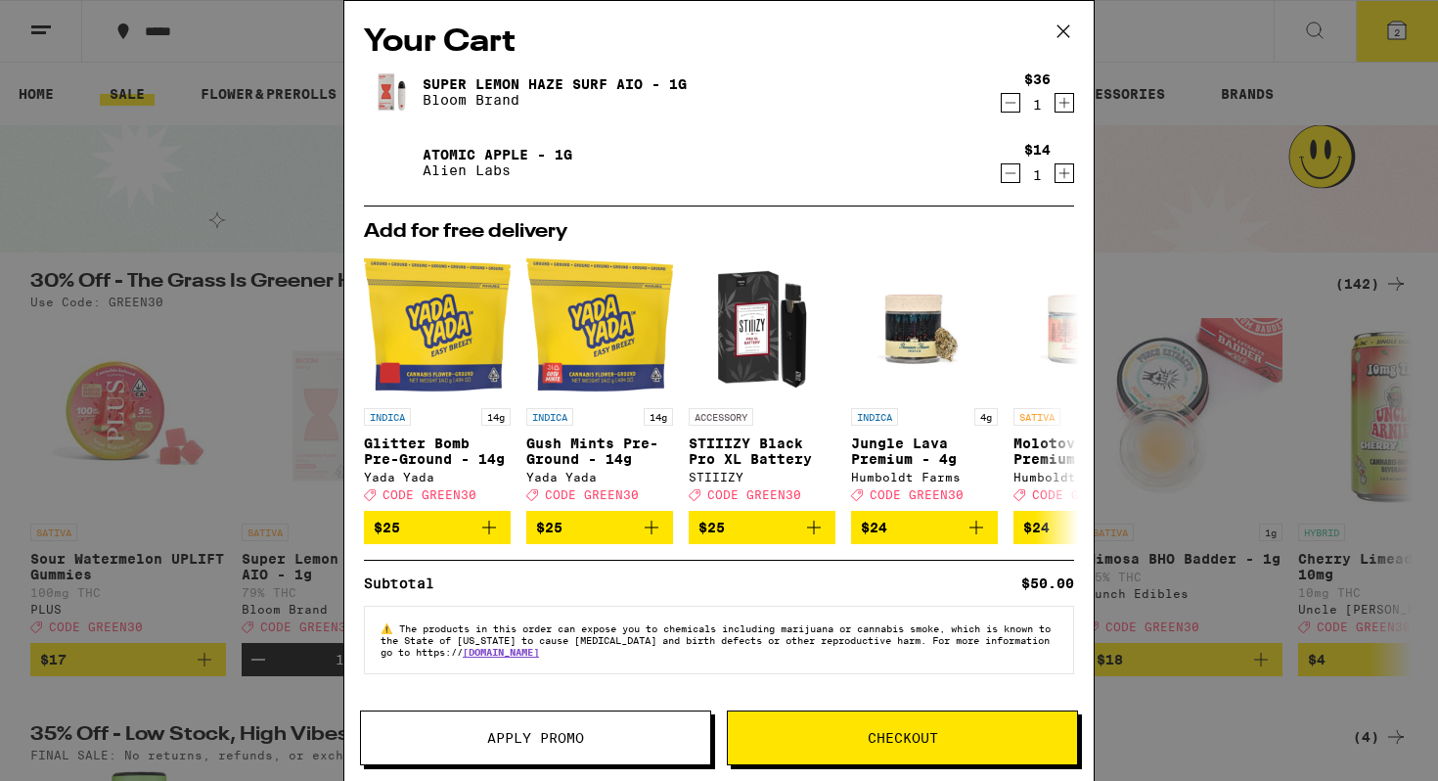
click at [838, 734] on span "Checkout" at bounding box center [902, 738] width 349 height 14
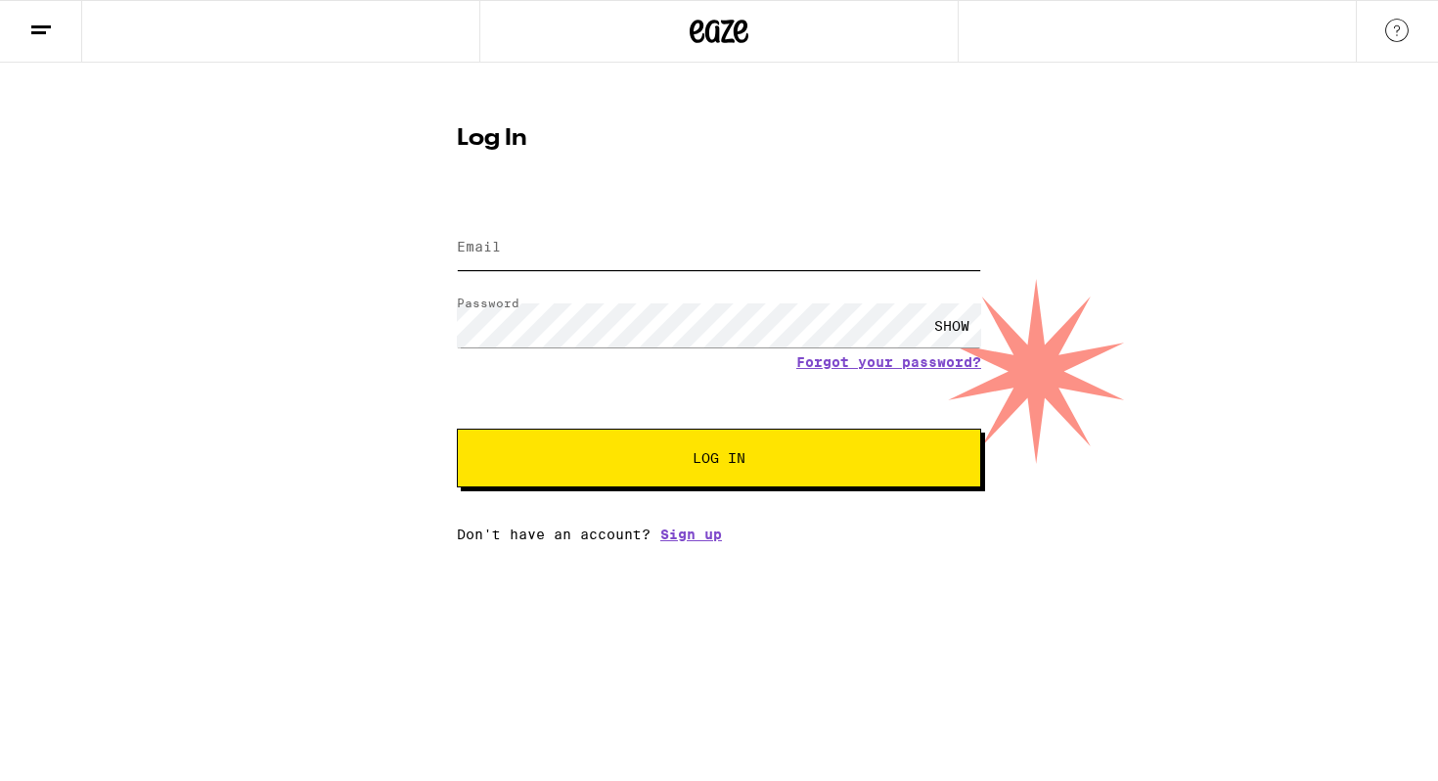
click at [618, 256] on input "Email" at bounding box center [719, 248] width 524 height 44
type input "morganjohnson1478@gmail.com"
click at [957, 335] on div "SHOW" at bounding box center [952, 325] width 59 height 44
click at [662, 468] on button "Log In" at bounding box center [719, 458] width 524 height 59
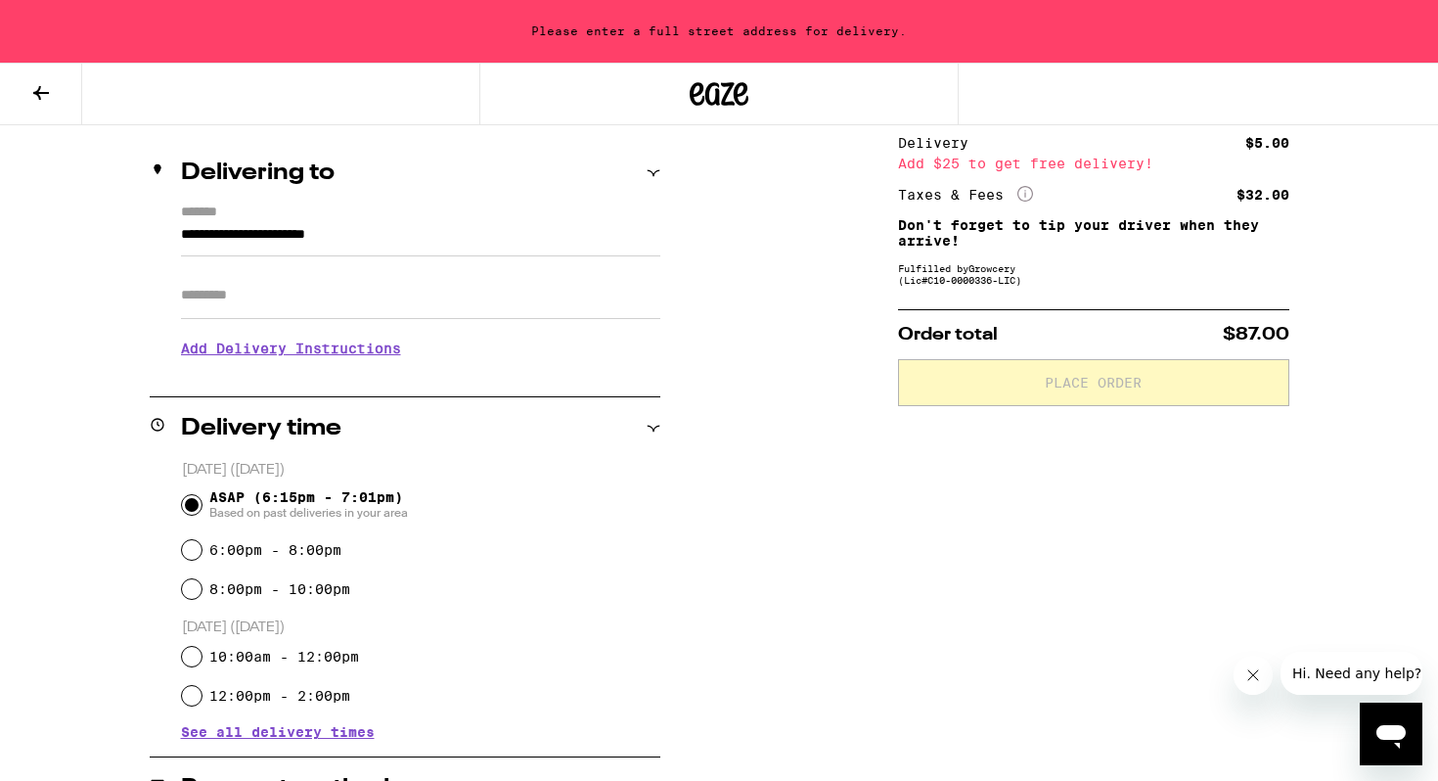
scroll to position [215, 0]
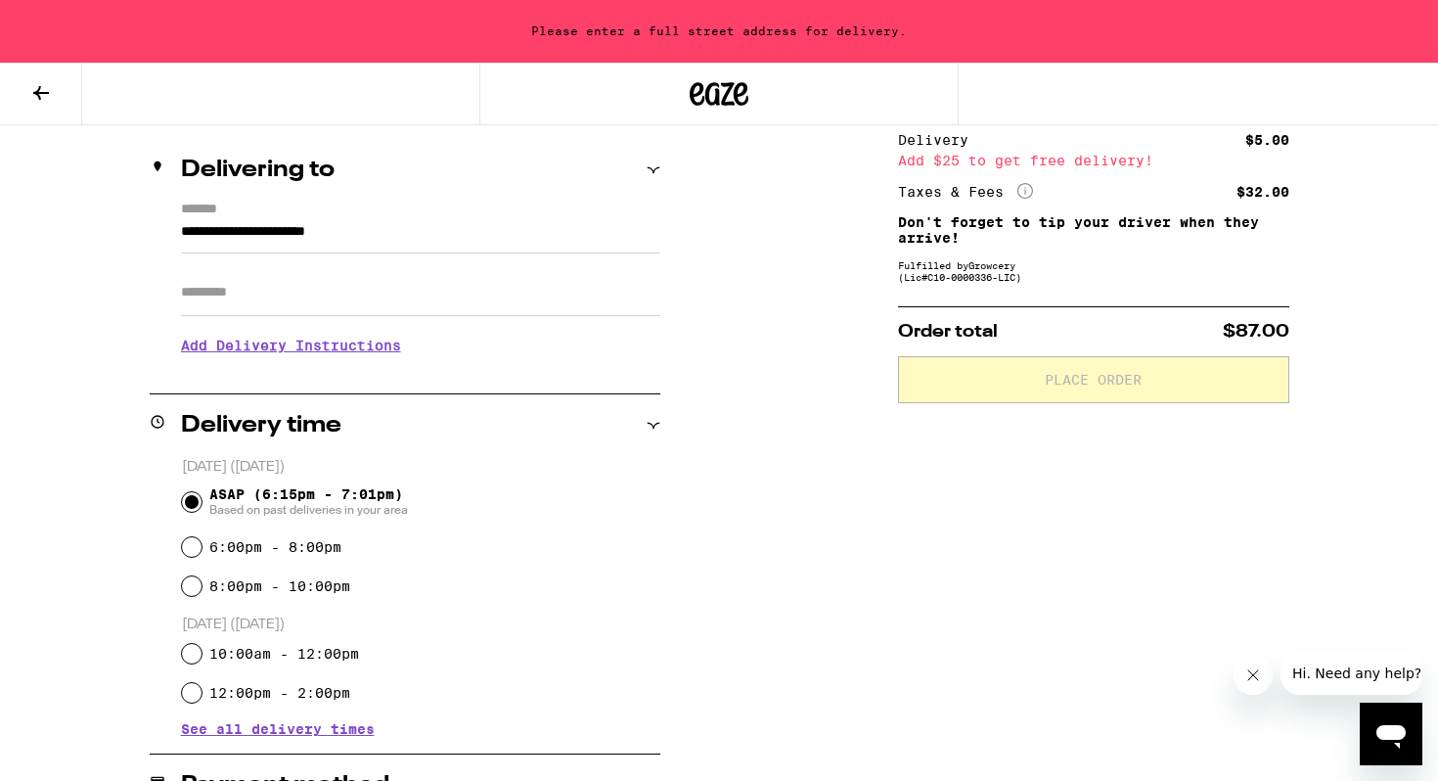
click at [485, 237] on input "**********" at bounding box center [420, 236] width 479 height 33
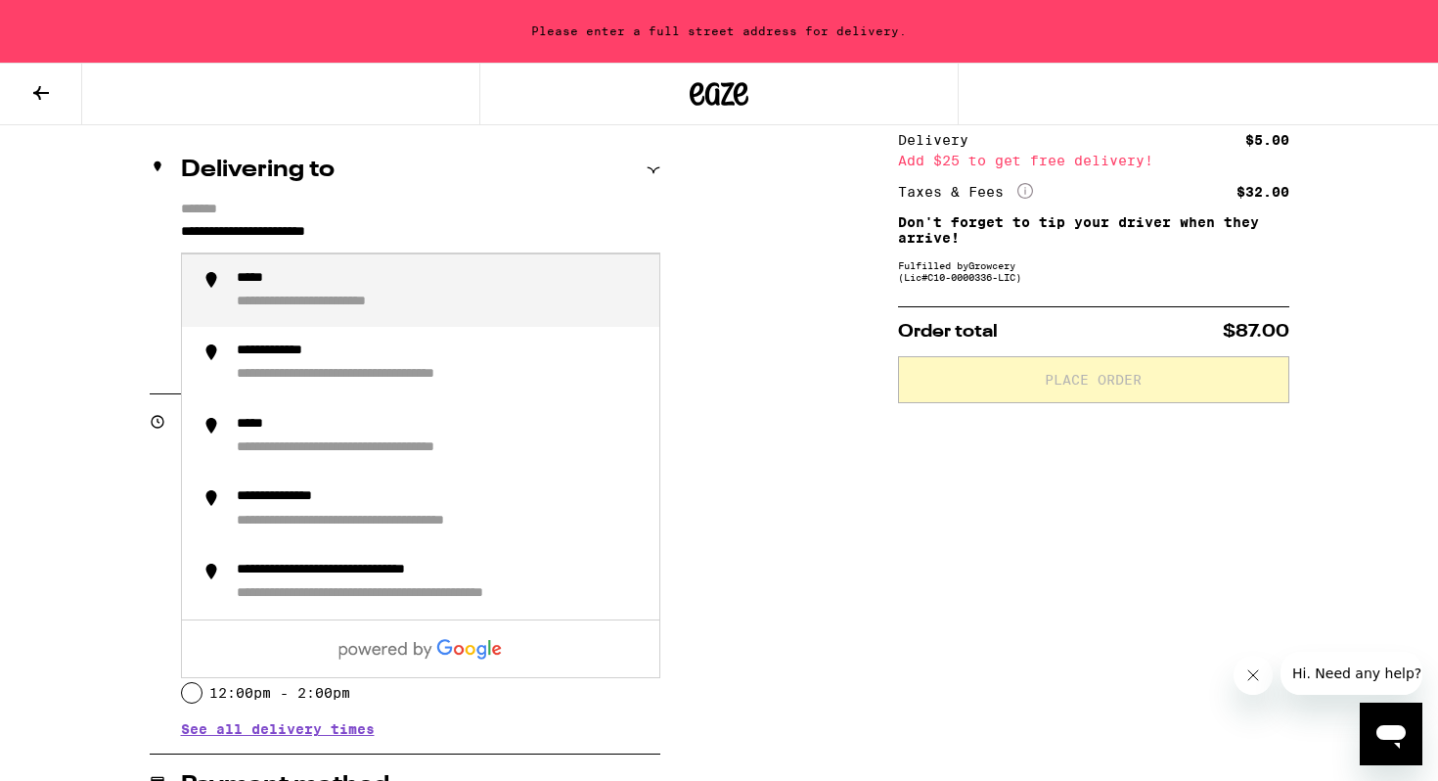
click at [483, 237] on input "**********" at bounding box center [420, 236] width 479 height 33
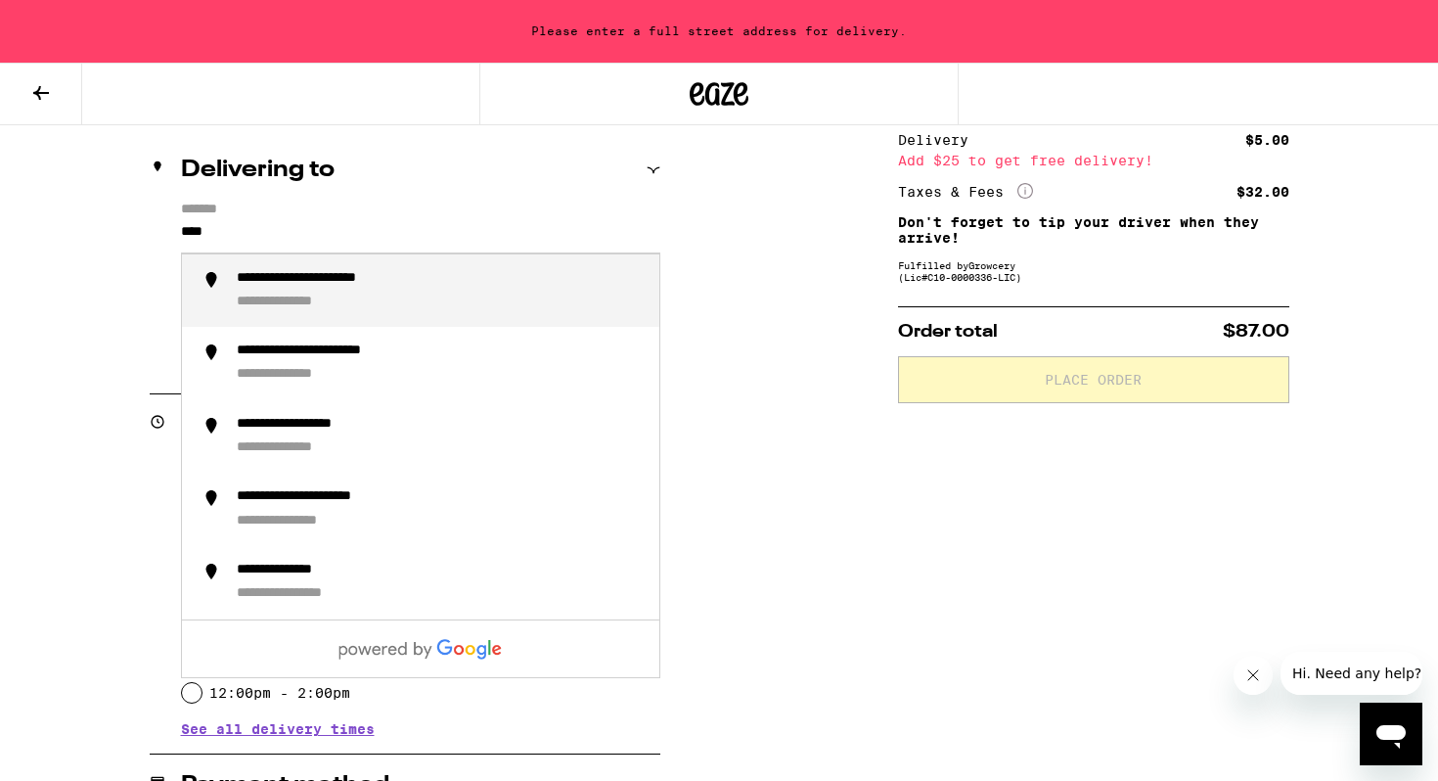
click at [353, 293] on div "**********" at bounding box center [440, 291] width 407 height 42
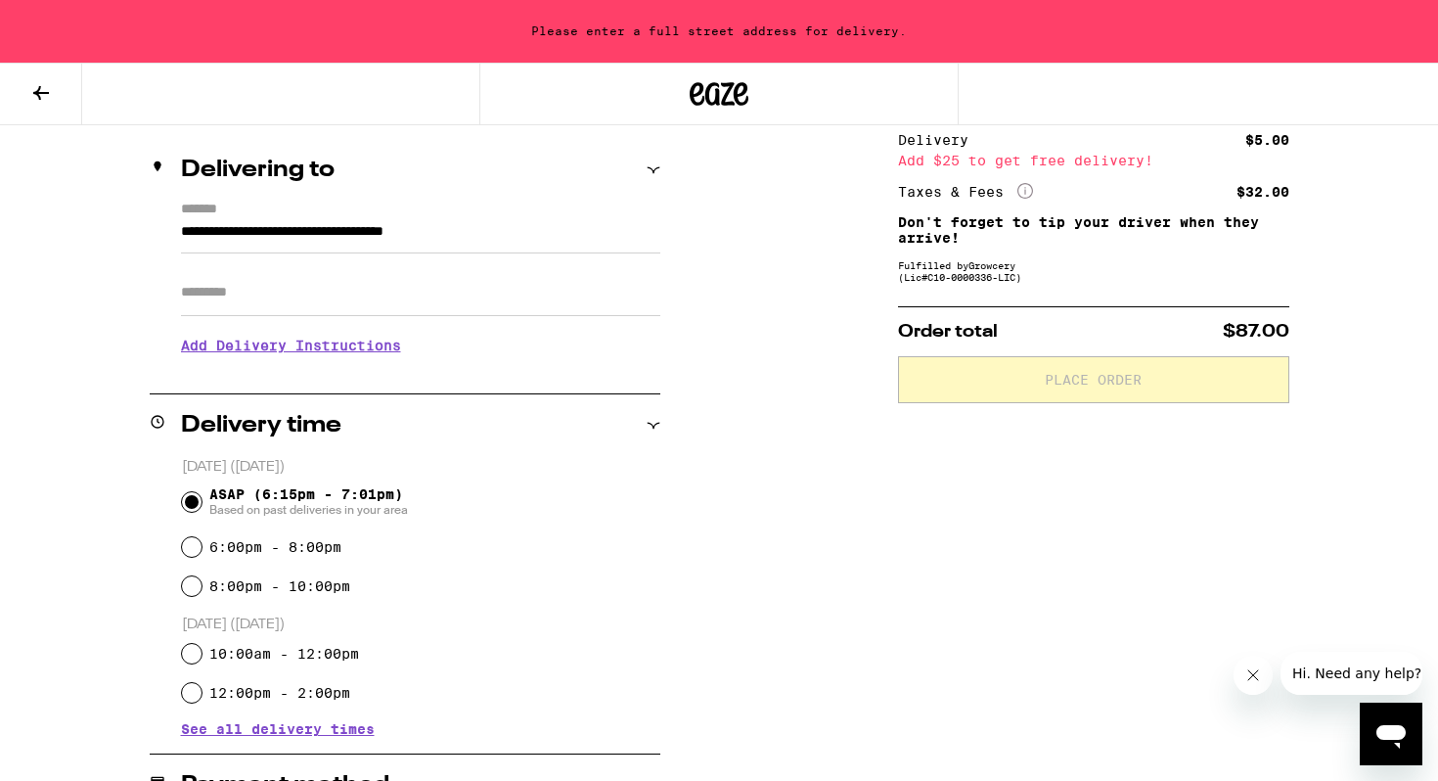
type input "**********"
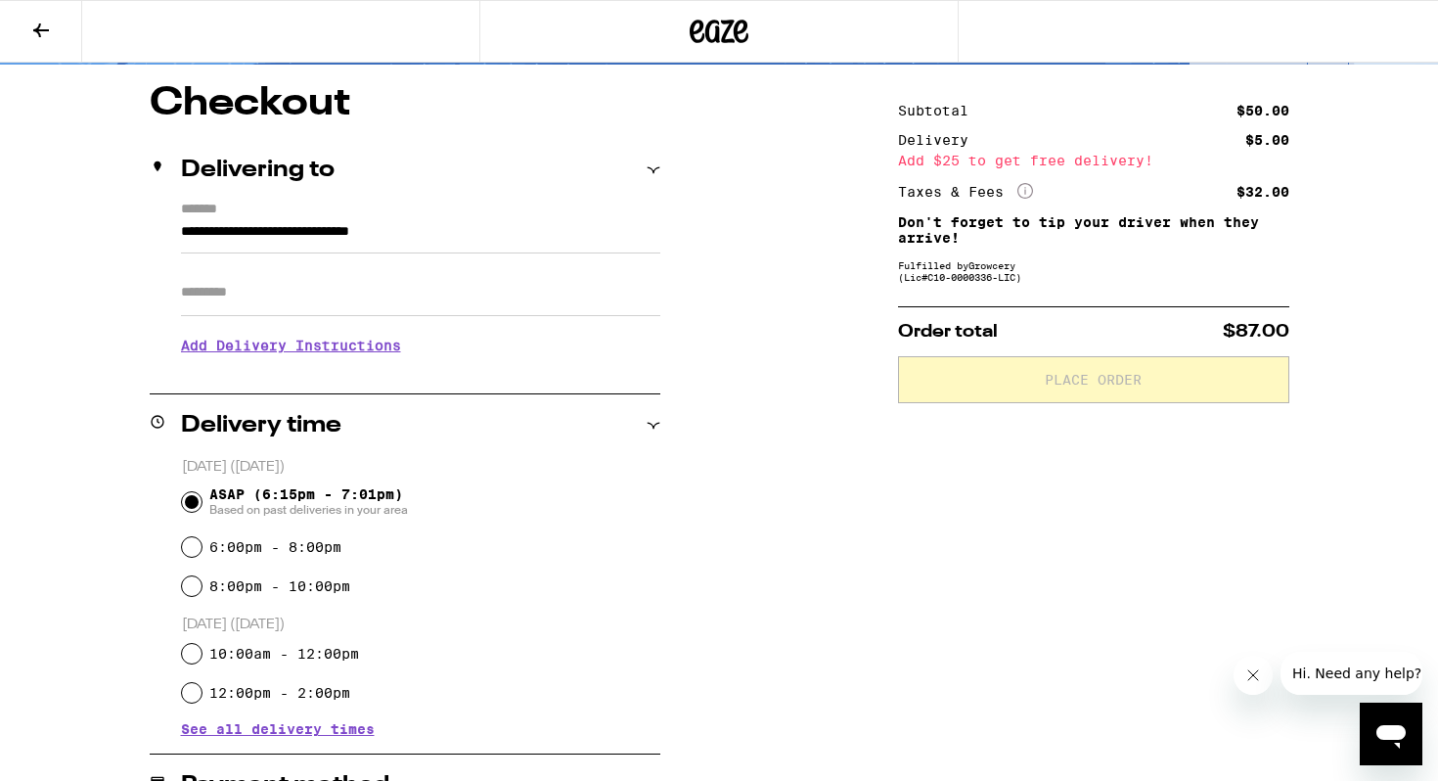
click at [353, 293] on input "Apt/Suite" at bounding box center [420, 292] width 479 height 47
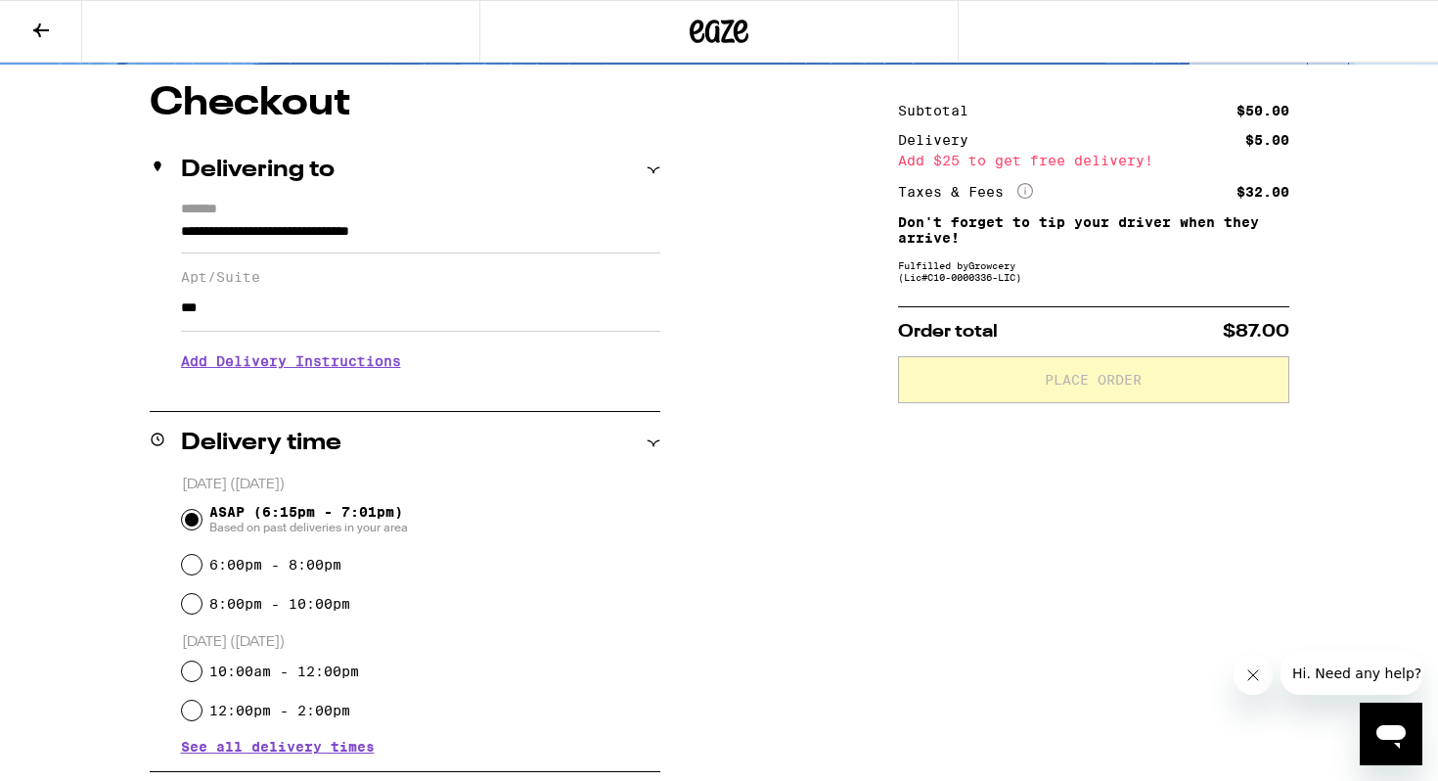
type input "***"
click at [352, 365] on h3 "Add Delivery Instructions" at bounding box center [420, 361] width 479 height 45
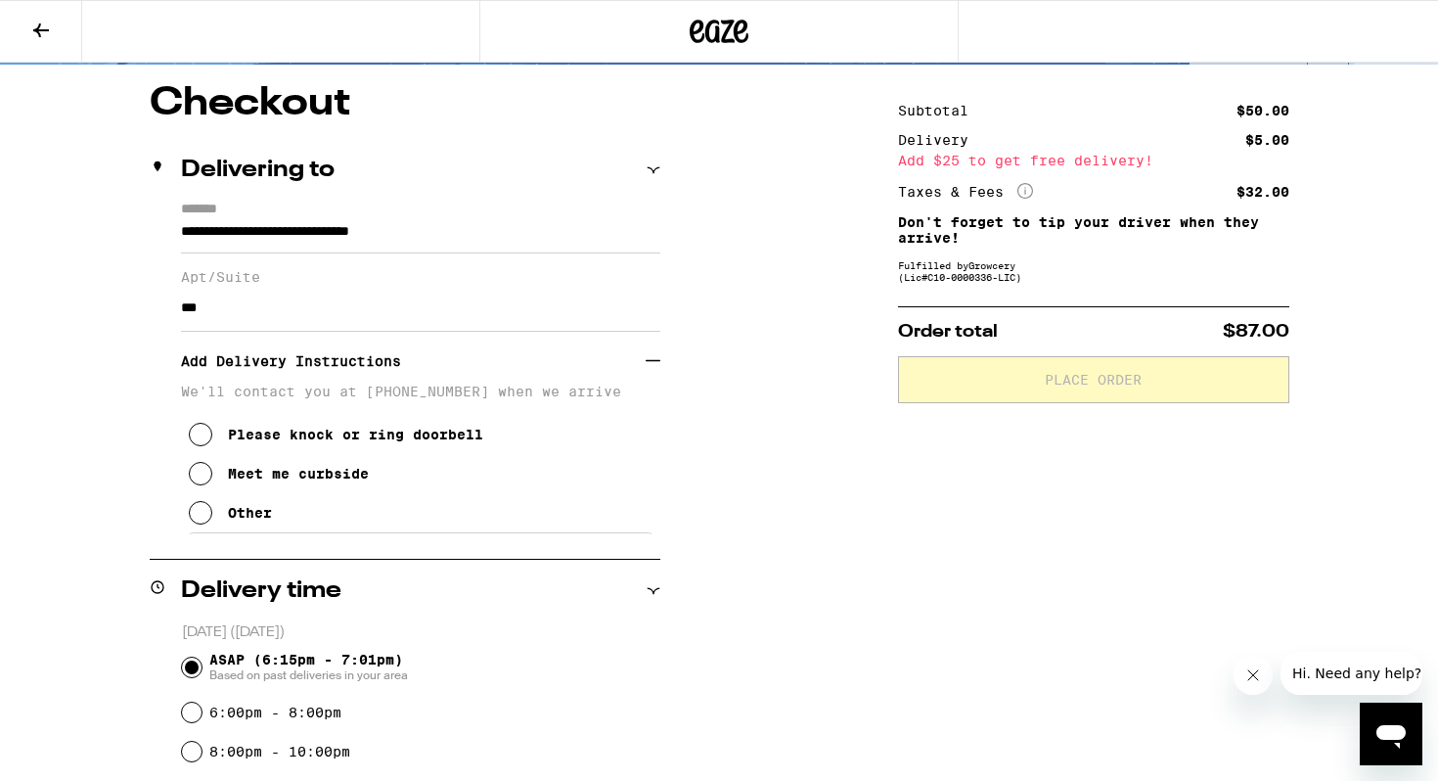
click at [204, 513] on button "Other" at bounding box center [230, 512] width 83 height 39
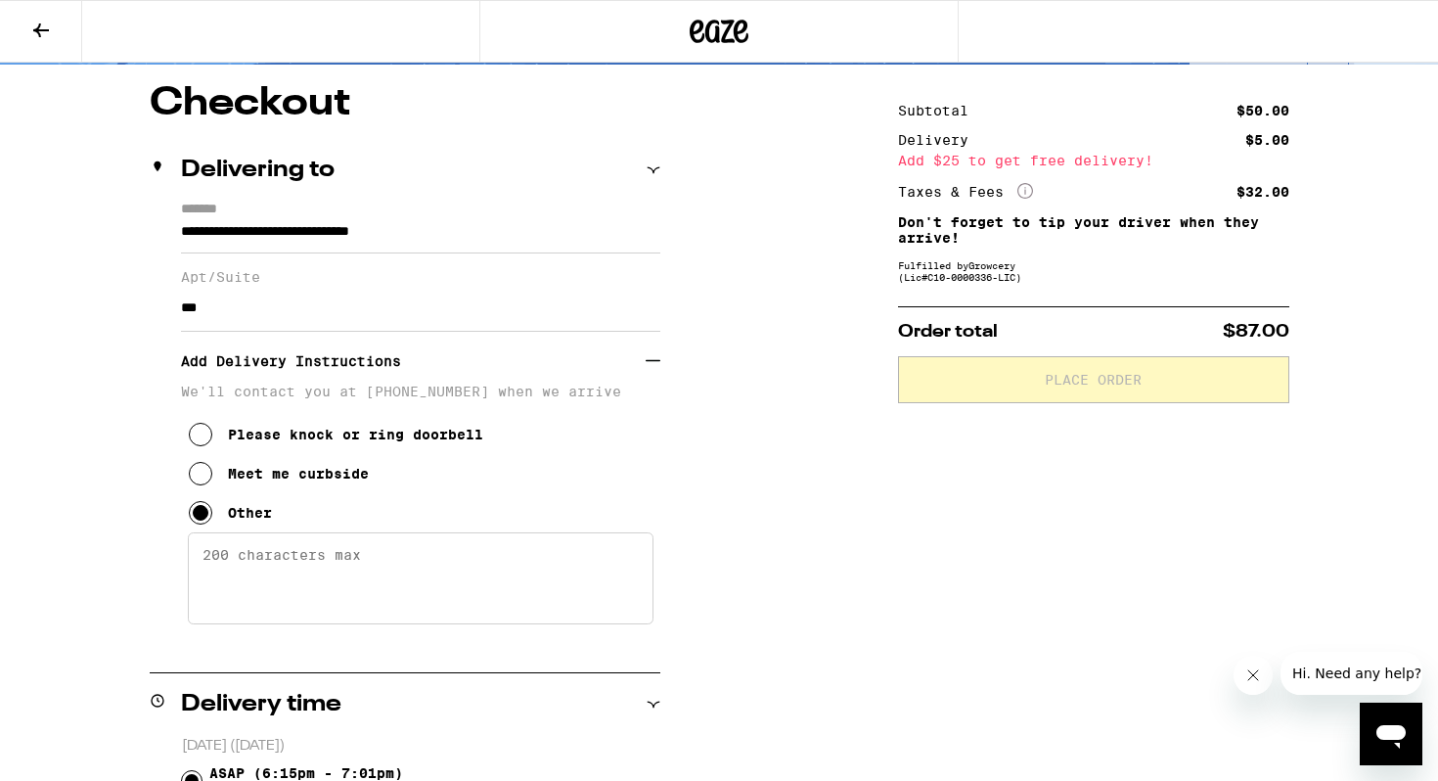
click at [229, 569] on textarea "Enter any other delivery instructions you want driver to know" at bounding box center [421, 578] width 466 height 92
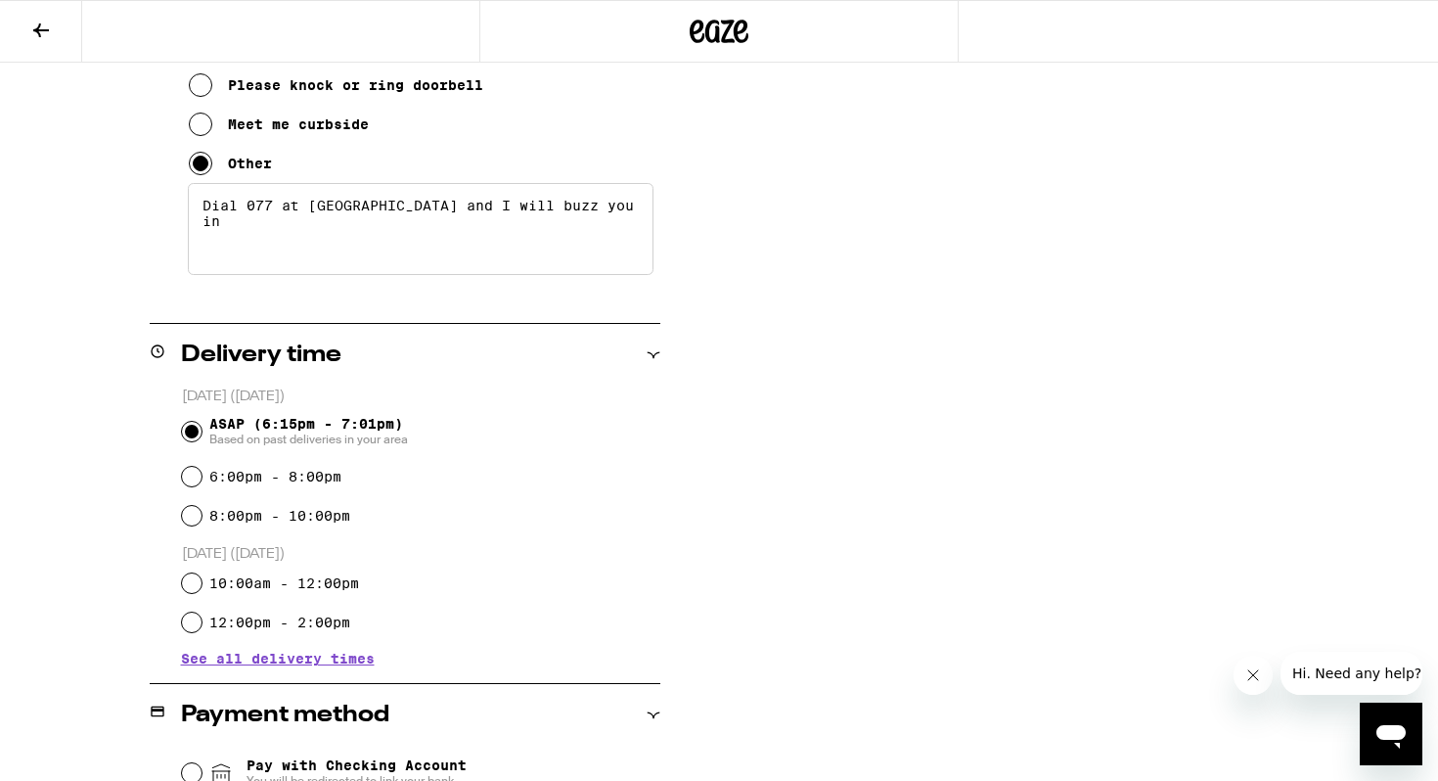
scroll to position [838, 0]
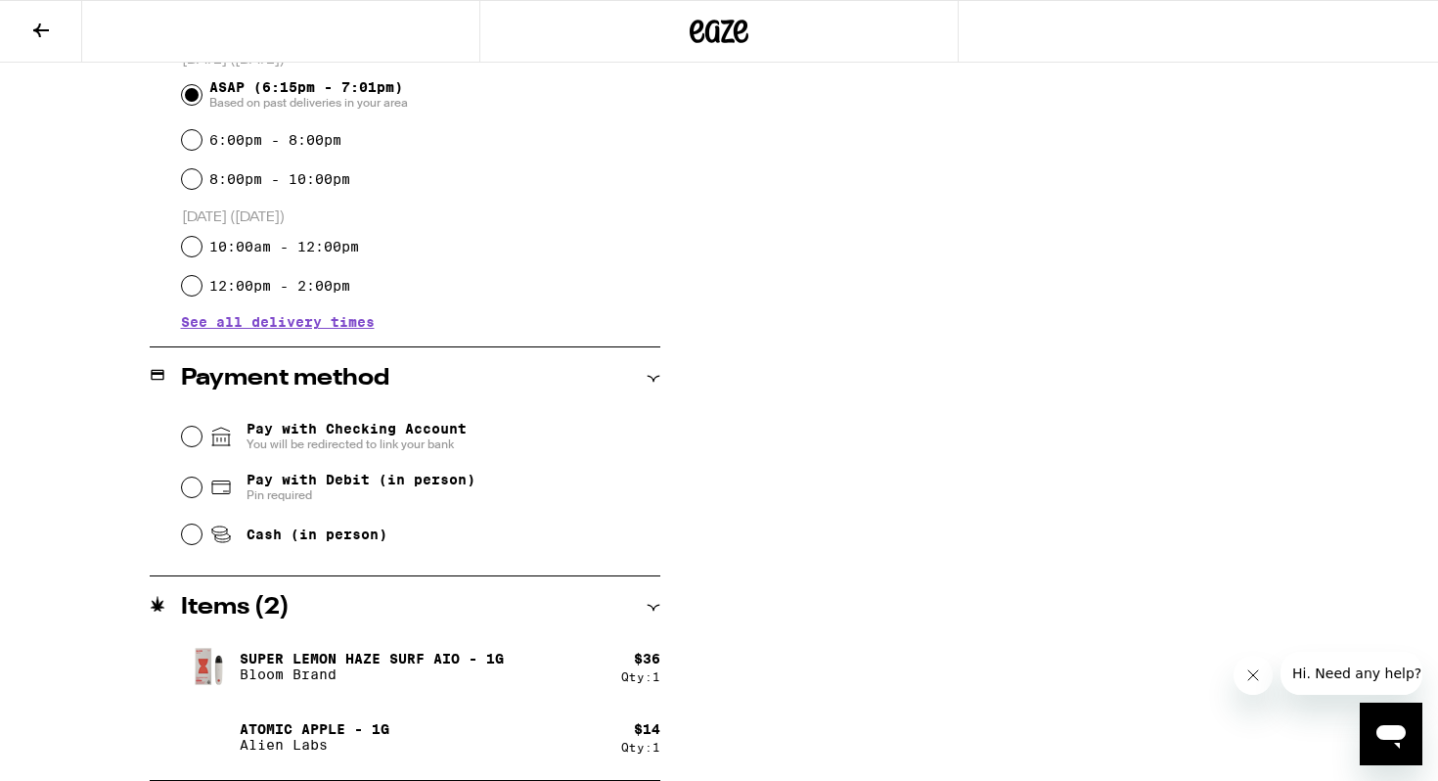
type textarea "Dial 077 at callbox and I will buzz you in"
click at [190, 442] on input "Pay with Checking Account You will be redirected to link your bank" at bounding box center [192, 437] width 20 height 20
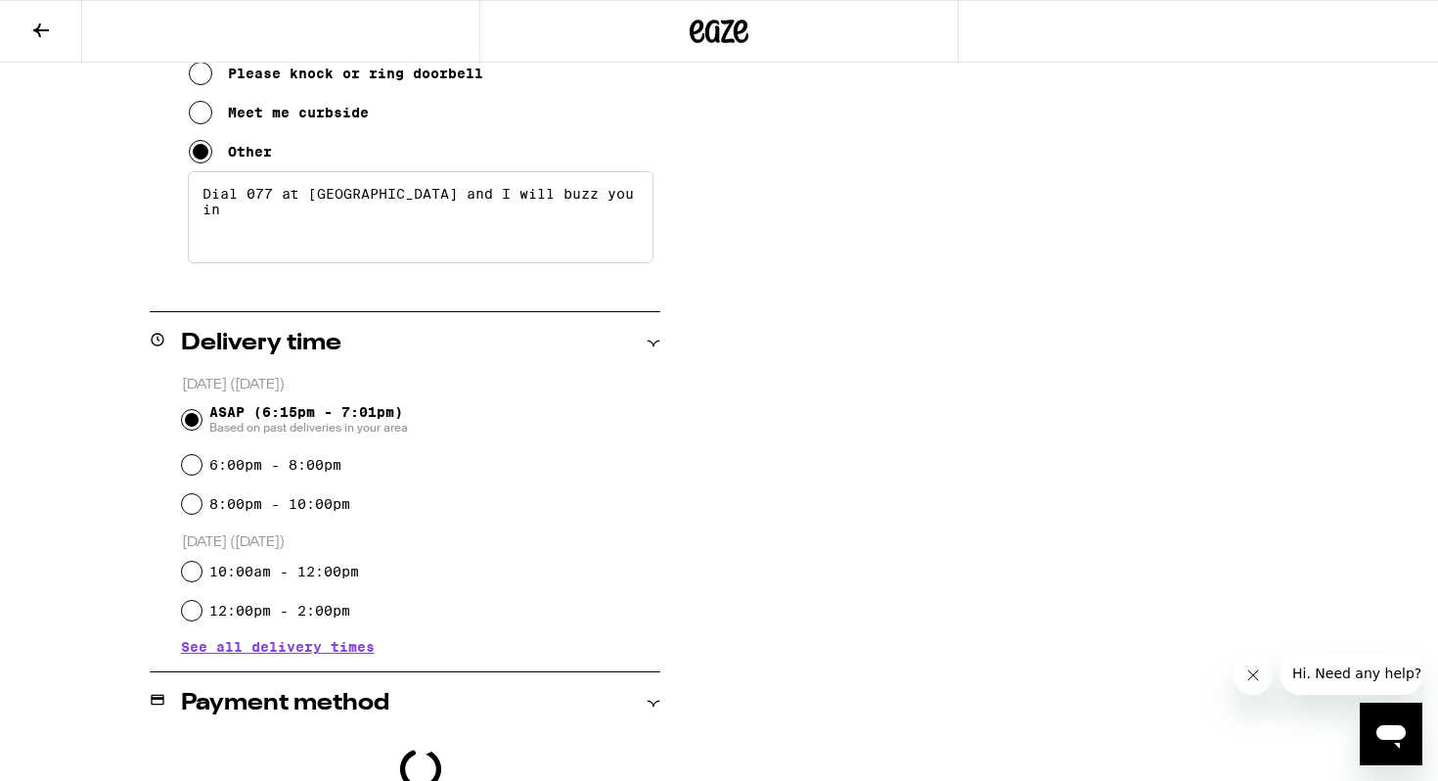
scroll to position [0, 0]
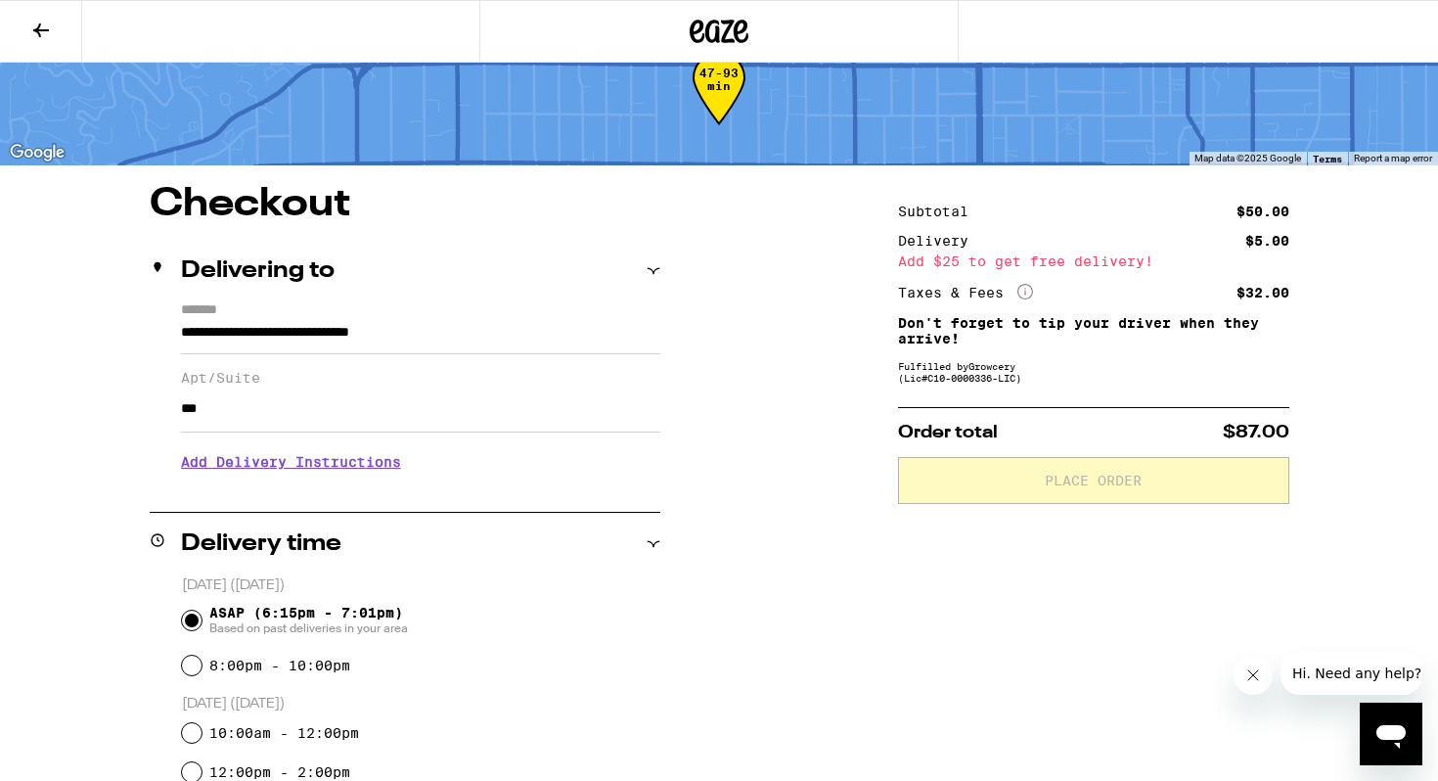
scroll to position [1, 0]
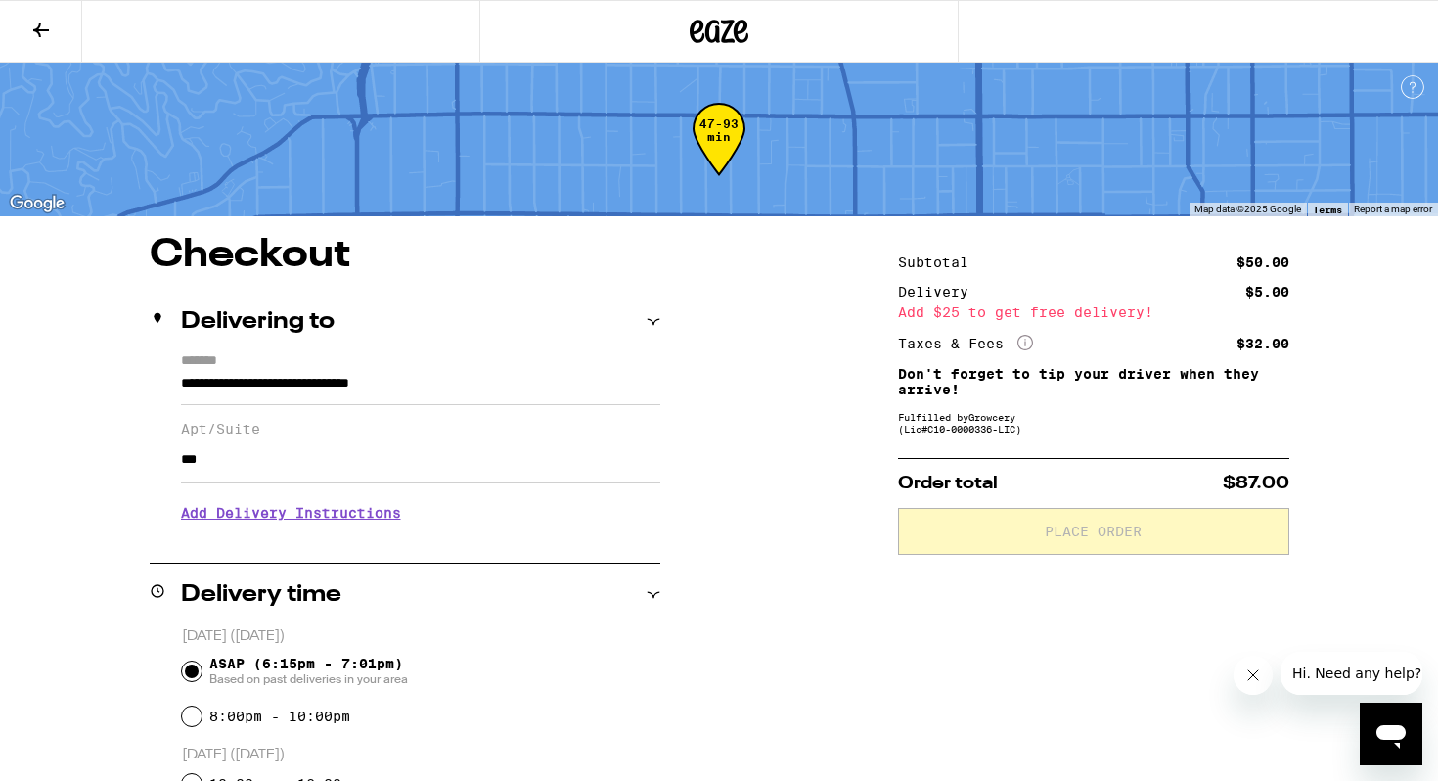
click at [212, 519] on h3 "Add Delivery Instructions" at bounding box center [420, 512] width 479 height 45
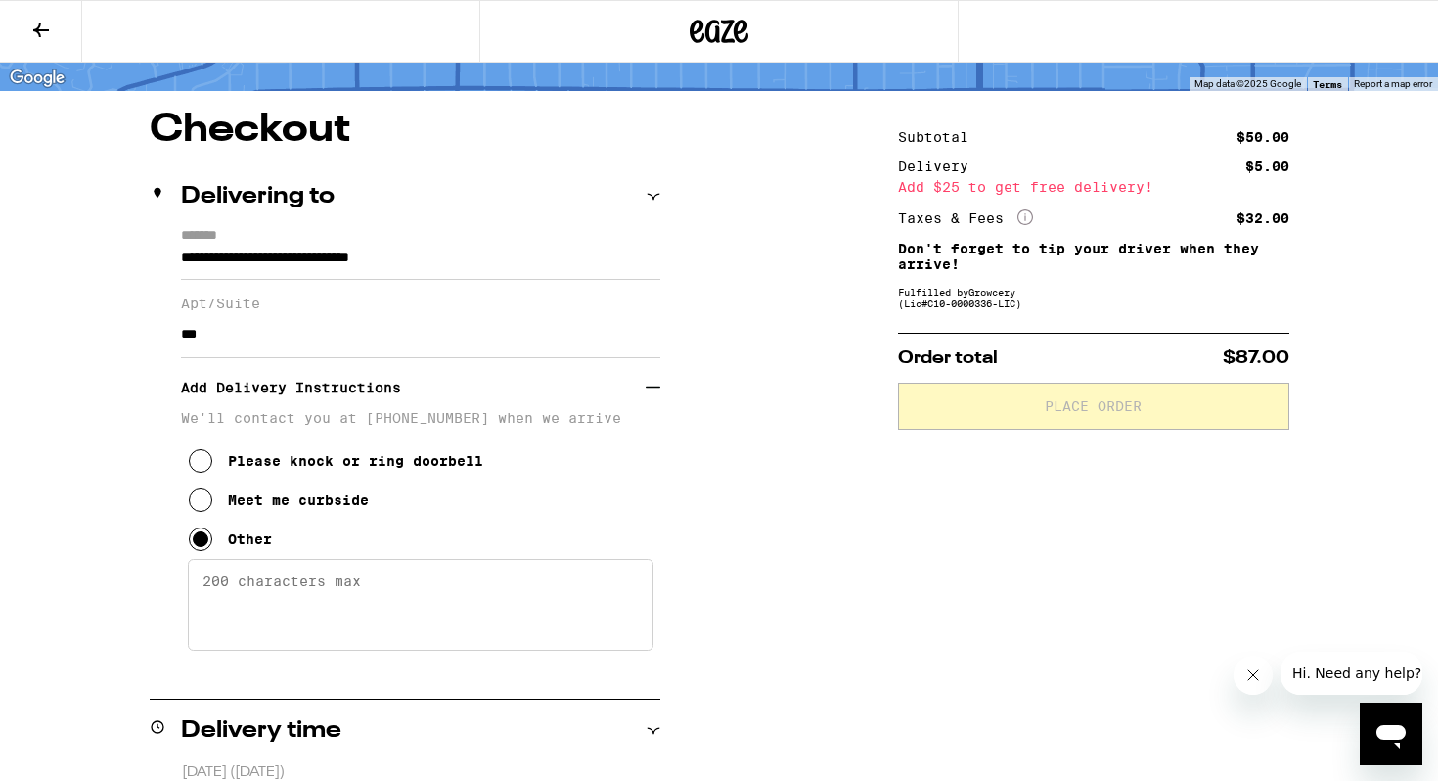
scroll to position [146, 0]
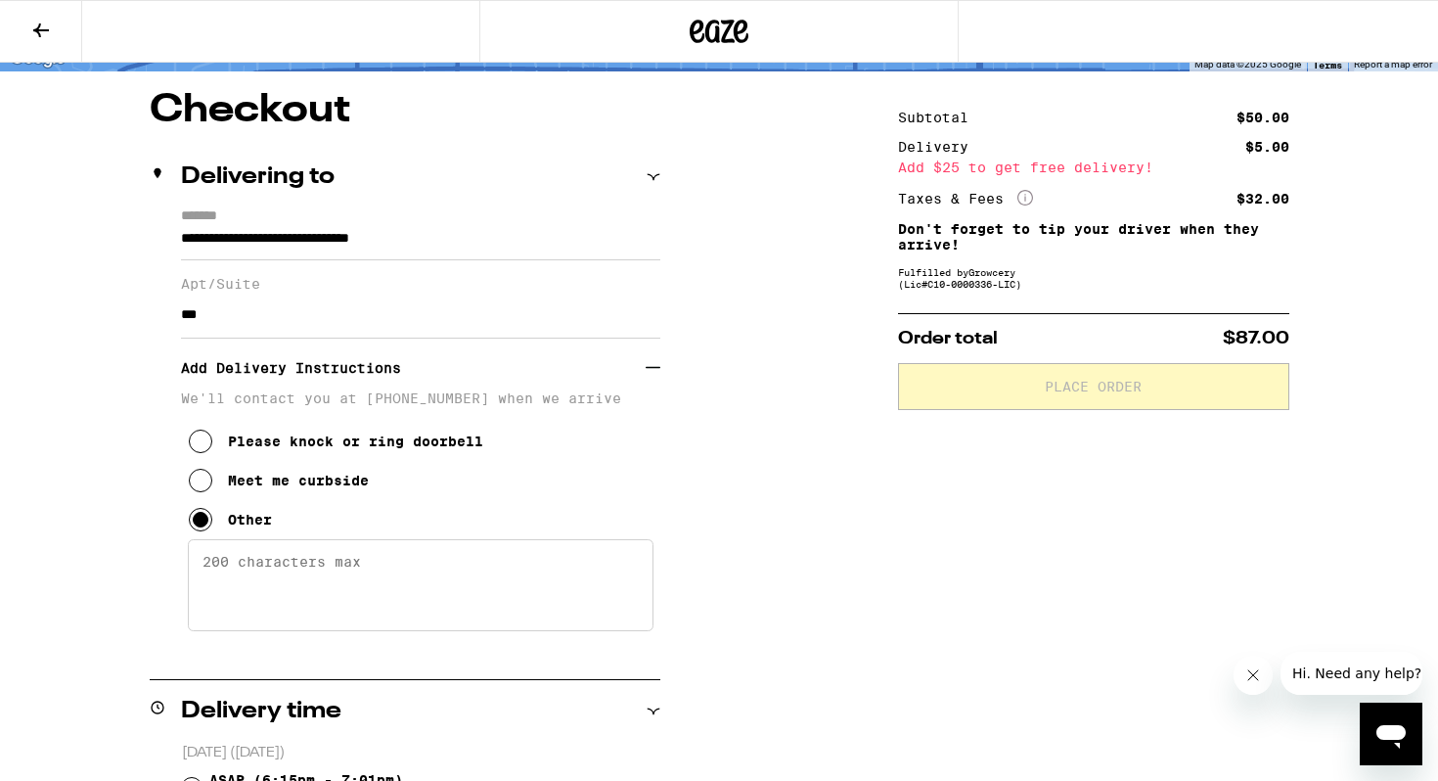
click at [257, 607] on textarea "Enter any other delivery instructions you want driver to know" at bounding box center [421, 585] width 466 height 92
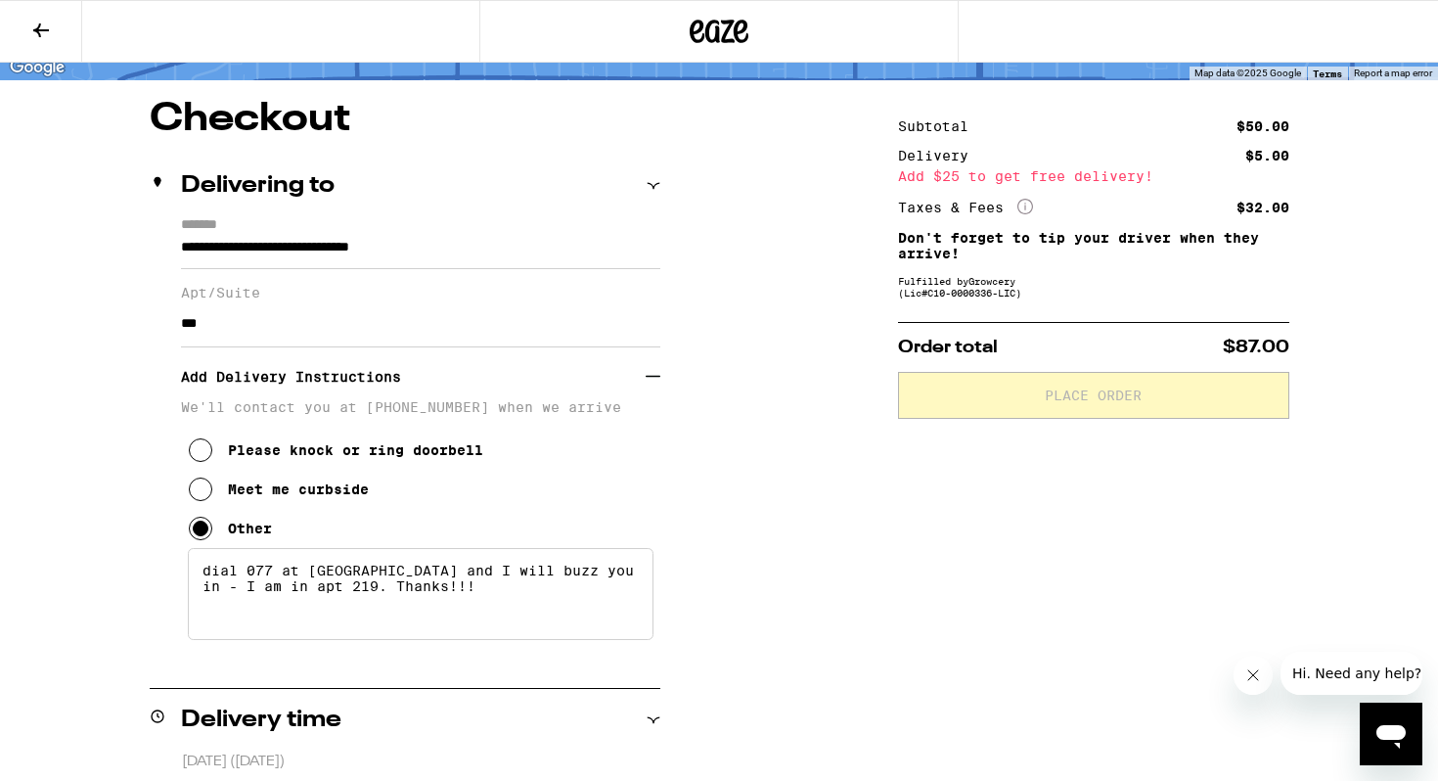
scroll to position [0, 0]
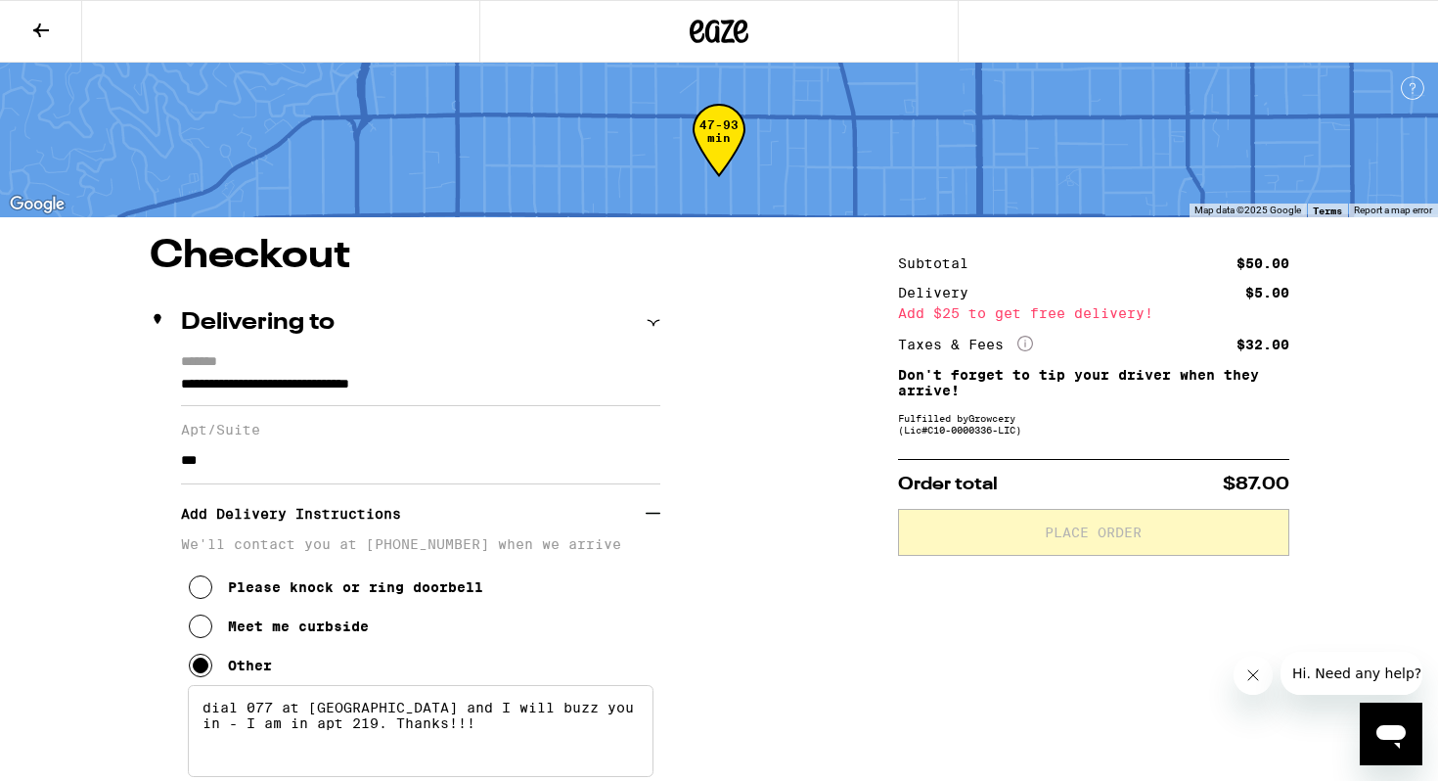
type textarea "dial 077 at callbox and I will buzz you in - I am in apt 219. Thanks!!!"
click at [1011, 316] on div "Add $25 to get free delivery!" at bounding box center [1093, 313] width 391 height 14
click at [1022, 341] on icon "More Info" at bounding box center [1026, 344] width 16 height 16
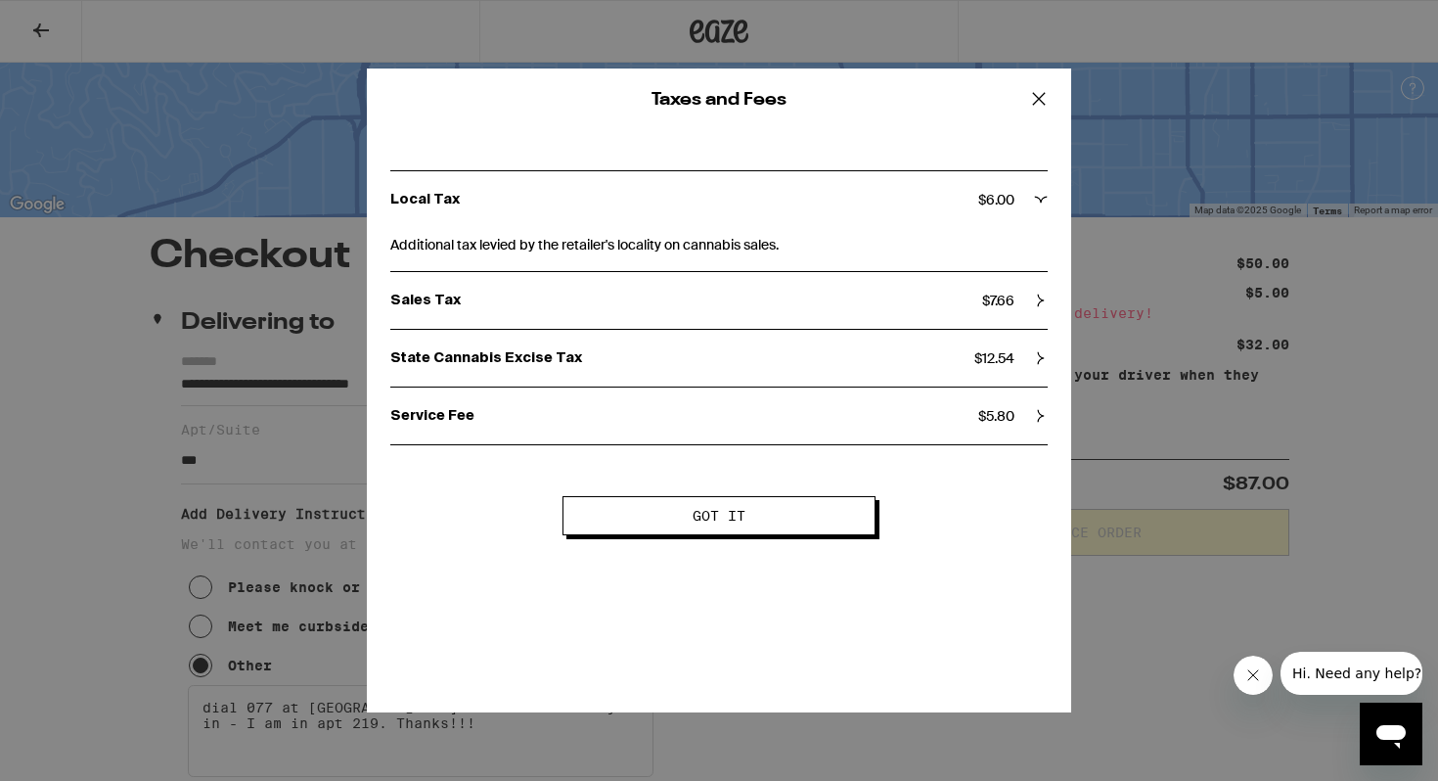
click at [343, 204] on div "Taxes and Fees Local Tax $ 6.00 Additional tax levied by the retailer's localit…" at bounding box center [719, 390] width 1438 height 781
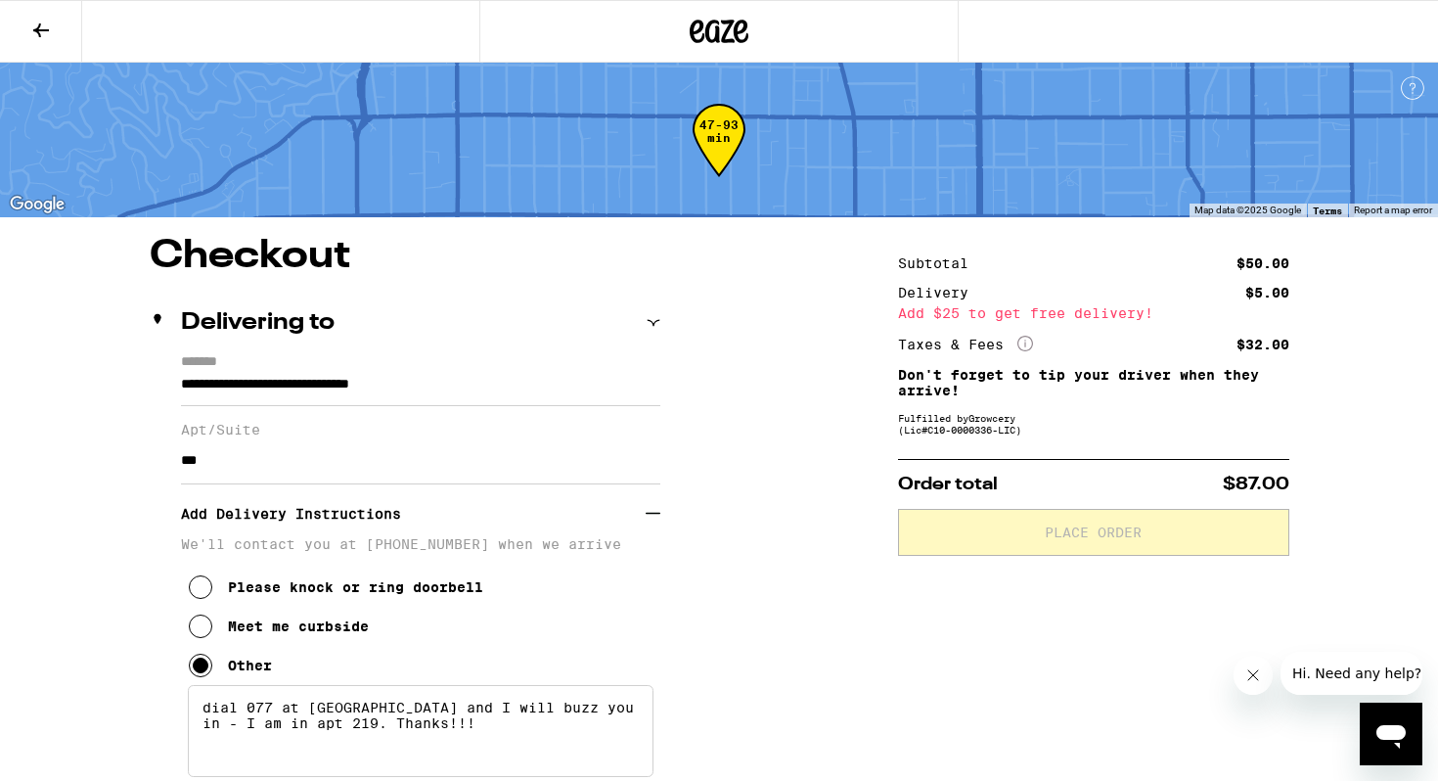
click at [37, 41] on button at bounding box center [41, 32] width 82 height 62
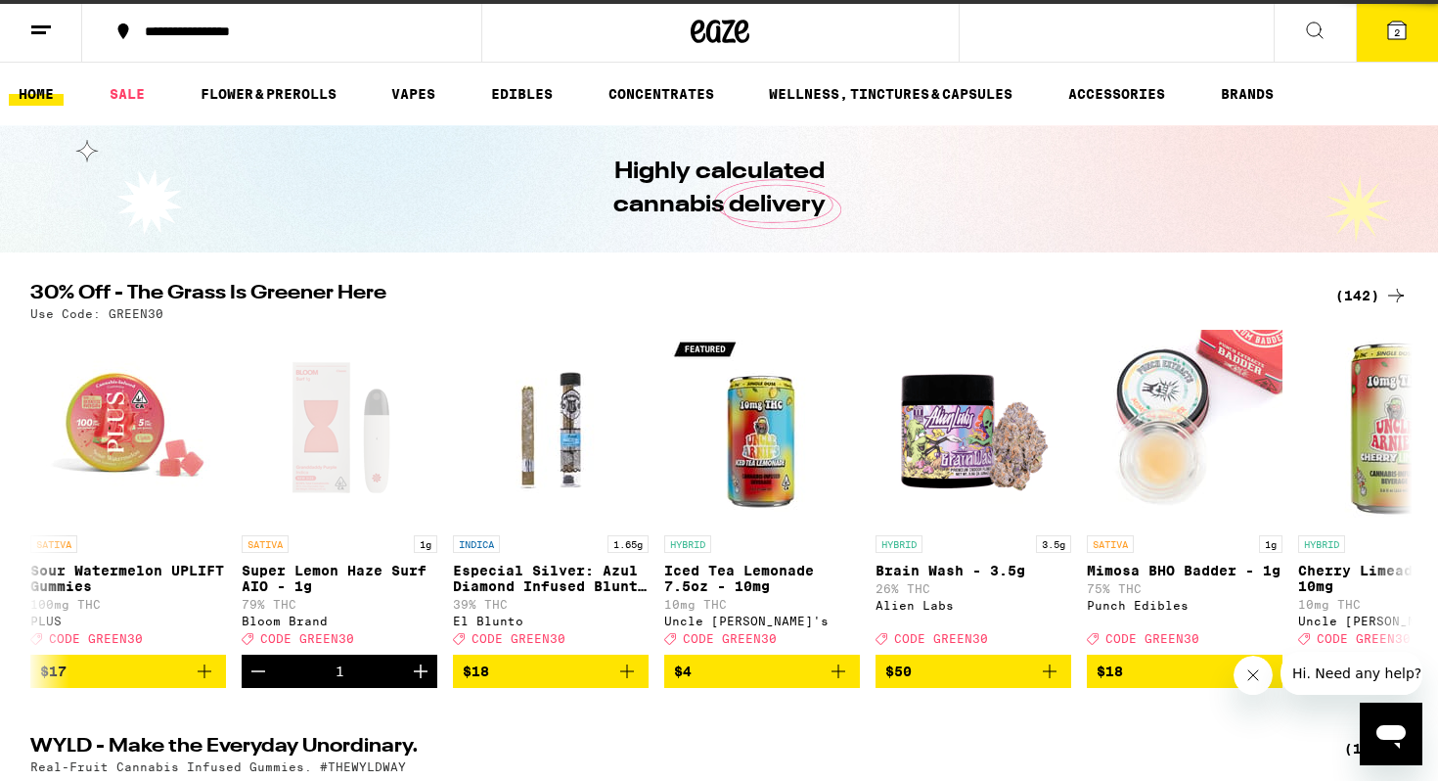
click at [1398, 35] on div "Your Cart Super Lemon Haze Surf AIO - 1g Bloom Brand $36 1 Atomic Apple - 1g Al…" at bounding box center [719, 390] width 1438 height 781
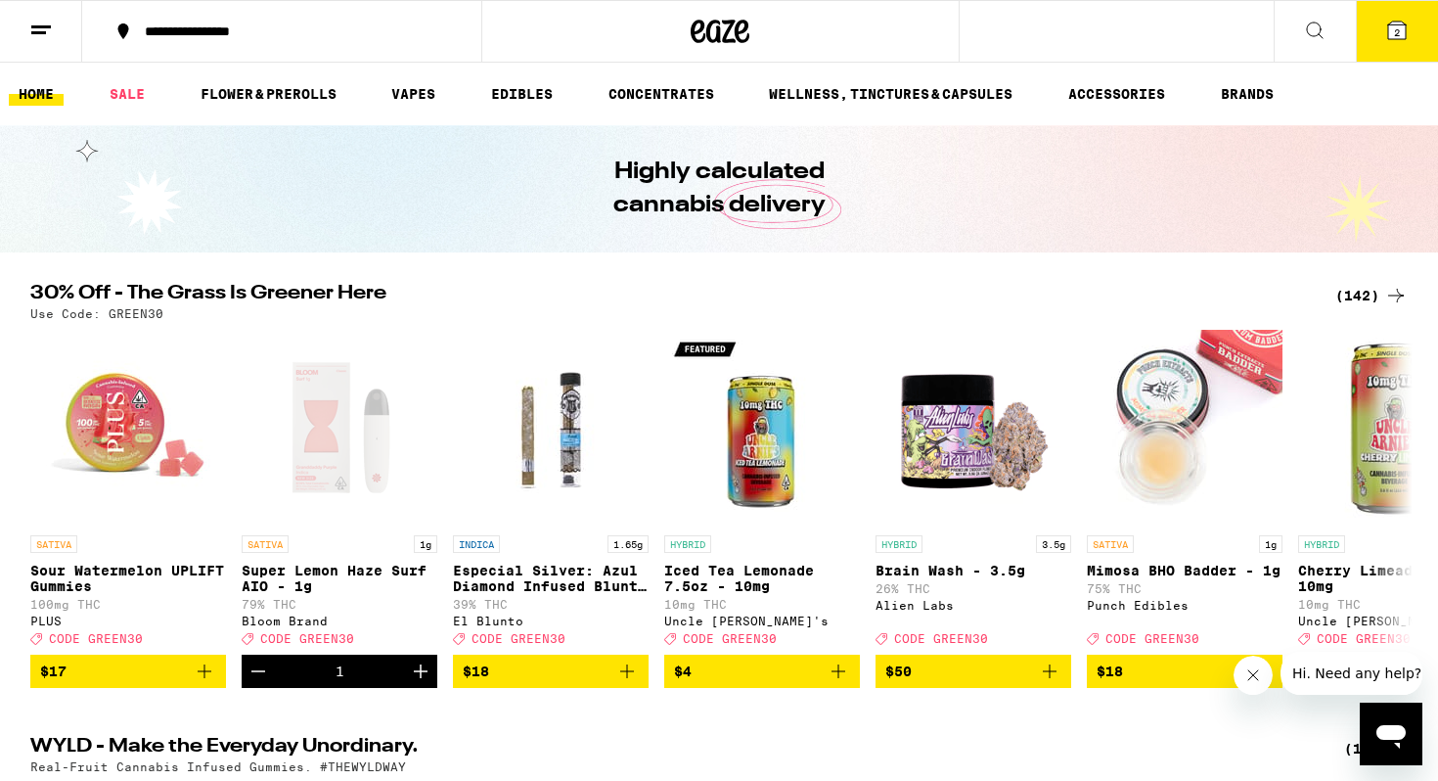
click at [1394, 34] on button "2" at bounding box center [1397, 31] width 82 height 61
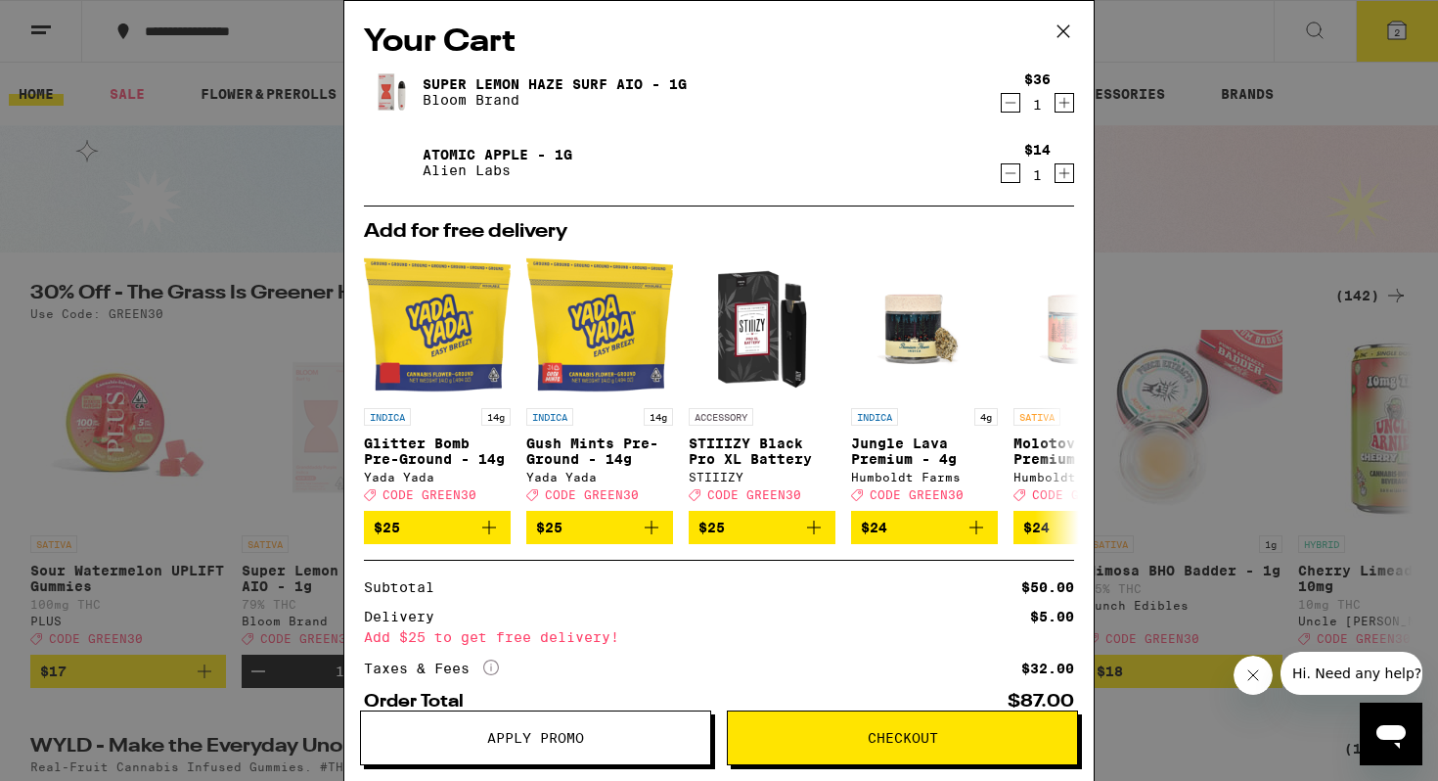
click at [537, 734] on span "Apply Promo" at bounding box center [535, 738] width 97 height 14
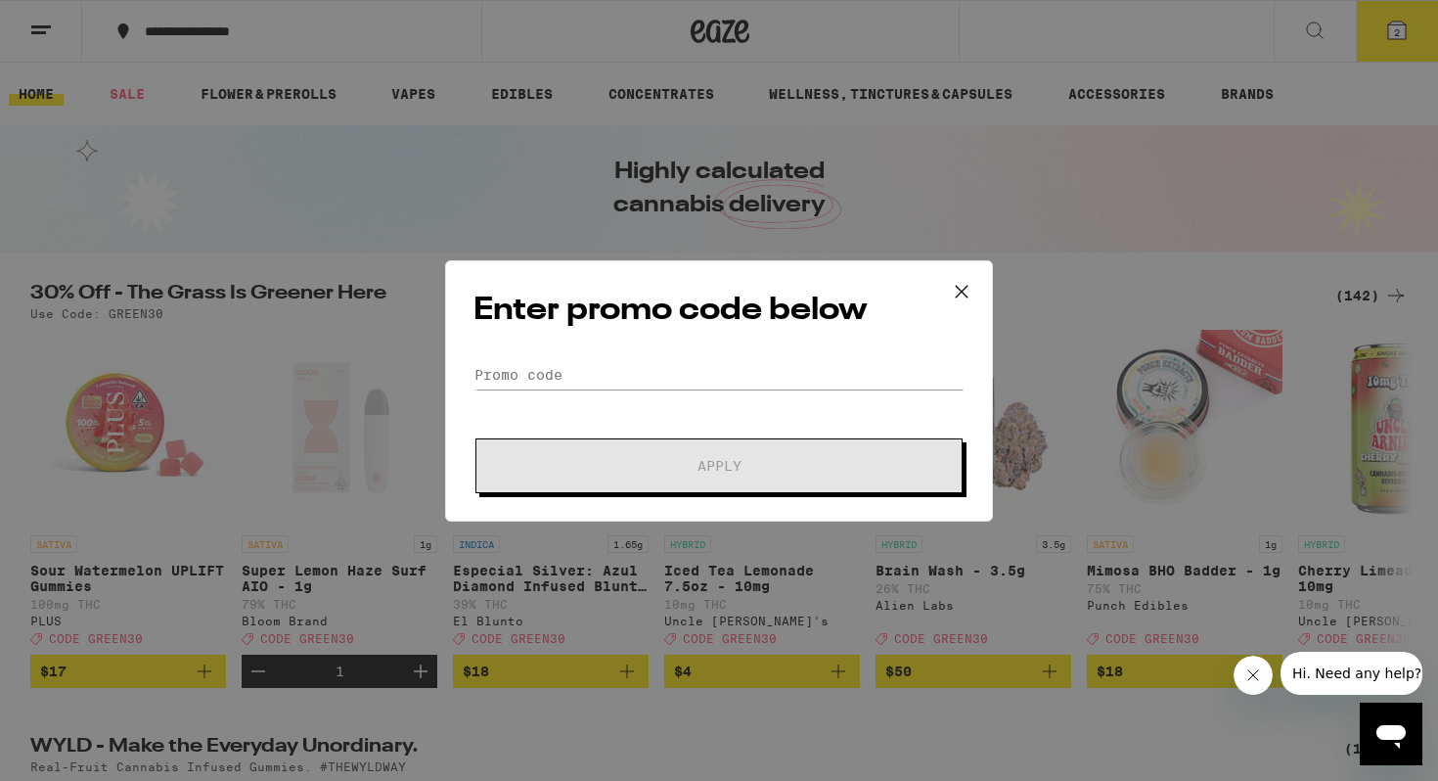
click at [550, 334] on div "Enter promo code below Promo Code Apply" at bounding box center [719, 390] width 548 height 261
click at [550, 367] on input "Promo Code" at bounding box center [719, 374] width 491 height 29
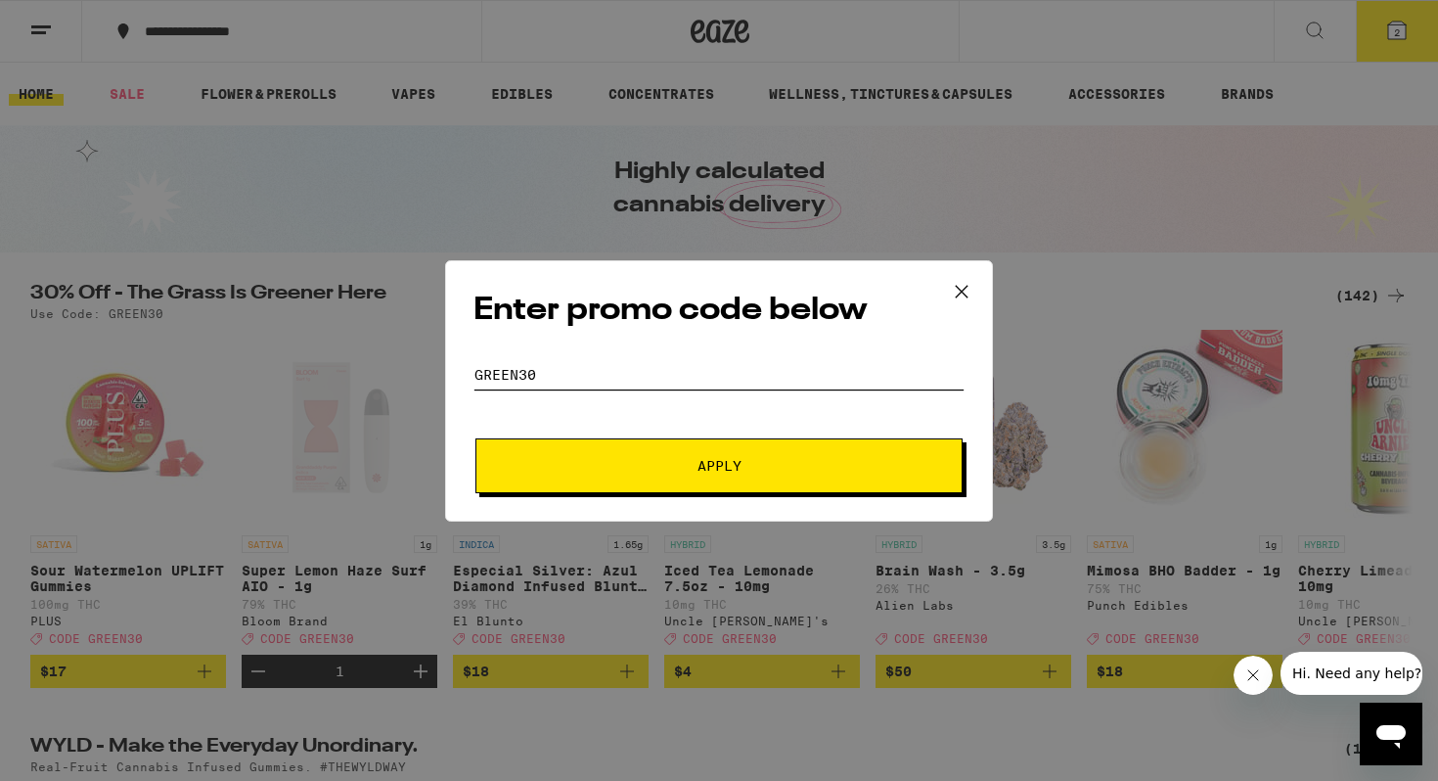
type input "Green30"
click at [615, 469] on span "Apply" at bounding box center [719, 466] width 352 height 14
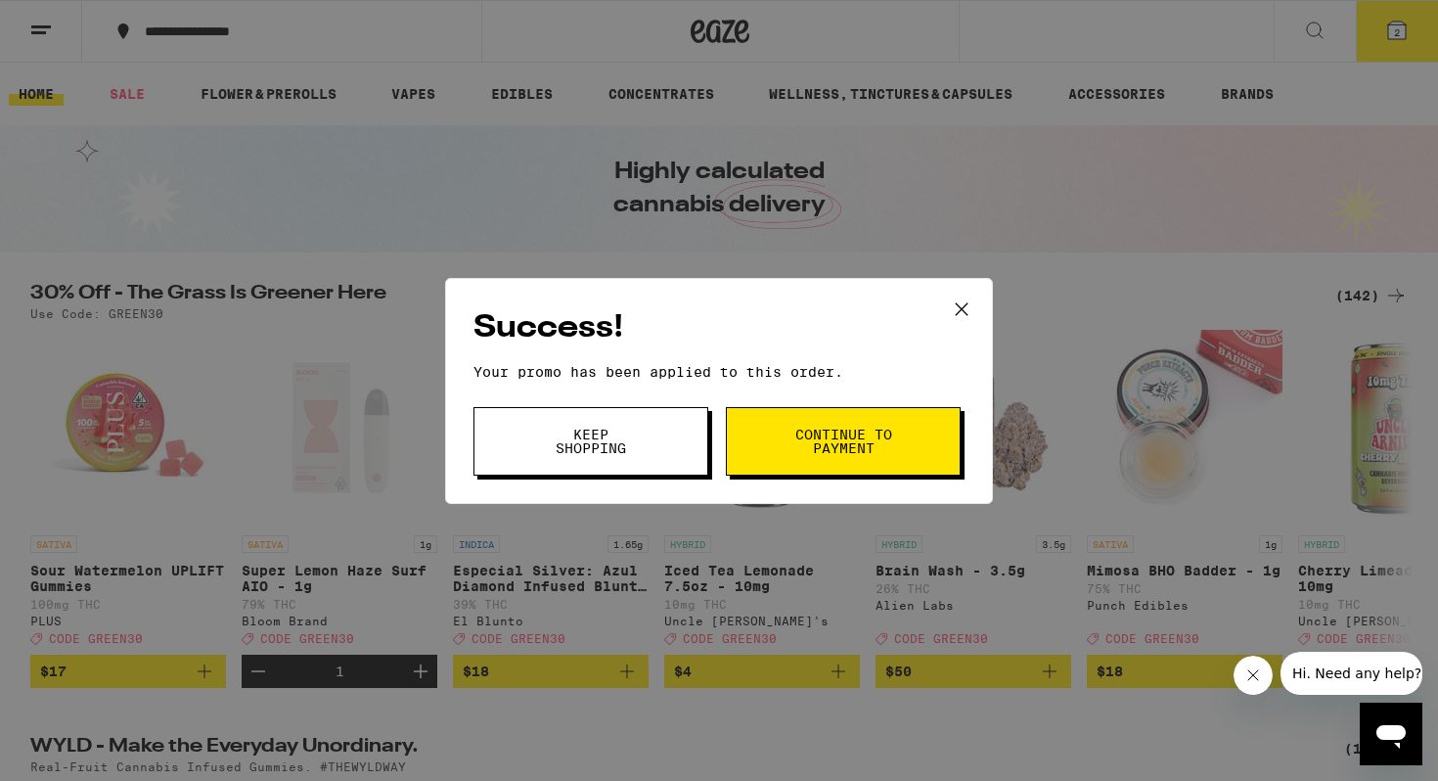
click at [844, 432] on span "Continue to payment" at bounding box center [843, 441] width 100 height 27
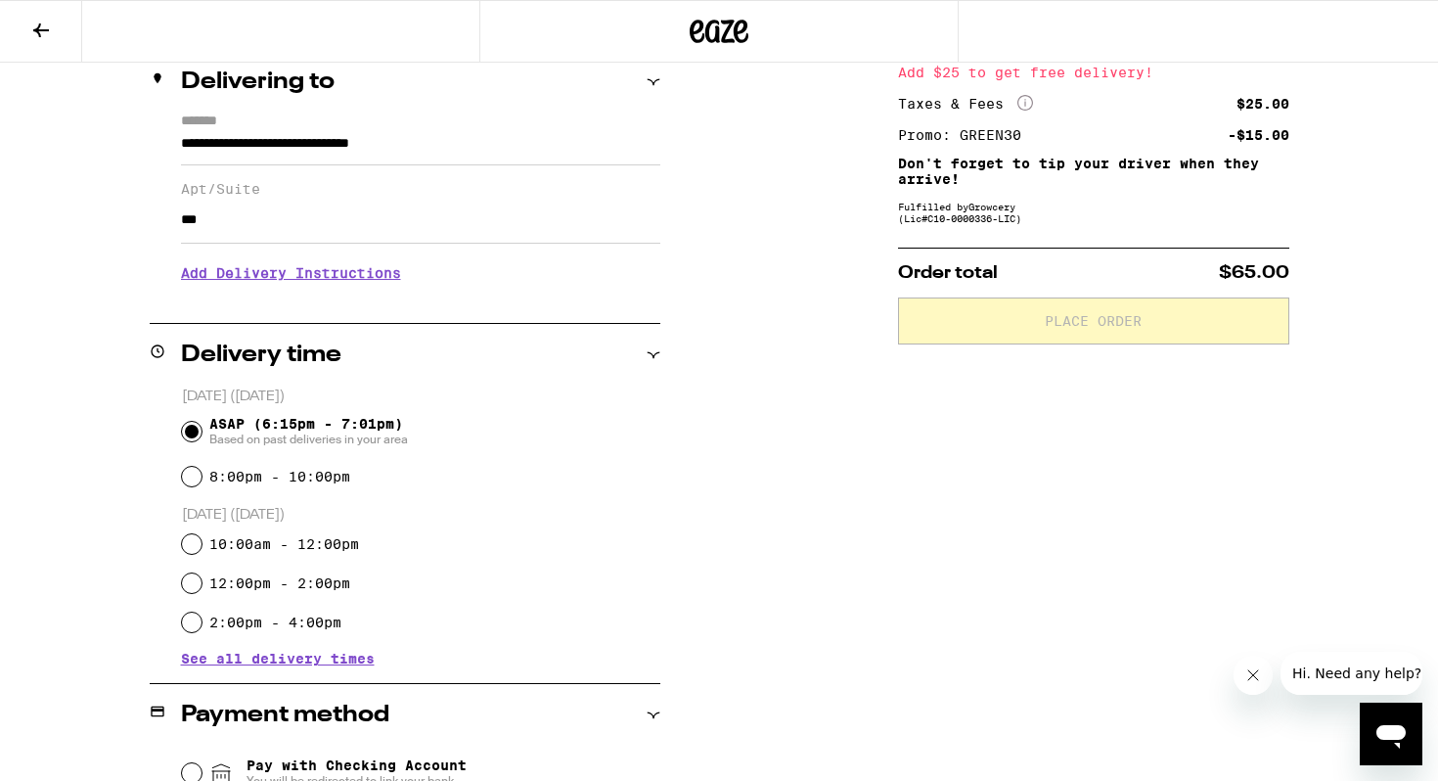
scroll to position [232, 0]
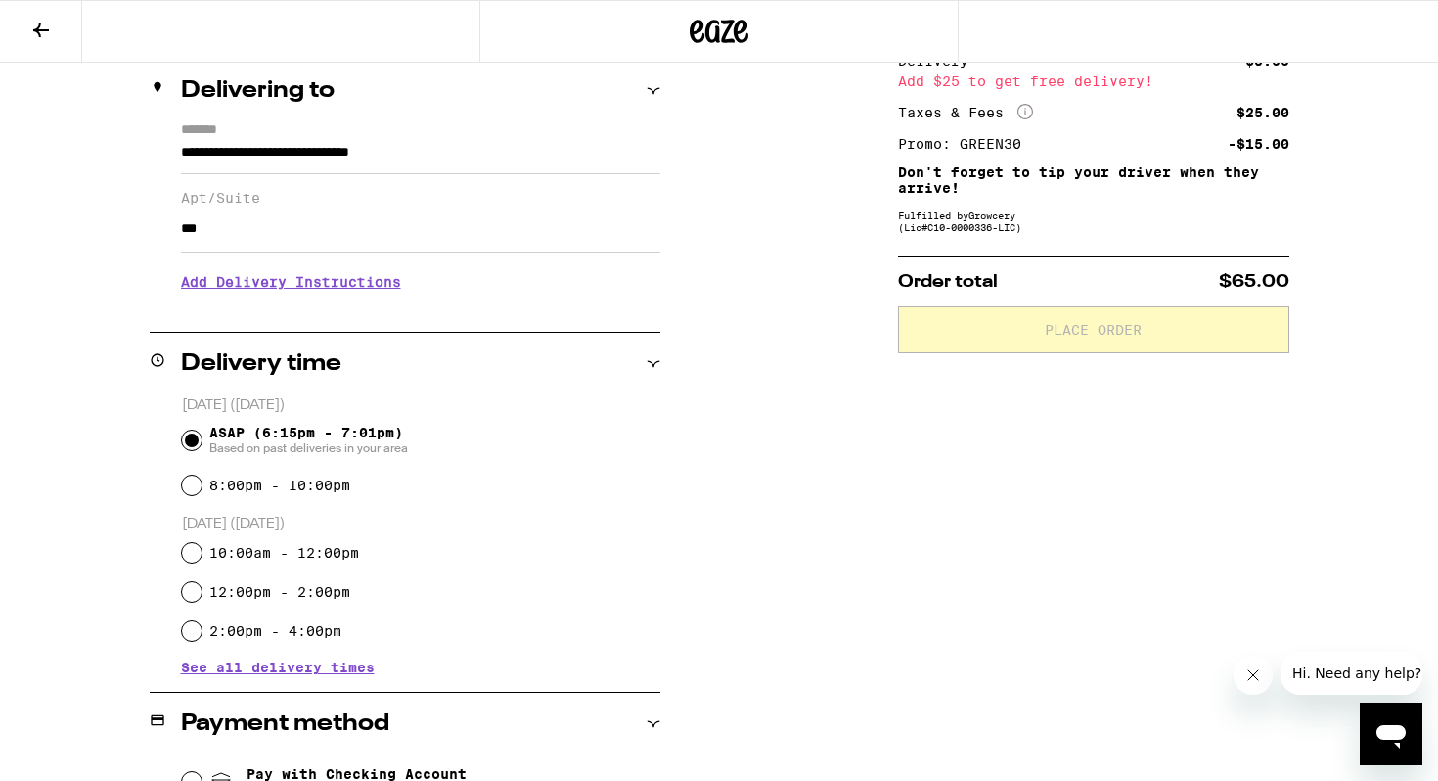
click at [228, 284] on h3 "Add Delivery Instructions" at bounding box center [420, 281] width 479 height 45
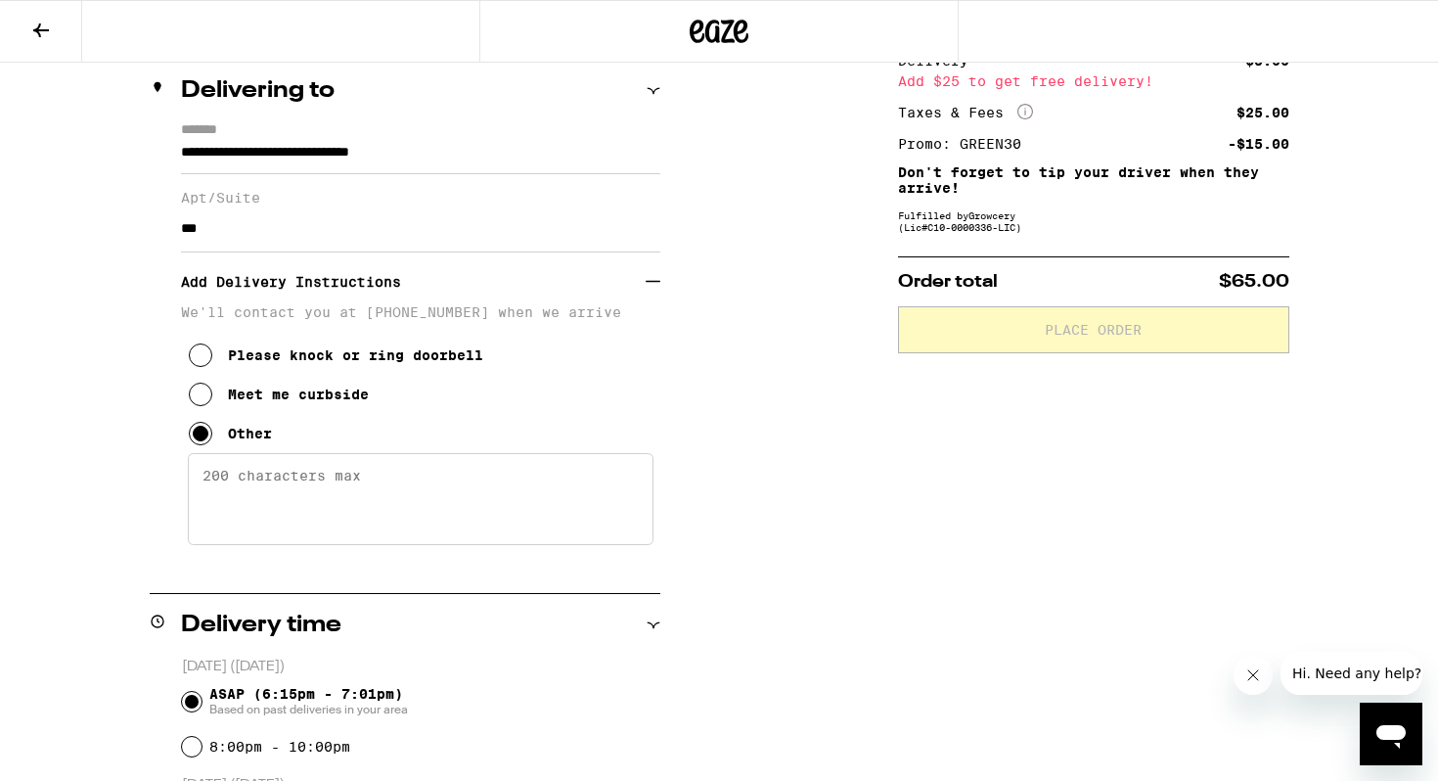
click at [212, 507] on textarea "Enter any other delivery instructions you want driver to know" at bounding box center [421, 499] width 466 height 92
type textarea "0"
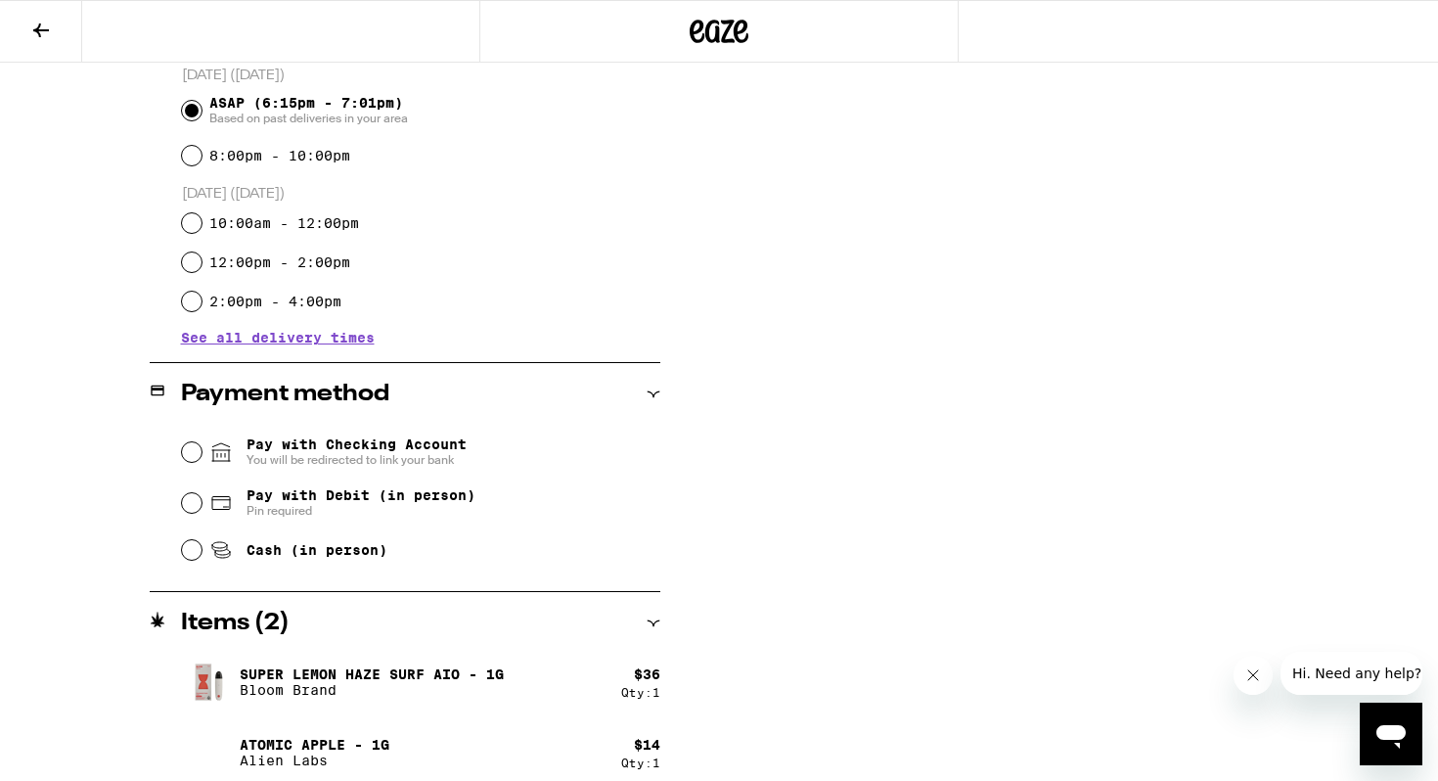
scroll to position [838, 0]
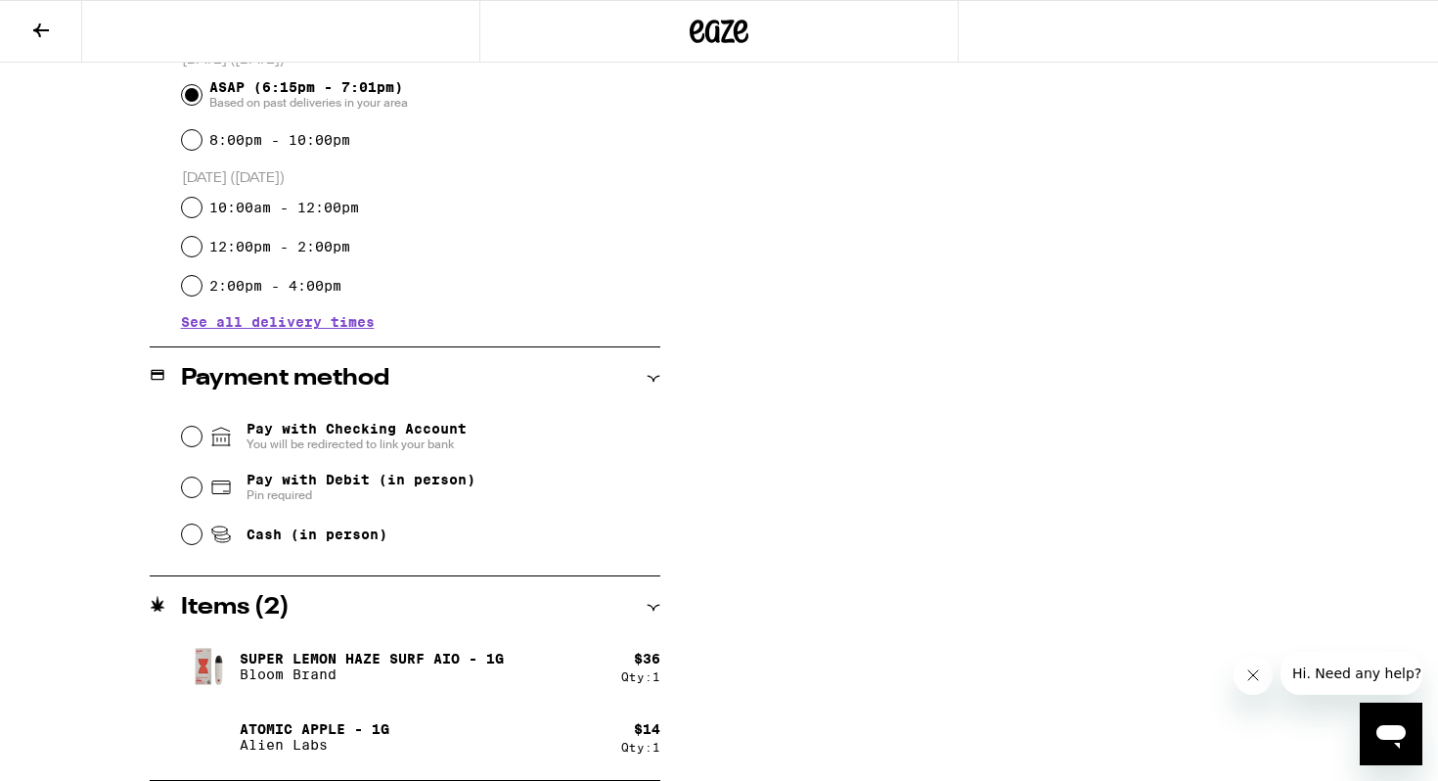
type textarea "Dial 077 at the callbox and I will buzz you in. Thanks!"
click at [204, 442] on div "Pay with Checking Account You will be redirected to link your bank" at bounding box center [421, 436] width 478 height 51
click at [197, 440] on input "Pay with Checking Account You will be redirected to link your bank" at bounding box center [192, 437] width 20 height 20
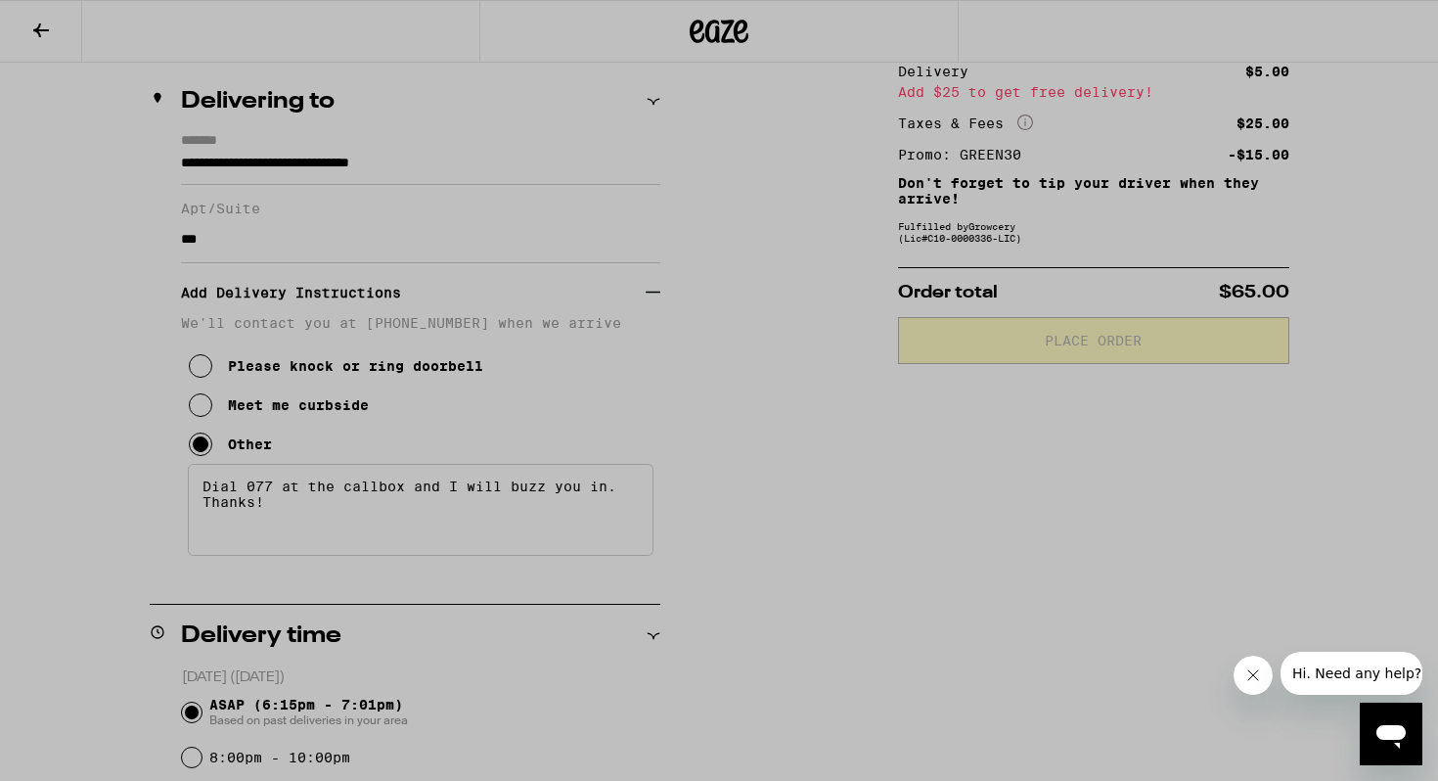
scroll to position [0, 0]
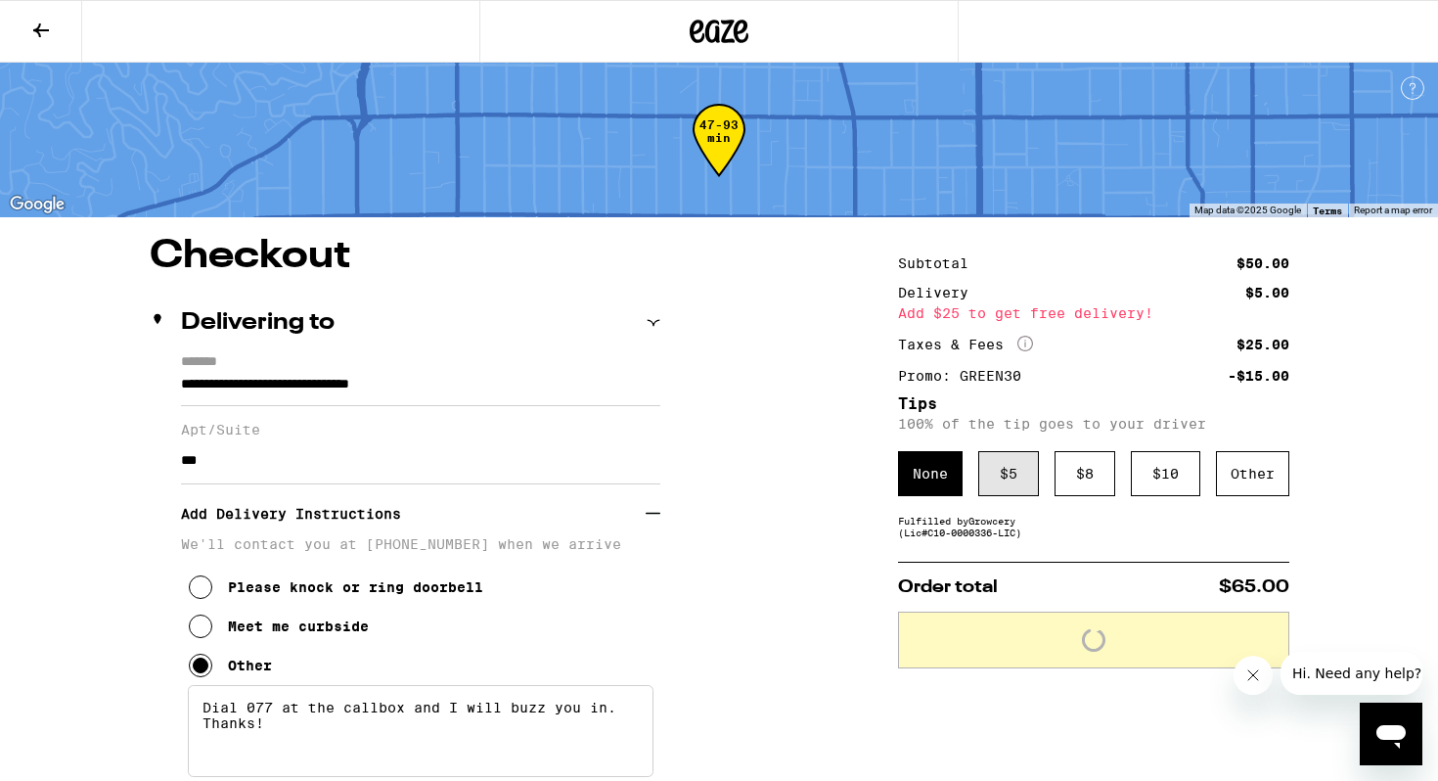
click at [1018, 472] on div "$ 5" at bounding box center [1008, 473] width 61 height 45
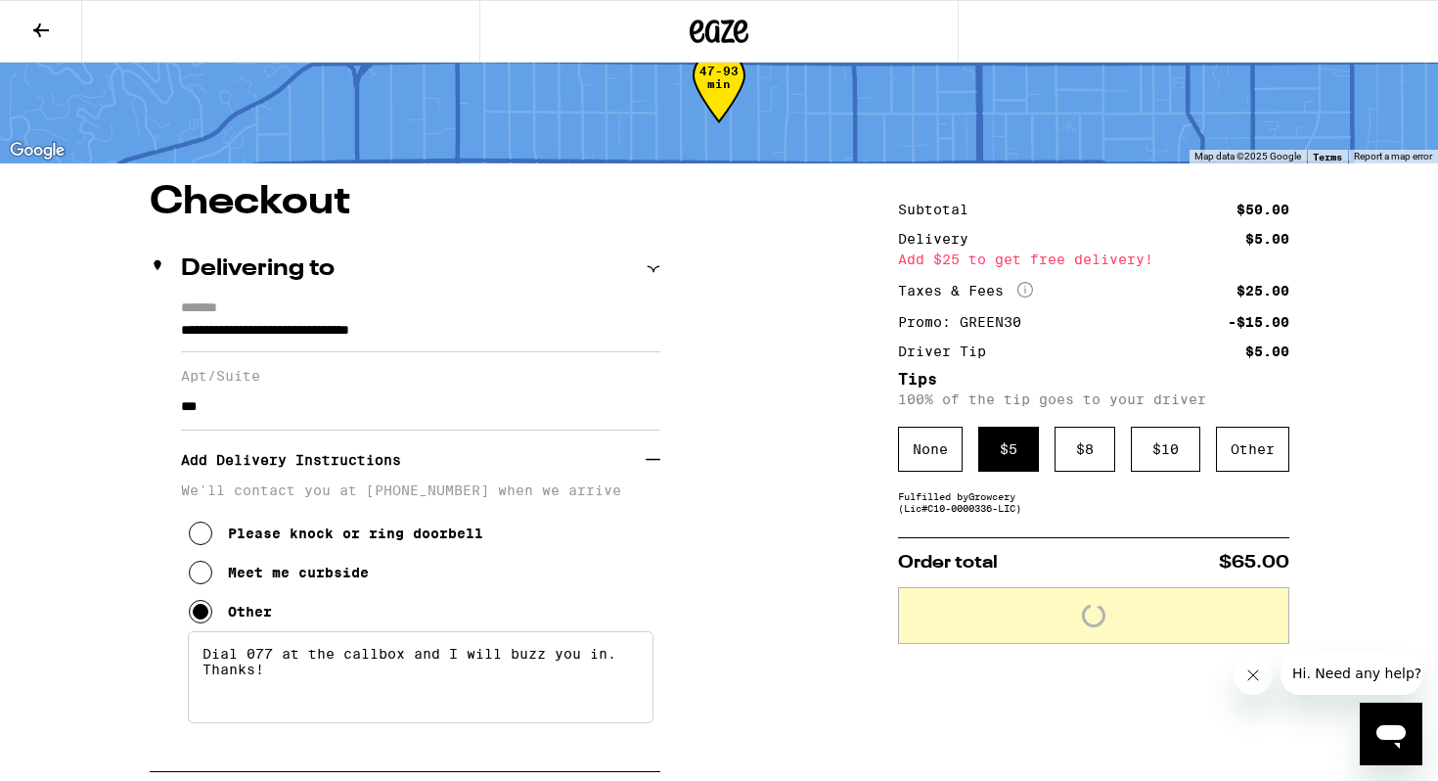
scroll to position [57, 0]
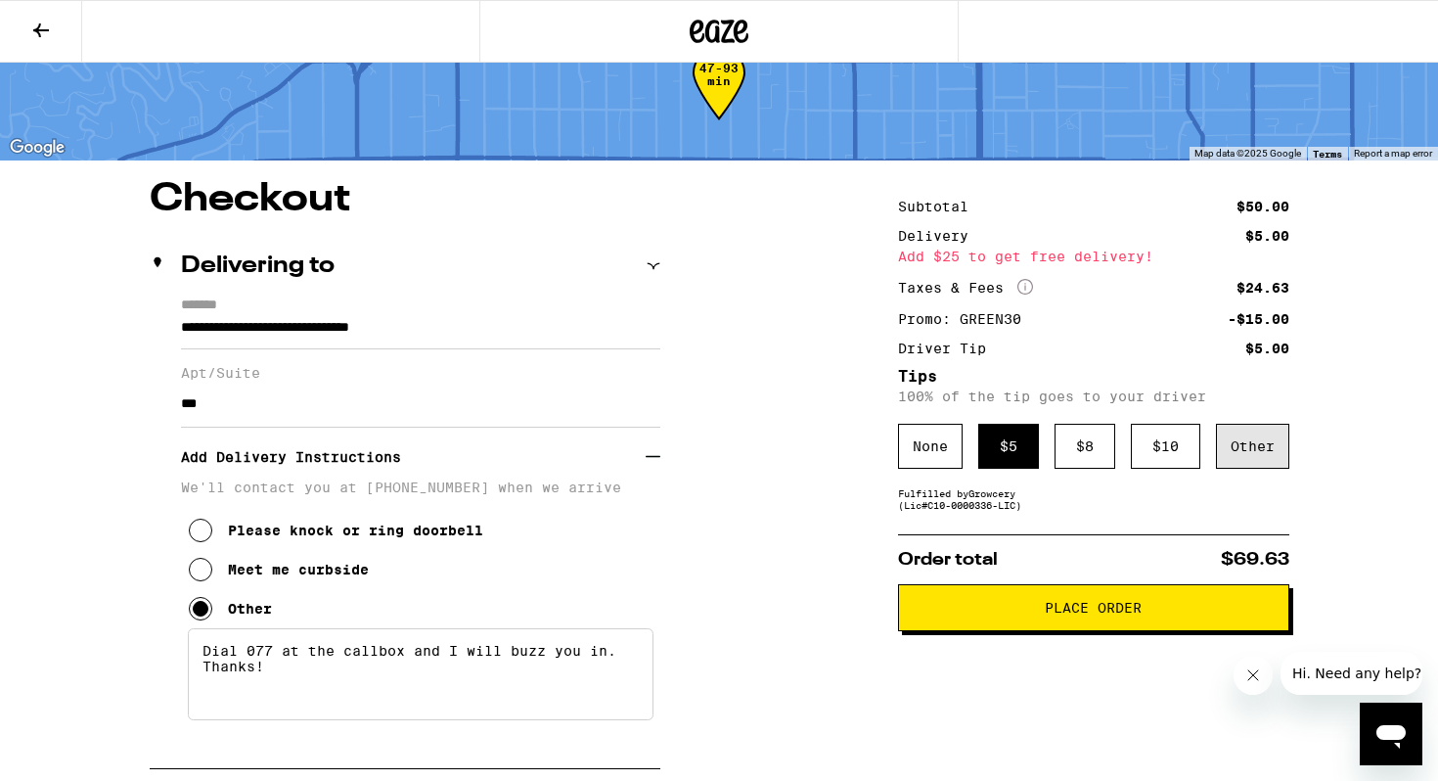
click at [1223, 449] on div "Other" at bounding box center [1252, 446] width 73 height 45
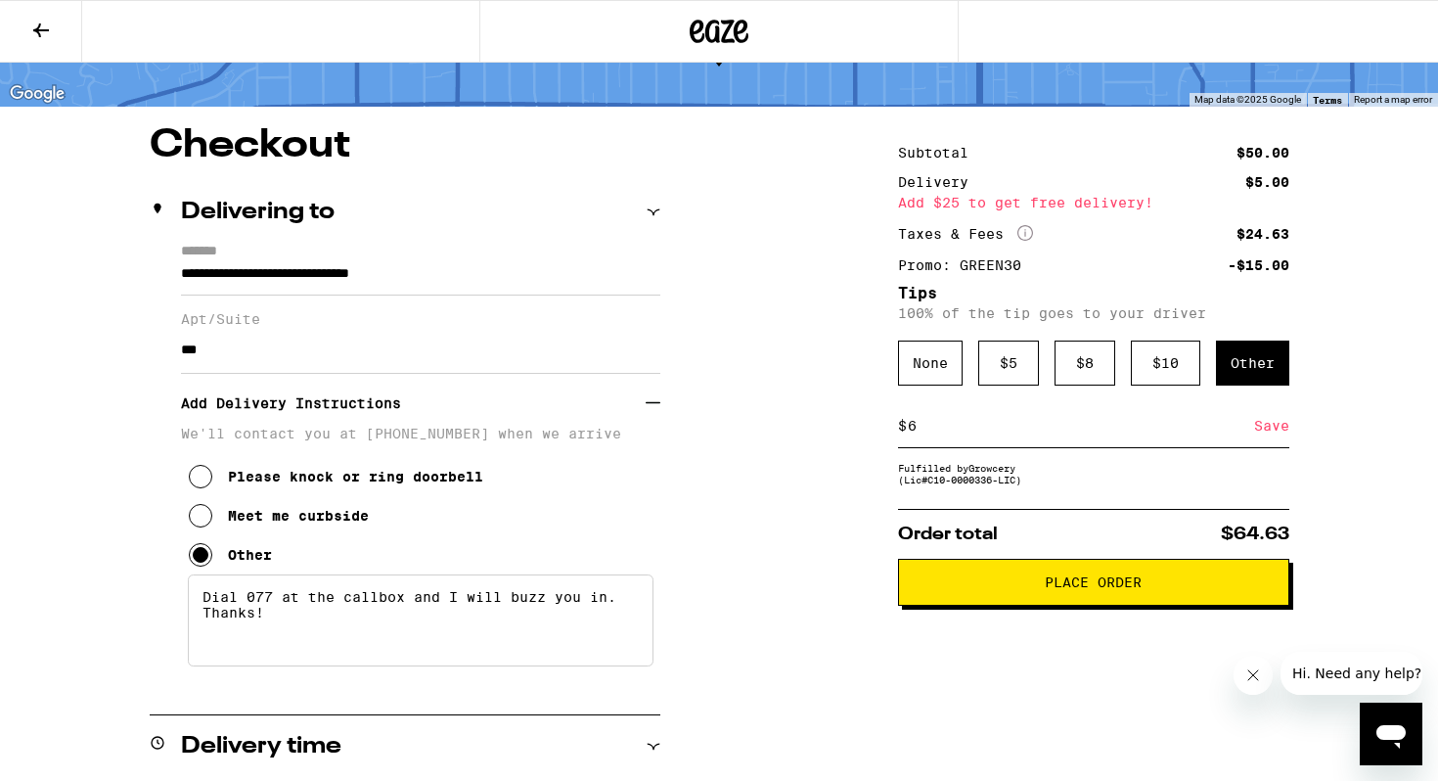
scroll to position [115, 0]
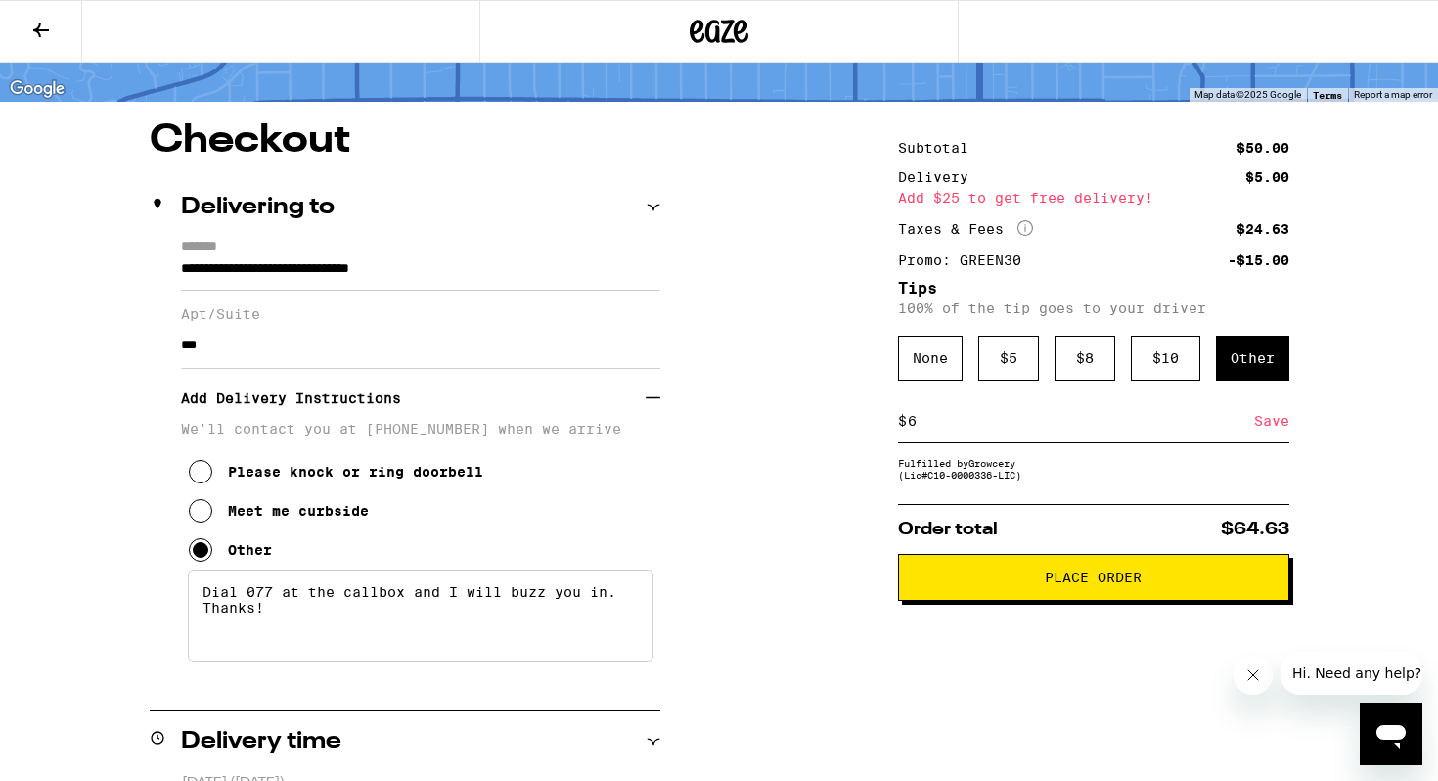
type input "6"
click at [1269, 435] on div "Save" at bounding box center [1271, 420] width 35 height 43
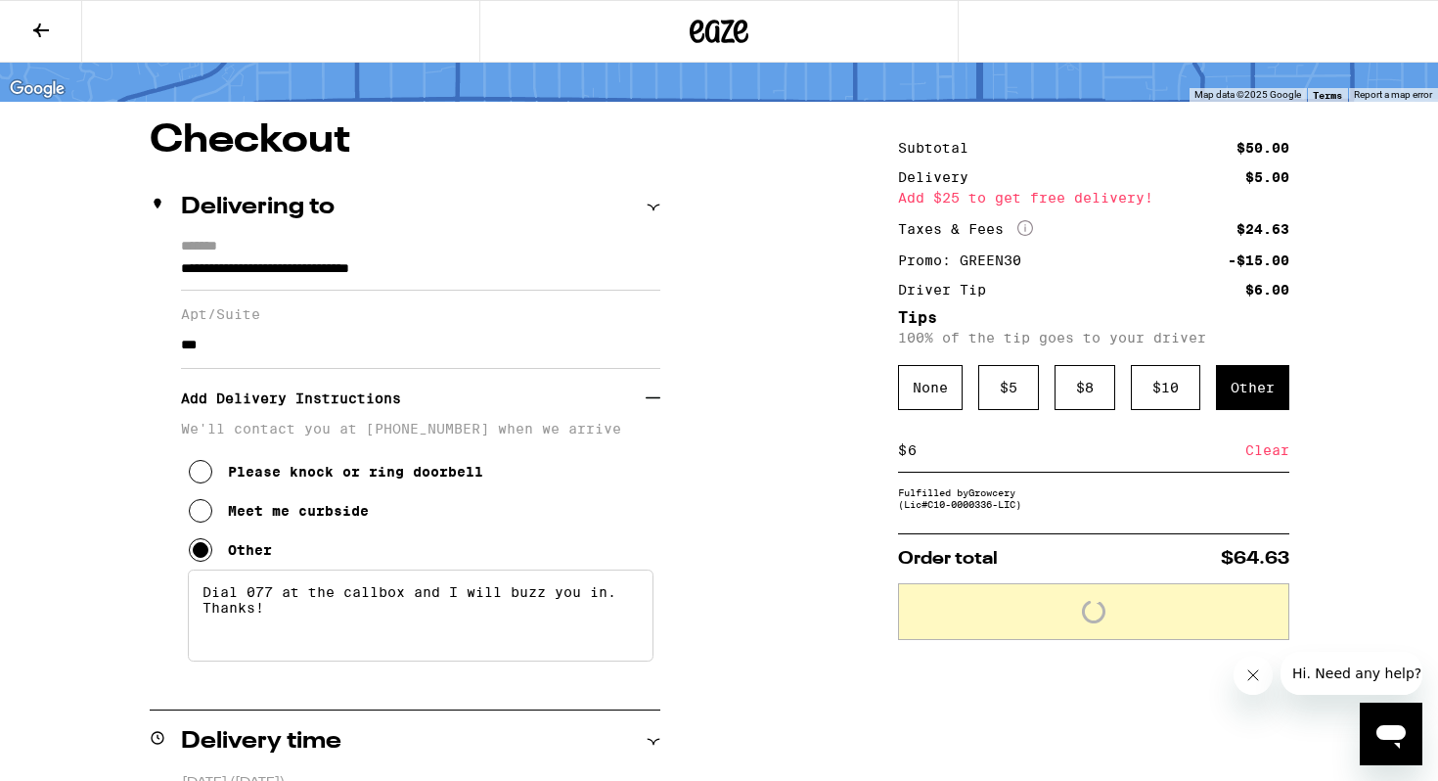
click at [1272, 457] on div "Clear" at bounding box center [1267, 450] width 44 height 43
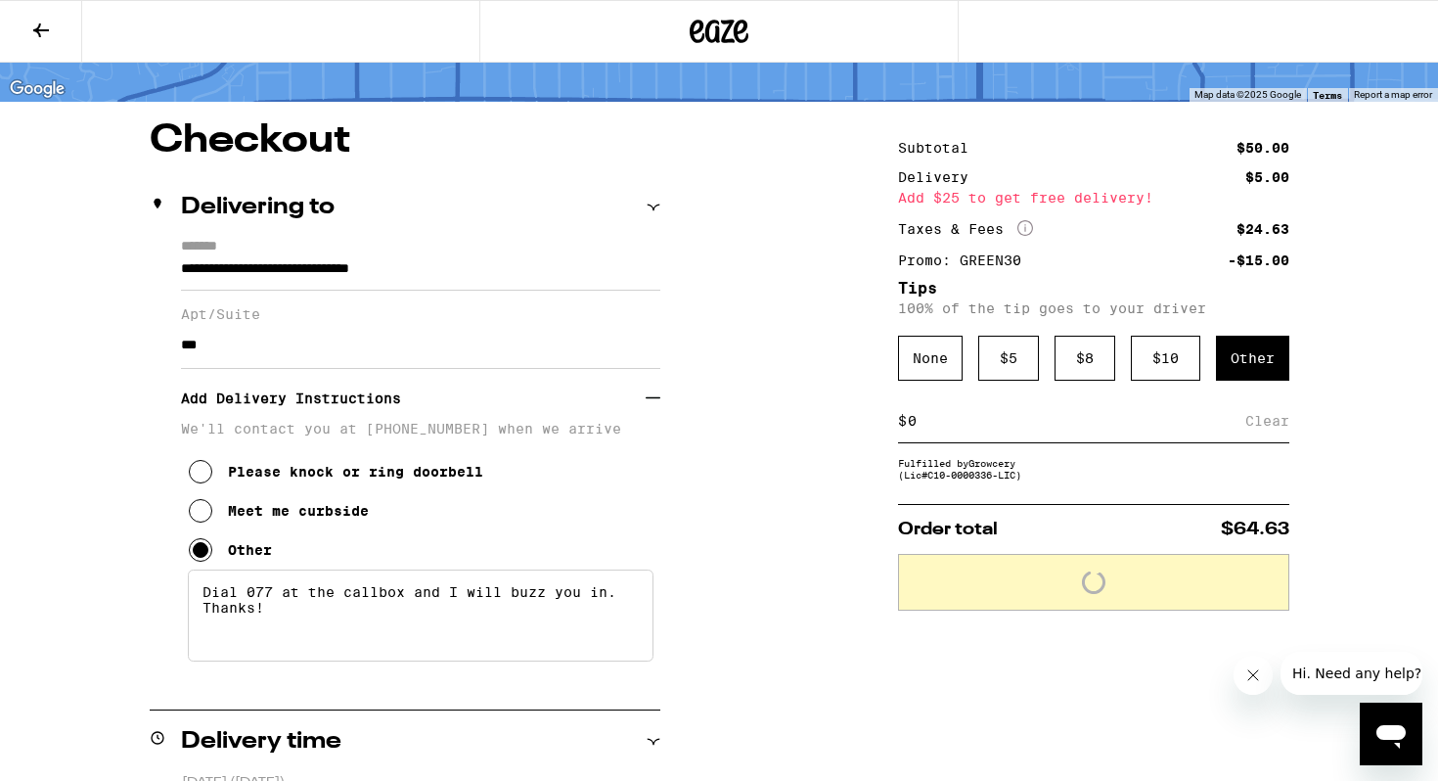
click at [1252, 370] on div "Other" at bounding box center [1252, 358] width 73 height 45
click at [1100, 430] on input at bounding box center [1076, 421] width 339 height 18
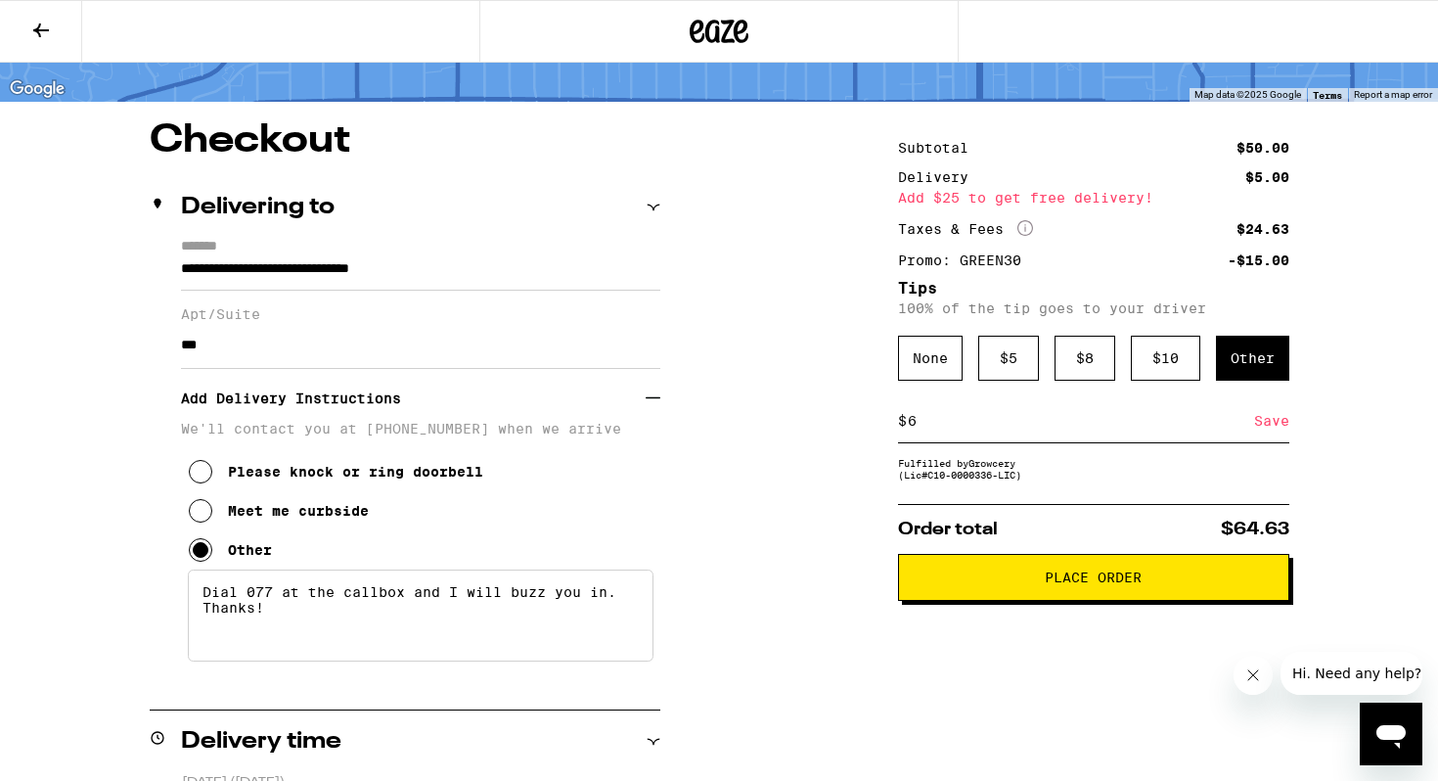
type input "6"
click at [1267, 426] on div "Save" at bounding box center [1271, 420] width 35 height 43
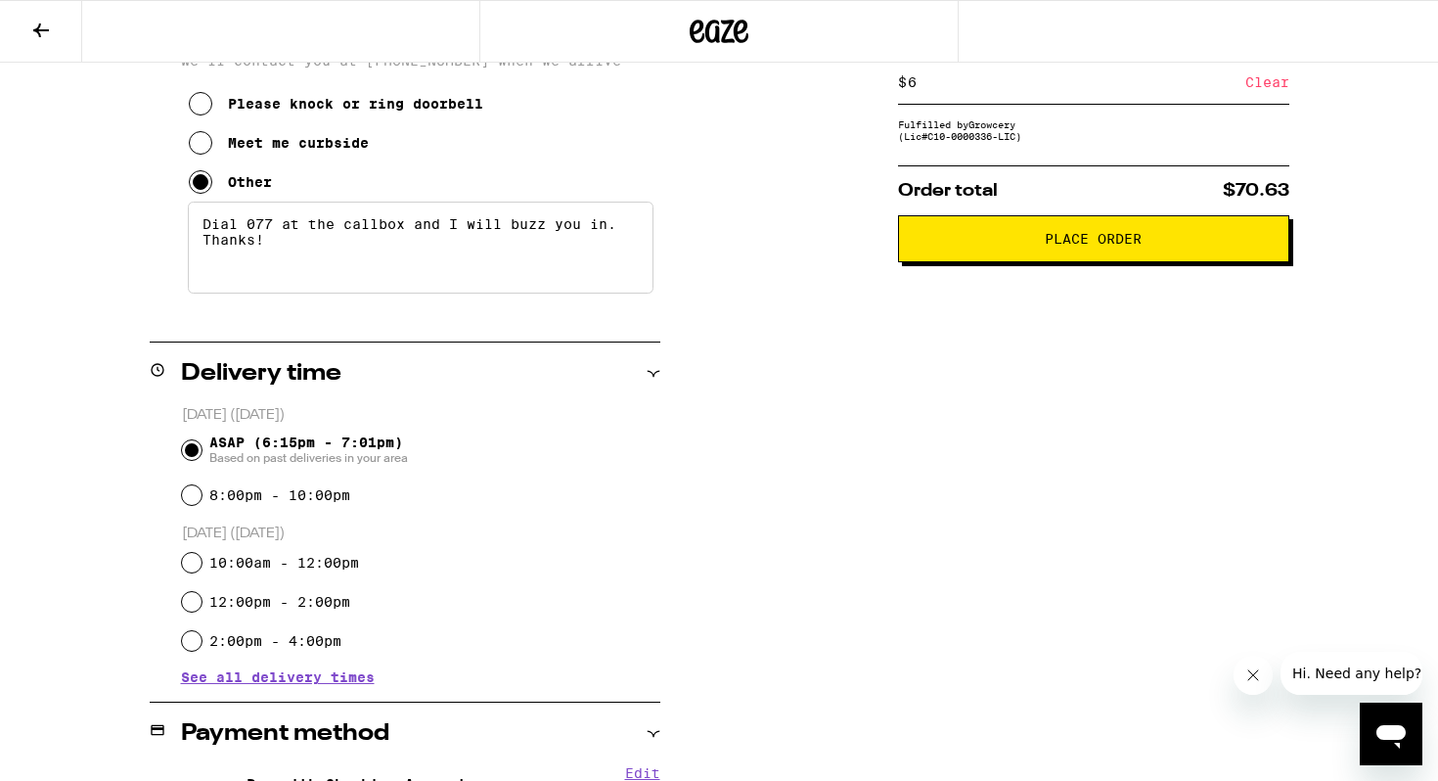
scroll to position [156, 0]
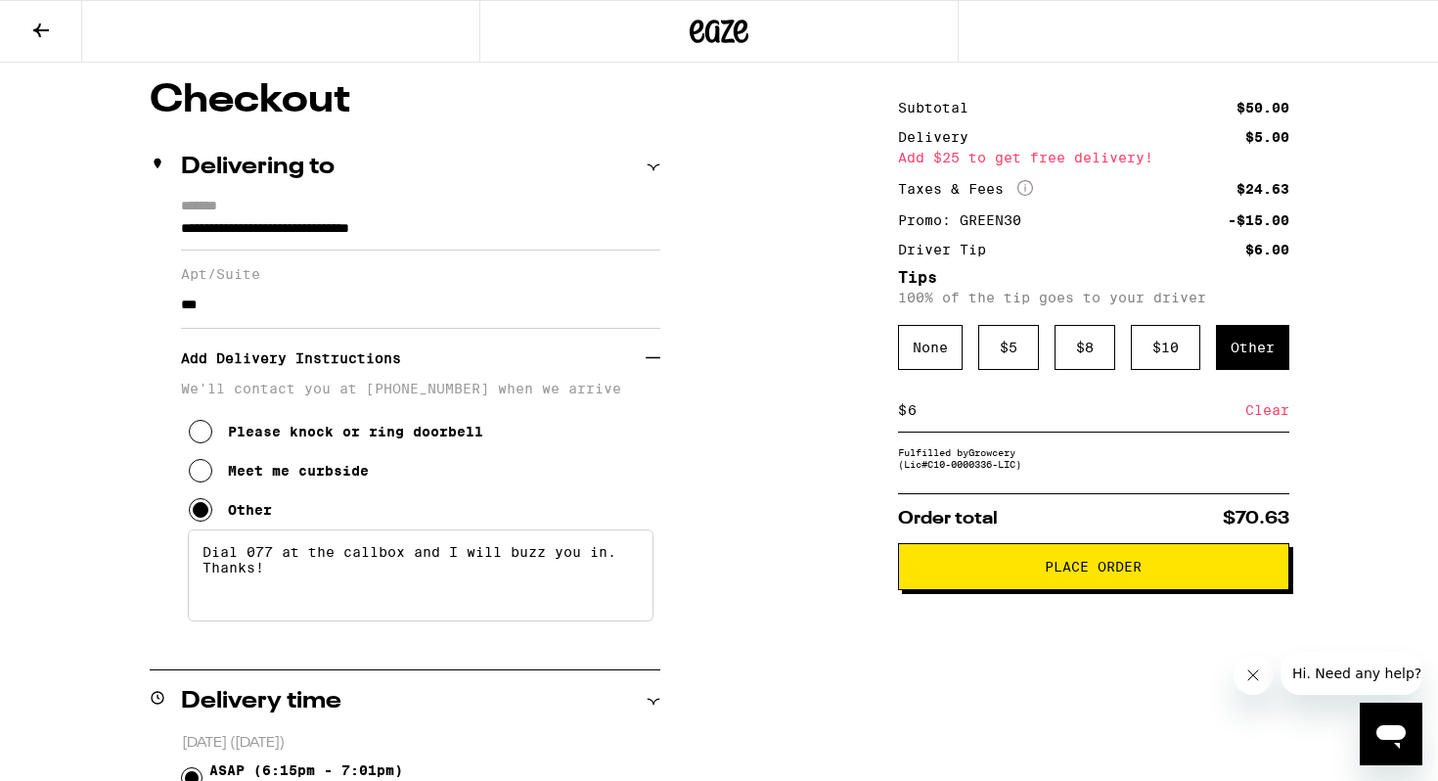
click at [1009, 573] on span "Place Order" at bounding box center [1094, 567] width 358 height 14
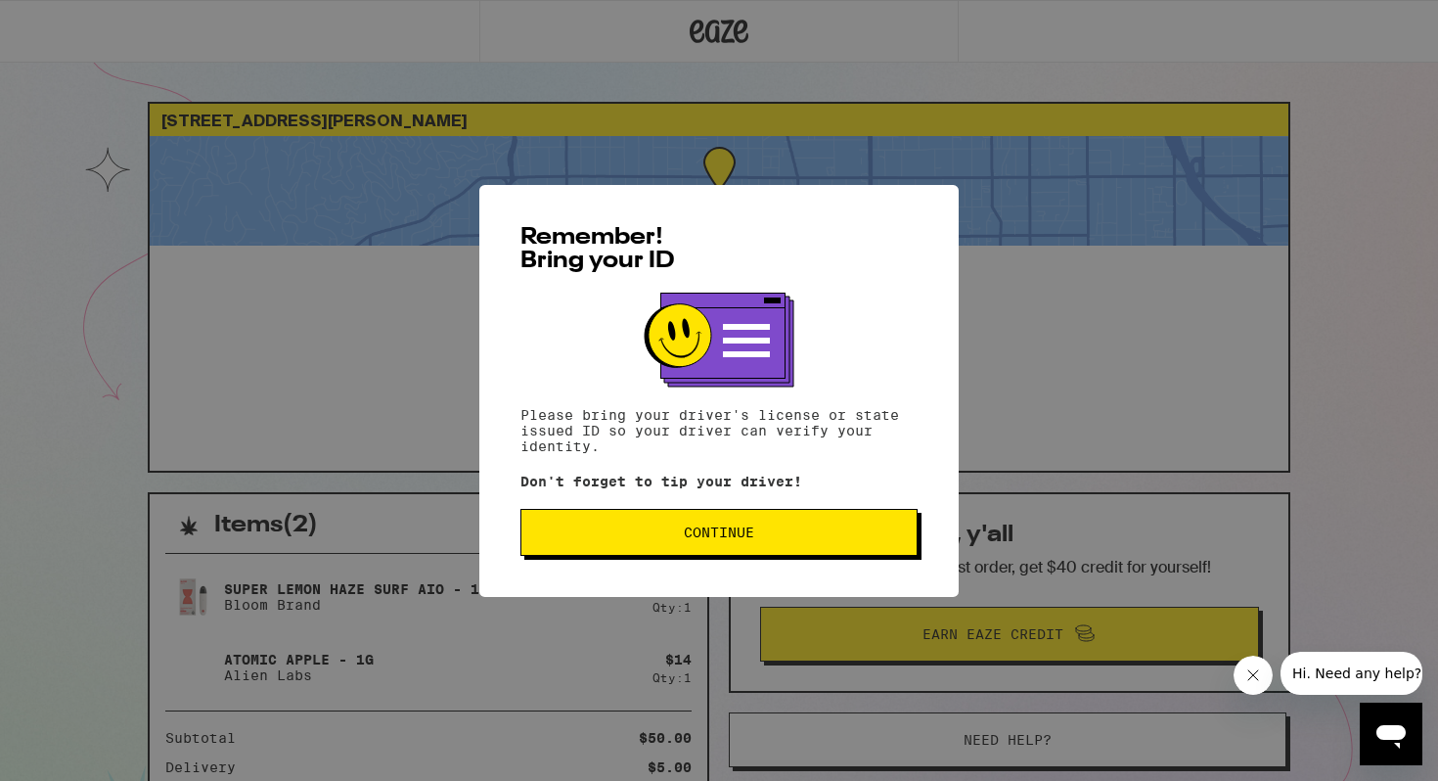
click at [1023, 87] on div "Remember! Bring your ID Please bring your driver's license or state issued ID s…" at bounding box center [719, 390] width 1438 height 781
